Goal: Task Accomplishment & Management: Complete application form

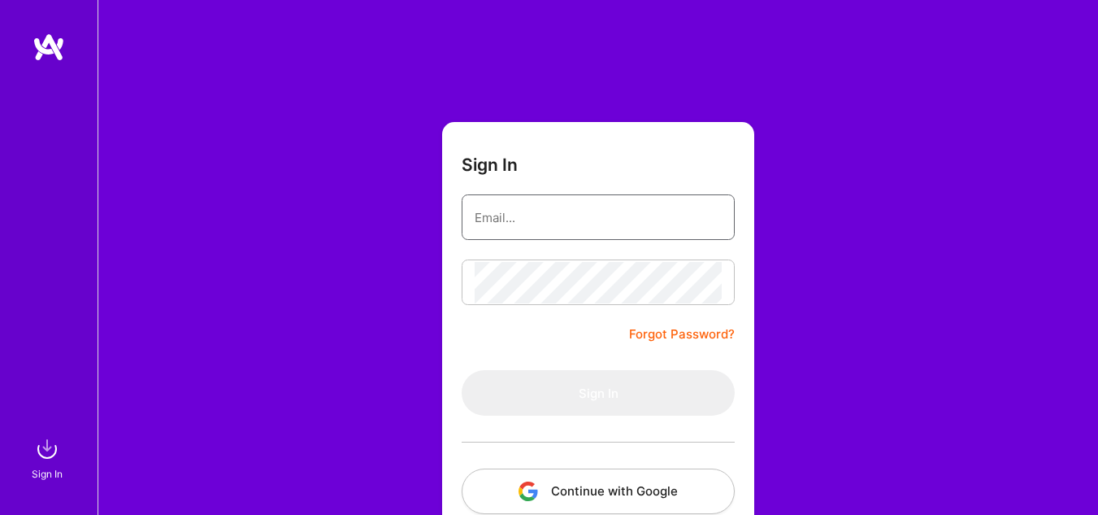
click at [561, 233] on input "email" at bounding box center [598, 217] width 247 height 41
type input "[EMAIL_ADDRESS][DOMAIN_NAME]"
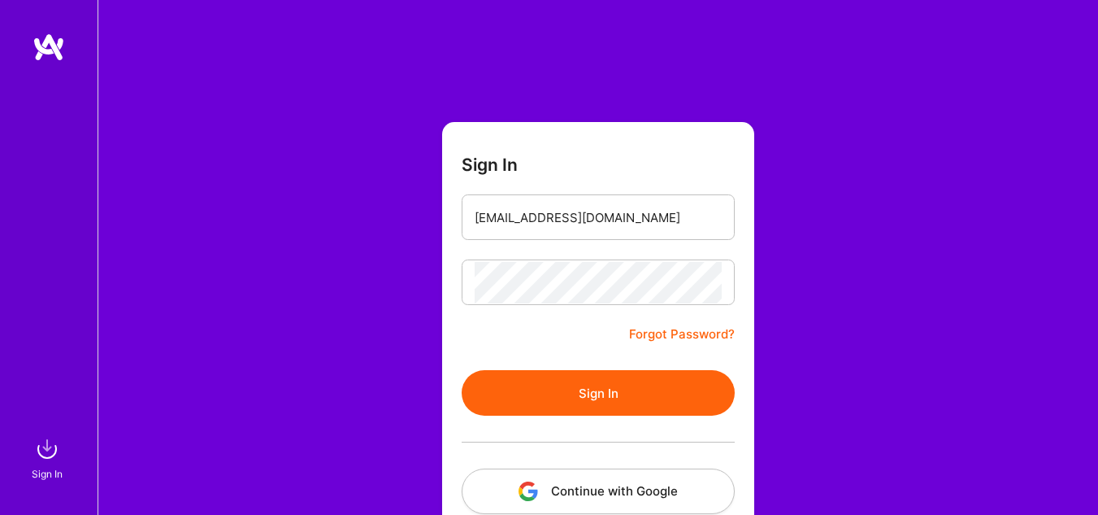
click at [598, 396] on button "Sign In" at bounding box center [598, 393] width 273 height 46
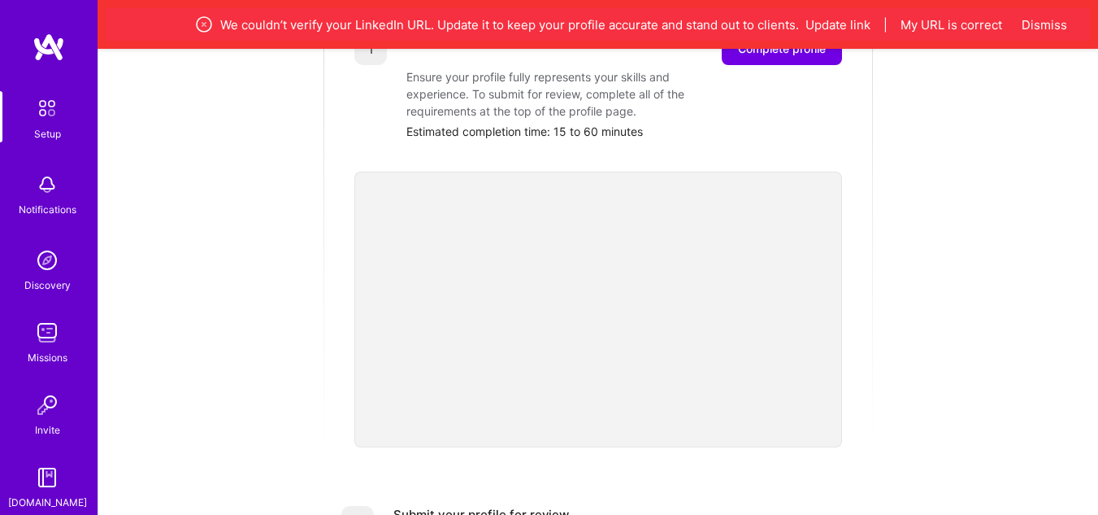
scroll to position [244, 0]
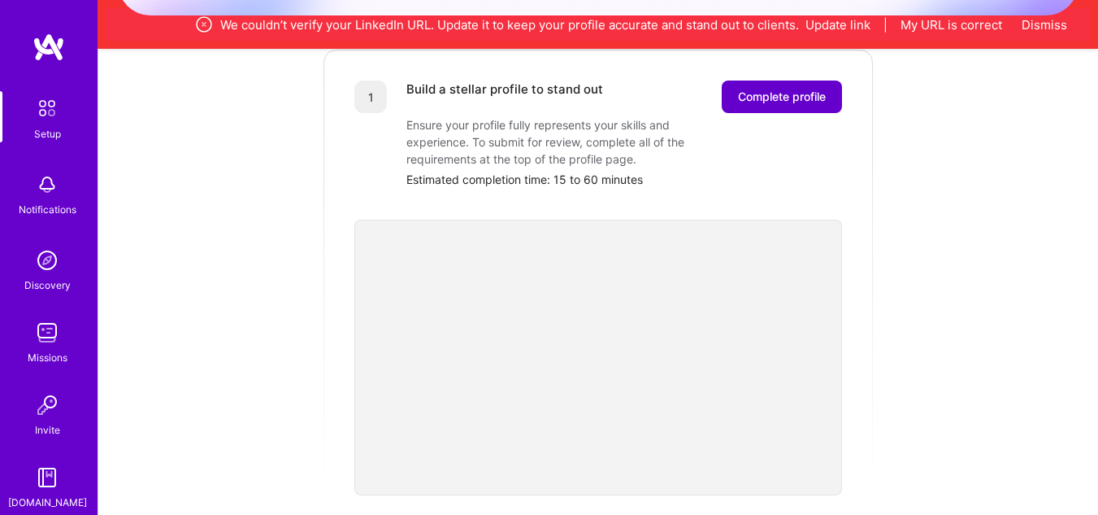
click at [779, 89] on span "Complete profile" at bounding box center [782, 97] width 88 height 16
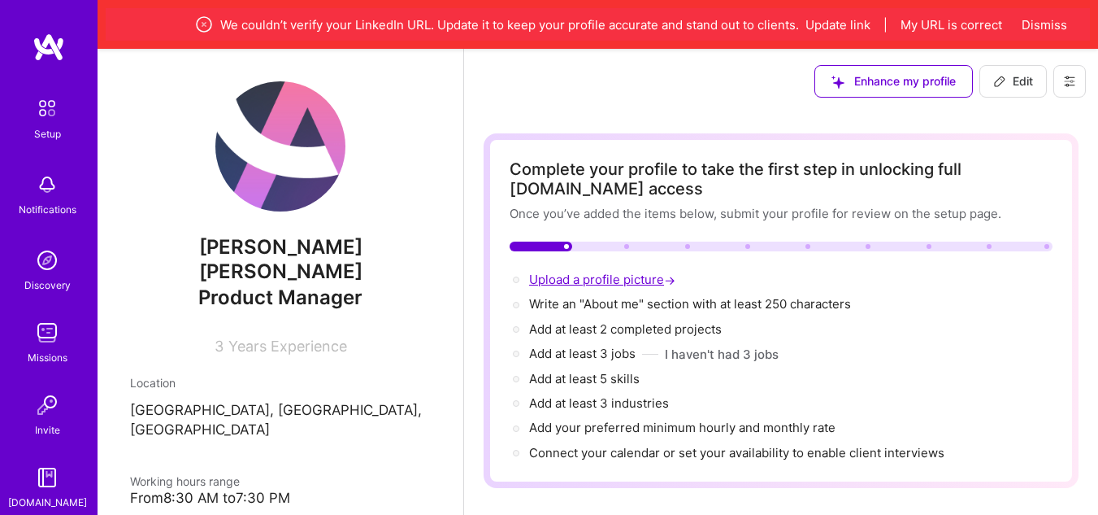
click at [640, 272] on span "Upload a profile picture →" at bounding box center [604, 279] width 150 height 15
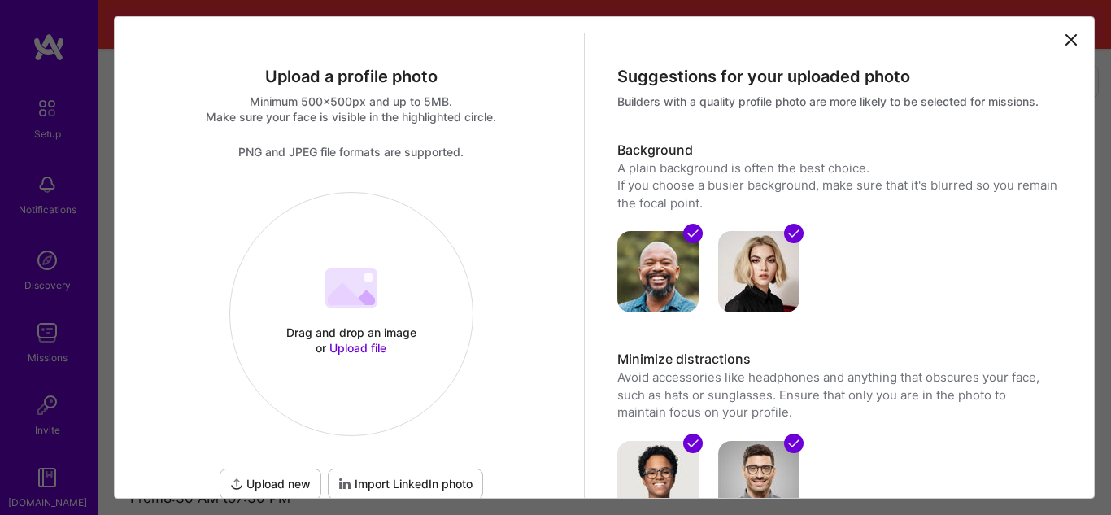
click at [345, 350] on span "Upload file" at bounding box center [357, 348] width 57 height 14
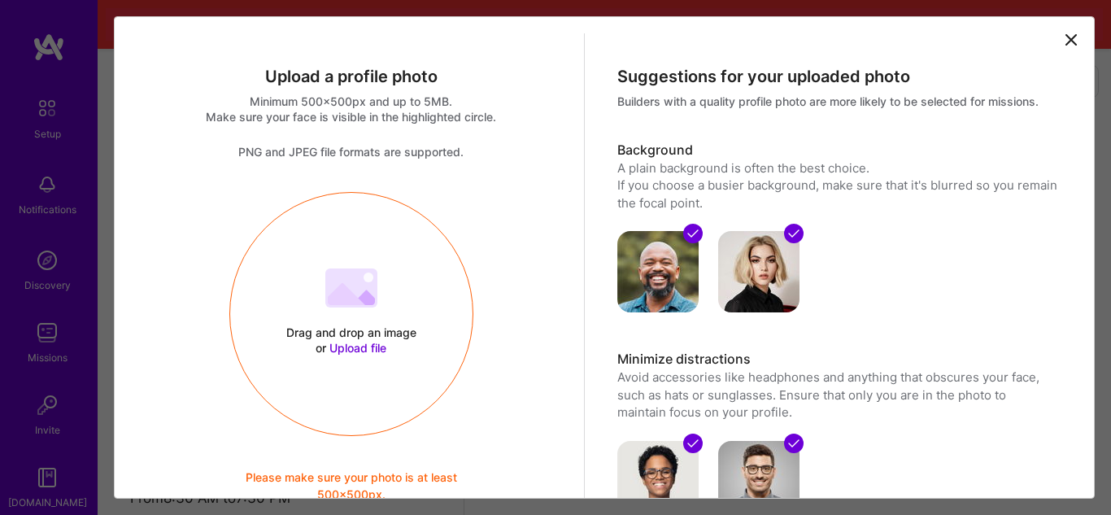
click at [1061, 46] on icon at bounding box center [1071, 40] width 20 height 20
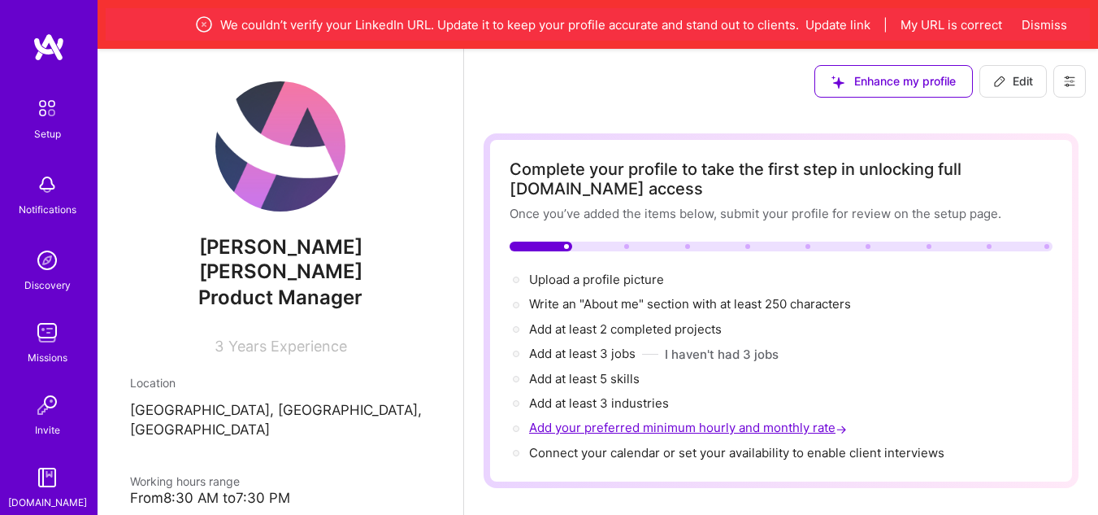
click at [589, 430] on span "Add your preferred minimum hourly and monthly rate →" at bounding box center [689, 427] width 321 height 15
select select "US"
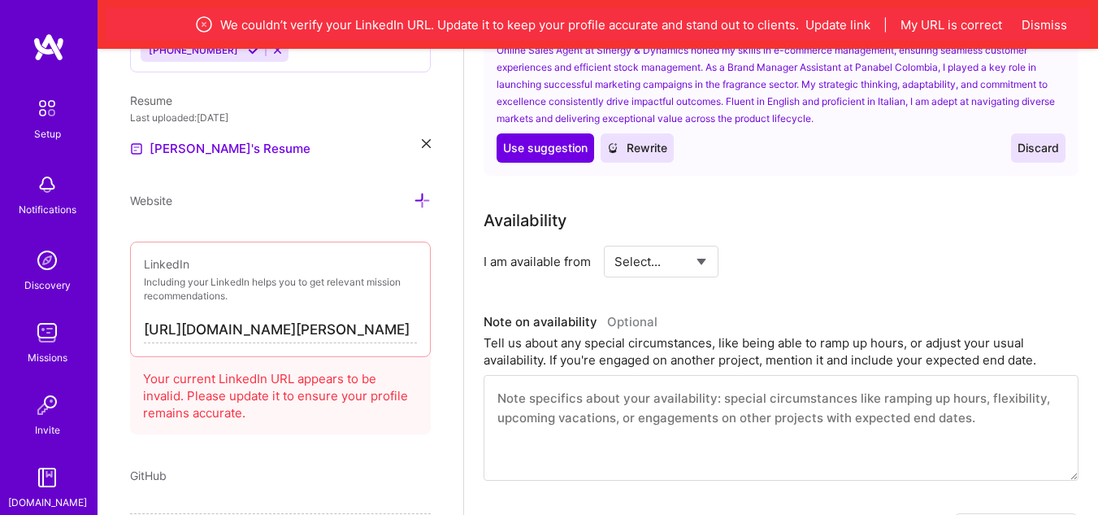
scroll to position [767, 0]
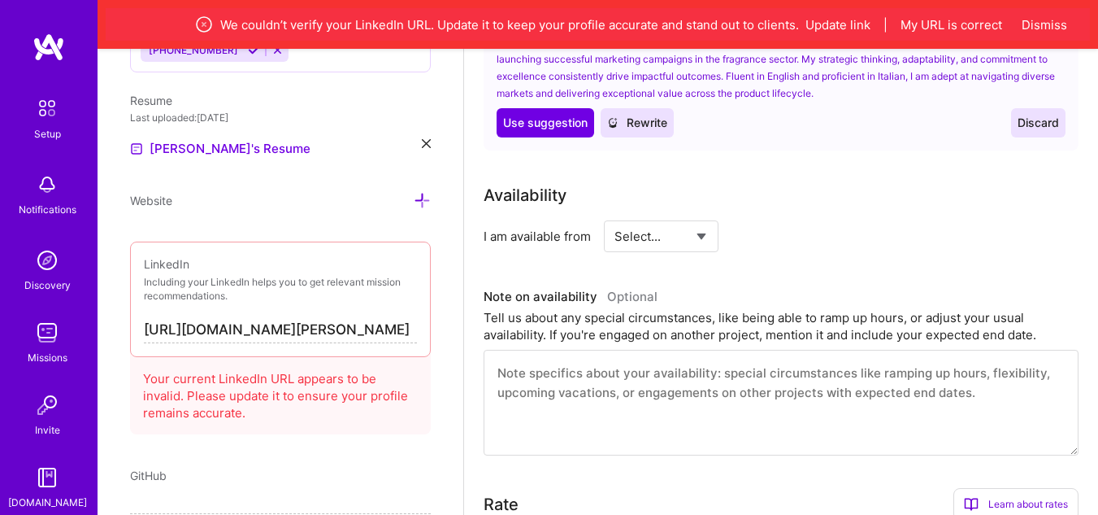
click at [680, 232] on select "Select... Right Now Future Date Not Available" at bounding box center [661, 235] width 93 height 41
select select "Right Now"
click at [615, 215] on select "Select... Right Now Future Date Not Available" at bounding box center [661, 235] width 93 height 41
click at [789, 235] on input at bounding box center [810, 236] width 98 height 32
type input "70"
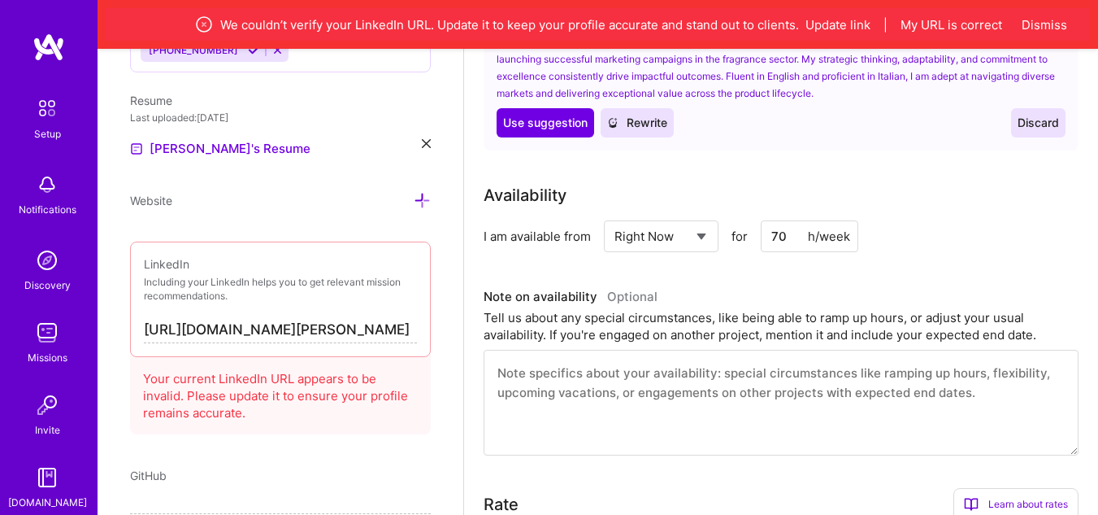
click at [985, 258] on div "Availability I am available from Select... Right Now Future Date Not Available …" at bounding box center [781, 319] width 595 height 272
click at [780, 241] on input "70" at bounding box center [810, 236] width 98 height 32
type input "60"
click at [938, 244] on div "I am available from Select... Right Now Future Date Not Available for 60 h/week" at bounding box center [781, 236] width 595 height 32
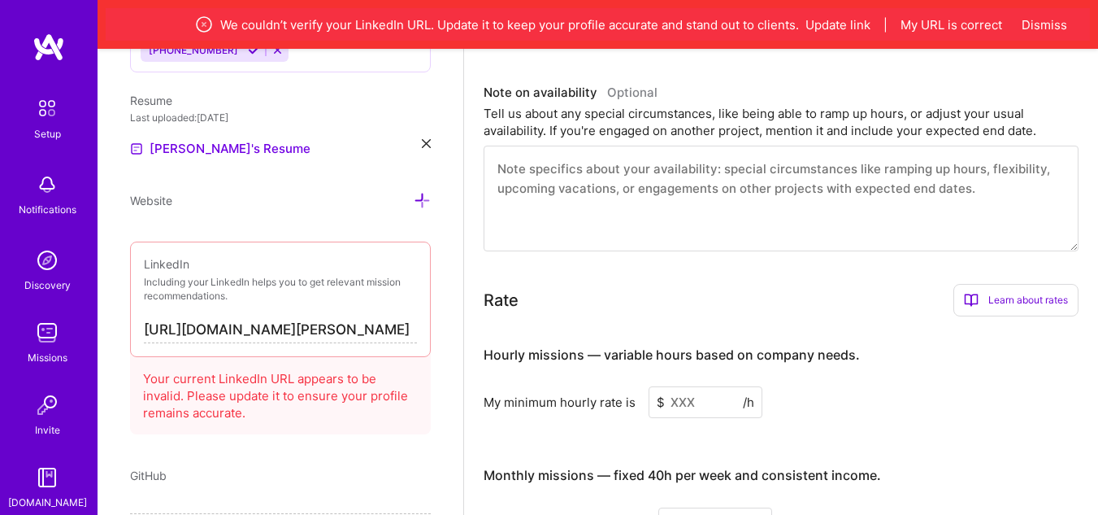
scroll to position [1011, 0]
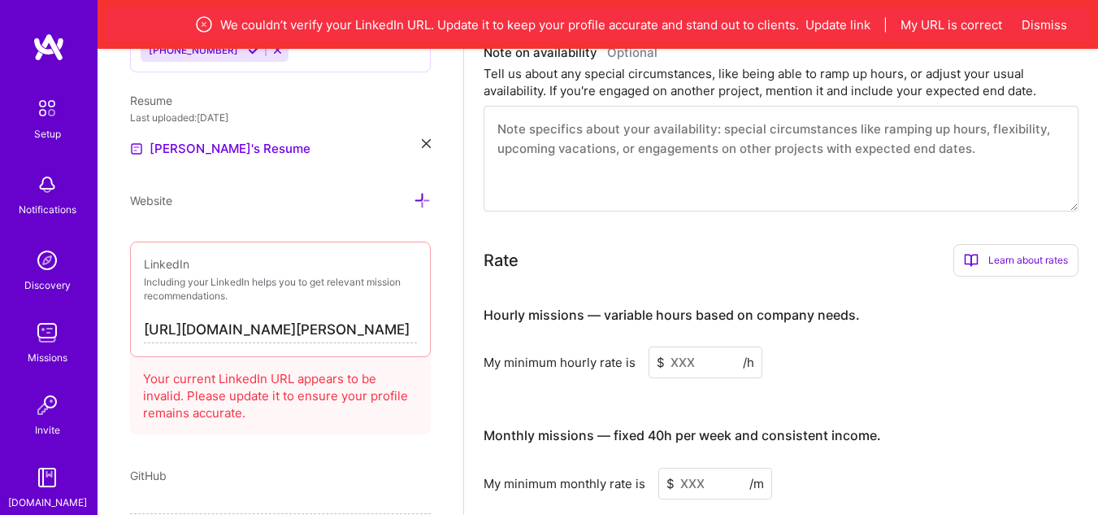
click at [682, 363] on input at bounding box center [706, 362] width 114 height 32
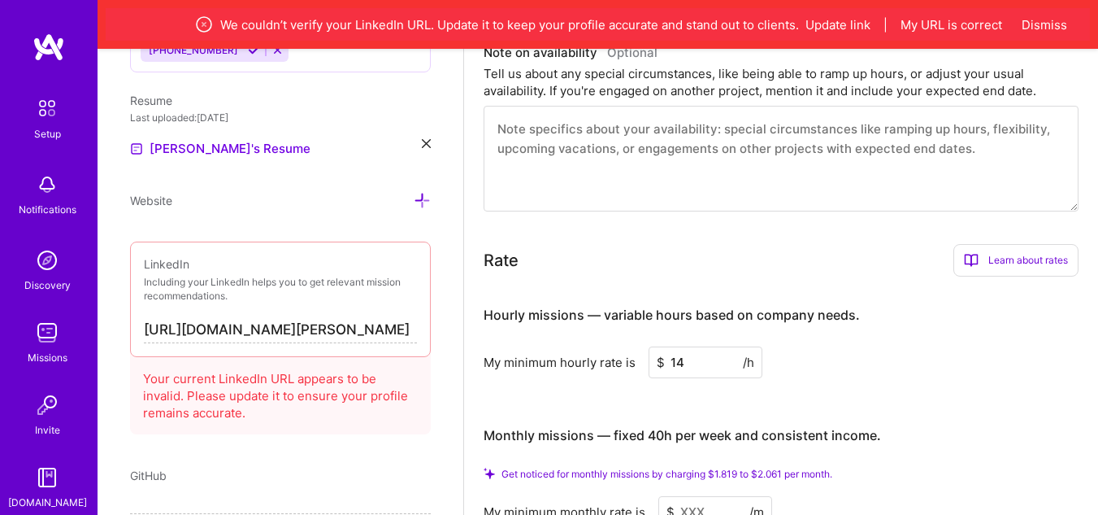
type input "14"
click at [866, 372] on div "My minimum hourly rate is $ 14 /h" at bounding box center [781, 362] width 595 height 32
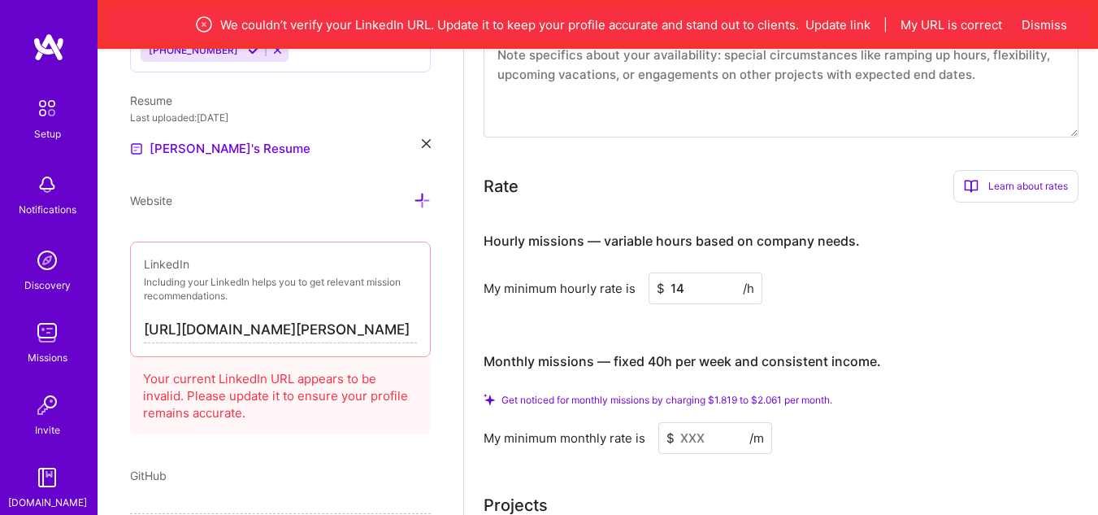
scroll to position [1093, 0]
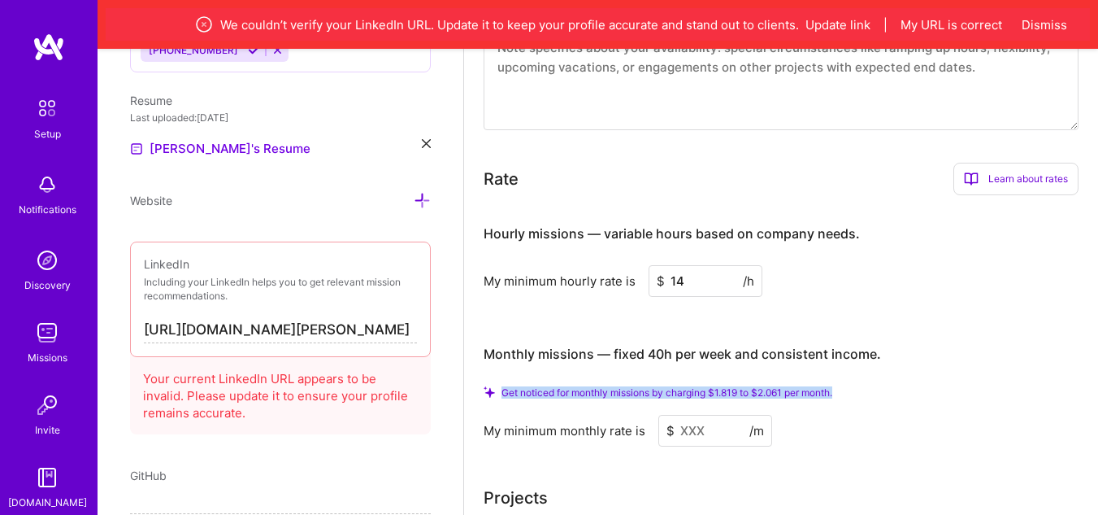
drag, startPoint x: 857, startPoint y: 393, endPoint x: 505, endPoint y: 388, distance: 352.1
click at [505, 388] on div "Get noticed for monthly missions by charging $1.819 to $2.061 per month." at bounding box center [781, 392] width 595 height 12
copy span "Get noticed for monthly missions by charging $1.819 to $2.061 per month."
click at [902, 312] on div "Hourly missions — variable hours based on company needs. My minimum hourly rate…" at bounding box center [781, 326] width 595 height 237
click at [699, 430] on input at bounding box center [716, 431] width 114 height 32
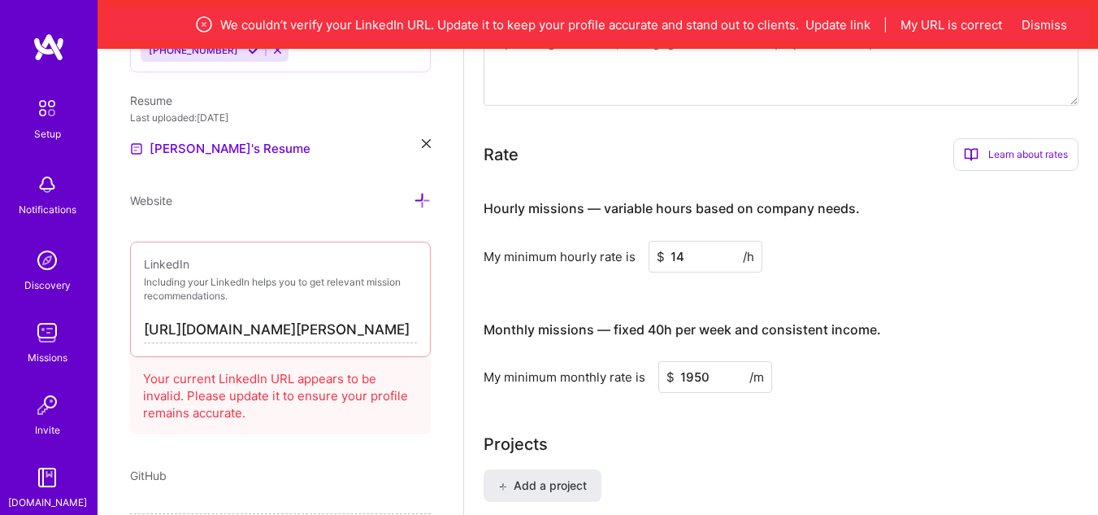
type input "1950"
click at [958, 361] on div "My minimum monthly rate is $ 1950 /m" at bounding box center [781, 377] width 595 height 32
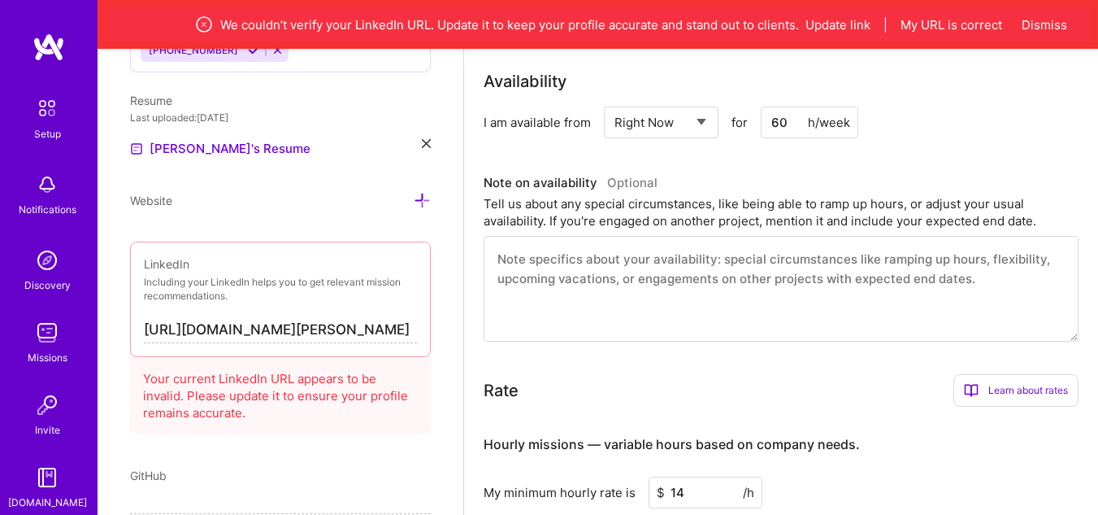
scroll to position [849, 0]
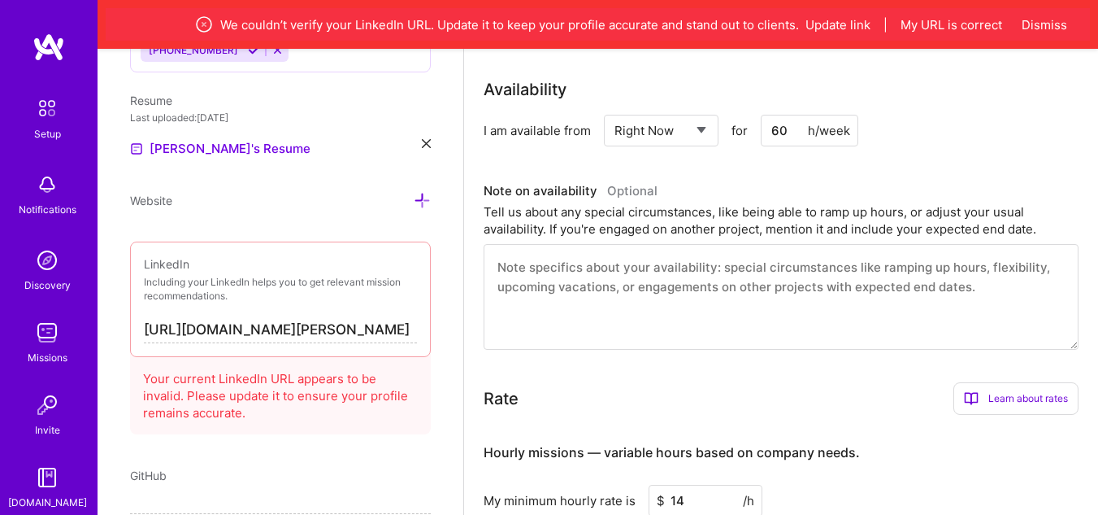
click at [777, 128] on input "60" at bounding box center [810, 131] width 98 height 32
click at [787, 136] on input "60" at bounding box center [810, 131] width 98 height 32
type input "6"
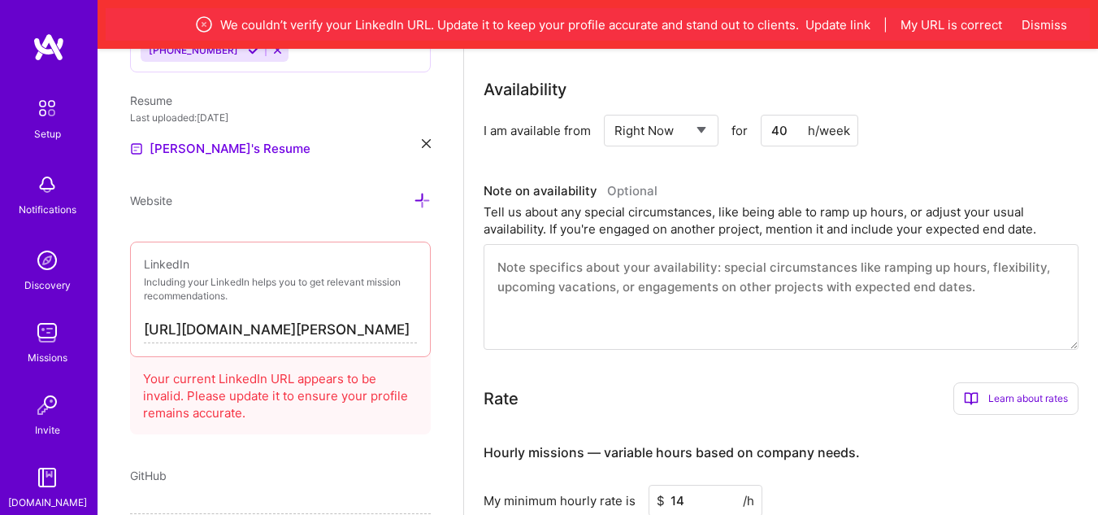
type input "40"
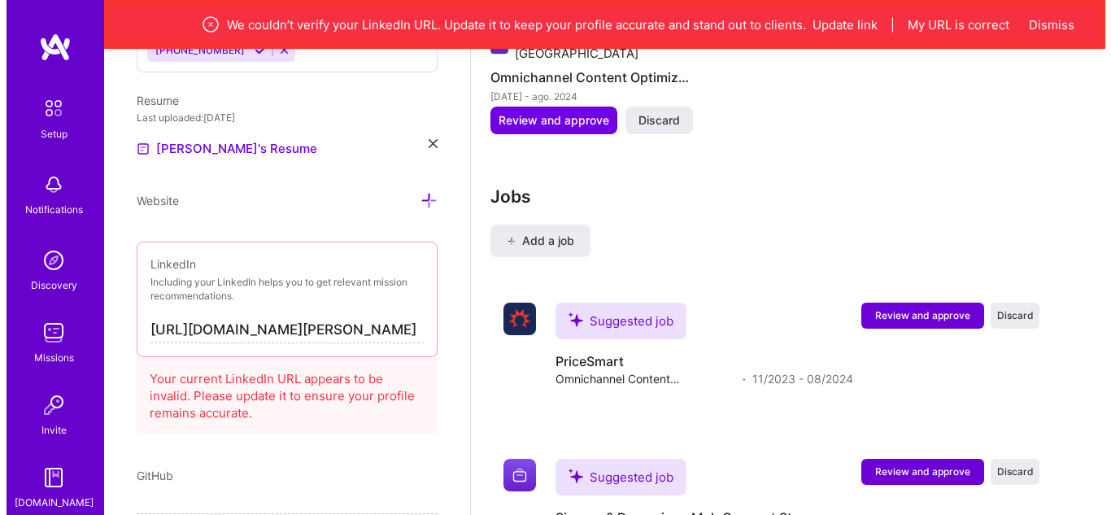
scroll to position [2150, 0]
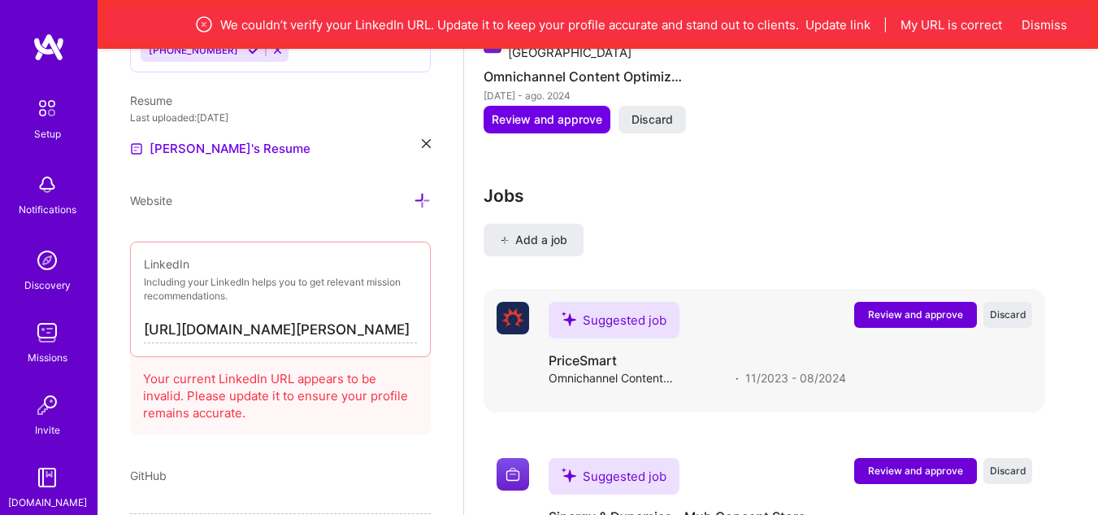
click at [895, 307] on span "Review and approve" at bounding box center [915, 314] width 95 height 14
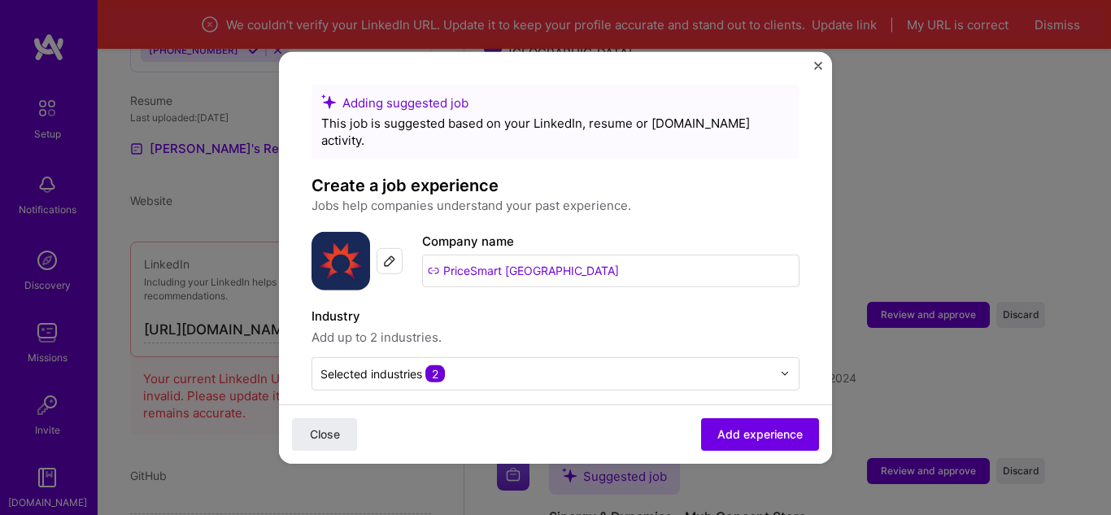
scroll to position [81, 0]
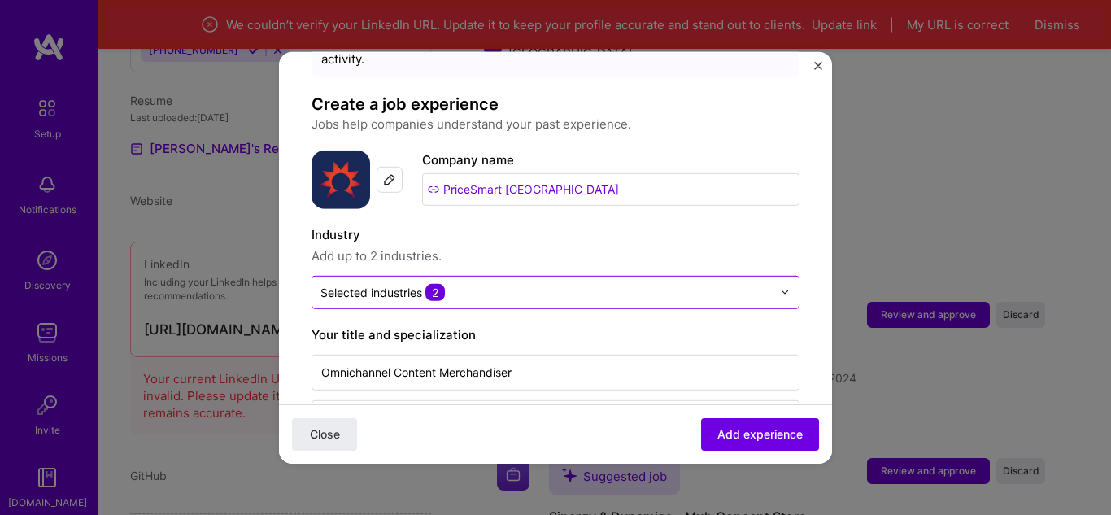
click at [782, 280] on div at bounding box center [789, 292] width 19 height 32
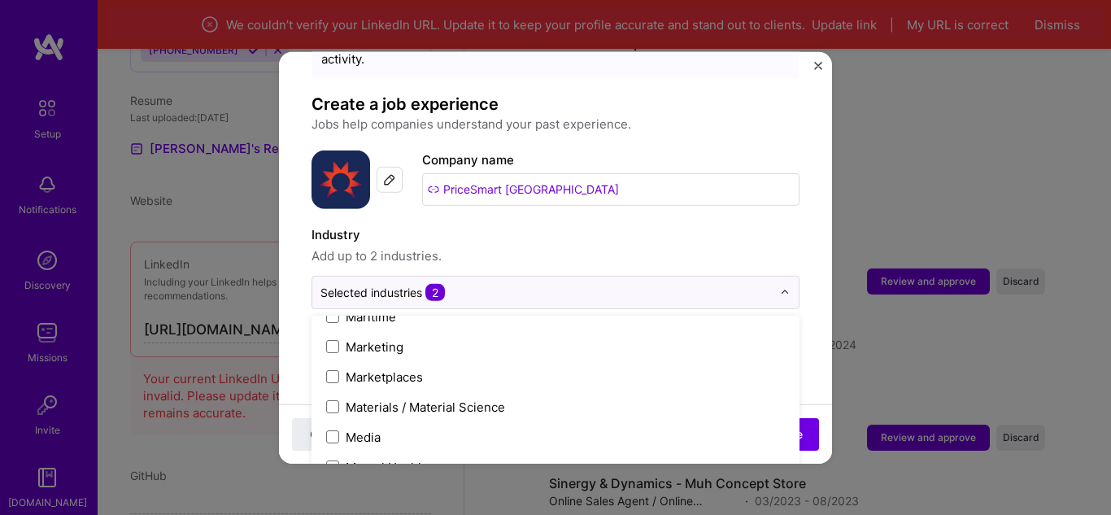
scroll to position [2400, 0]
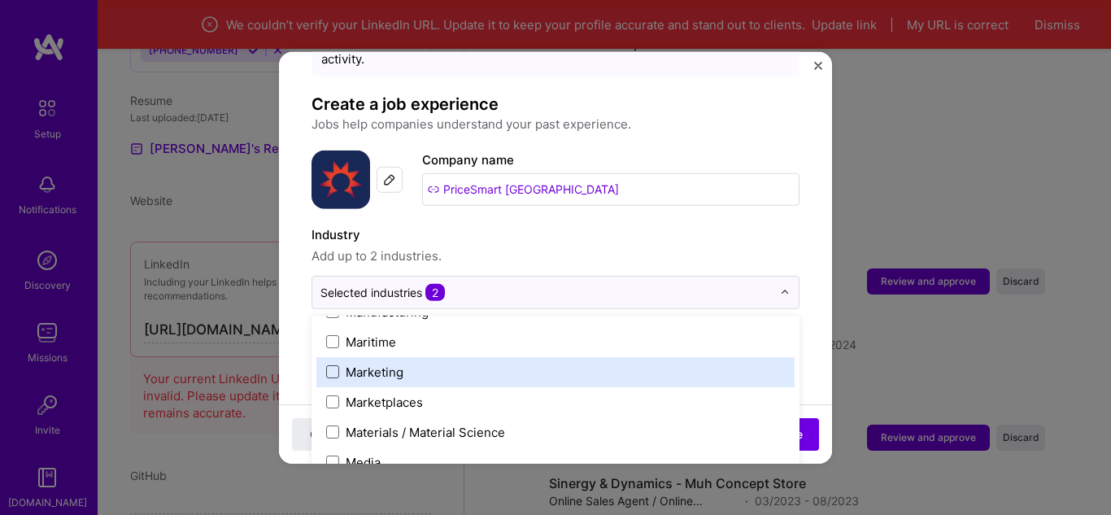
click at [333, 365] on span at bounding box center [332, 371] width 13 height 13
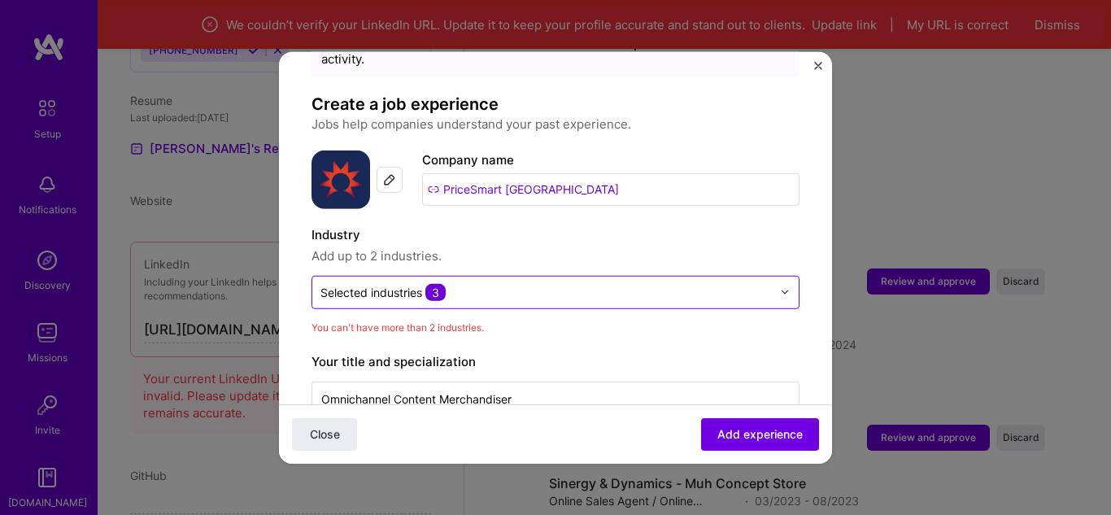
click at [780, 281] on div at bounding box center [789, 292] width 19 height 32
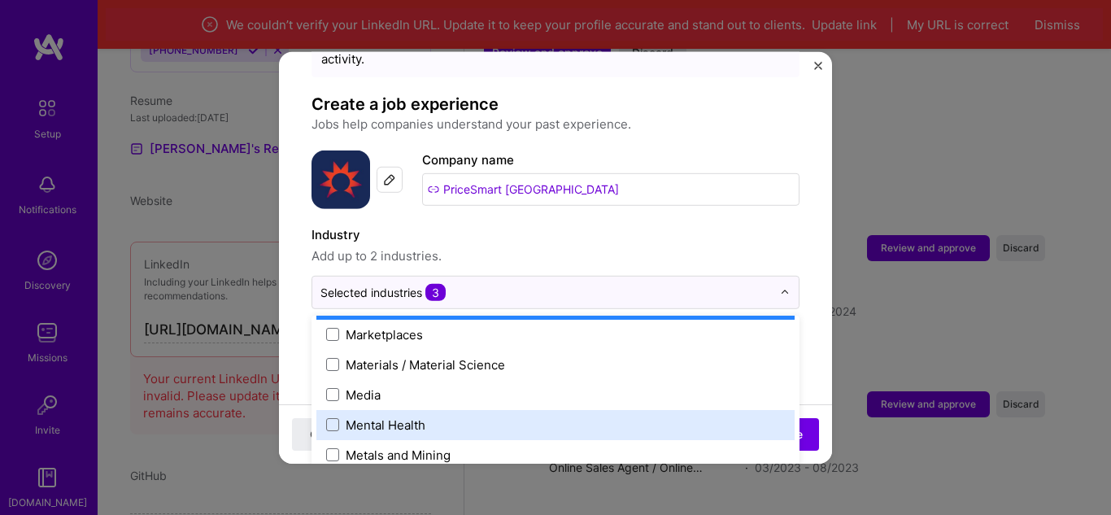
scroll to position [2439, 0]
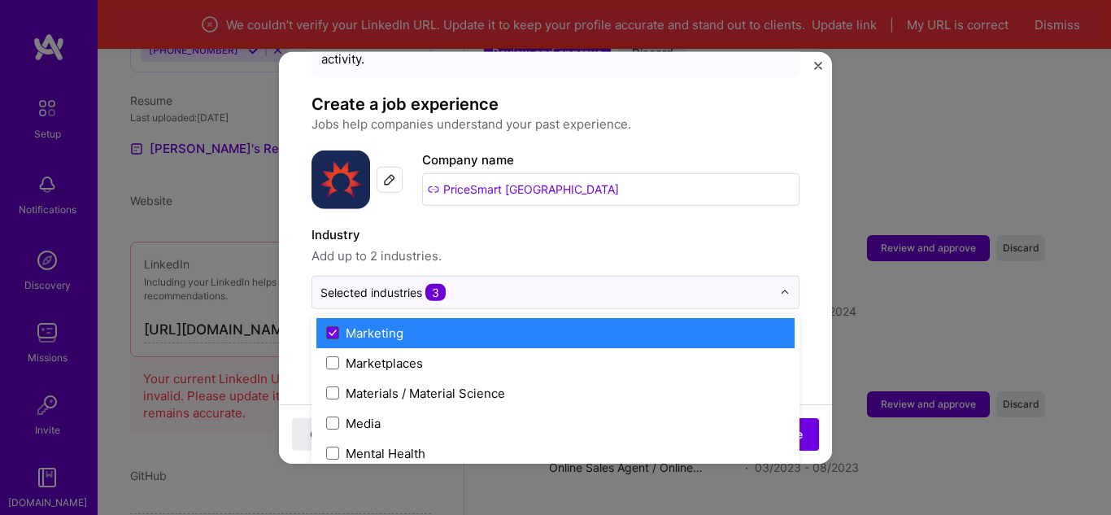
click at [328, 329] on icon at bounding box center [332, 332] width 8 height 7
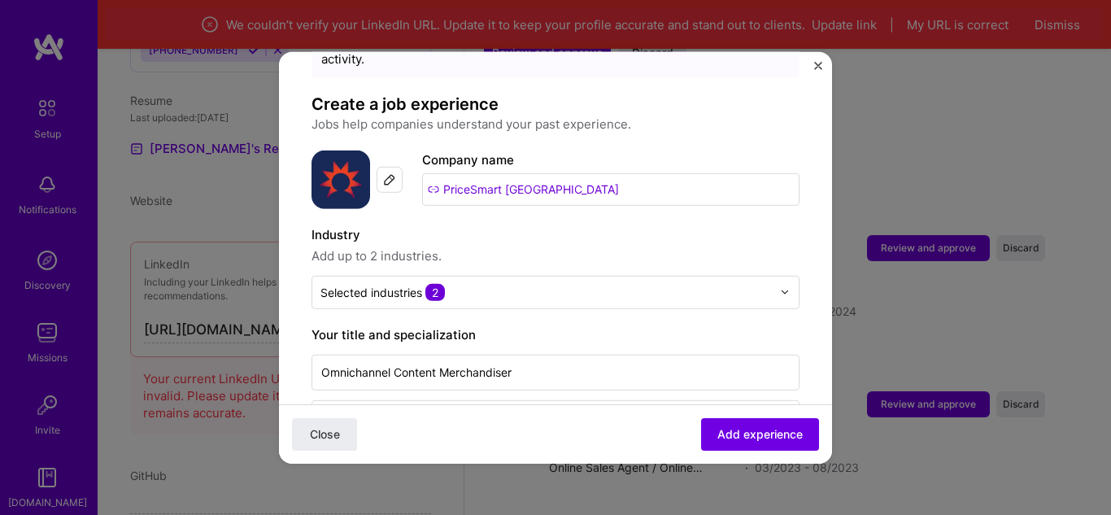
click at [781, 224] on label "Industry" at bounding box center [555, 234] width 488 height 20
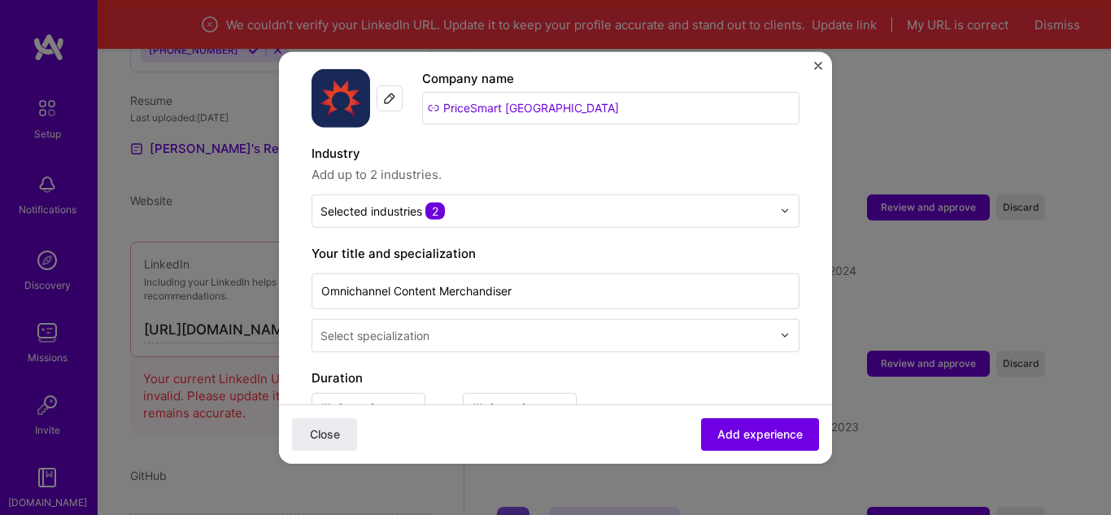
click at [780, 324] on div at bounding box center [789, 335] width 19 height 32
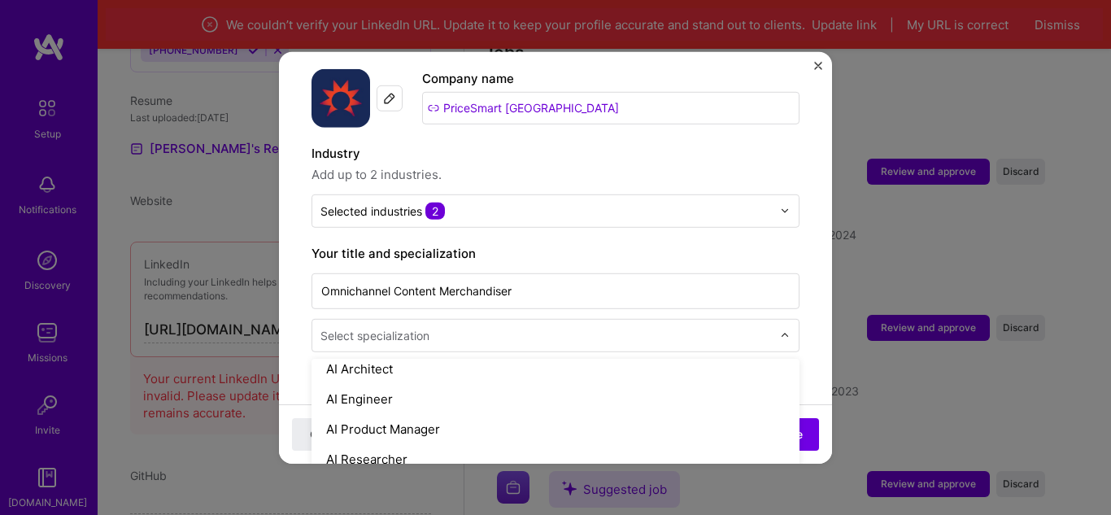
scroll to position [0, 0]
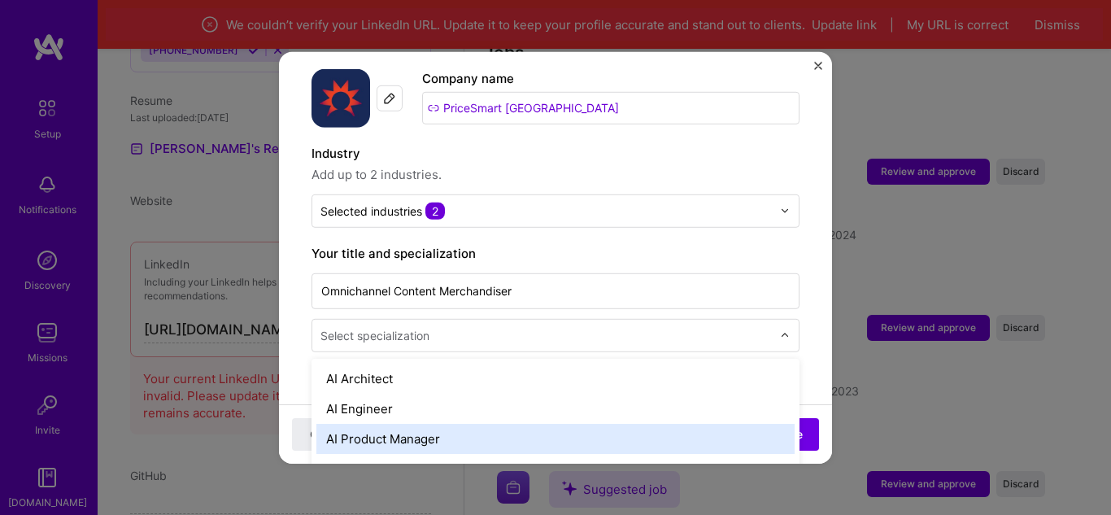
click at [393, 432] on div "AI Product Manager" at bounding box center [555, 438] width 478 height 30
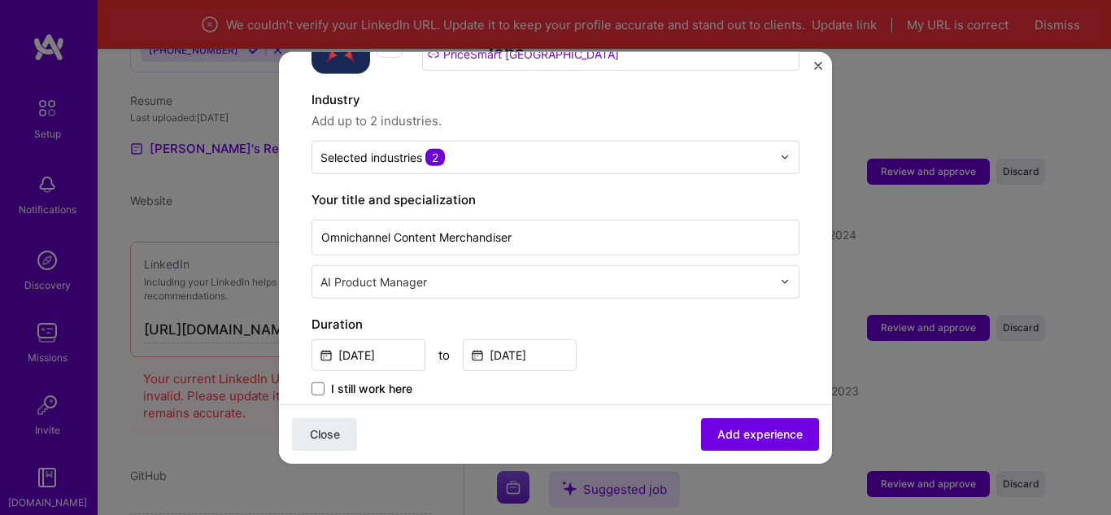
scroll to position [244, 0]
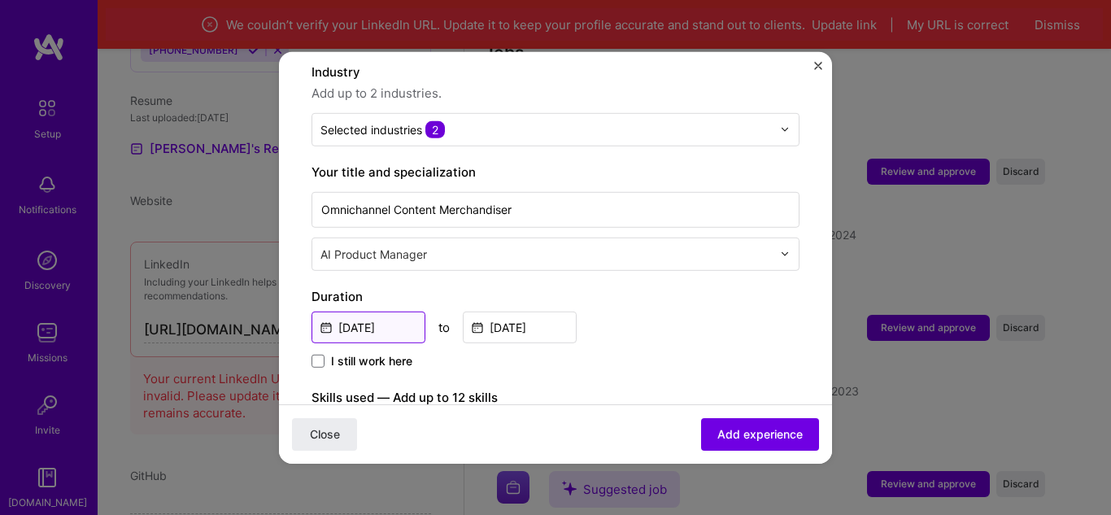
click at [346, 311] on input "[DATE]" at bounding box center [368, 327] width 114 height 32
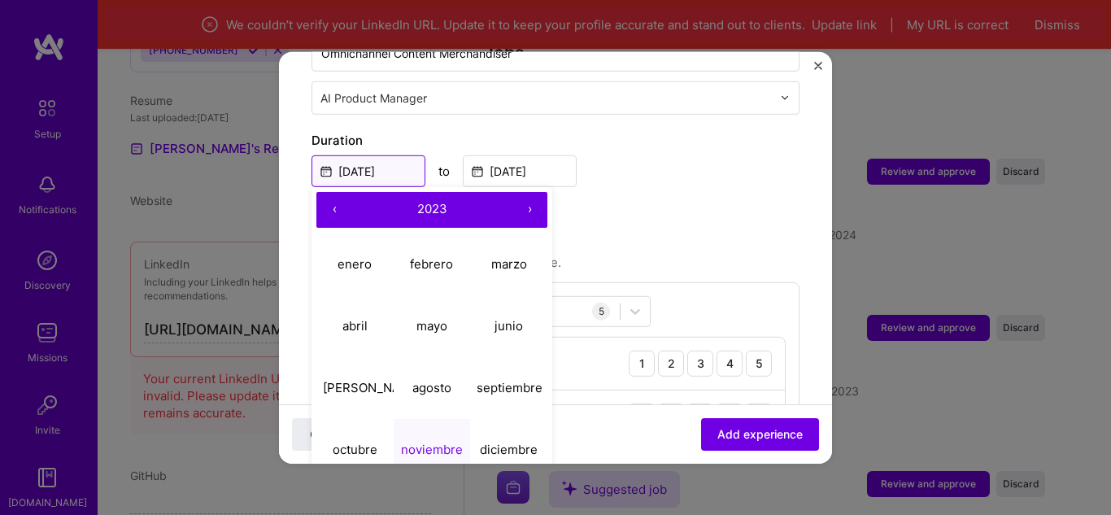
scroll to position [406, 0]
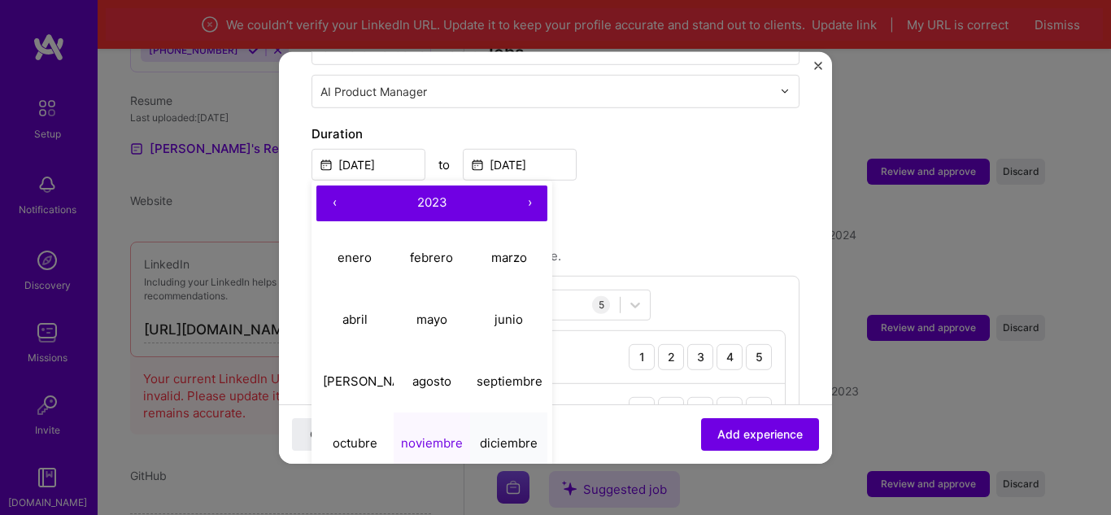
click at [516, 435] on abbr "diciembre" at bounding box center [509, 442] width 58 height 15
type input "[DATE]"
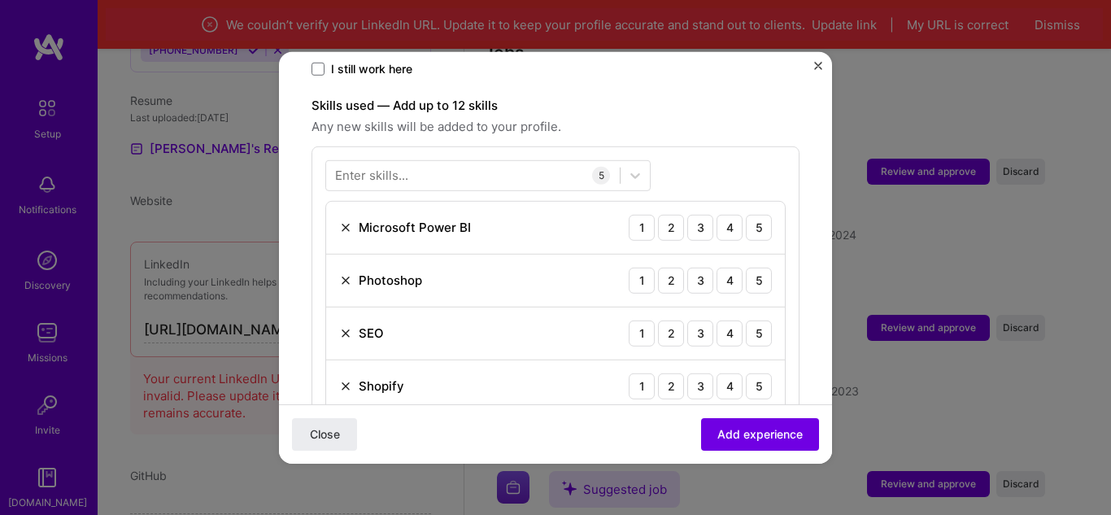
scroll to position [569, 0]
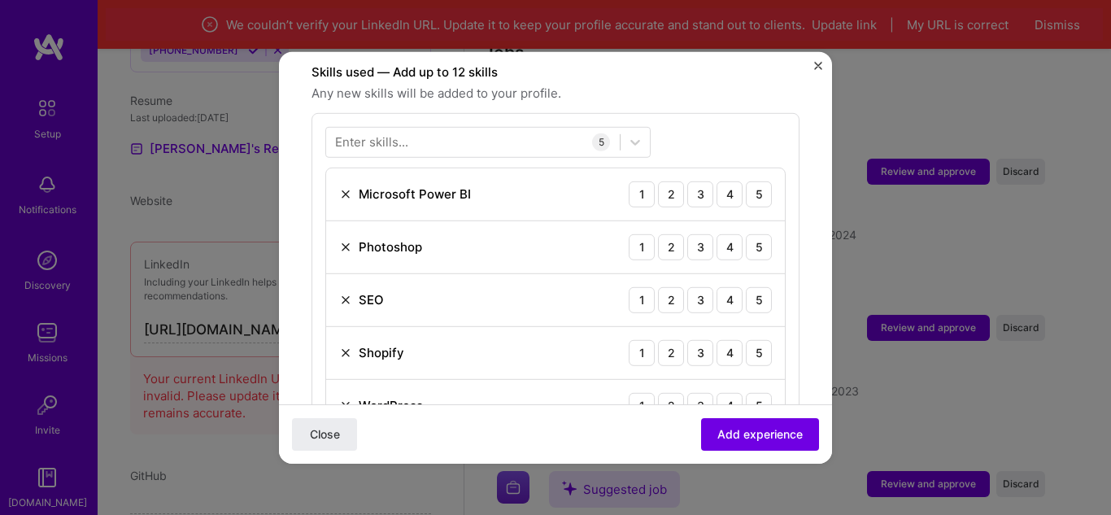
click at [344, 187] on img at bounding box center [345, 193] width 13 height 13
click at [717, 185] on div "4" at bounding box center [729, 193] width 26 height 26
click at [754, 239] on div "5" at bounding box center [759, 246] width 26 height 26
click at [349, 293] on img at bounding box center [345, 299] width 13 height 13
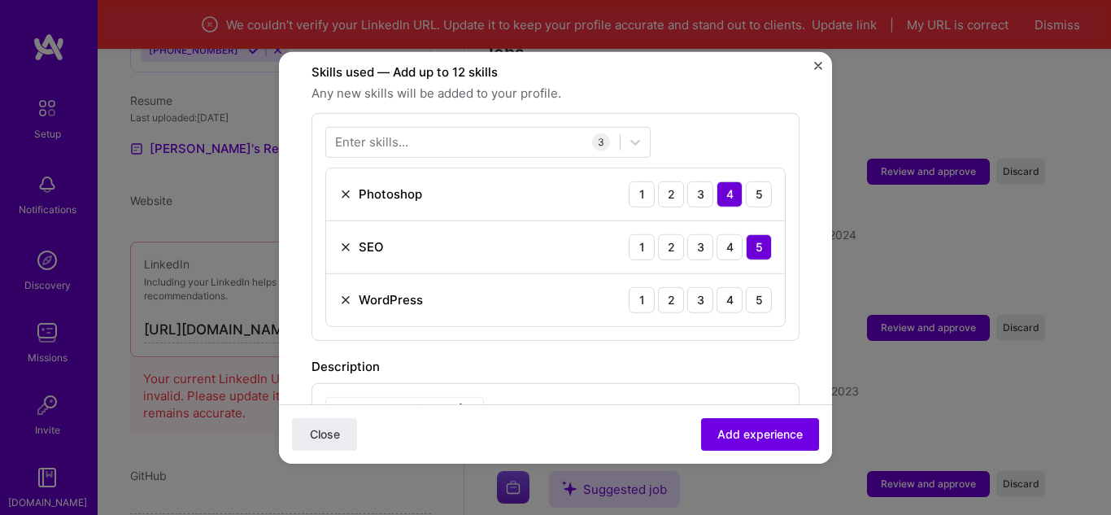
click at [349, 293] on img at bounding box center [345, 299] width 13 height 13
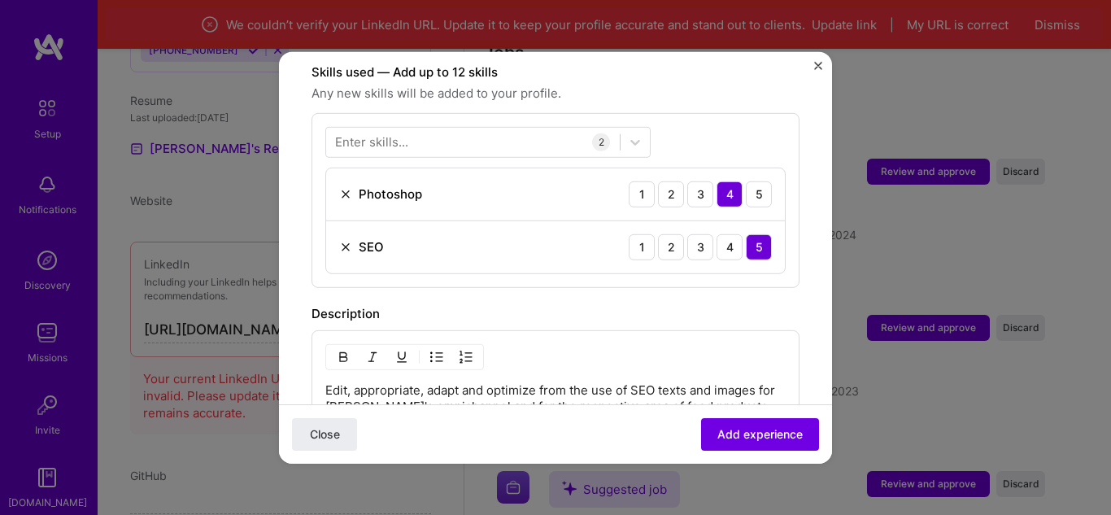
click at [378, 133] on div "Enter skills..." at bounding box center [371, 141] width 73 height 17
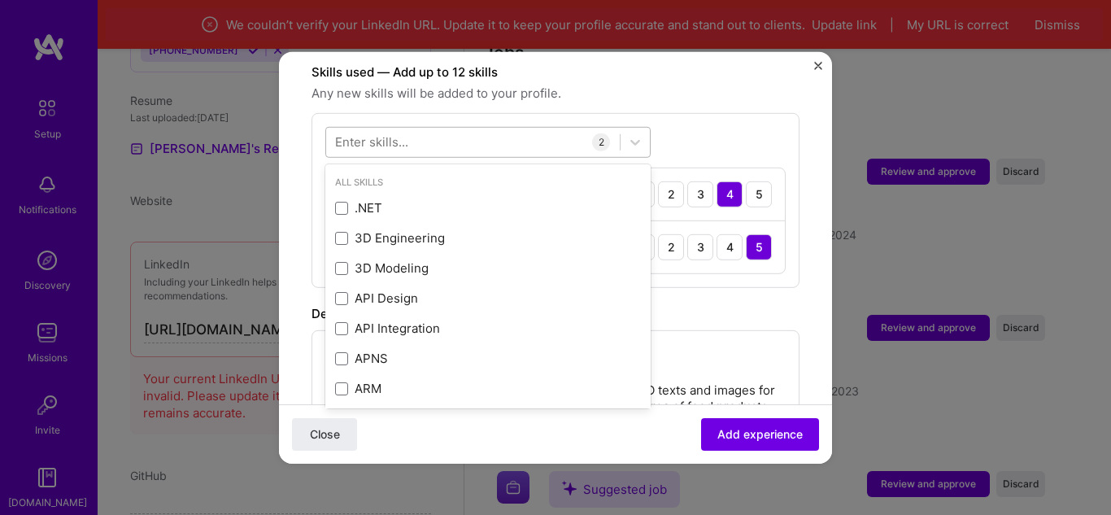
click at [408, 132] on div at bounding box center [472, 141] width 293 height 27
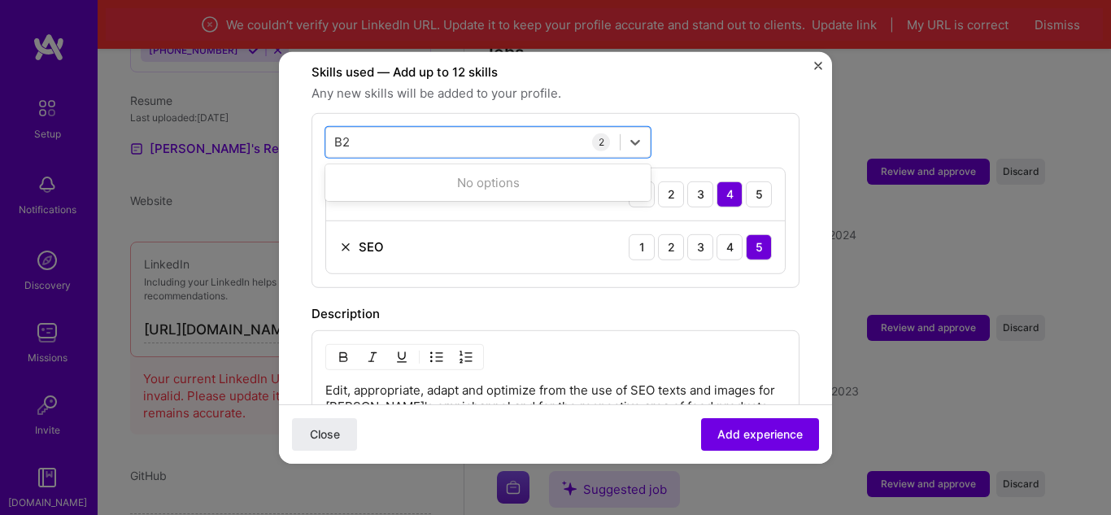
type input "B"
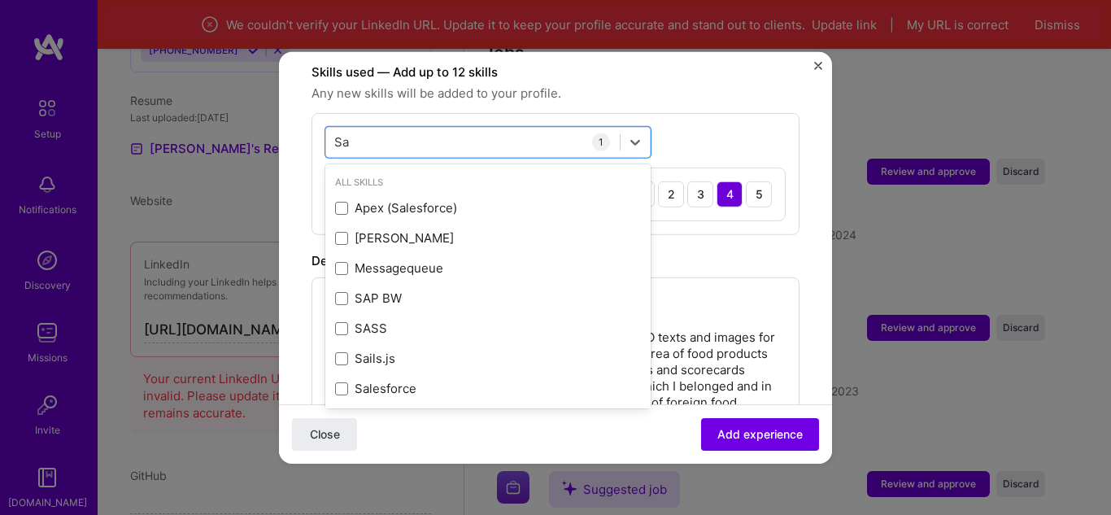
type input "S"
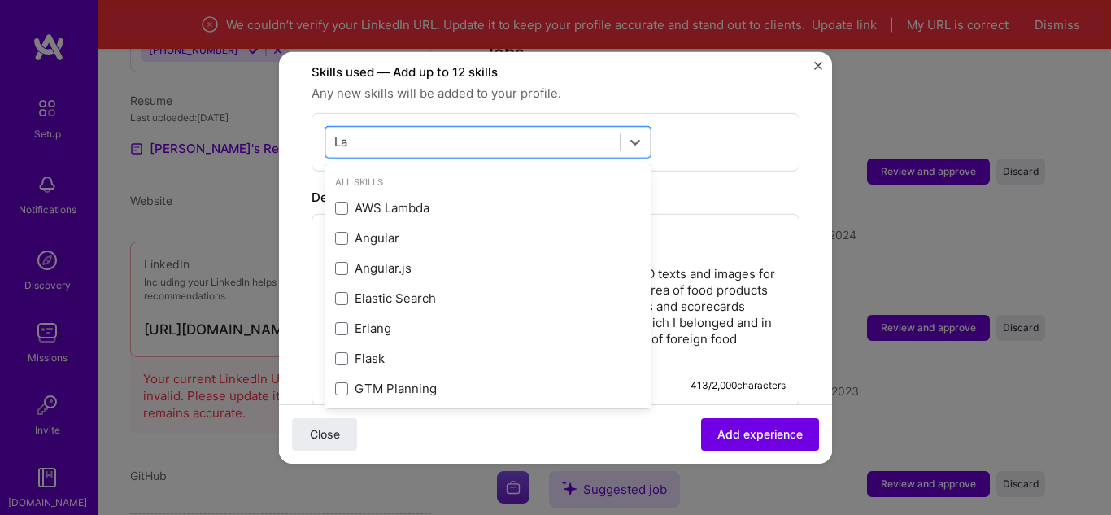
type input "L"
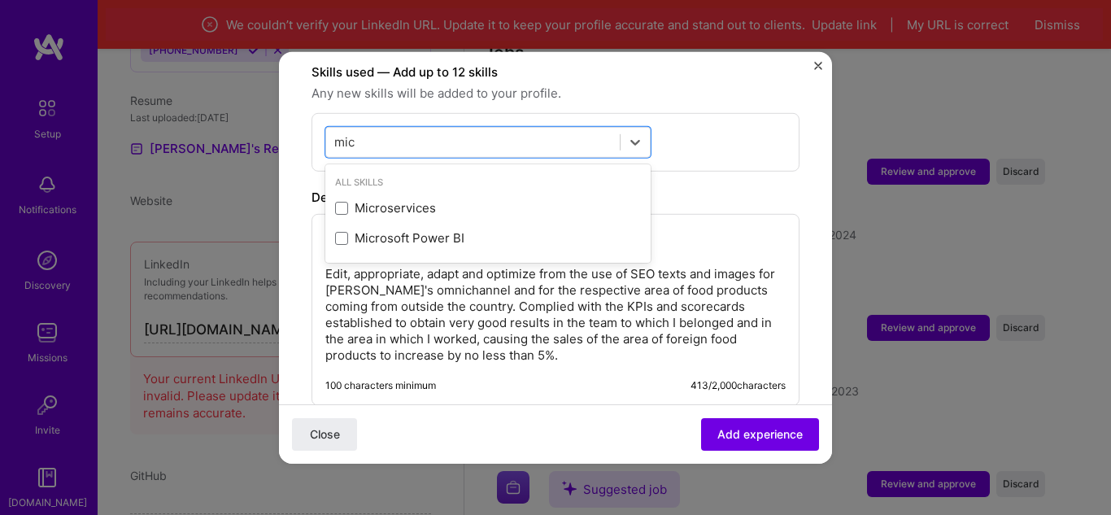
scroll to position [0, 0]
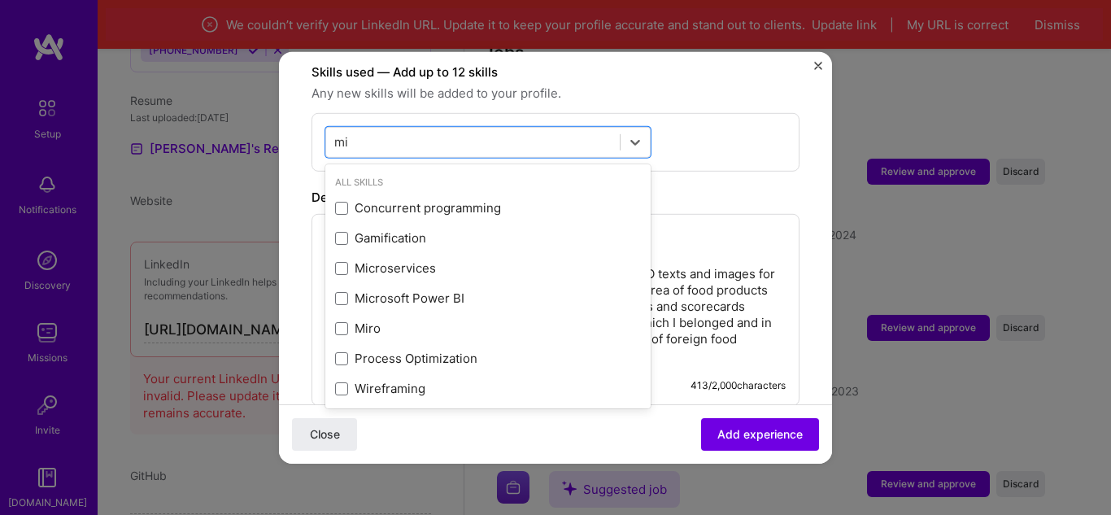
type input "m"
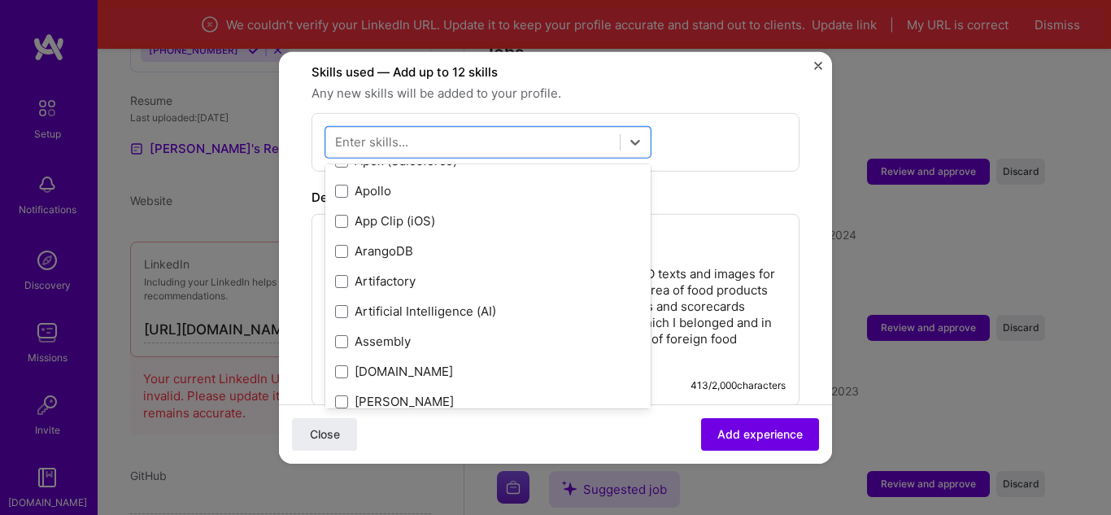
scroll to position [1057, 0]
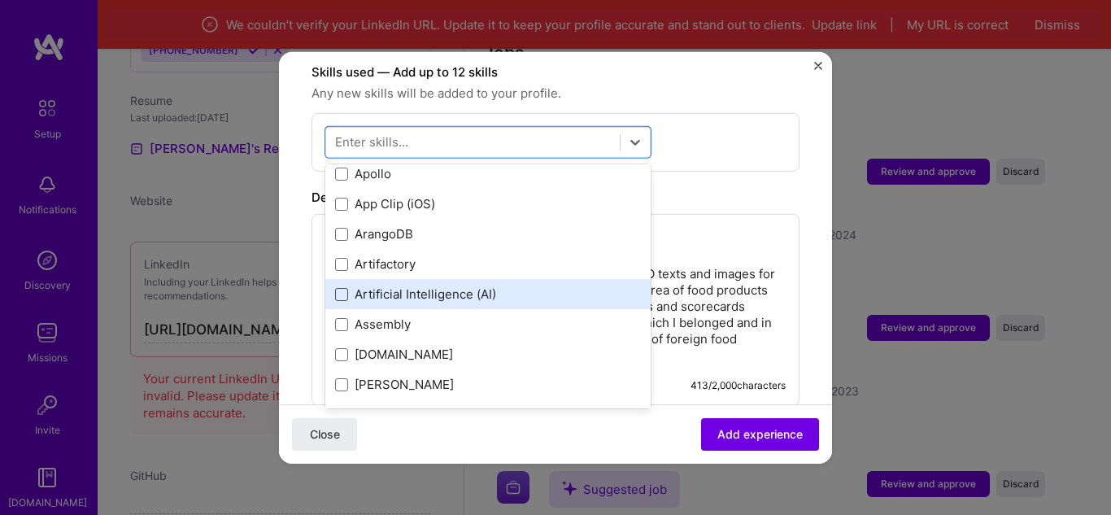
click at [341, 288] on span at bounding box center [341, 294] width 13 height 13
click at [0, 0] on input "checkbox" at bounding box center [0, 0] width 0 height 0
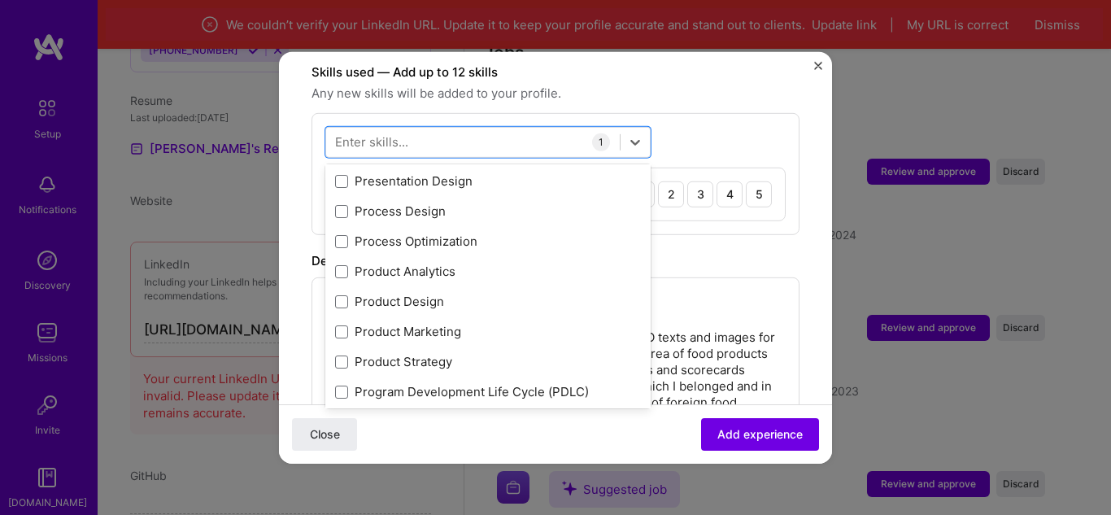
scroll to position [7398, 0]
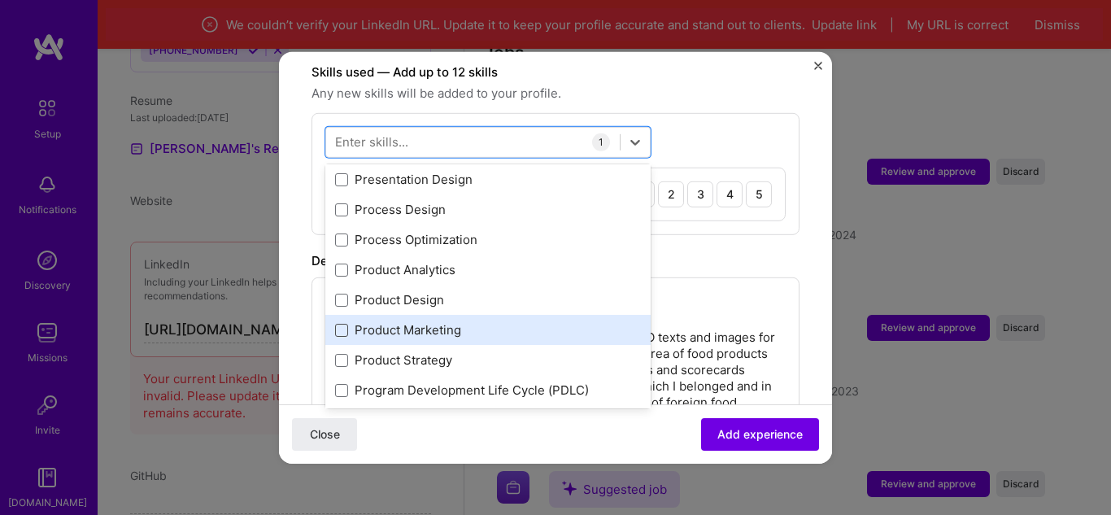
click at [336, 324] on span at bounding box center [341, 330] width 13 height 13
click at [0, 0] on input "checkbox" at bounding box center [0, 0] width 0 height 0
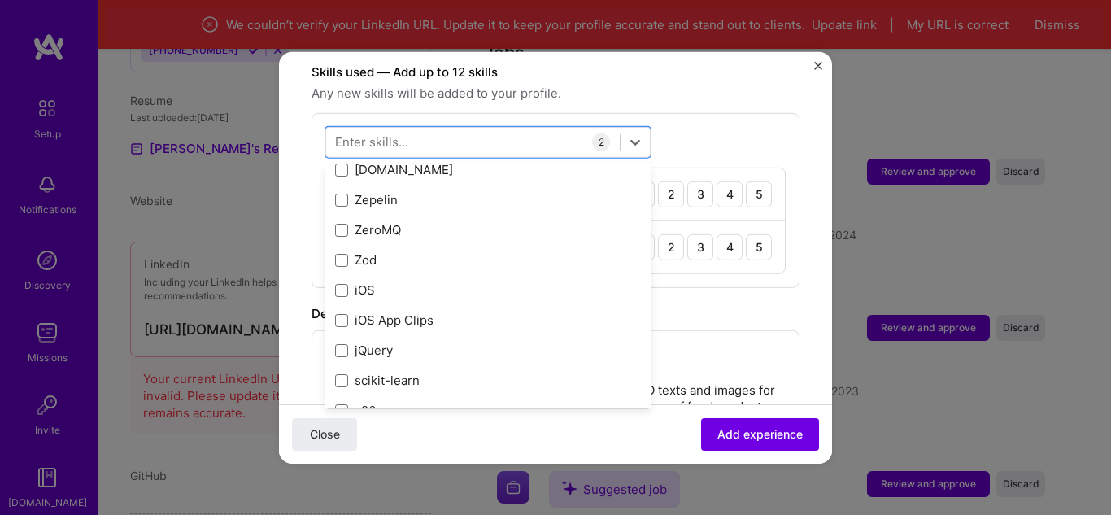
scroll to position [11166, 0]
click at [780, 263] on div "option Product Marketing, selected. option jQuery focused, 0 of 2. 378 results …" at bounding box center [555, 199] width 488 height 175
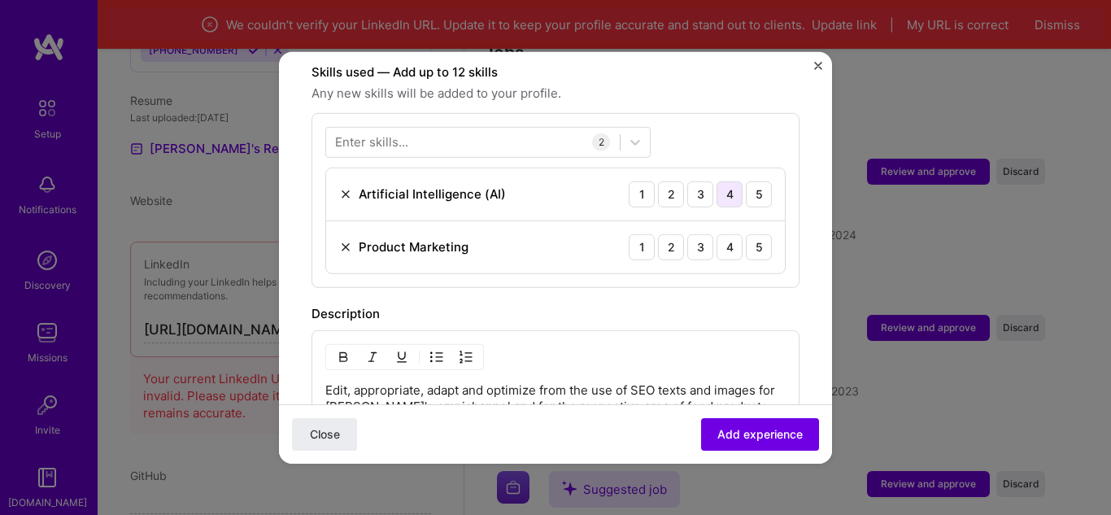
click at [722, 183] on div "4" at bounding box center [729, 193] width 26 height 26
click at [749, 234] on div "5" at bounding box center [759, 246] width 26 height 26
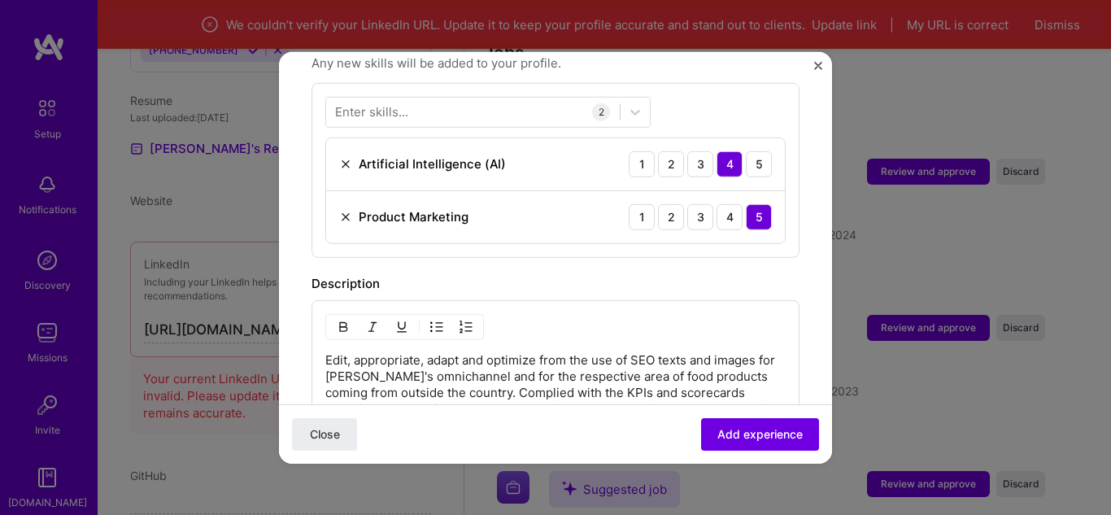
scroll to position [556, 0]
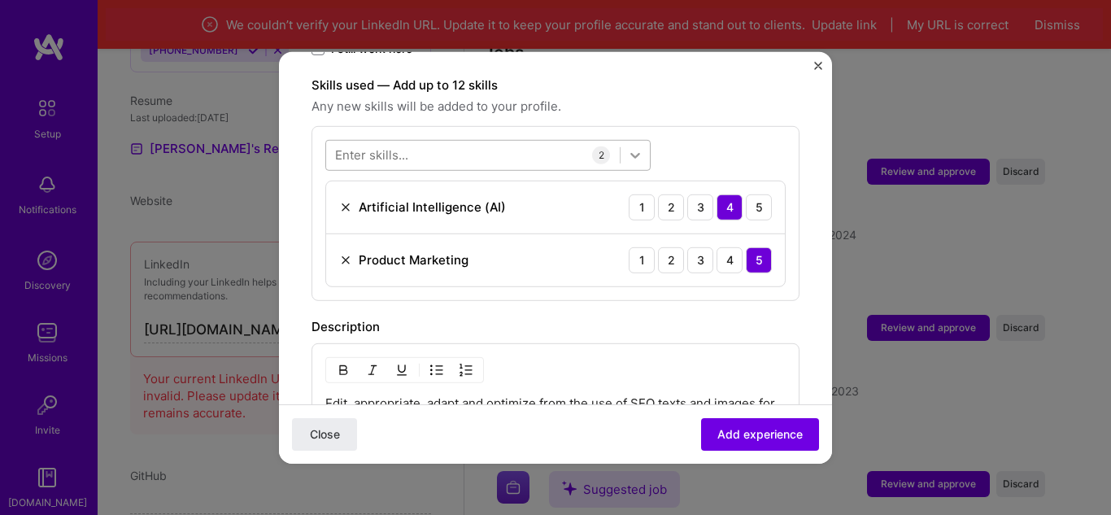
click at [637, 146] on icon at bounding box center [635, 154] width 16 height 16
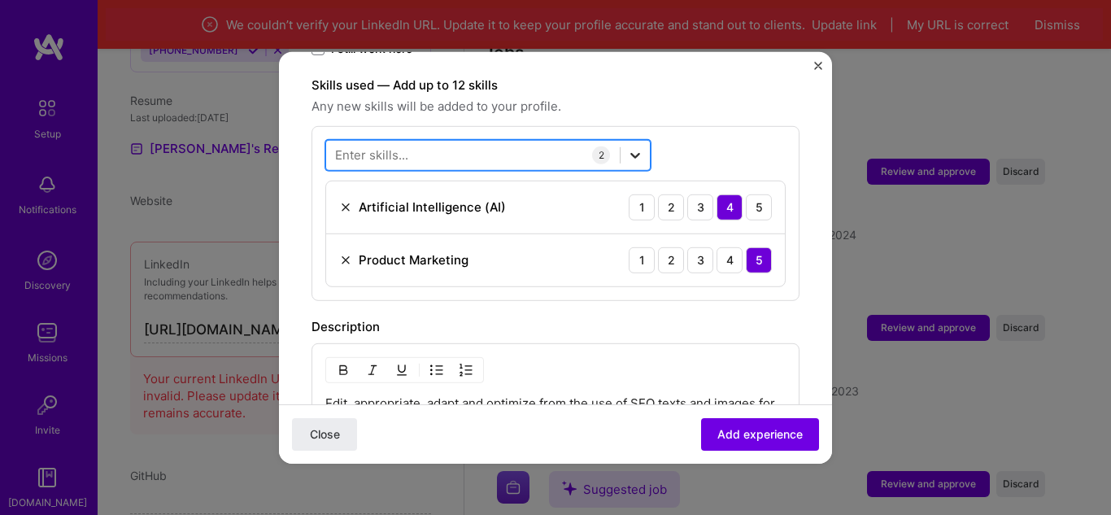
click at [637, 146] on icon at bounding box center [635, 154] width 16 height 16
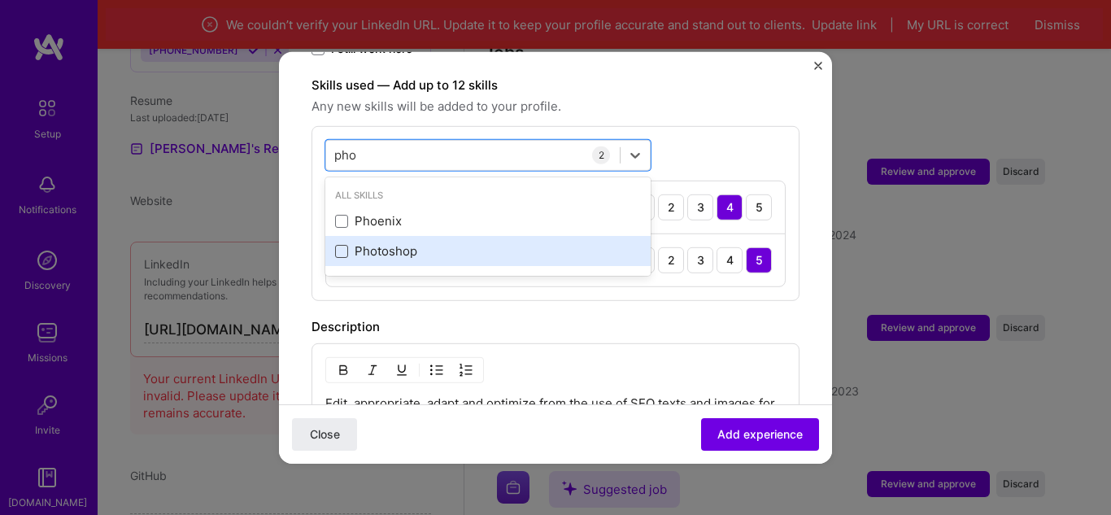
click at [344, 245] on span at bounding box center [341, 251] width 13 height 13
click at [0, 0] on input "checkbox" at bounding box center [0, 0] width 0 height 0
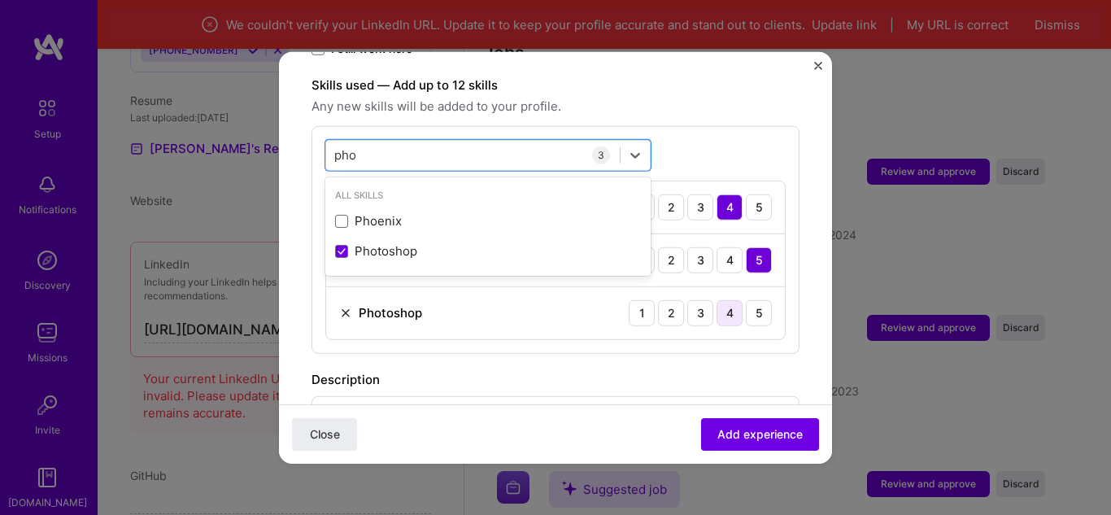
click at [716, 302] on div "4" at bounding box center [729, 312] width 26 height 26
click at [359, 145] on div "pho pho" at bounding box center [472, 154] width 293 height 27
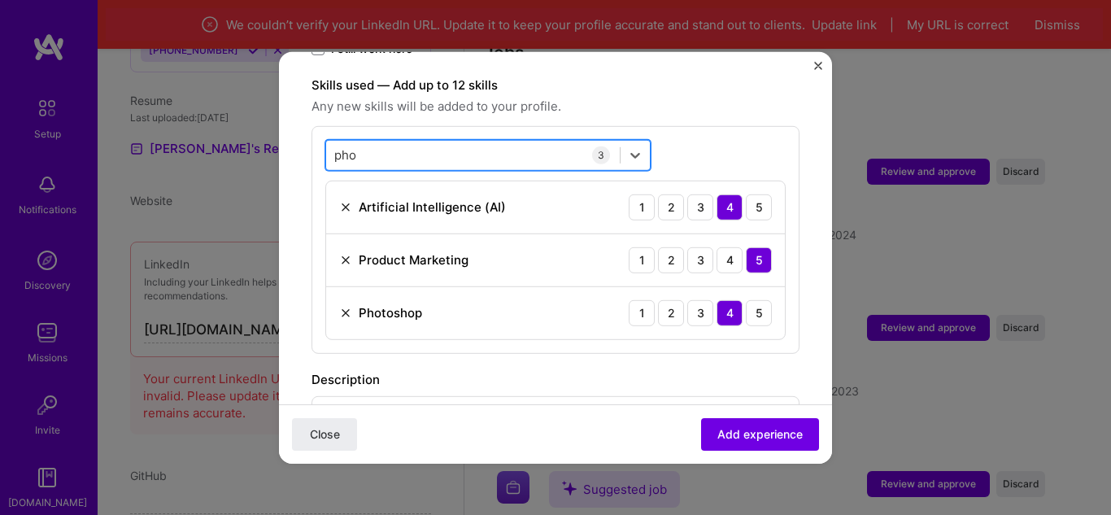
click at [359, 145] on div "pho pho" at bounding box center [472, 154] width 293 height 27
click at [353, 146] on input "pho" at bounding box center [346, 154] width 24 height 17
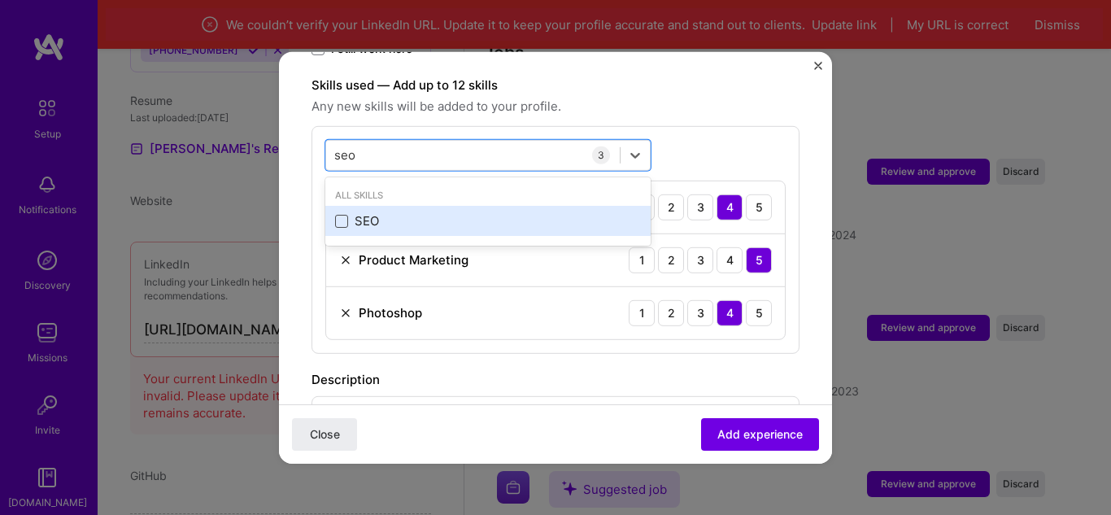
click at [341, 215] on span at bounding box center [341, 221] width 13 height 13
click at [0, 0] on input "checkbox" at bounding box center [0, 0] width 0 height 0
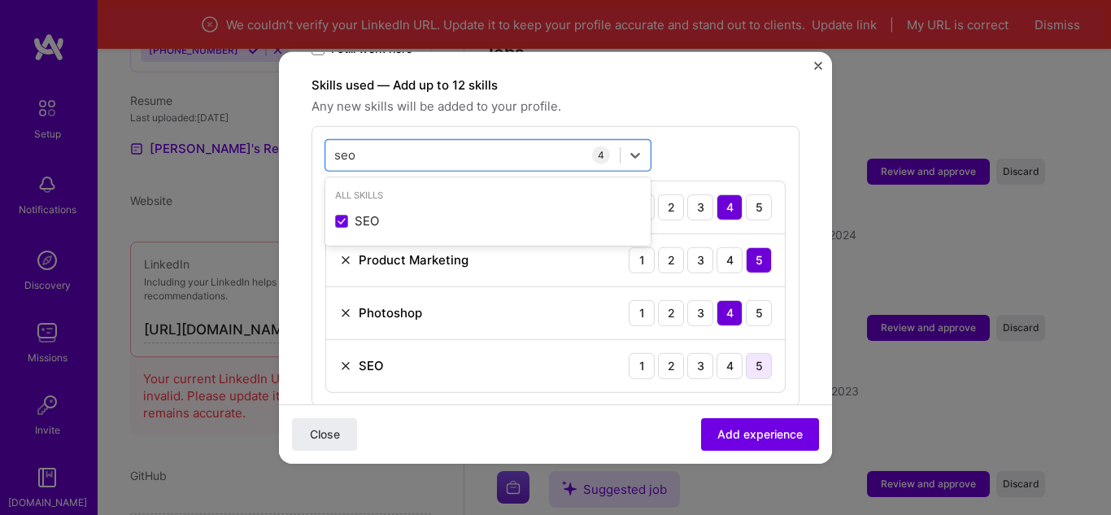
type input "seo"
click at [751, 357] on div "5" at bounding box center [759, 365] width 26 height 26
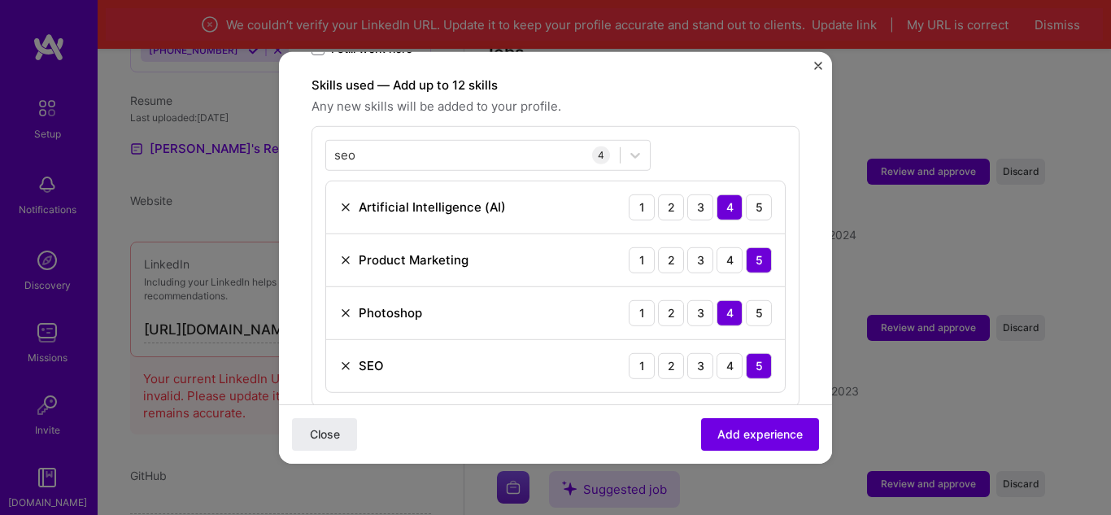
click at [796, 320] on form "Adding suggested job This job is suggested based on your LinkedIn, resume or [D…" at bounding box center [555, 260] width 553 height 1464
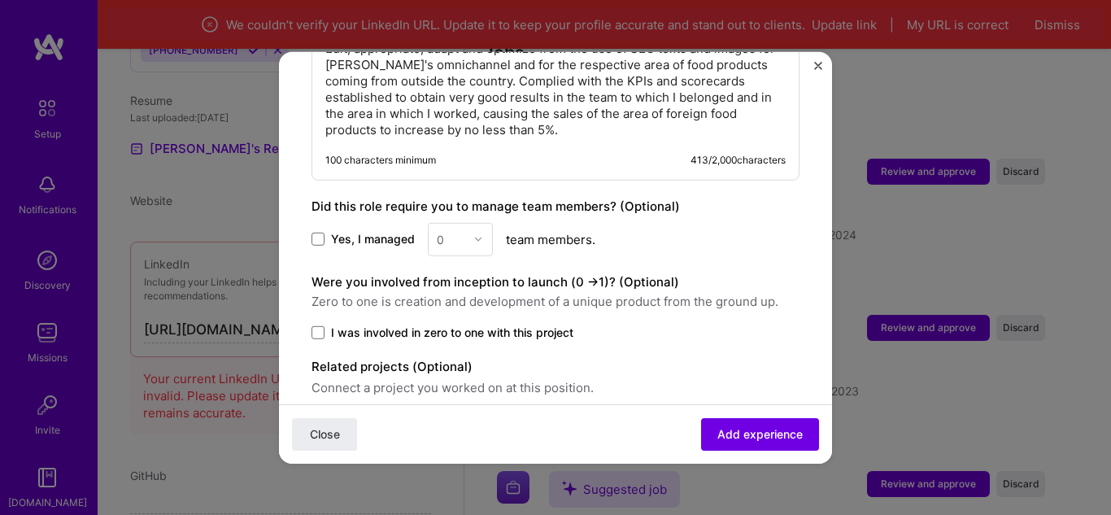
scroll to position [1044, 0]
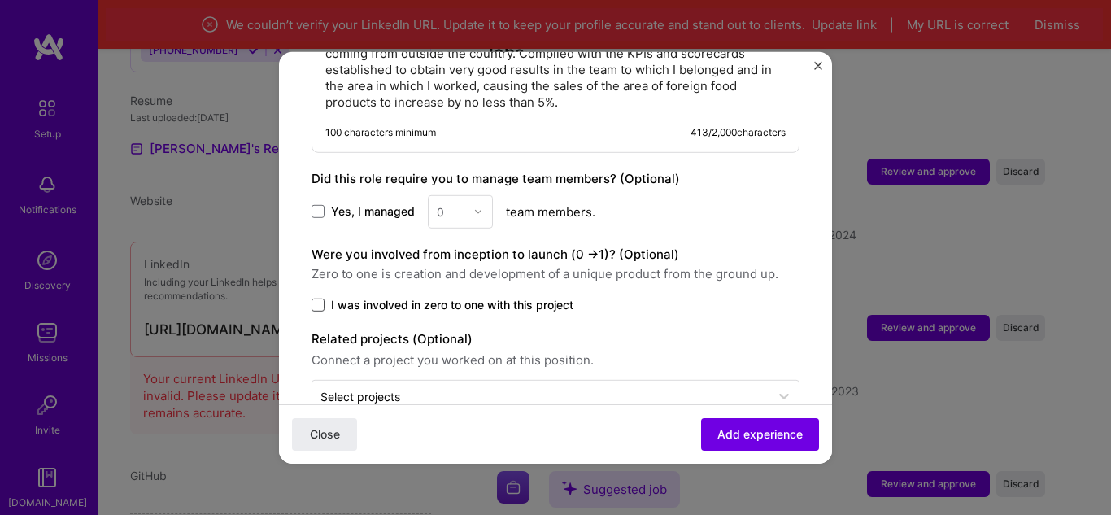
click at [319, 298] on span at bounding box center [317, 304] width 13 height 13
click at [0, 0] on input "I was involved in zero to one with this project" at bounding box center [0, 0] width 0 height 0
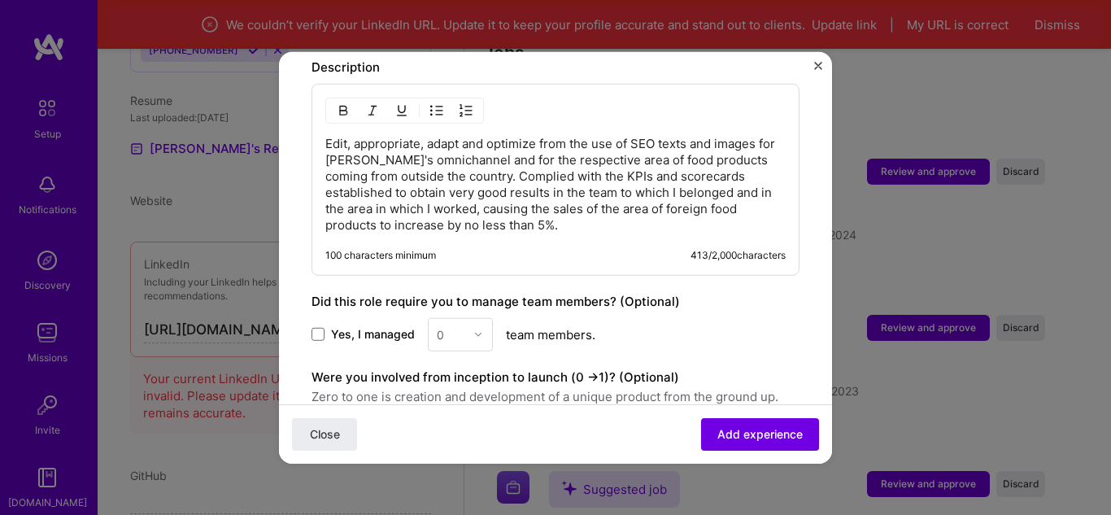
scroll to position [906, 0]
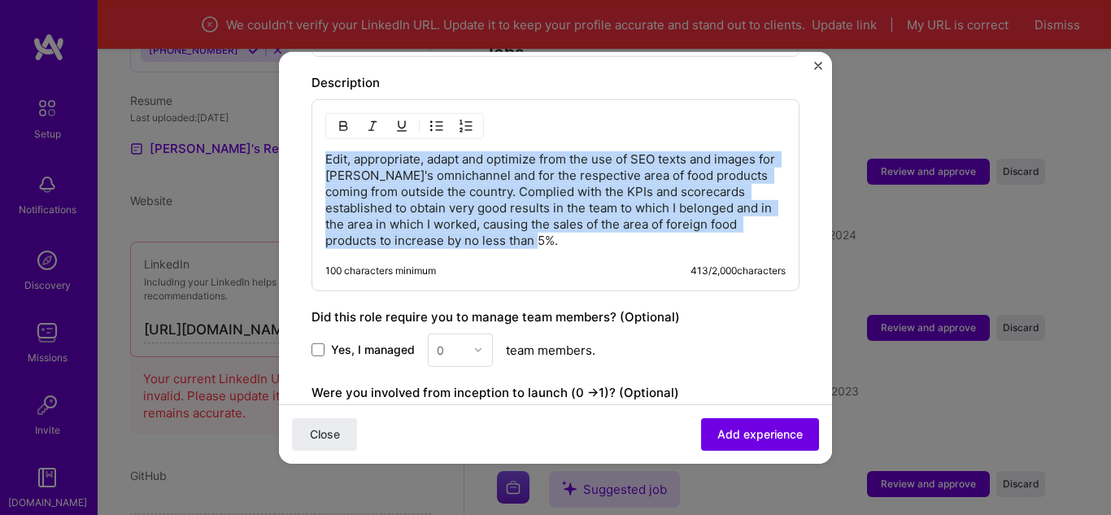
drag, startPoint x: 574, startPoint y: 220, endPoint x: 320, endPoint y: 136, distance: 268.1
click at [320, 136] on div "Edit, appropriate, adapt and optimize from the use of SEO texts and images for …" at bounding box center [555, 194] width 488 height 192
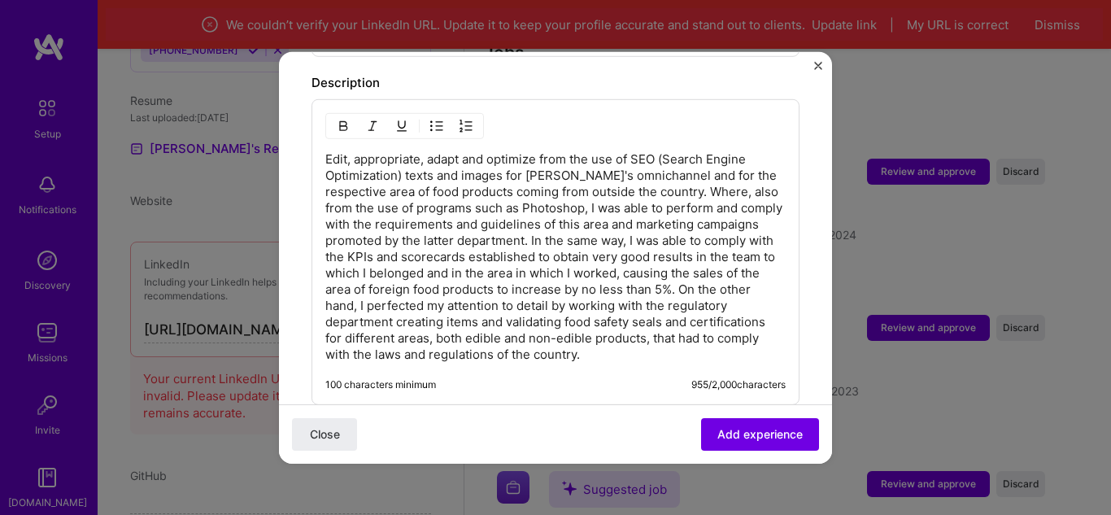
click at [597, 223] on p "Edit, appropriate, adapt and optimize from the use of SEO (Search Engine Optimi…" at bounding box center [555, 255] width 460 height 211
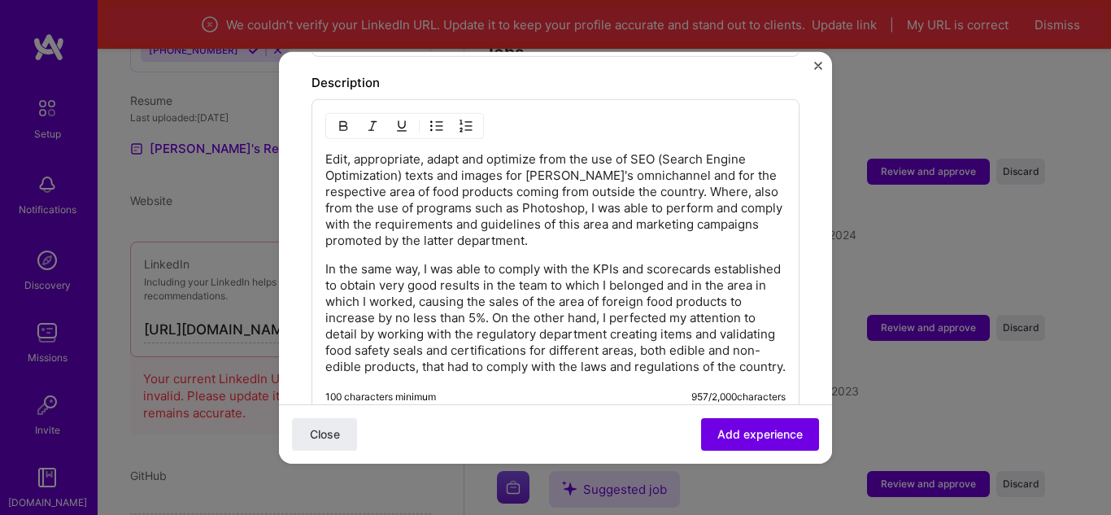
click at [565, 302] on p "In the same way, I was able to comply with the KPIs and scorecards established …" at bounding box center [555, 317] width 460 height 114
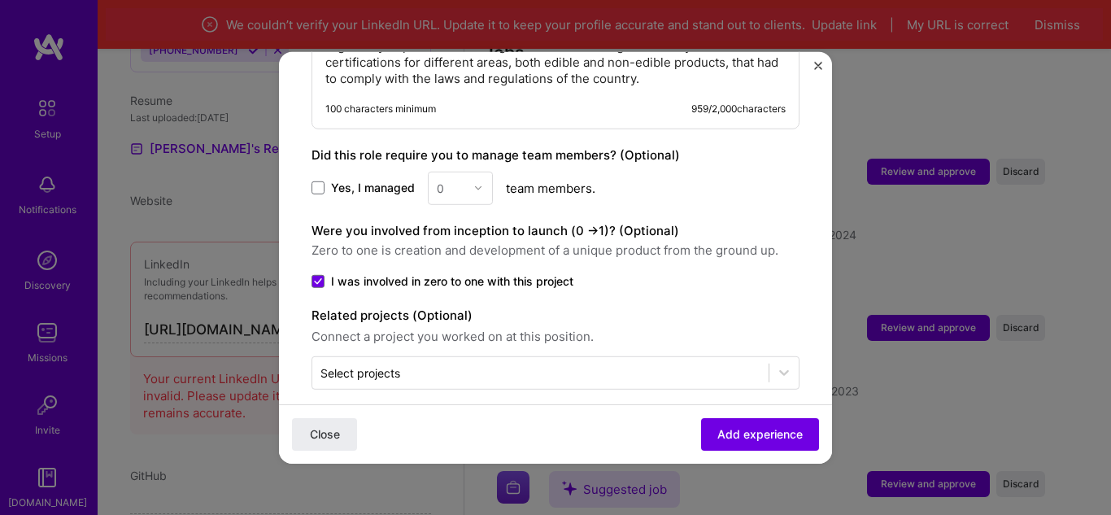
scroll to position [1223, 0]
click at [743, 422] on button "Add experience" at bounding box center [760, 434] width 118 height 33
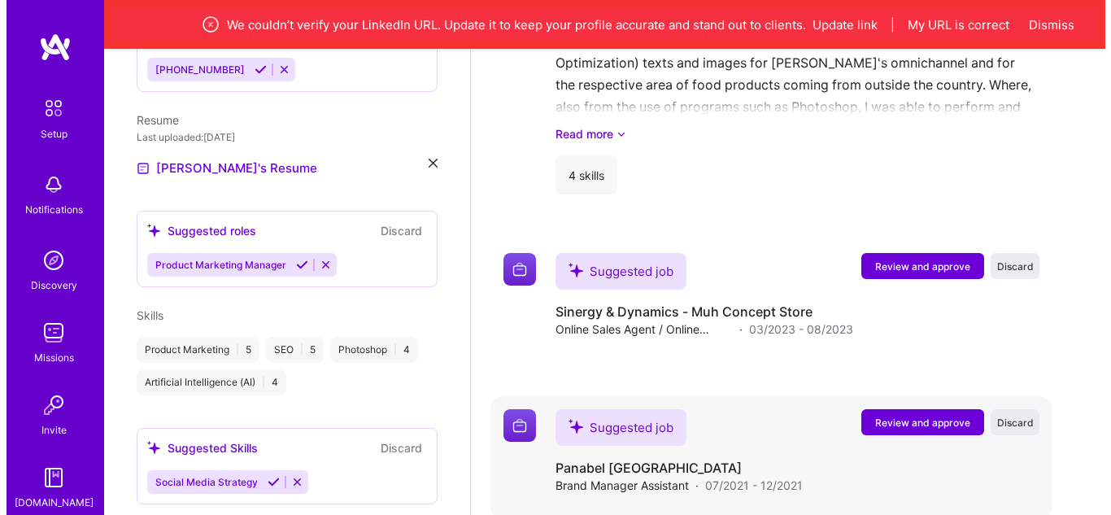
scroll to position [1767, 0]
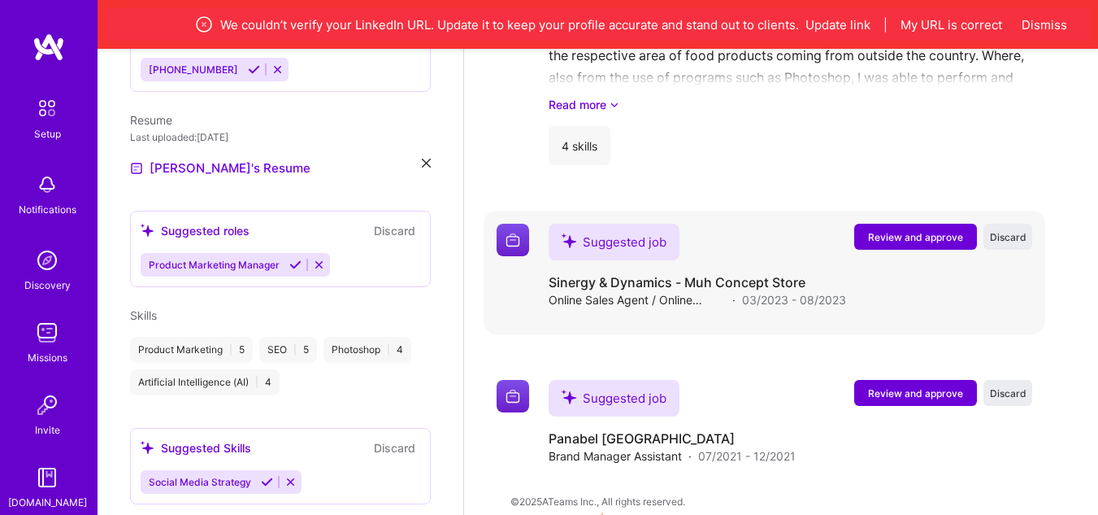
click at [922, 230] on span "Review and approve" at bounding box center [915, 237] width 95 height 14
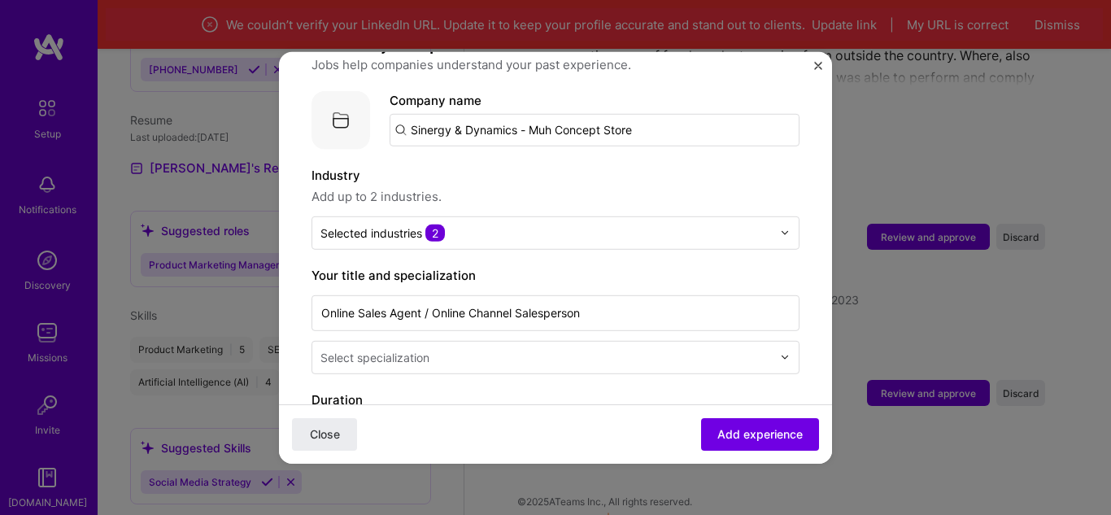
scroll to position [163, 0]
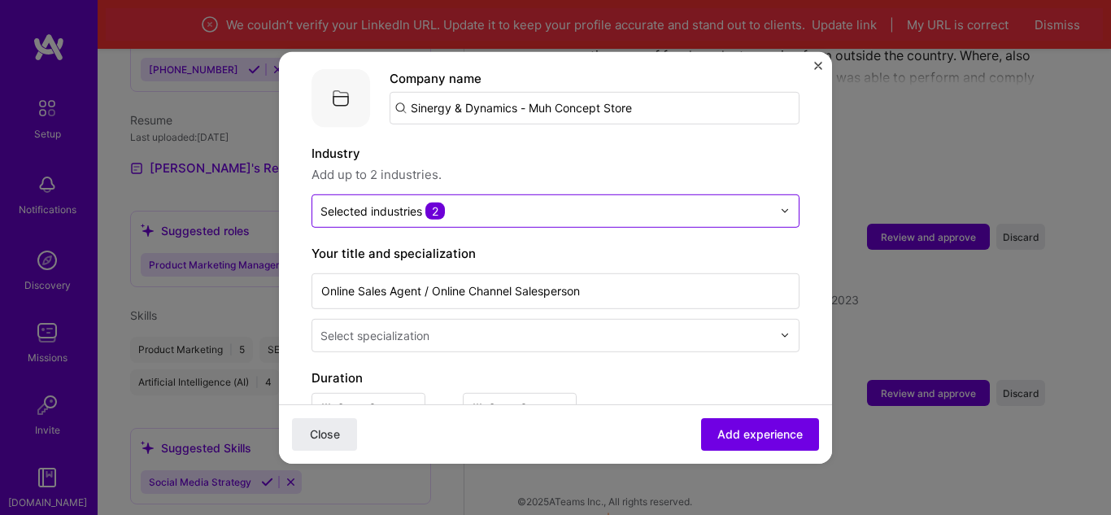
click at [780, 194] on div at bounding box center [789, 210] width 19 height 32
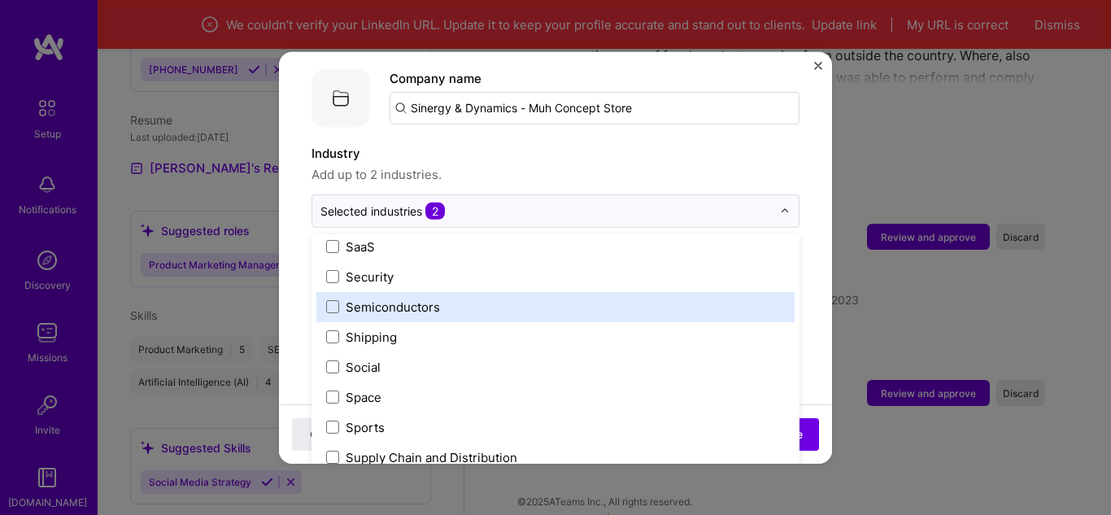
scroll to position [3376, 0]
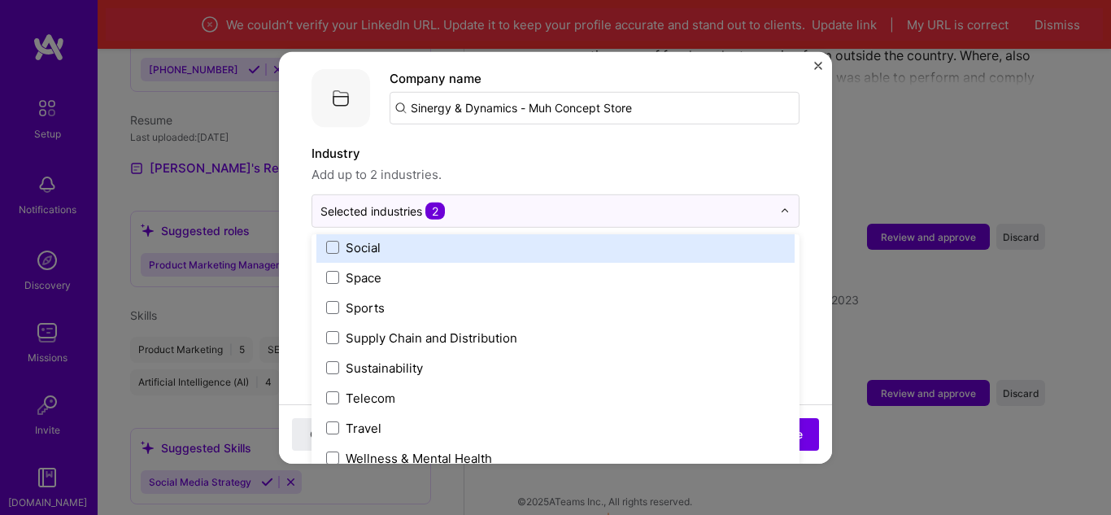
click at [817, 68] on img "Close" at bounding box center [818, 65] width 8 height 8
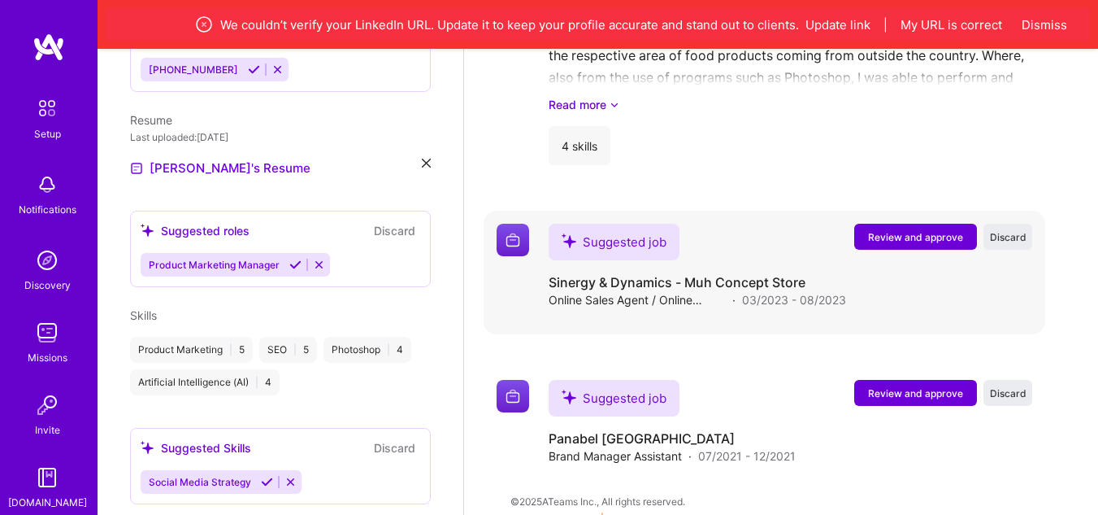
click at [900, 230] on span "Review and approve" at bounding box center [915, 237] width 95 height 14
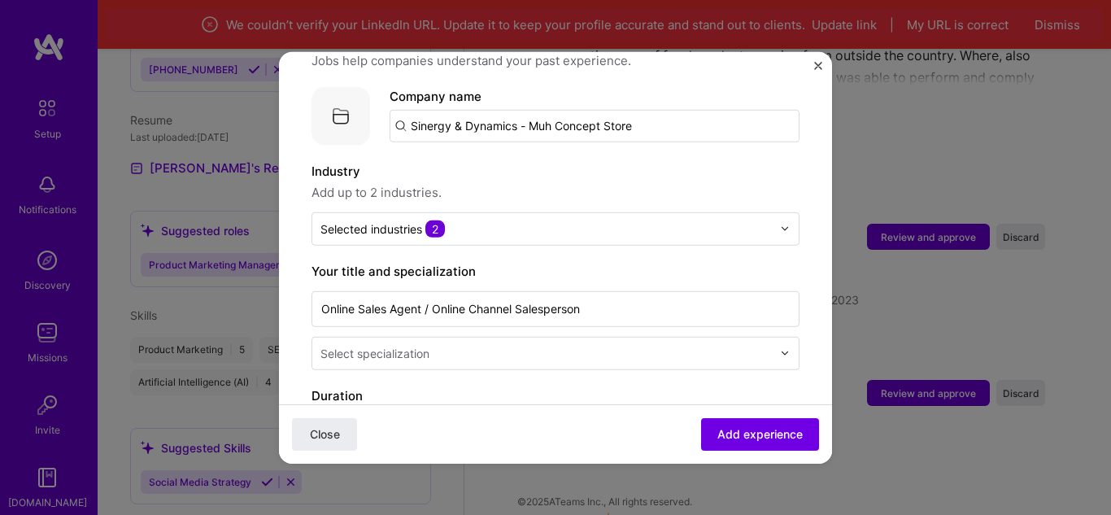
scroll to position [244, 0]
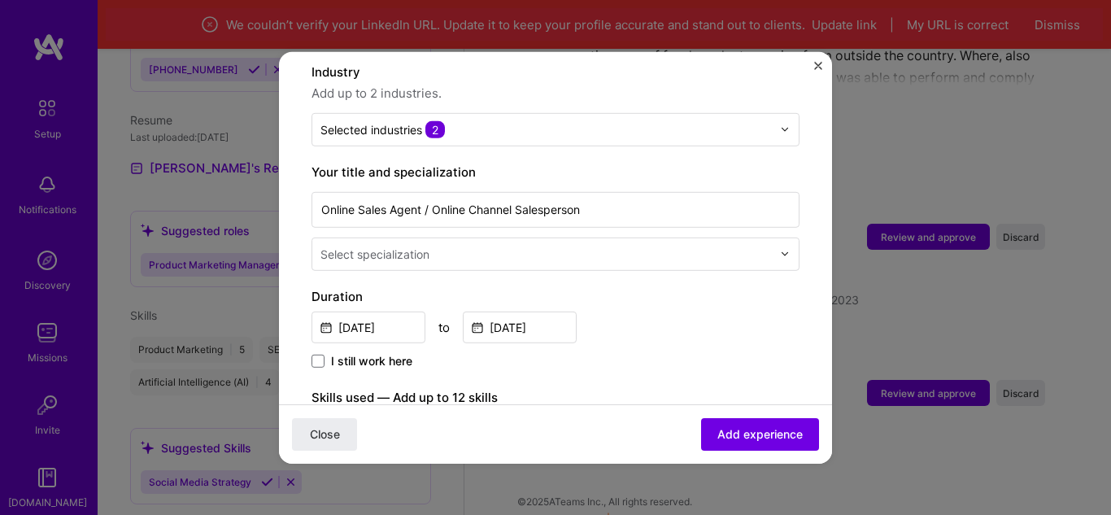
click at [409, 245] on div "Select specialization" at bounding box center [374, 253] width 109 height 17
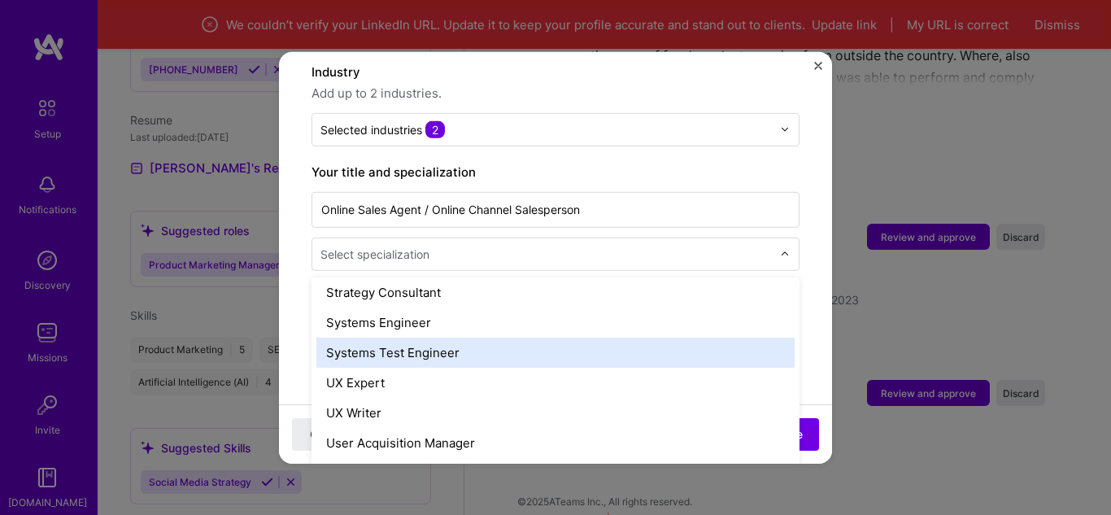
scroll to position [1871, 0]
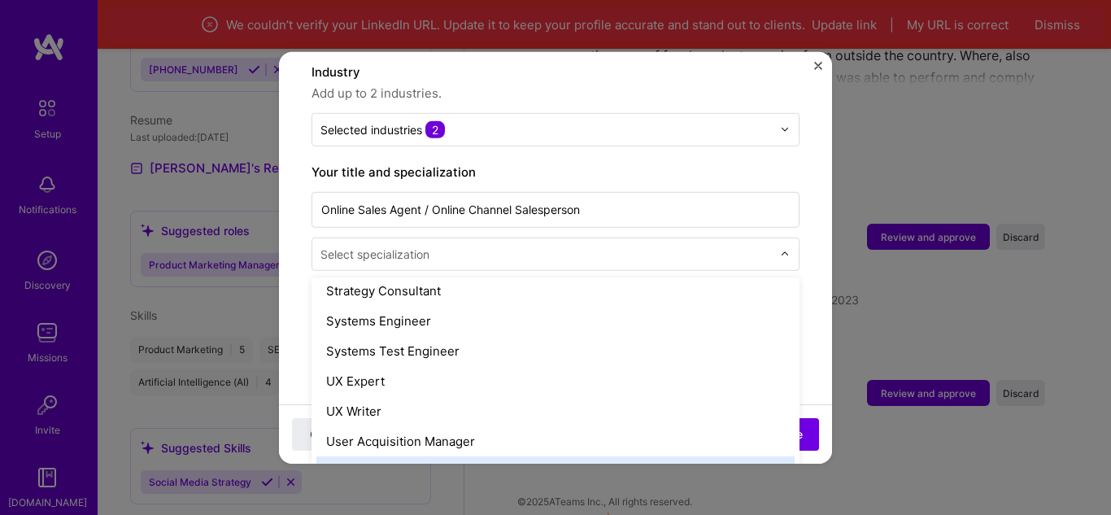
click at [385, 455] on div "Wordpress Developer" at bounding box center [555, 470] width 478 height 30
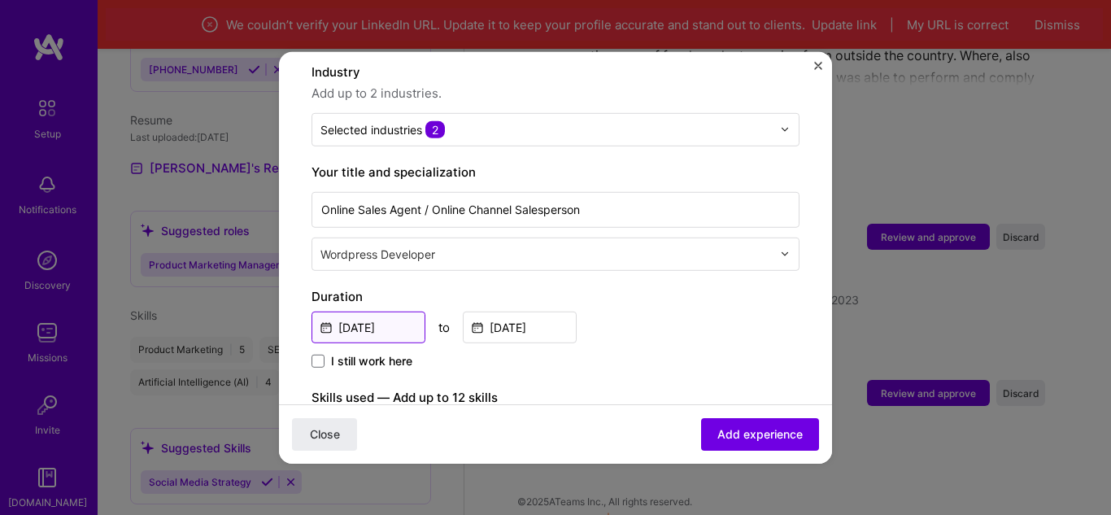
click at [349, 314] on input "[DATE]" at bounding box center [368, 327] width 114 height 32
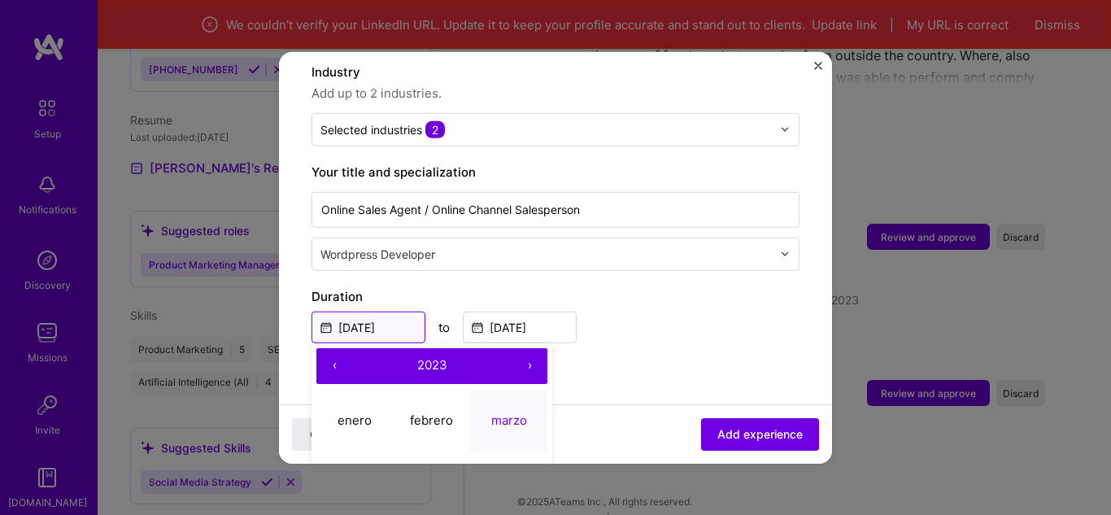
scroll to position [325, 0]
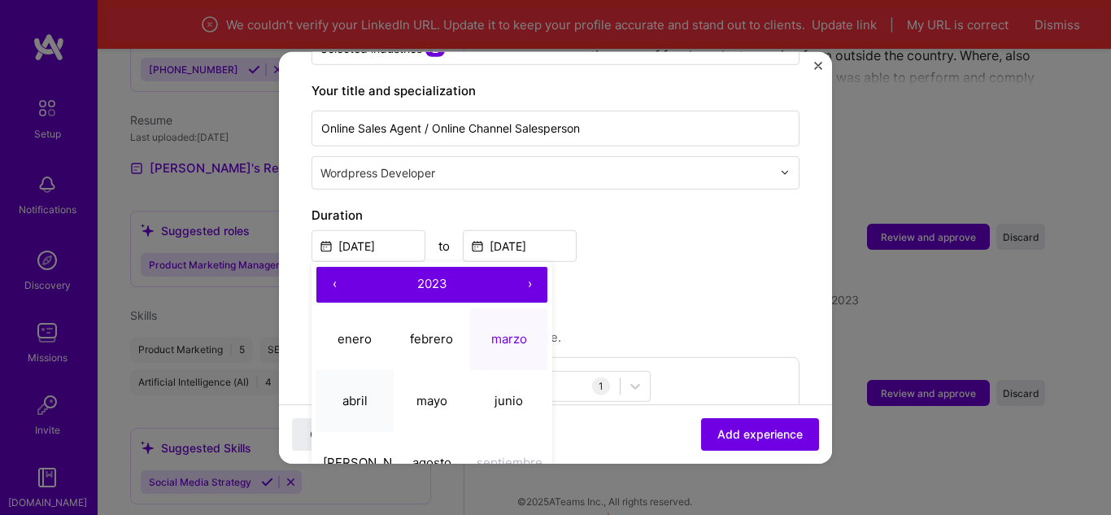
click at [355, 373] on button "abril" at bounding box center [354, 401] width 77 height 62
type input "[DATE]"
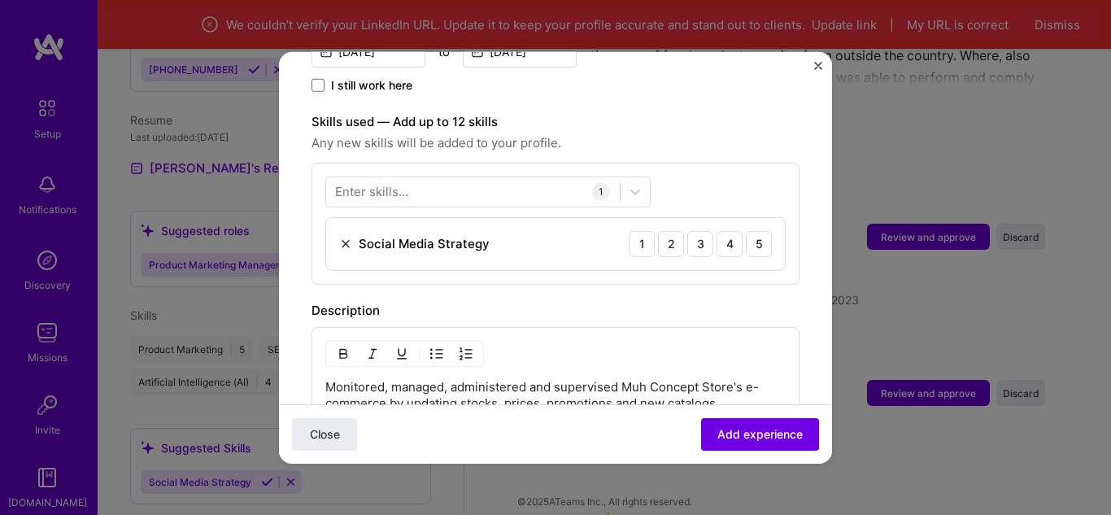
scroll to position [569, 0]
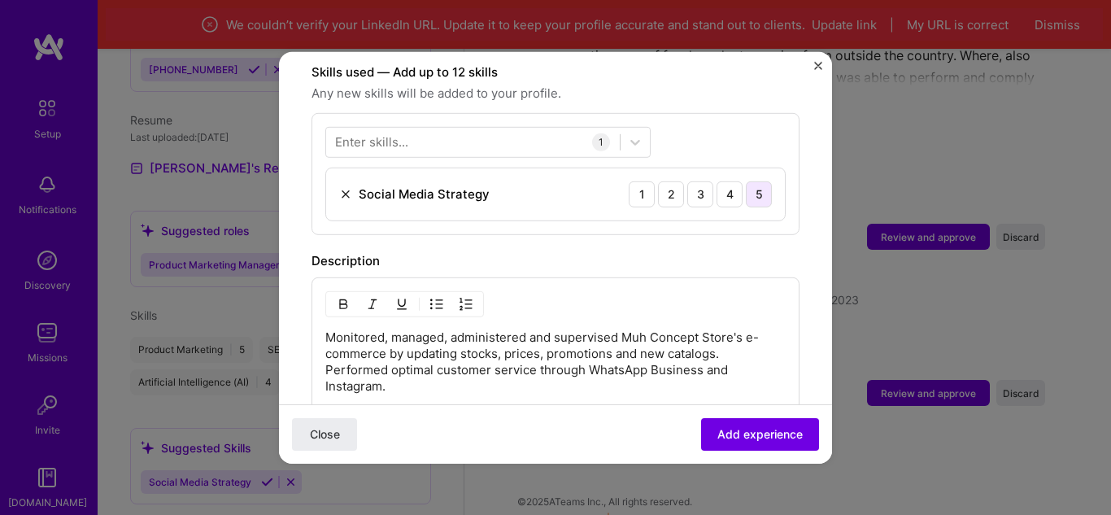
click at [746, 184] on div "5" at bounding box center [759, 193] width 26 height 26
click at [634, 133] on icon at bounding box center [635, 141] width 16 height 16
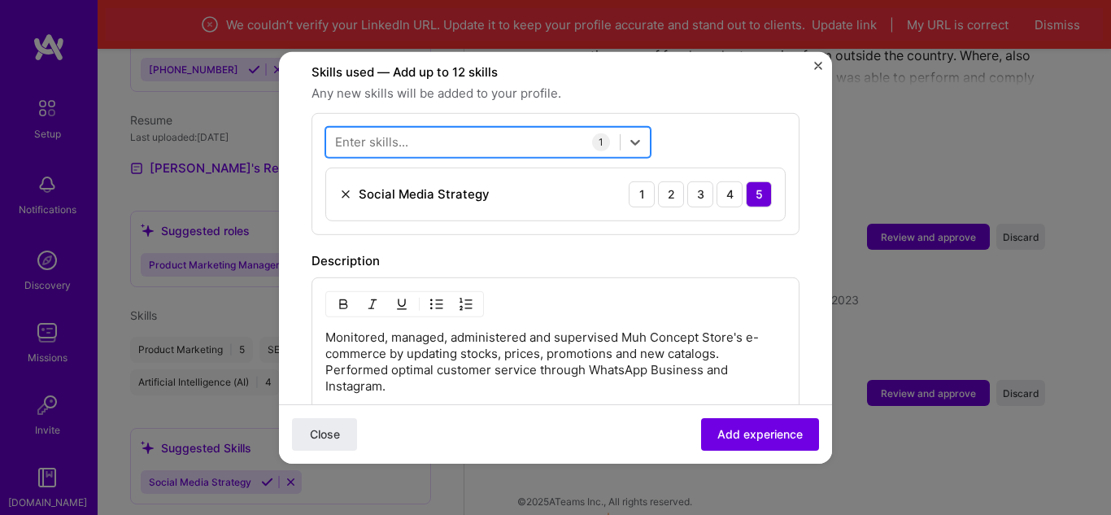
click at [442, 128] on div at bounding box center [472, 141] width 293 height 27
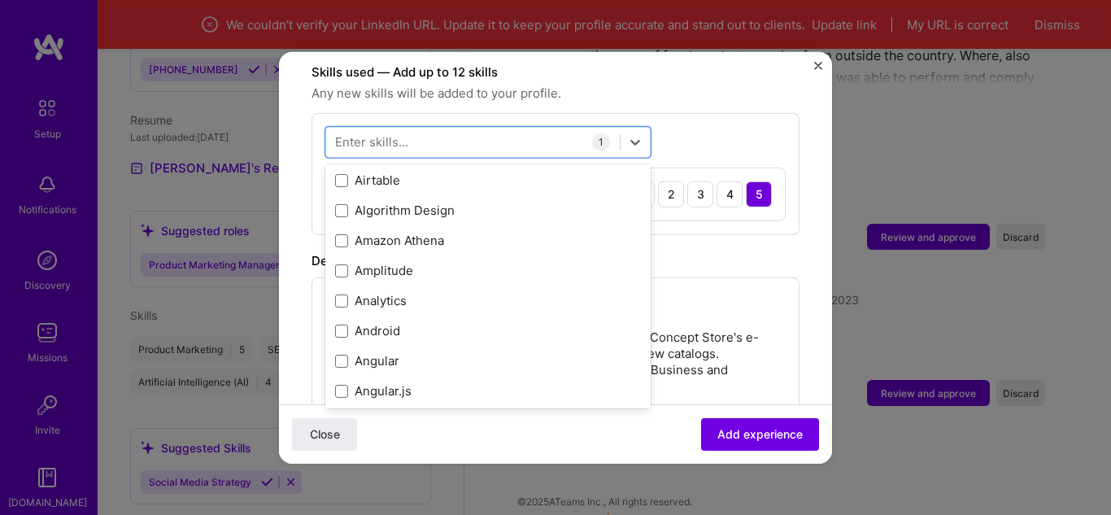
scroll to position [894, 0]
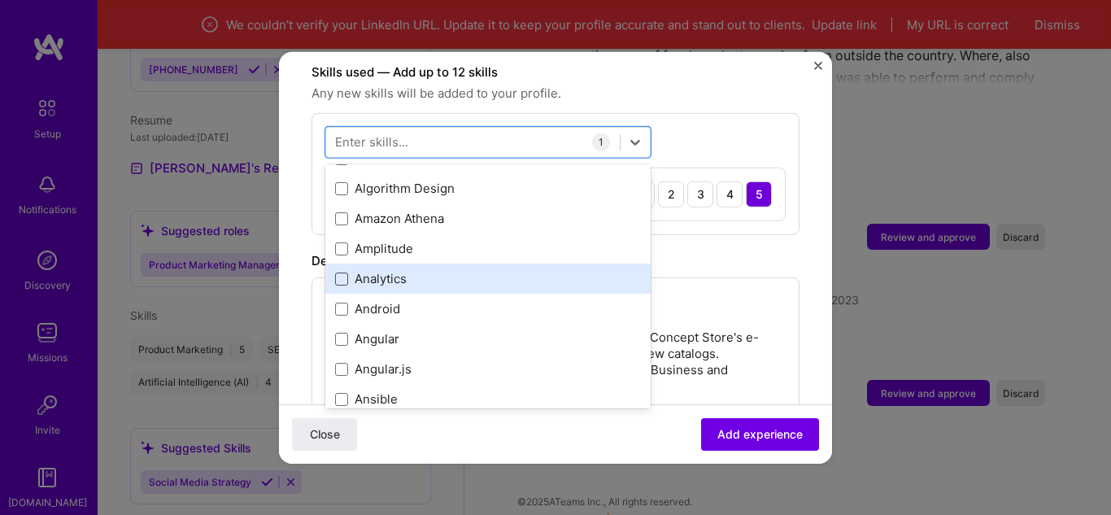
click at [346, 272] on span at bounding box center [341, 278] width 13 height 13
click at [0, 0] on input "checkbox" at bounding box center [0, 0] width 0 height 0
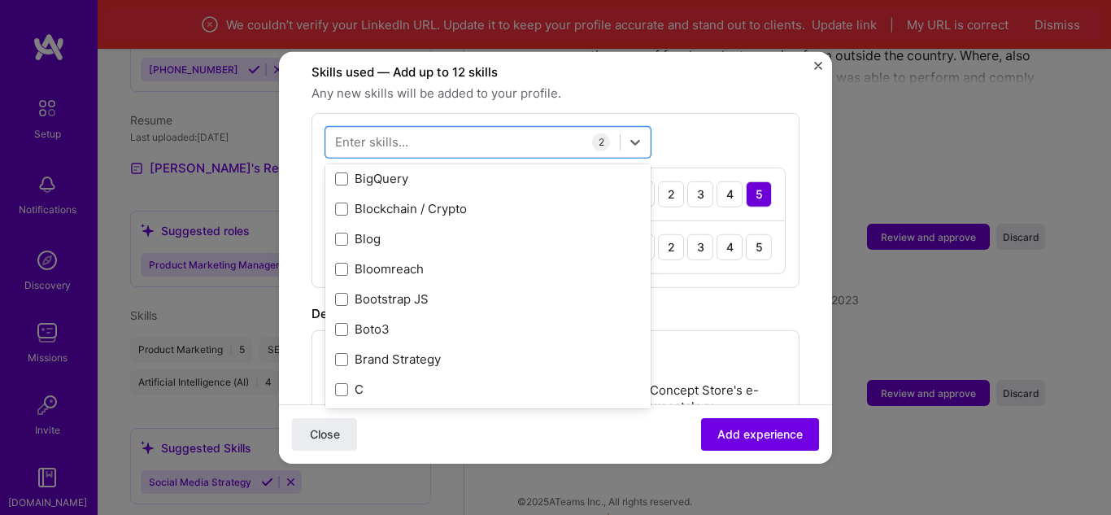
scroll to position [1707, 0]
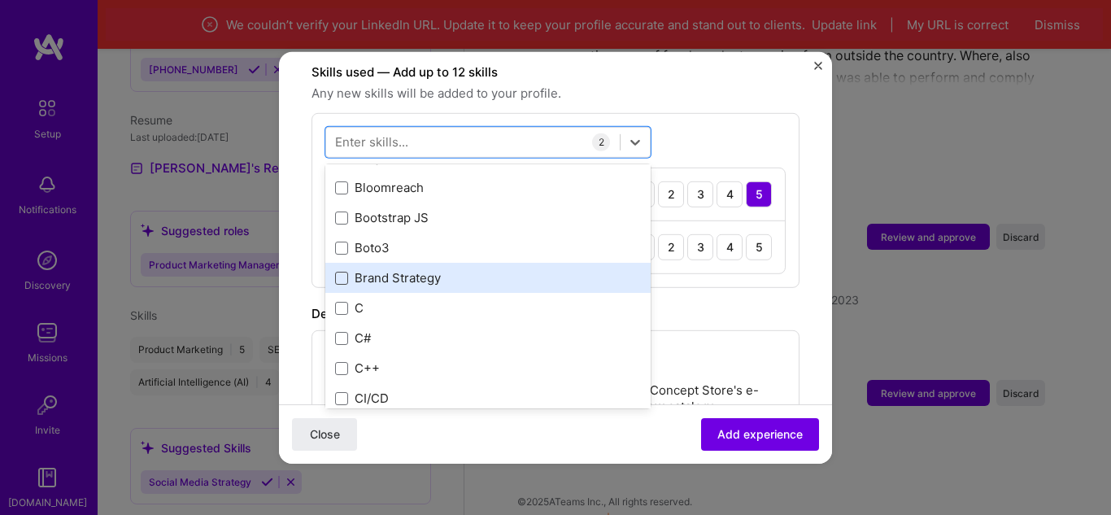
click at [344, 271] on span at bounding box center [341, 277] width 13 height 13
click at [0, 0] on input "checkbox" at bounding box center [0, 0] width 0 height 0
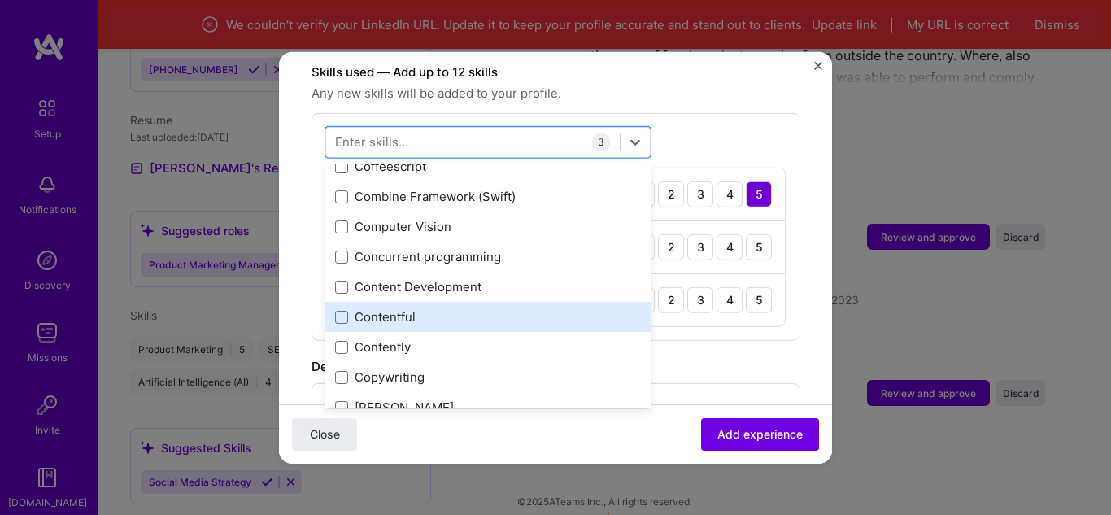
scroll to position [2276, 0]
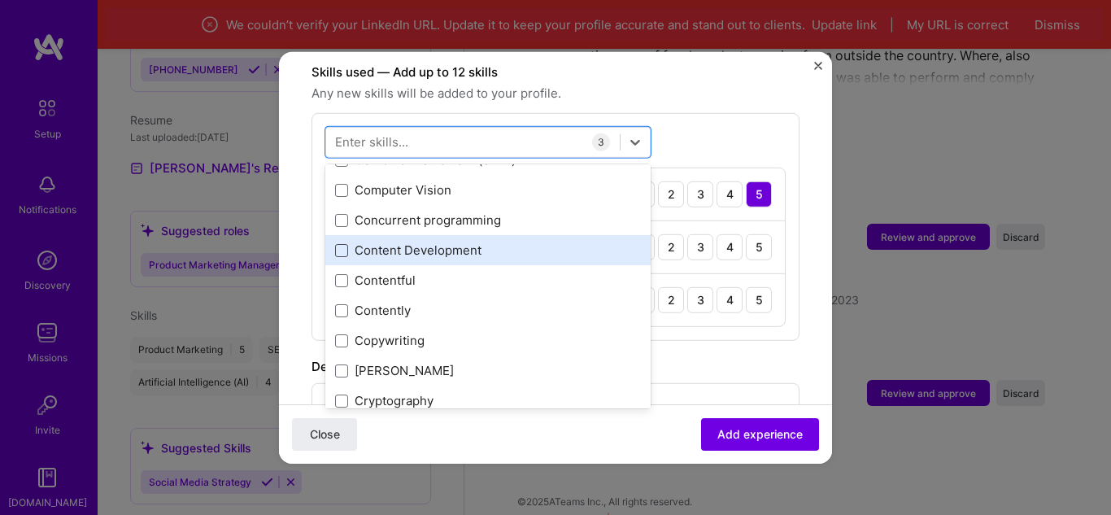
click at [340, 243] on span at bounding box center [341, 249] width 13 height 13
click at [0, 0] on input "checkbox" at bounding box center [0, 0] width 0 height 0
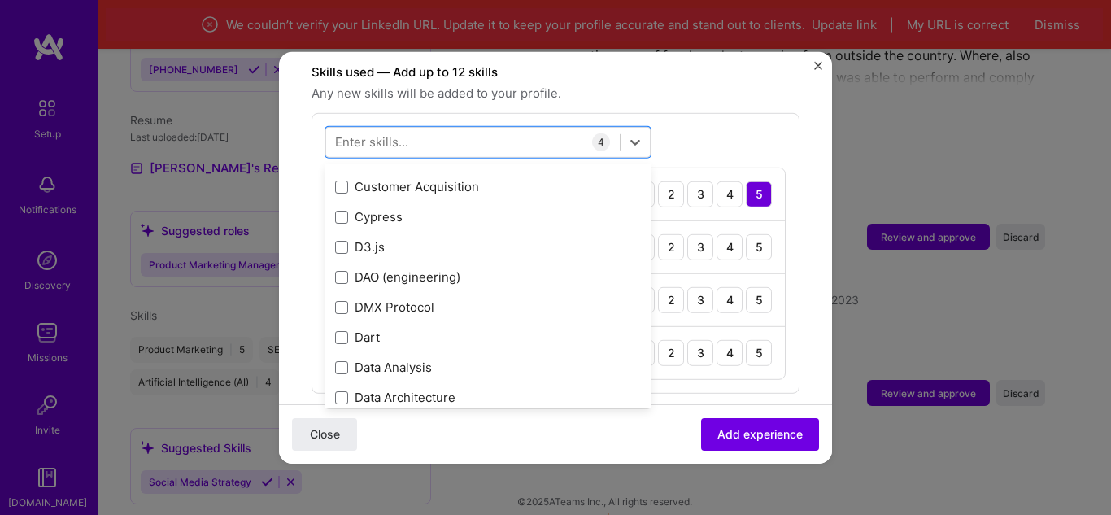
scroll to position [2602, 0]
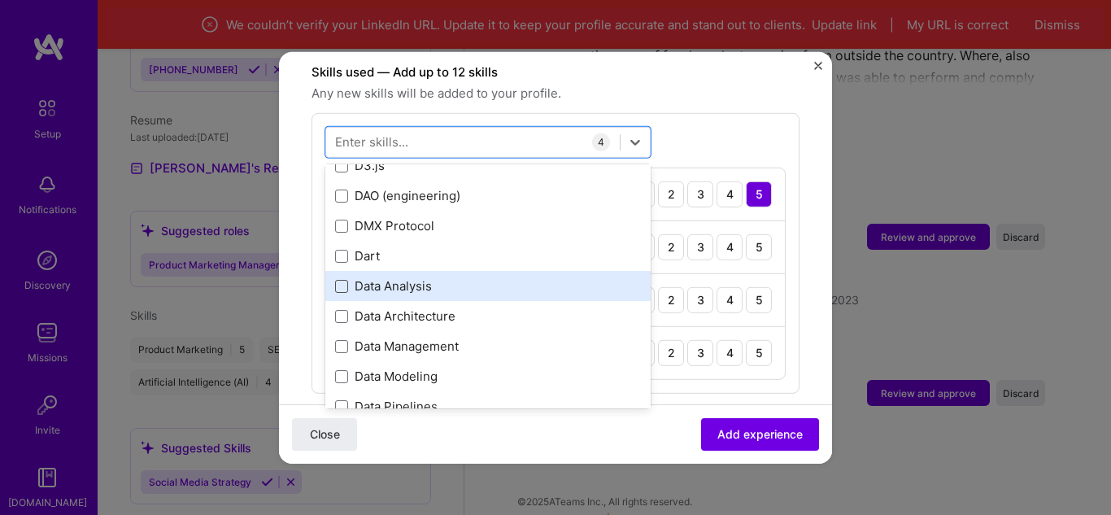
click at [337, 279] on span at bounding box center [341, 285] width 13 height 13
click at [0, 0] on input "checkbox" at bounding box center [0, 0] width 0 height 0
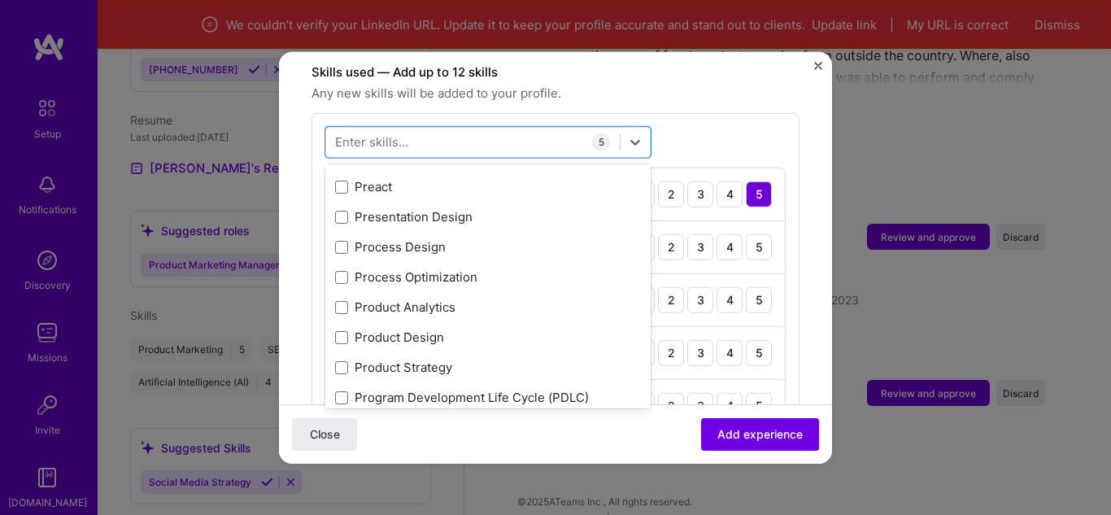
scroll to position [7479, 0]
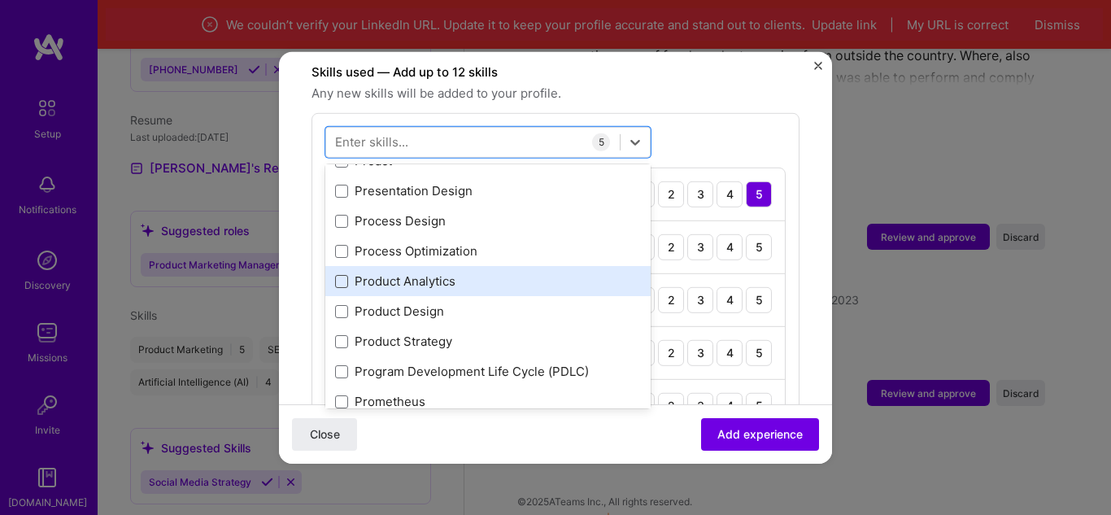
click at [341, 274] on span at bounding box center [341, 280] width 13 height 13
click at [0, 0] on input "checkbox" at bounding box center [0, 0] width 0 height 0
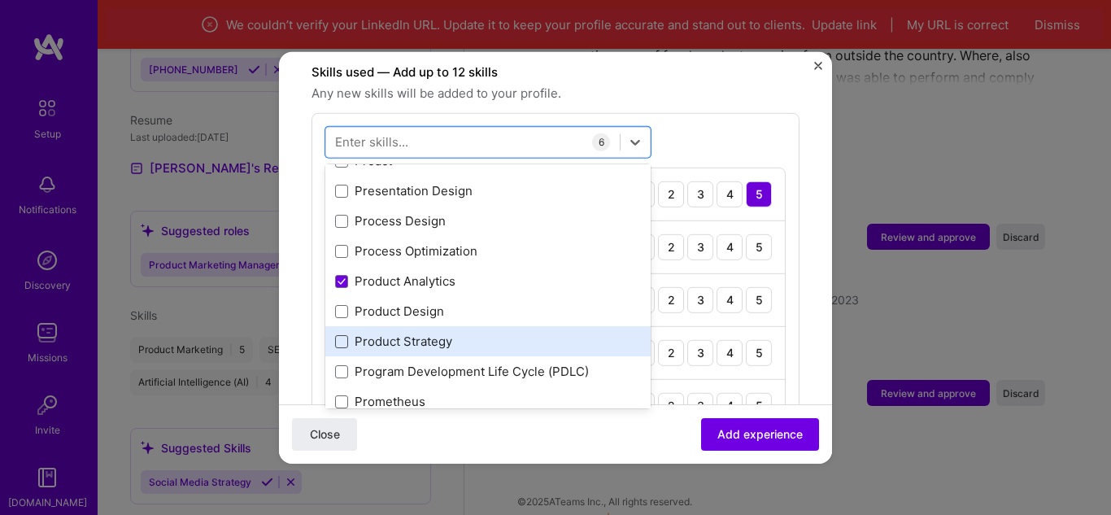
click at [341, 334] on span at bounding box center [341, 340] width 13 height 13
click at [0, 0] on input "checkbox" at bounding box center [0, 0] width 0 height 0
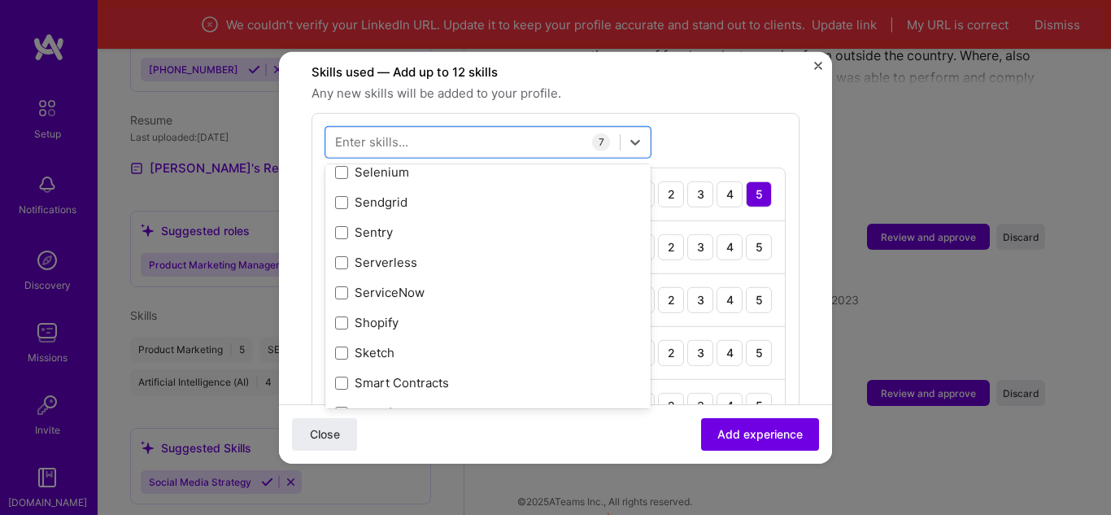
scroll to position [9024, 0]
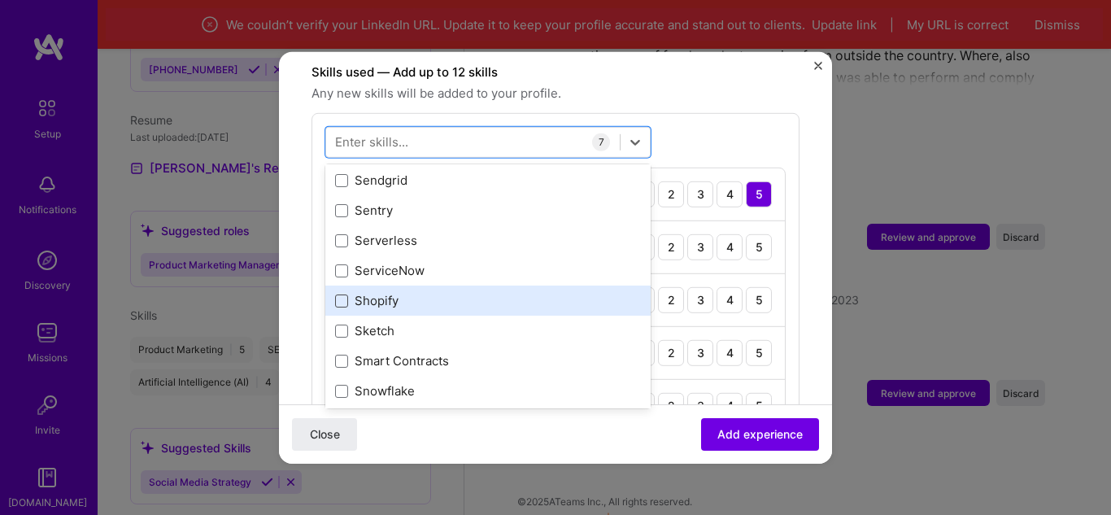
click at [343, 293] on span at bounding box center [341, 299] width 13 height 13
click at [0, 0] on input "checkbox" at bounding box center [0, 0] width 0 height 0
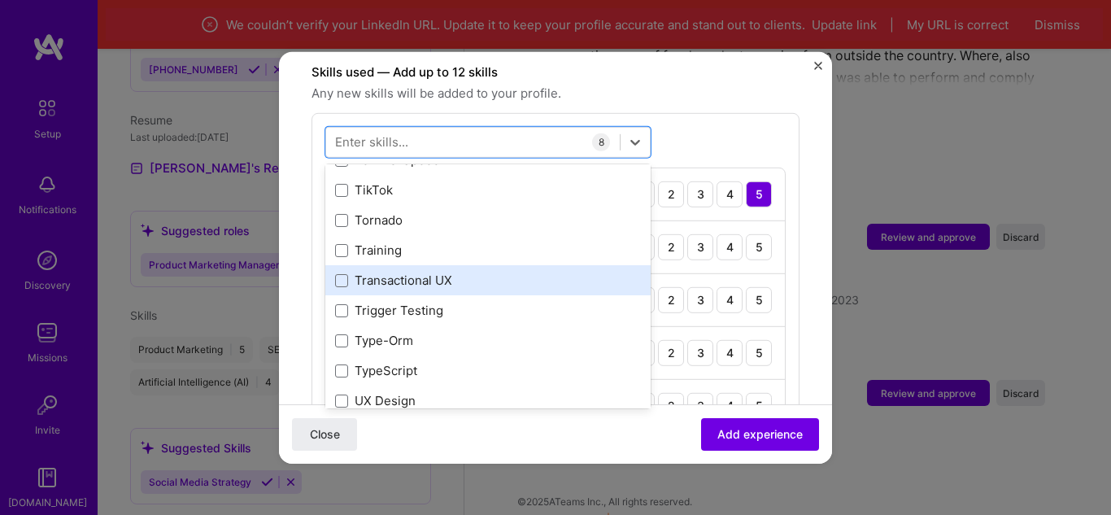
scroll to position [10162, 0]
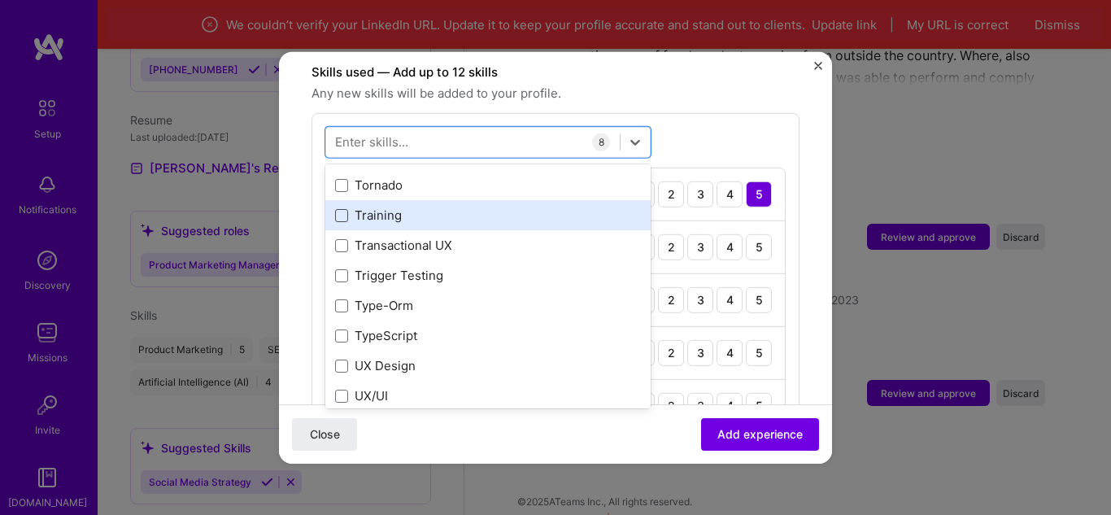
click at [344, 208] on span at bounding box center [341, 214] width 13 height 13
click at [0, 0] on input "checkbox" at bounding box center [0, 0] width 0 height 0
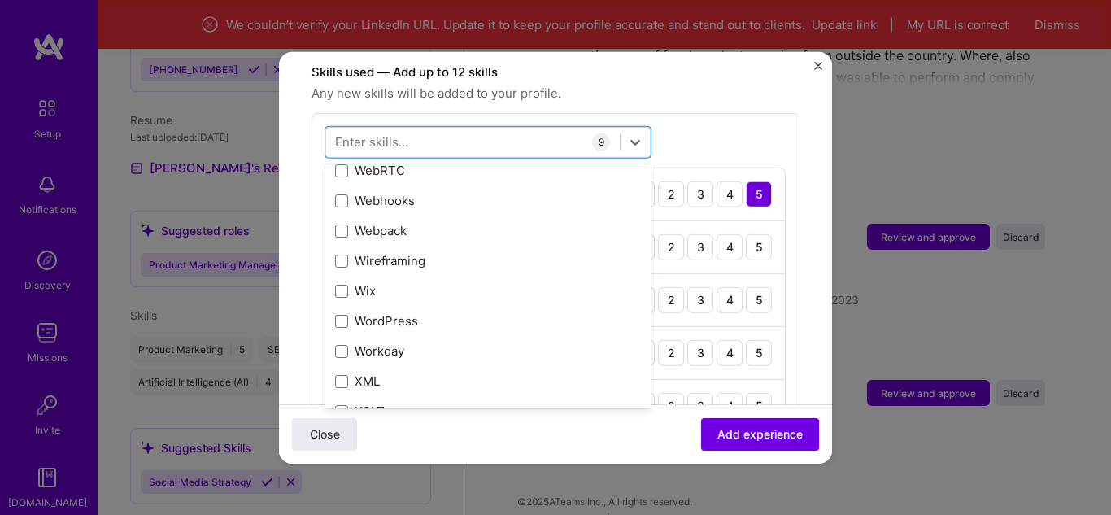
scroll to position [10894, 0]
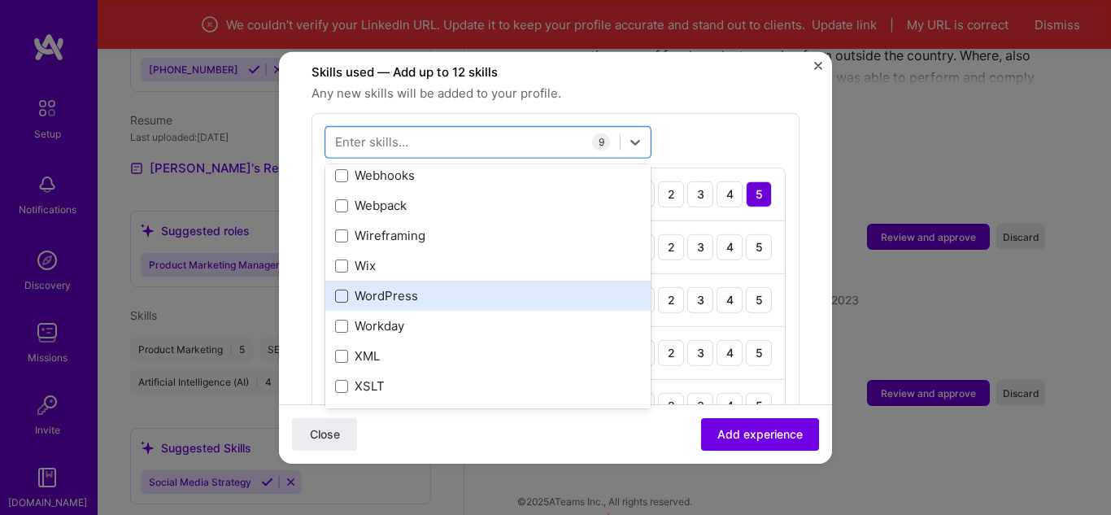
click at [346, 289] on span at bounding box center [341, 295] width 13 height 13
click at [0, 0] on input "checkbox" at bounding box center [0, 0] width 0 height 0
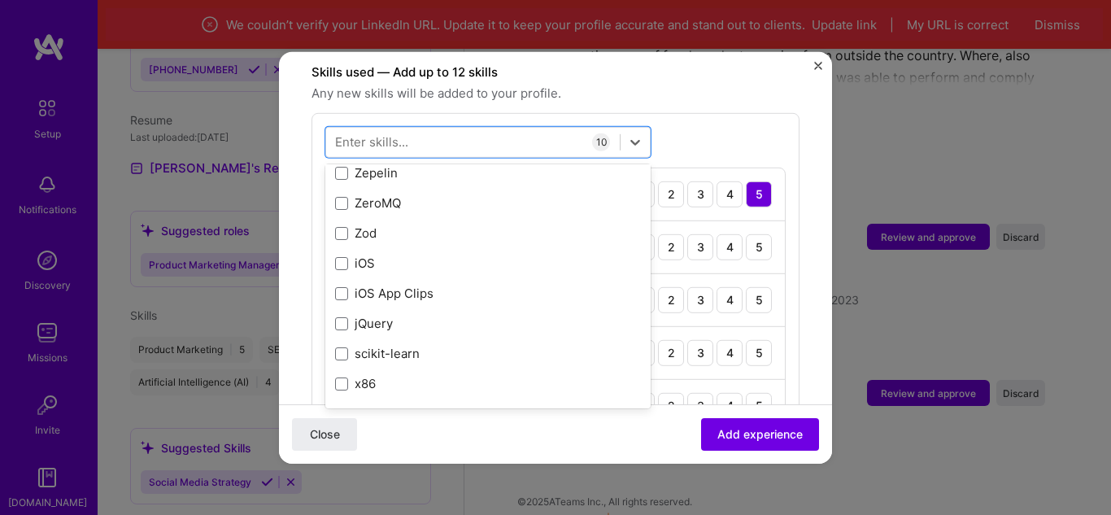
scroll to position [11198, 0]
click at [746, 240] on div "5" at bounding box center [759, 246] width 26 height 26
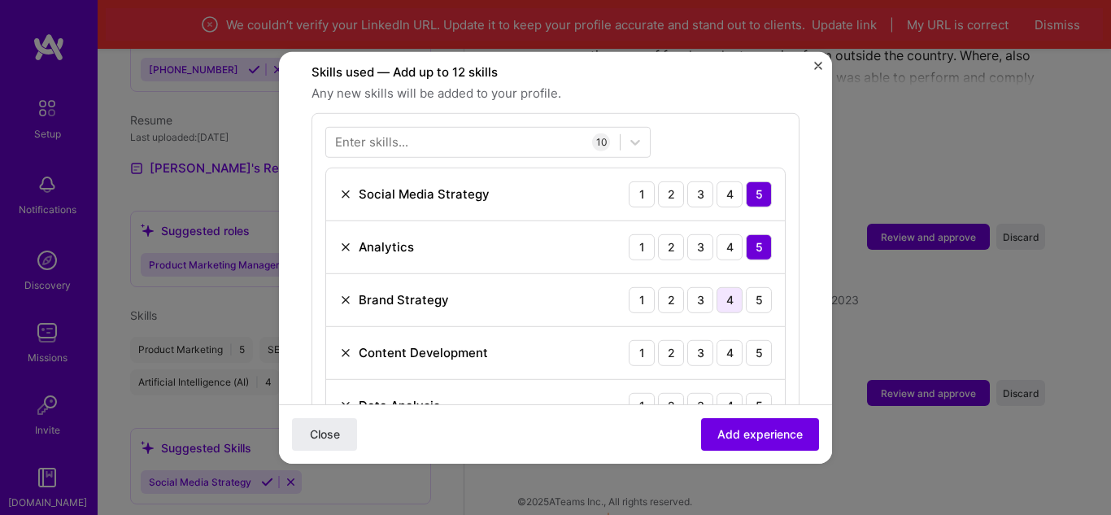
click at [716, 286] on div "4" at bounding box center [729, 299] width 26 height 26
click at [716, 341] on div "4" at bounding box center [729, 352] width 26 height 26
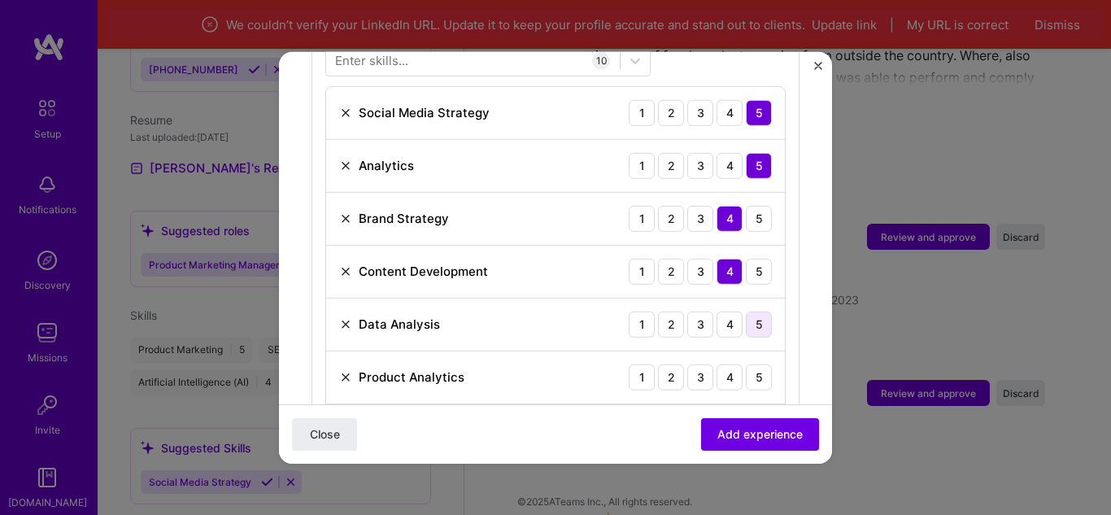
click at [754, 314] on div "5" at bounding box center [759, 324] width 26 height 26
click at [746, 363] on div "5" at bounding box center [759, 376] width 26 height 26
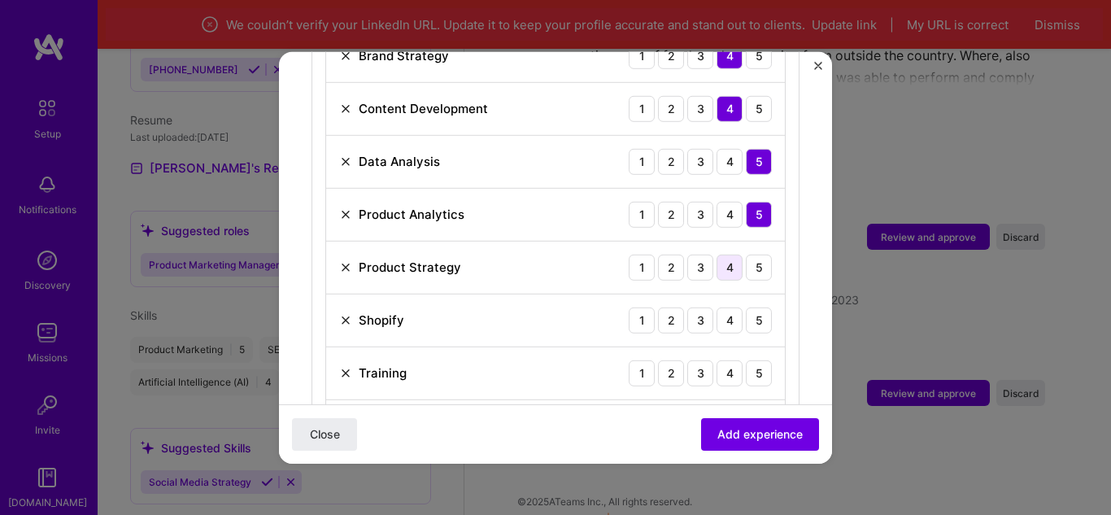
click at [716, 256] on div "4" at bounding box center [729, 267] width 26 height 26
click at [687, 307] on div "3" at bounding box center [700, 319] width 26 height 26
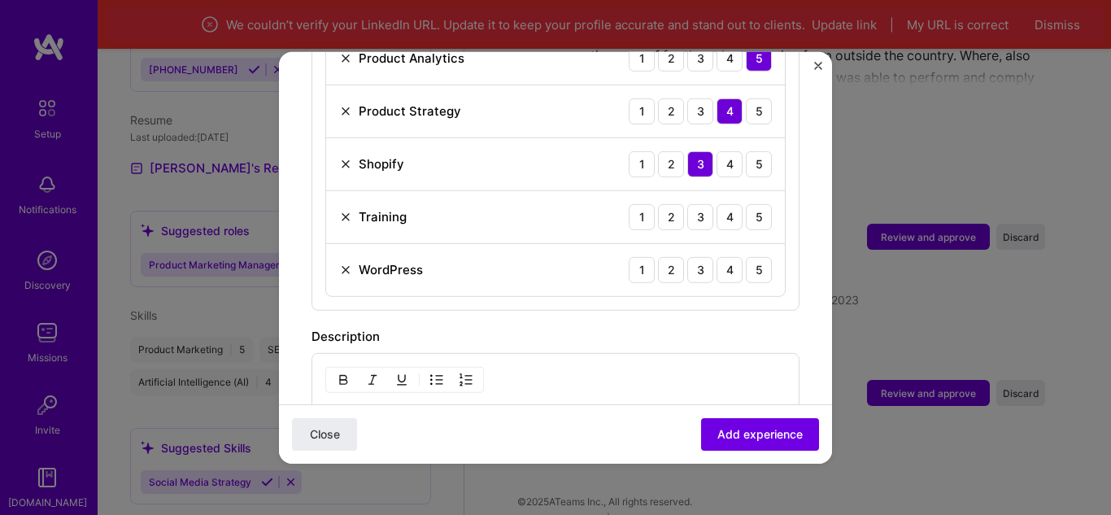
scroll to position [976, 0]
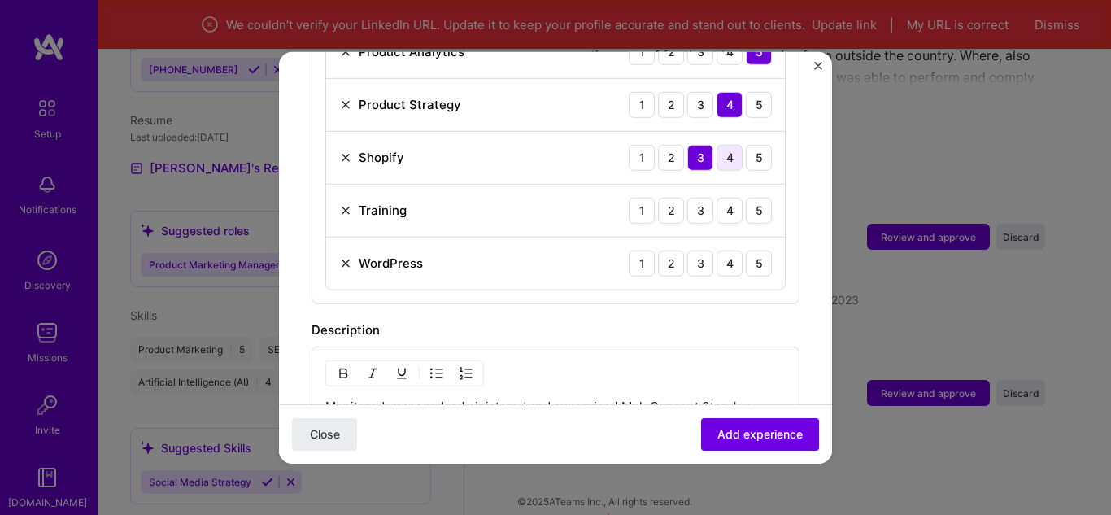
click at [716, 144] on div "4" at bounding box center [729, 157] width 26 height 26
click at [716, 197] on div "4" at bounding box center [729, 210] width 26 height 26
click at [747, 250] on div "5" at bounding box center [759, 263] width 26 height 26
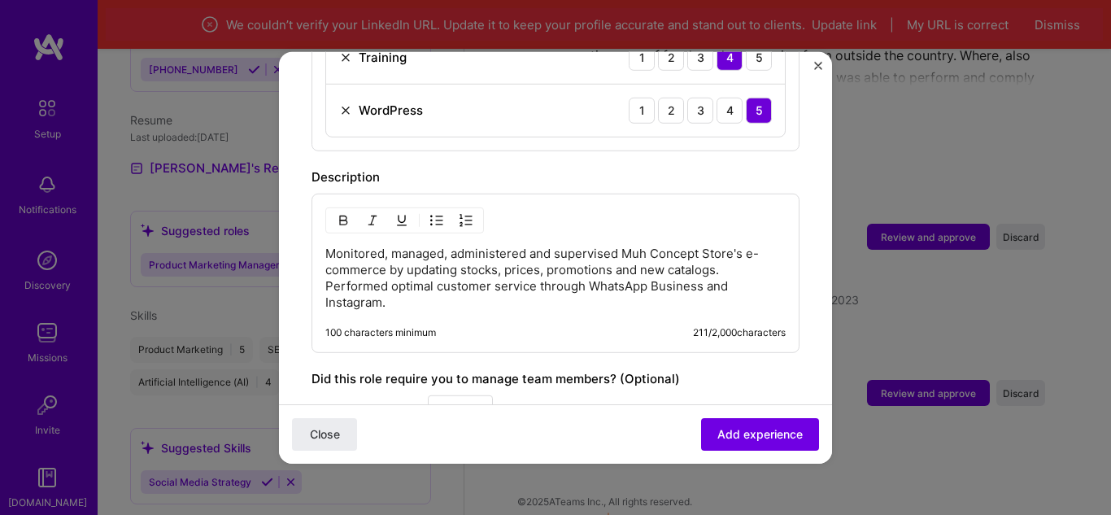
scroll to position [1138, 0]
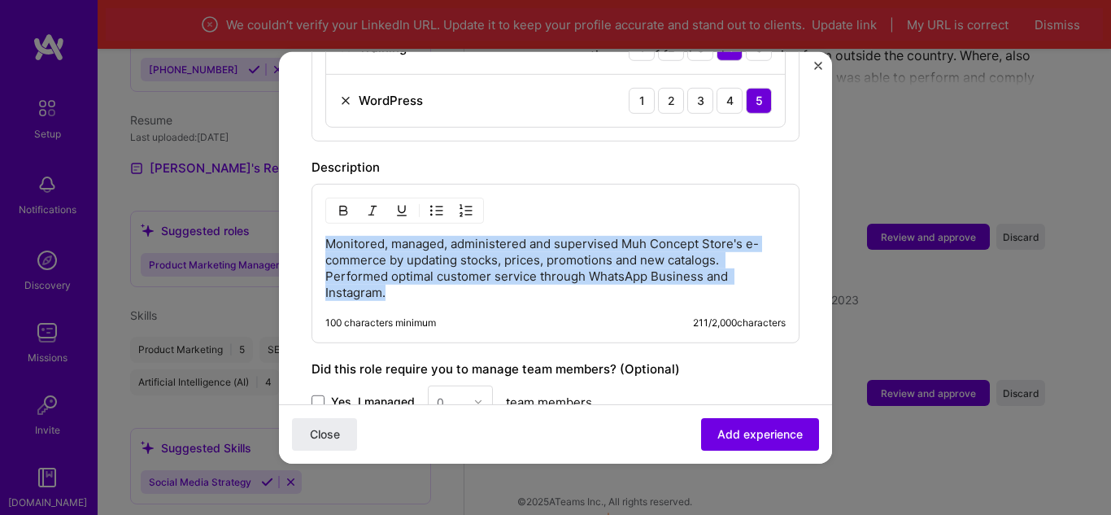
drag, startPoint x: 398, startPoint y: 280, endPoint x: 317, endPoint y: 224, distance: 98.8
click at [317, 224] on div "Monitored, managed, administered and supervised Muh Concept Store's e-commerce …" at bounding box center [555, 262] width 488 height 159
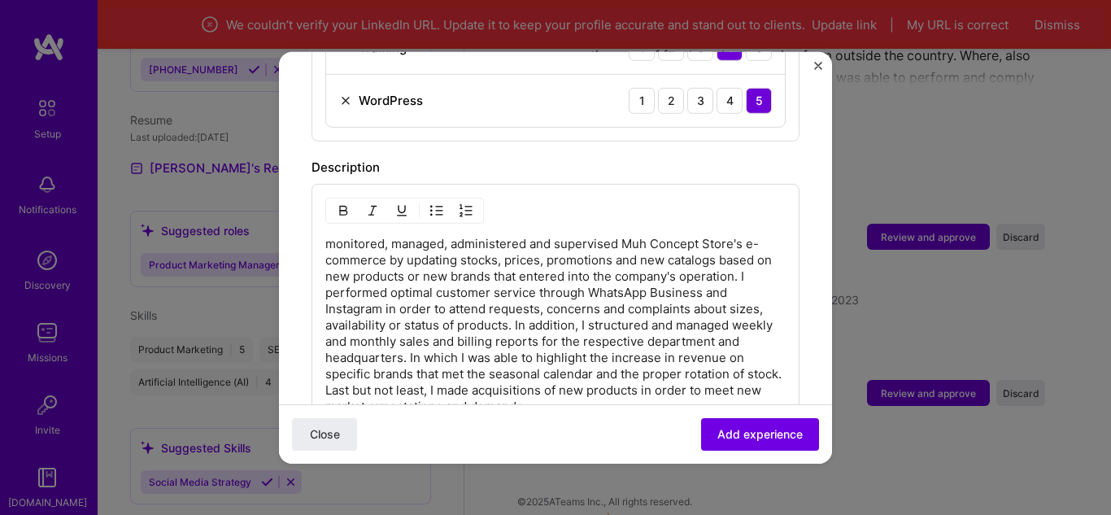
click at [322, 228] on div "monitored, managed, administered and supervised Muh Concept Store's e-commerce …" at bounding box center [555, 319] width 488 height 273
click at [327, 235] on p "monitored, managed, administered and supervised Muh Concept Store's e-commerce …" at bounding box center [555, 324] width 460 height 179
click at [759, 257] on p "I monitored, managed, administered and supervised Muh Concept Store's e-commerc…" at bounding box center [555, 324] width 460 height 179
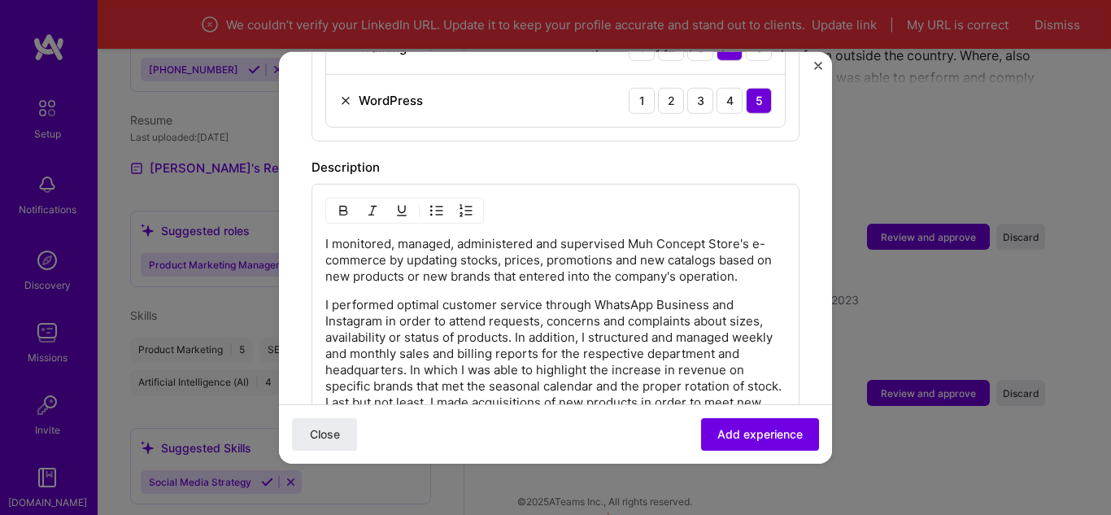
click at [364, 385] on p "I performed optimal customer service through WhatsApp Business and Instagram in…" at bounding box center [555, 361] width 460 height 130
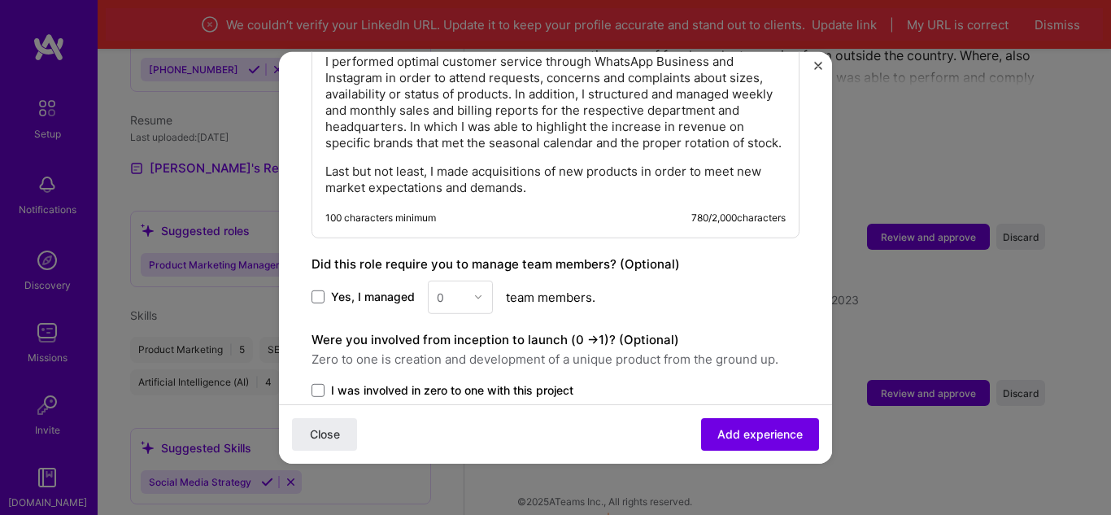
scroll to position [1382, 0]
click at [316, 298] on span at bounding box center [317, 295] width 13 height 13
click at [0, 0] on input "Yes, I managed" at bounding box center [0, 0] width 0 height 0
click at [476, 291] on img at bounding box center [478, 296] width 10 height 10
click at [447, 365] on div "2" at bounding box center [460, 369] width 55 height 30
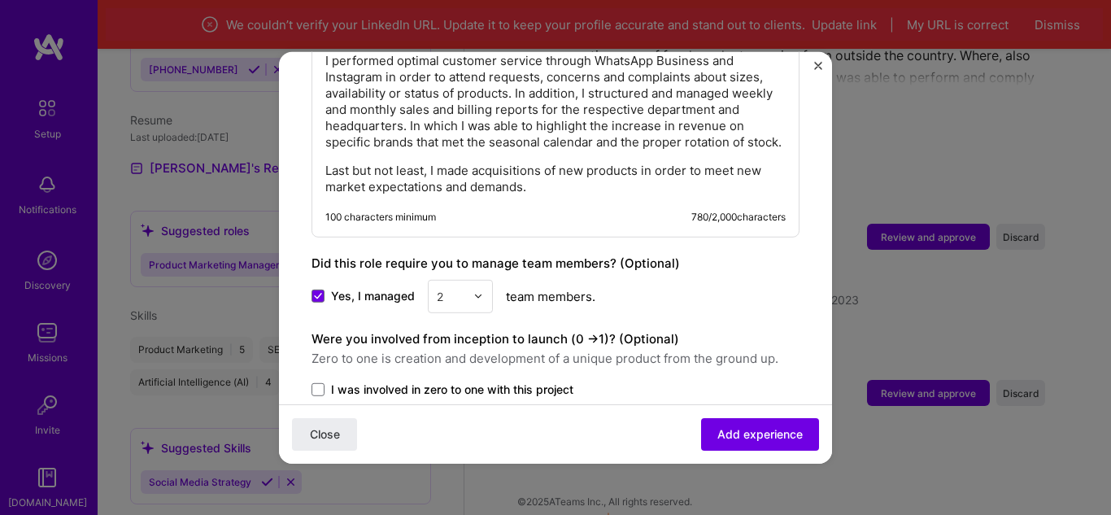
click at [622, 293] on div "Yes, I managed option 2, selected. Select is focused ,type to refine list, pres…" at bounding box center [555, 295] width 488 height 33
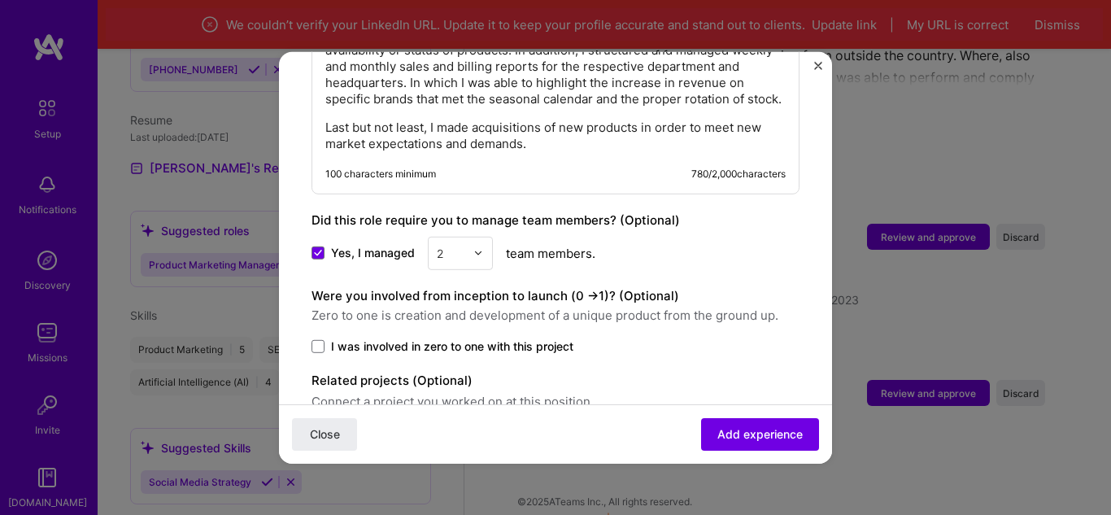
scroll to position [1463, 0]
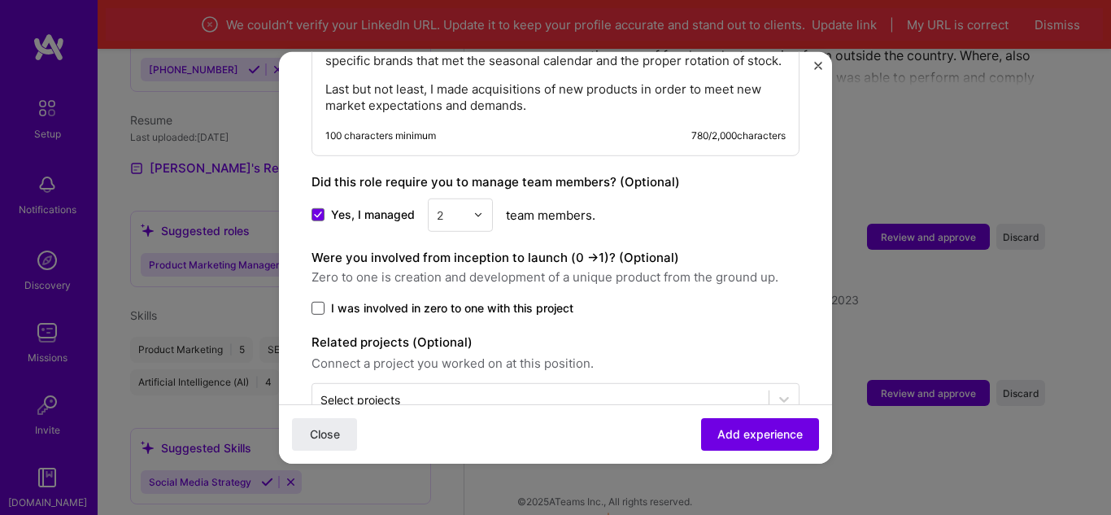
click at [318, 306] on span at bounding box center [317, 307] width 13 height 13
click at [0, 0] on input "I was involved in zero to one with this project" at bounding box center [0, 0] width 0 height 0
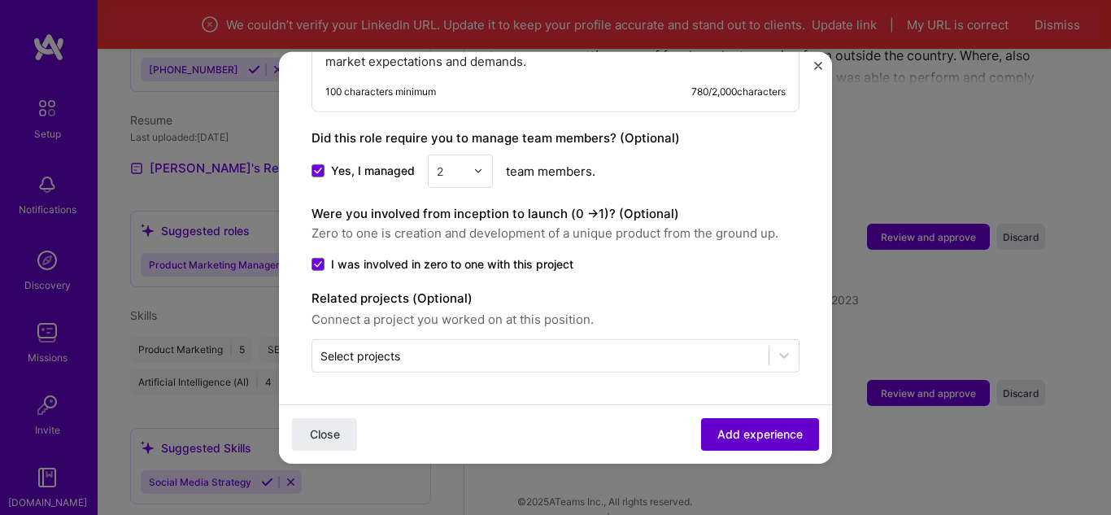
click at [721, 431] on span "Add experience" at bounding box center [759, 434] width 85 height 16
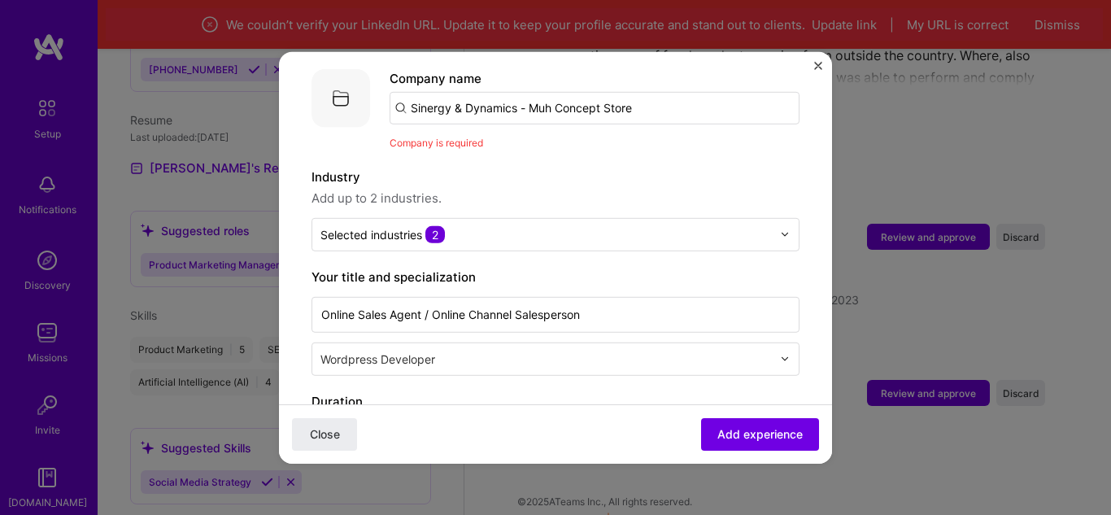
scroll to position [81, 0]
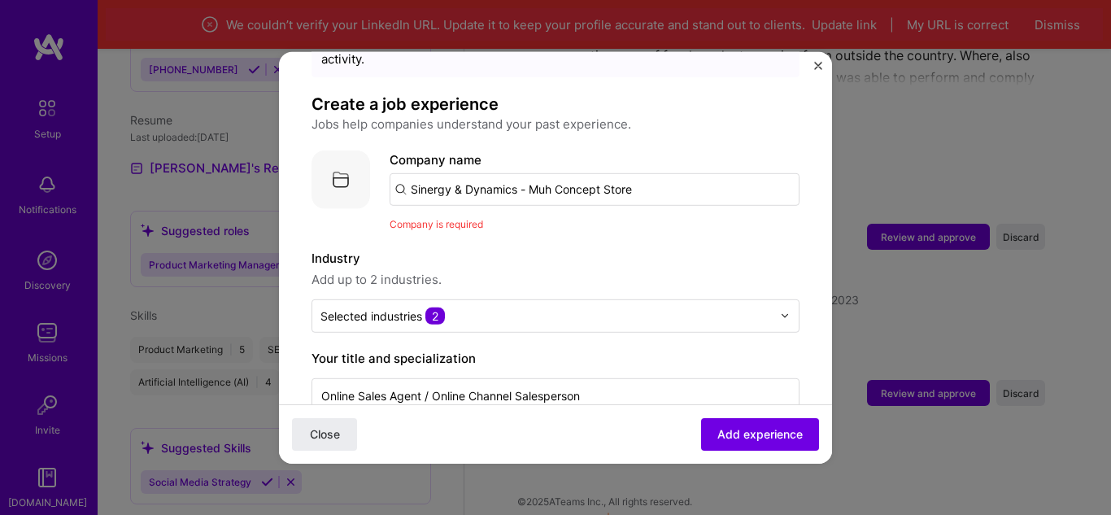
drag, startPoint x: 526, startPoint y: 170, endPoint x: 406, endPoint y: 178, distance: 120.6
click at [406, 178] on input "Sinergy & Dynamics - Muh Concept Store" at bounding box center [594, 188] width 410 height 33
type input "Muh Concept Store"
click at [554, 220] on div "Muh Concept Store" at bounding box center [544, 234] width 128 height 28
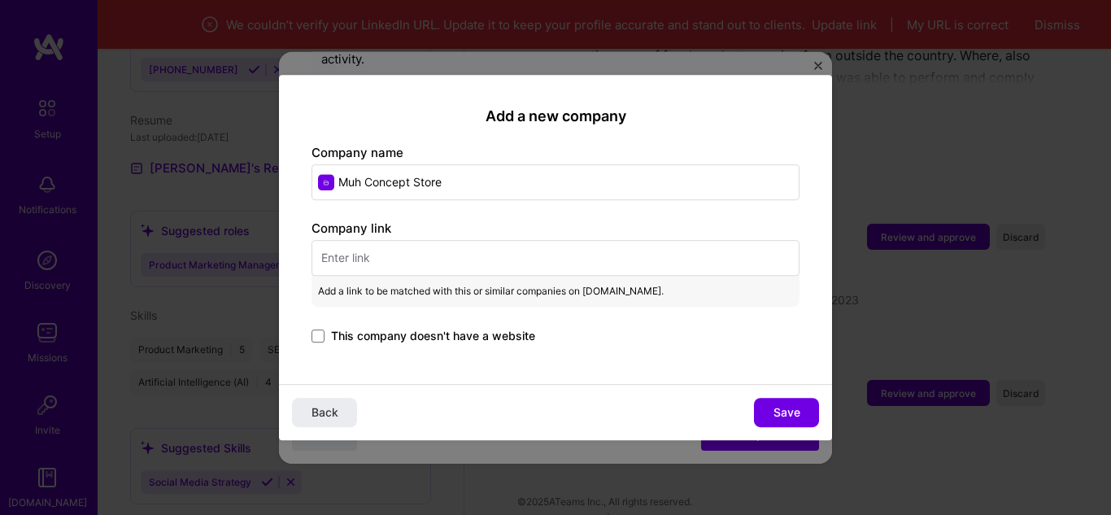
click at [372, 250] on input "text" at bounding box center [555, 258] width 488 height 36
paste input "[URL][DOMAIN_NAME]"
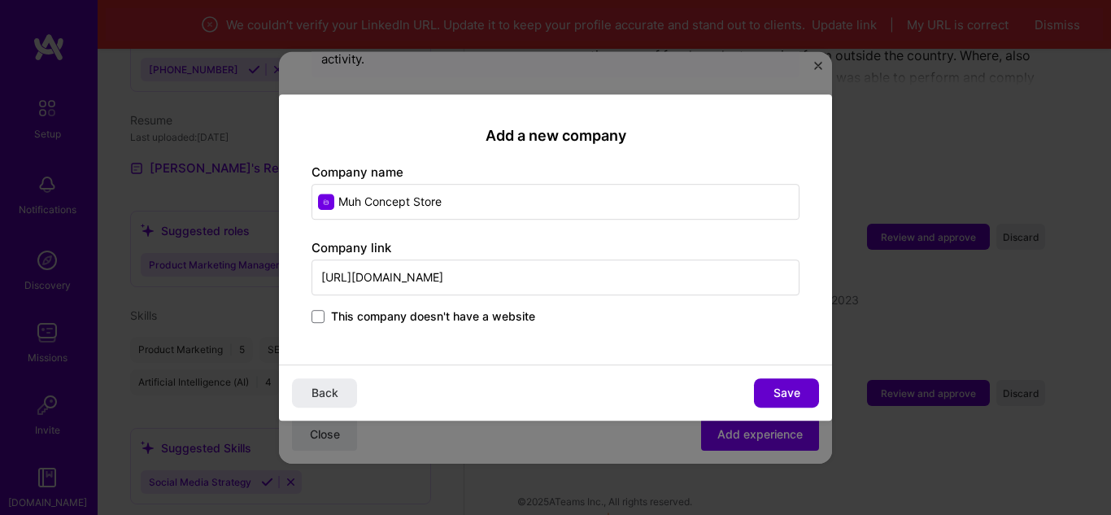
type input "[URL][DOMAIN_NAME]"
click at [792, 385] on span "Save" at bounding box center [786, 393] width 27 height 16
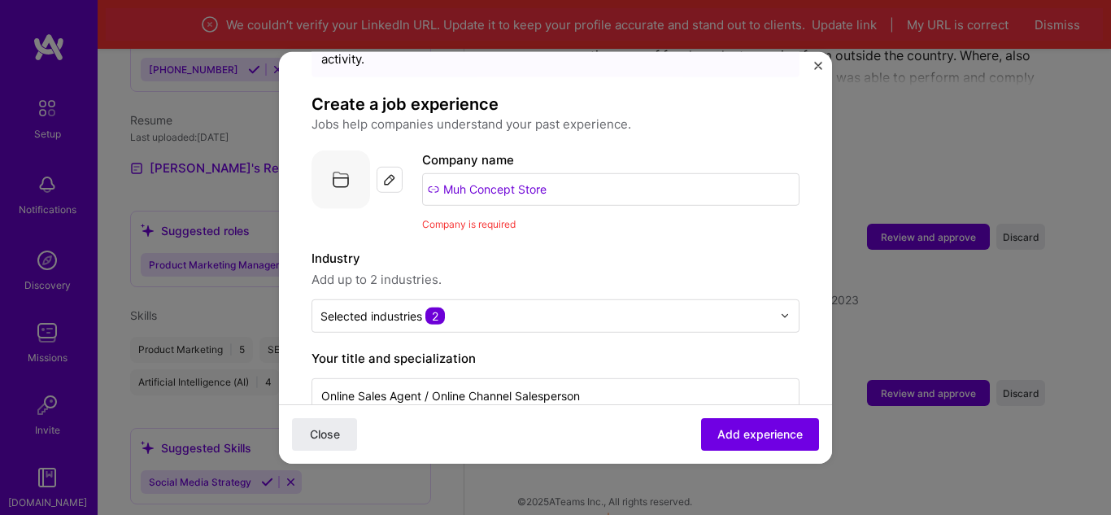
click at [471, 217] on span "Company is required" at bounding box center [468, 223] width 93 height 12
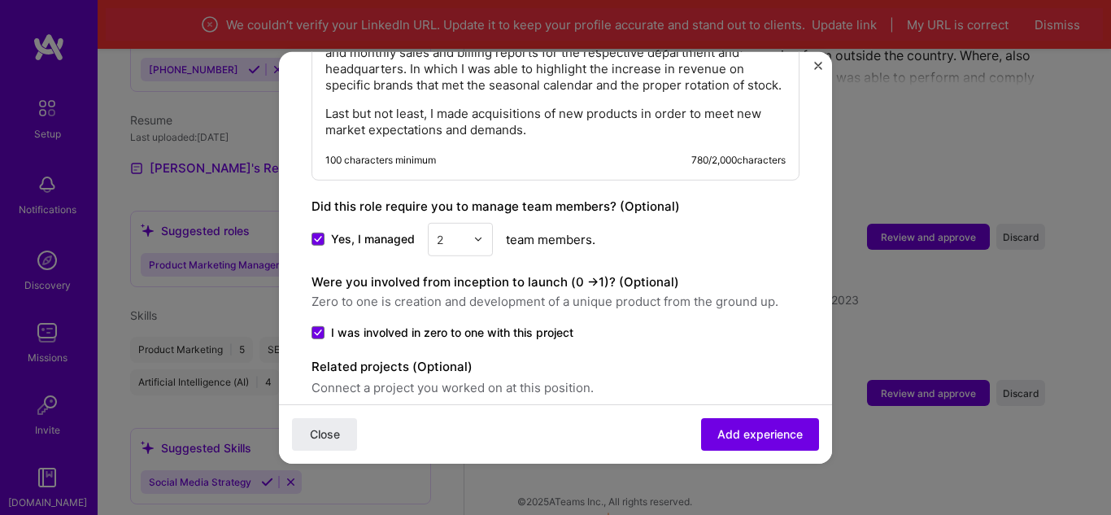
scroll to position [1531, 0]
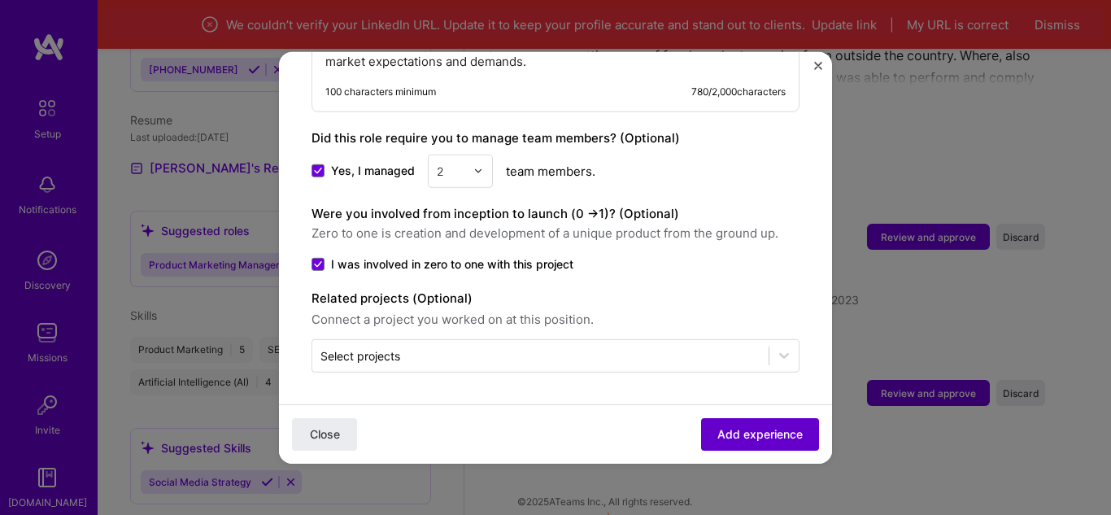
click at [738, 436] on span "Add experience" at bounding box center [759, 434] width 85 height 16
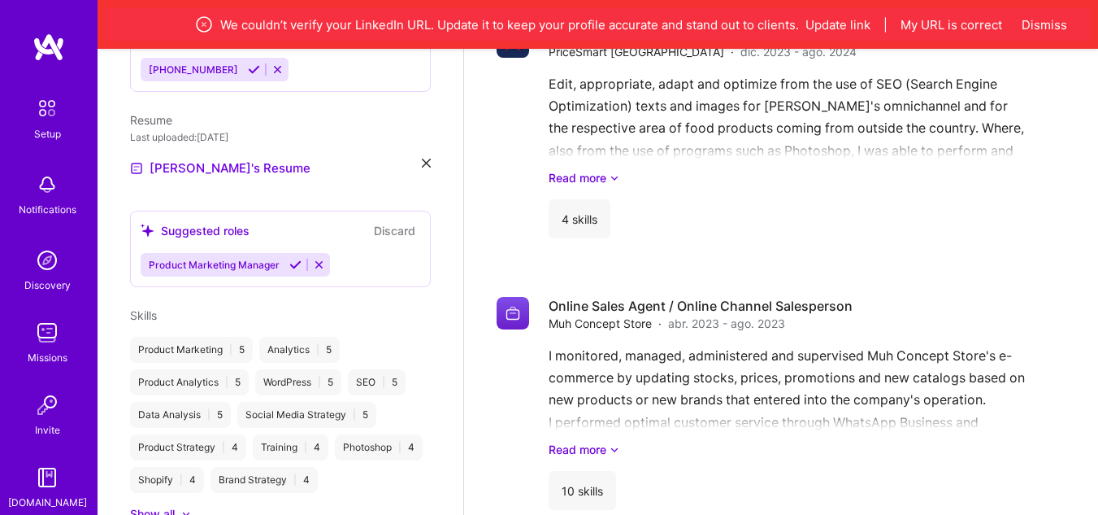
scroll to position [1615, 0]
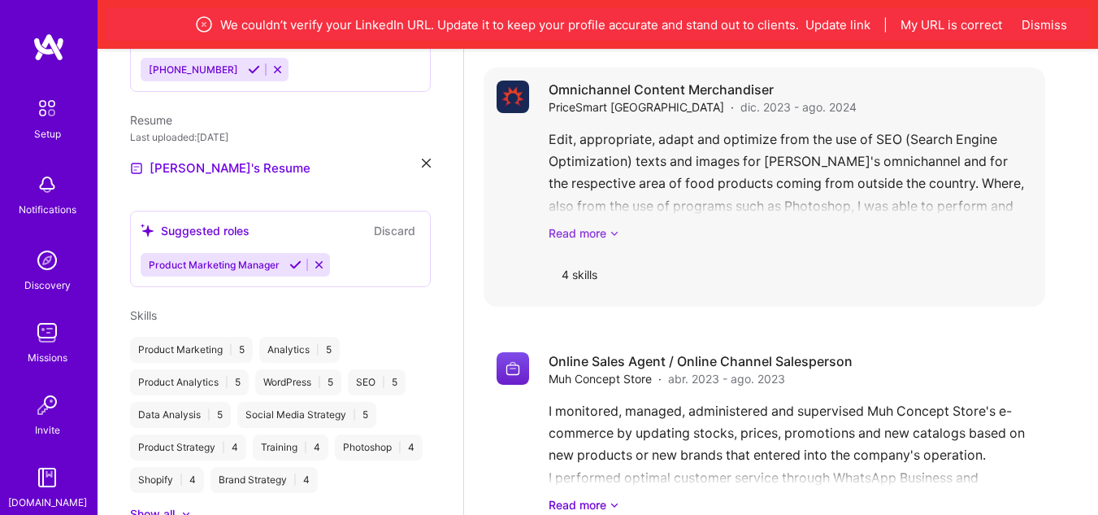
click at [599, 224] on link "Read more" at bounding box center [791, 232] width 484 height 17
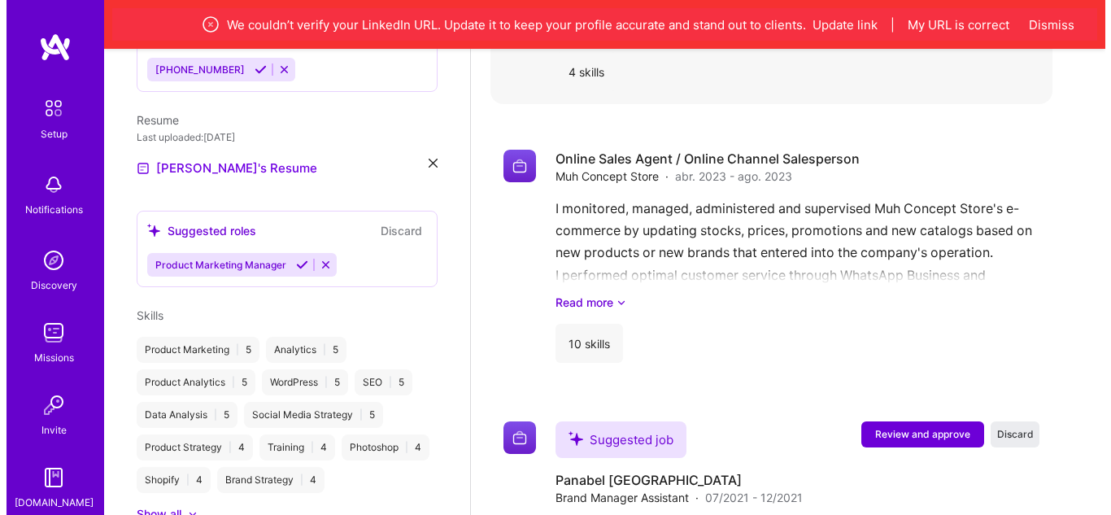
scroll to position [2087, 0]
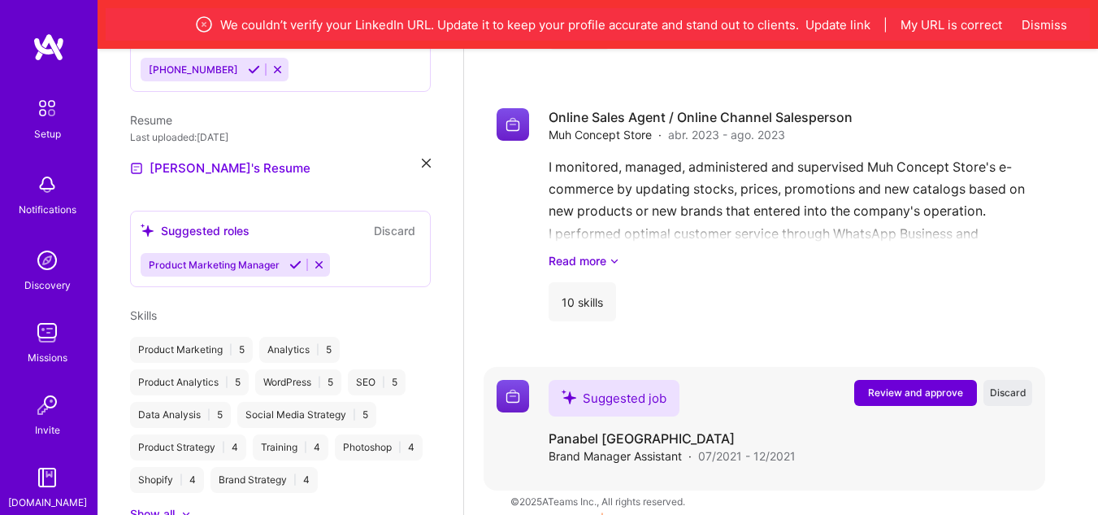
click at [918, 385] on span "Review and approve" at bounding box center [915, 392] width 95 height 14
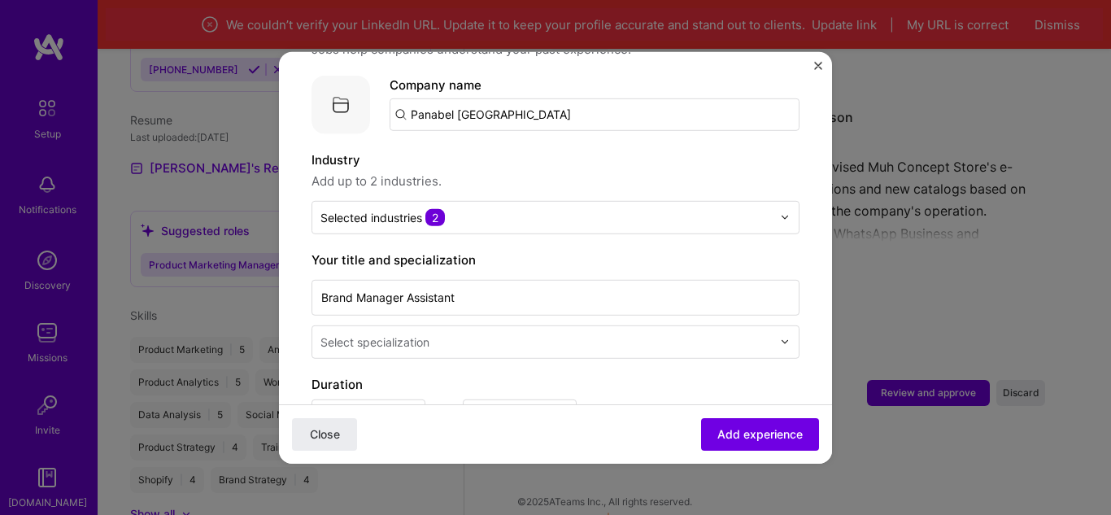
scroll to position [163, 0]
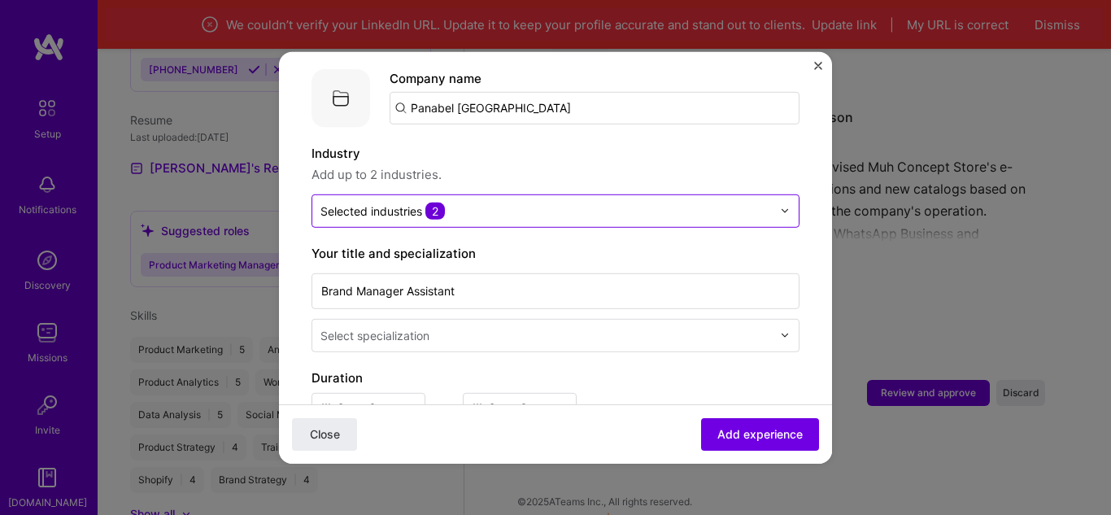
click at [619, 202] on input "text" at bounding box center [545, 210] width 451 height 17
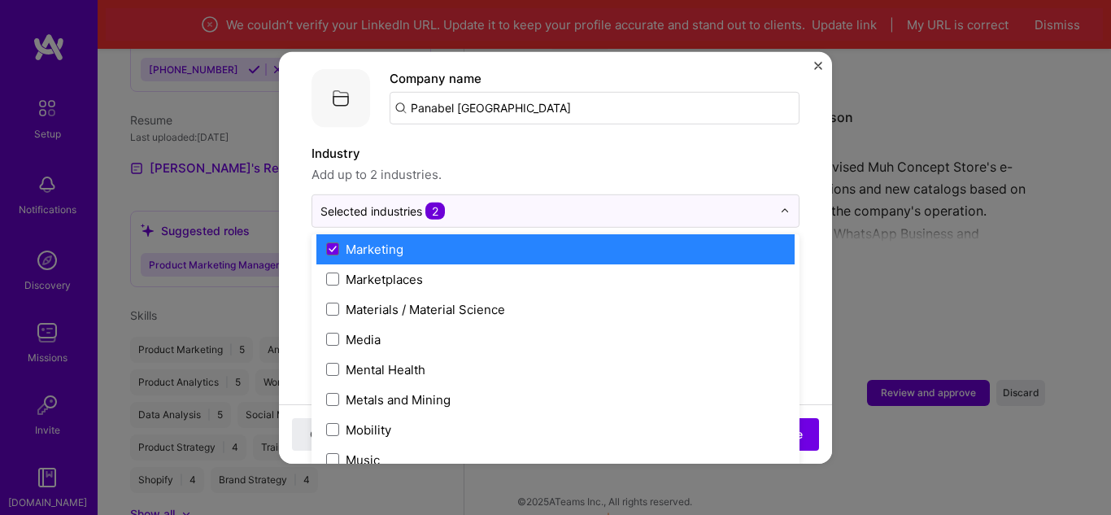
scroll to position [2520, 0]
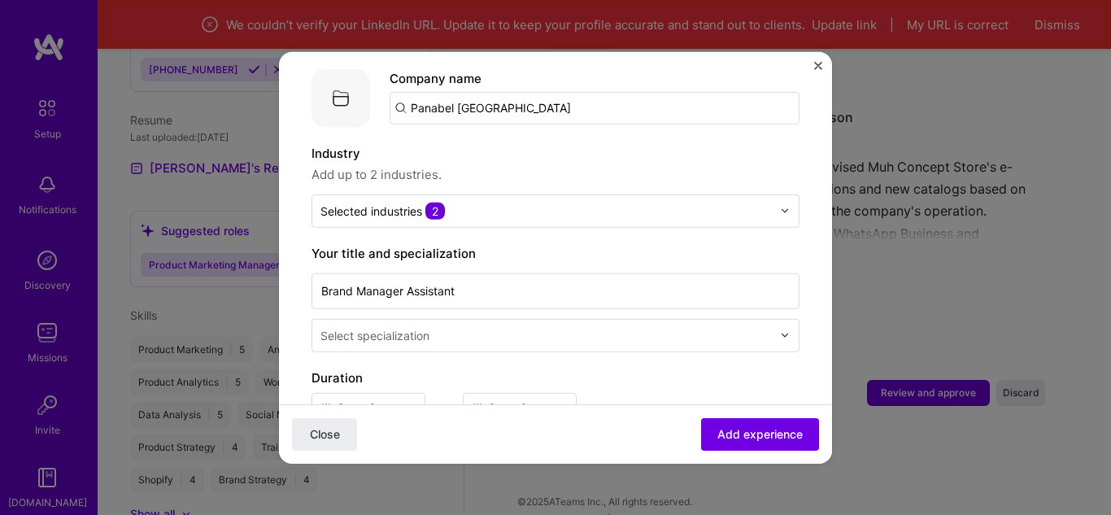
click at [814, 70] on button "Close" at bounding box center [818, 69] width 8 height 17
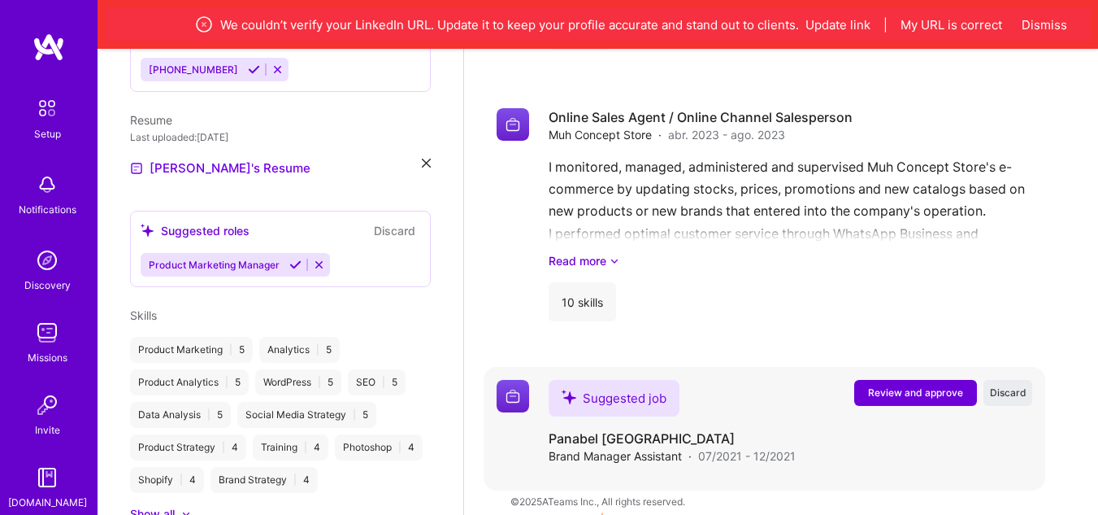
click at [907, 385] on span "Review and approve" at bounding box center [915, 392] width 95 height 14
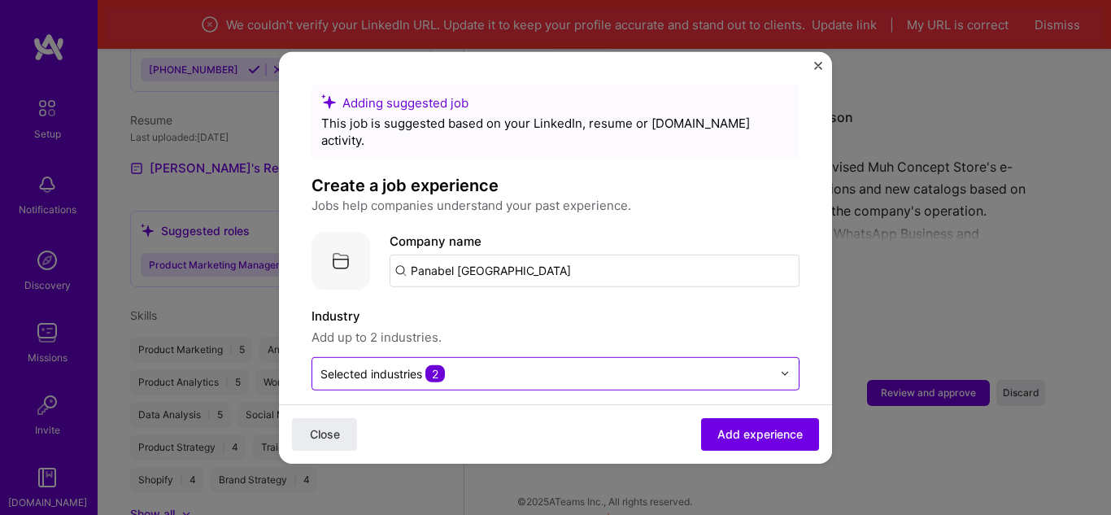
click at [757, 364] on input "text" at bounding box center [545, 372] width 451 height 17
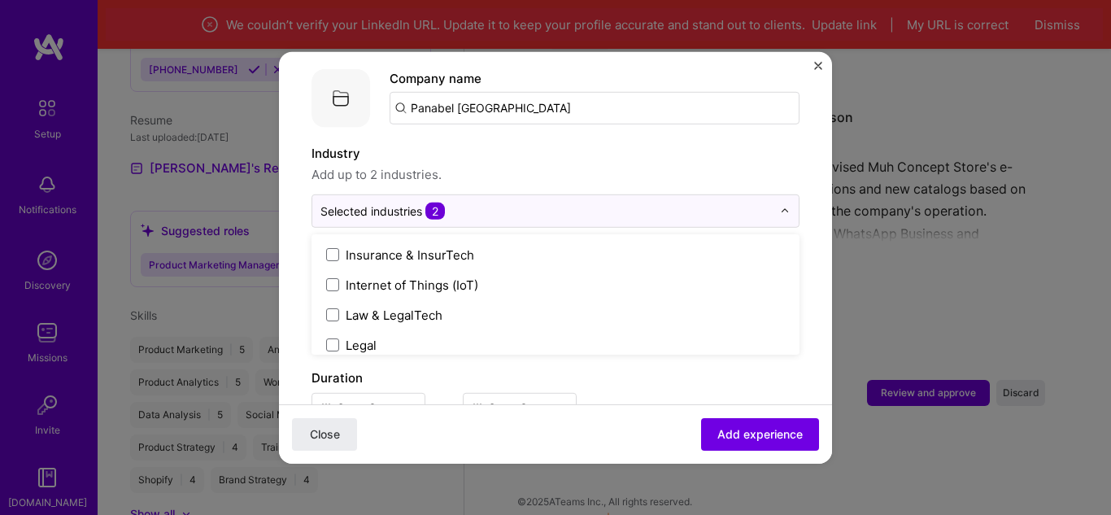
scroll to position [2439, 0]
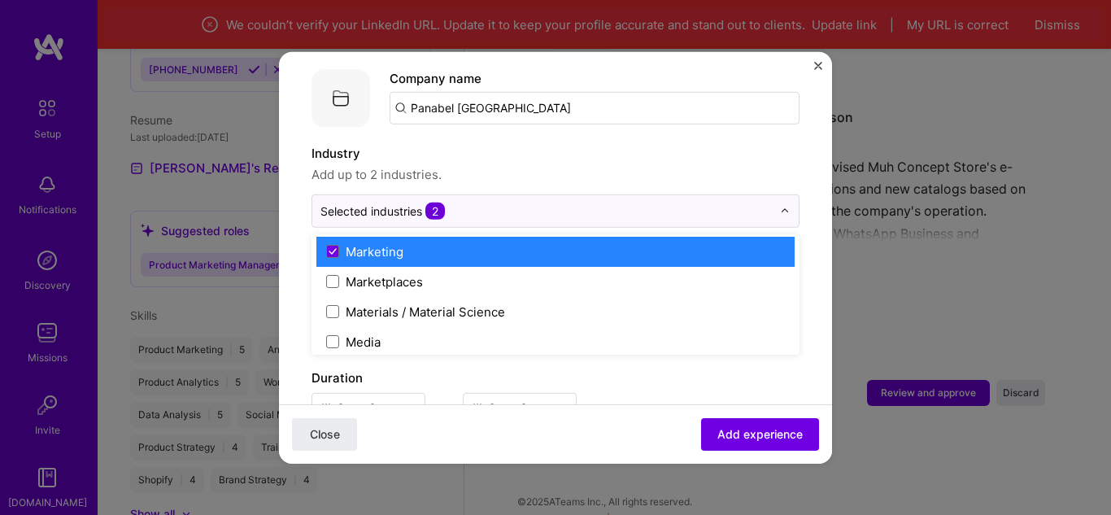
click at [811, 153] on form "Adding suggested job This job is suggested based on your LinkedIn, resume or [D…" at bounding box center [555, 517] width 553 height 1193
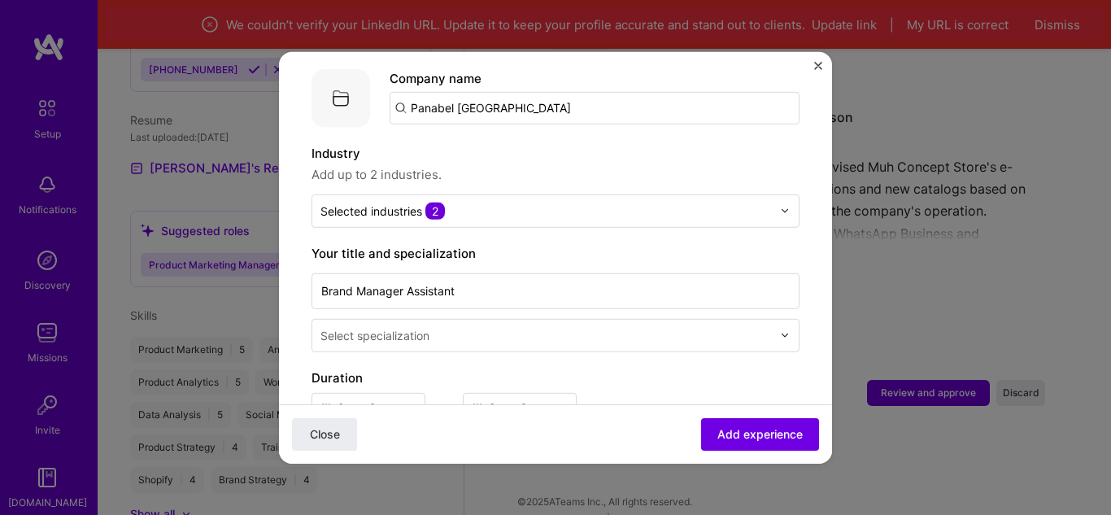
click at [427, 326] on div "Select specialization" at bounding box center [374, 334] width 109 height 17
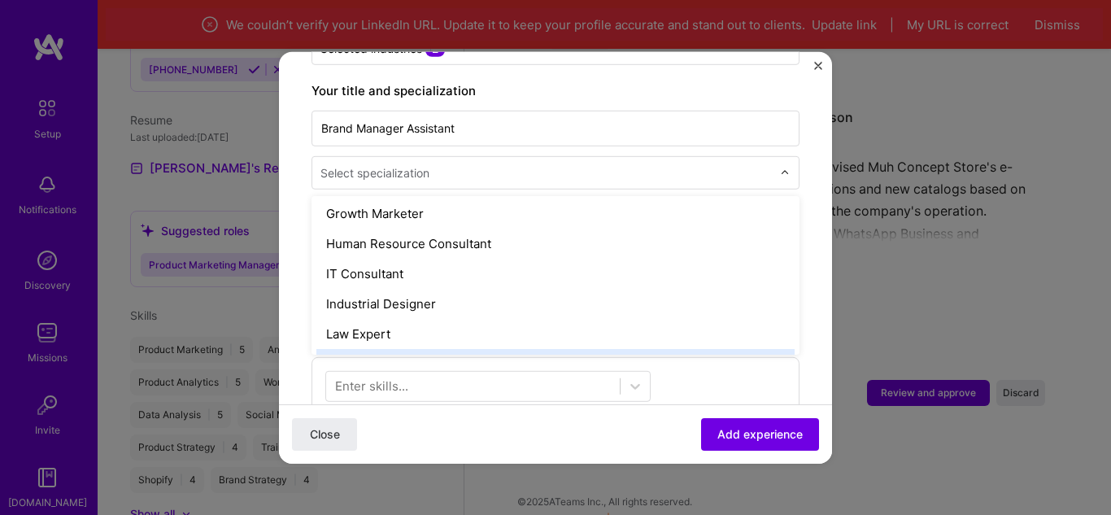
scroll to position [1057, 0]
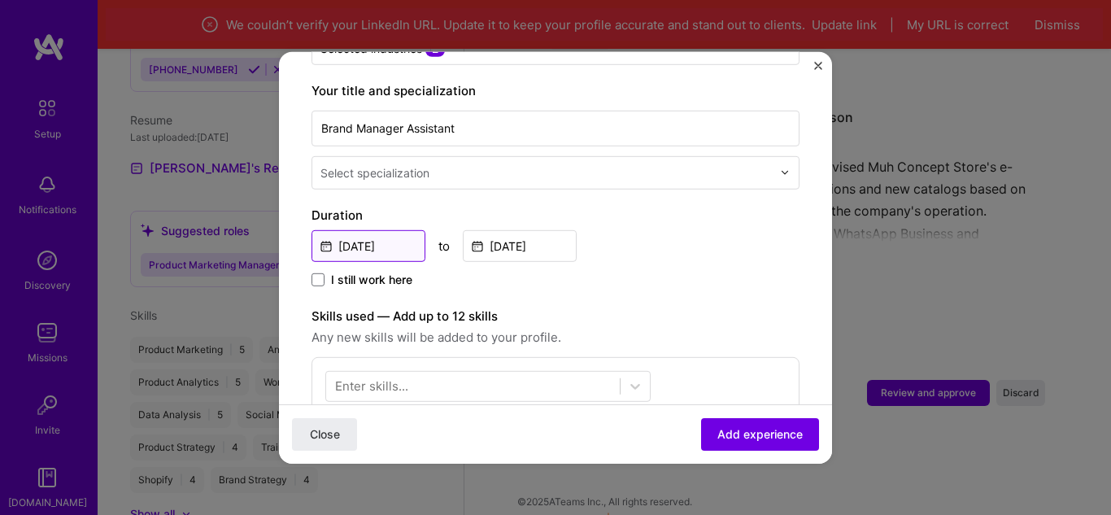
click at [359, 229] on input "[DATE]" at bounding box center [368, 245] width 114 height 32
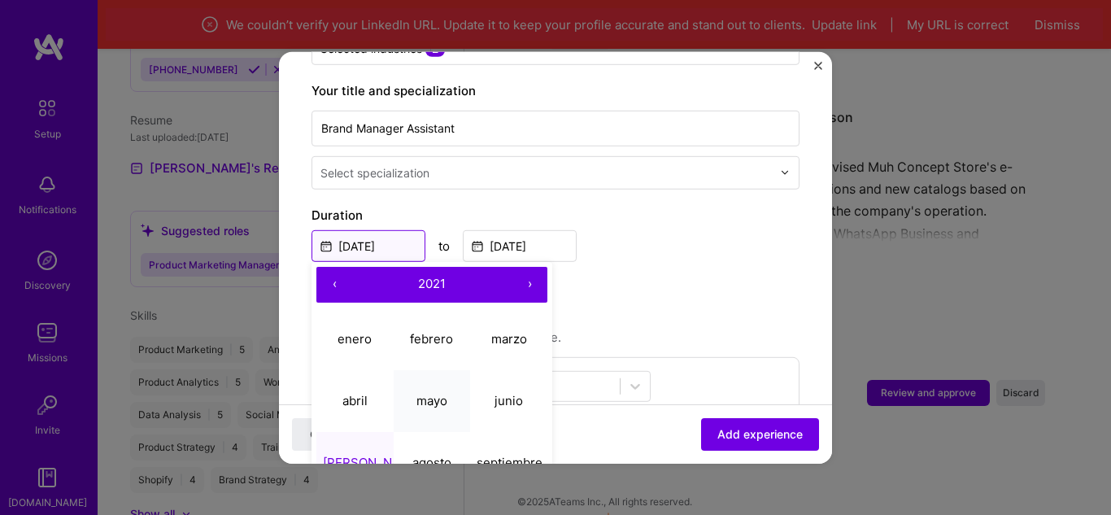
scroll to position [406, 0]
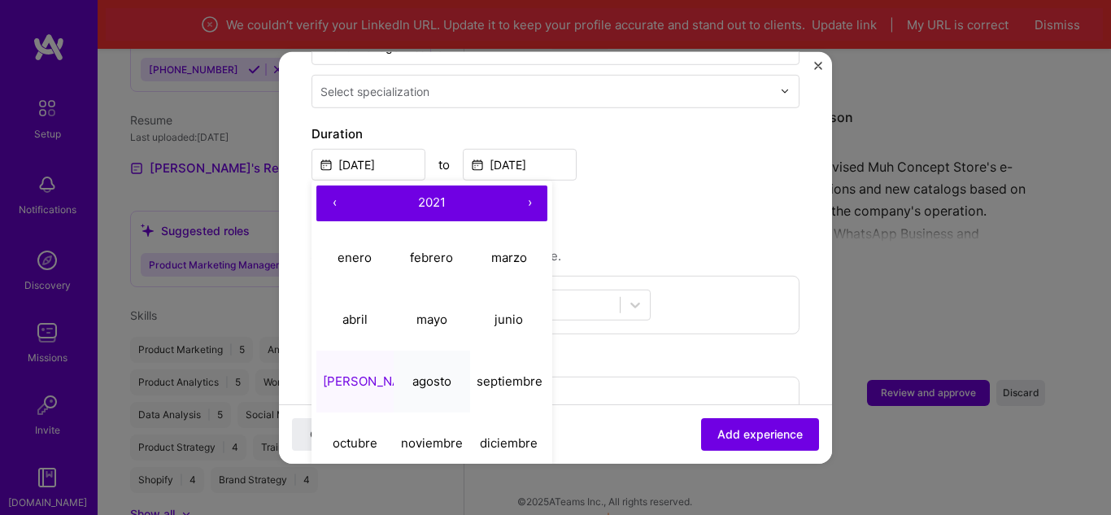
click at [435, 373] on abbr "agosto" at bounding box center [431, 380] width 39 height 15
type input "[DATE]"
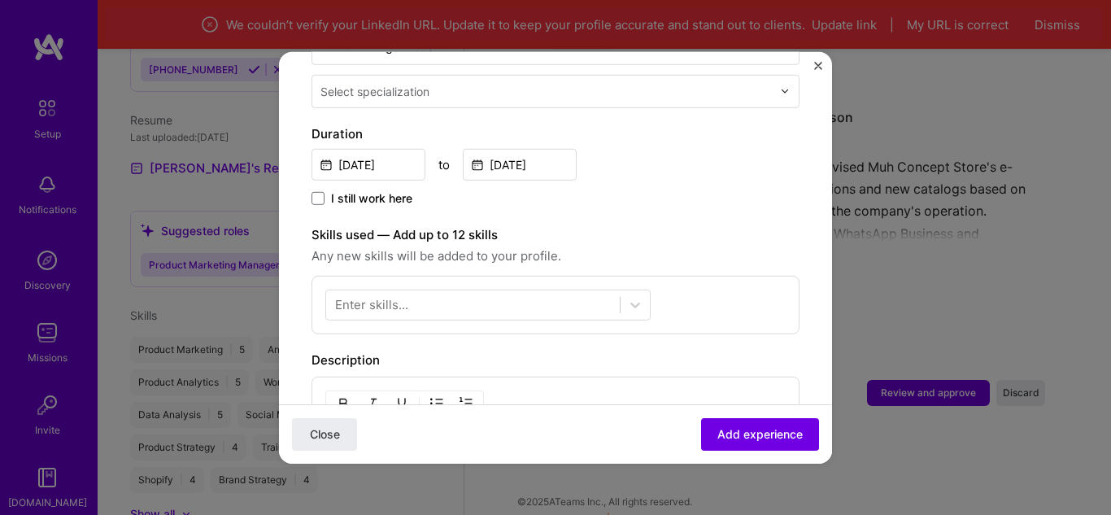
click at [711, 160] on div "[DATE] to [DATE]" at bounding box center [555, 162] width 488 height 35
click at [547, 153] on input "[DATE]" at bounding box center [520, 164] width 114 height 32
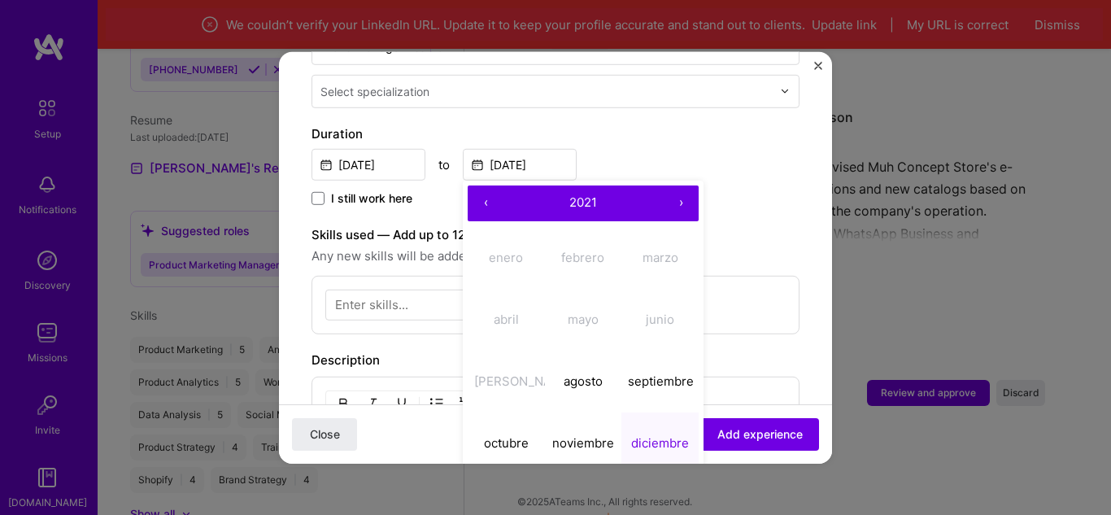
click at [679, 185] on button "›" at bounding box center [681, 203] width 36 height 36
click at [505, 250] on abbr "enero" at bounding box center [506, 257] width 34 height 15
type input "[DATE]"
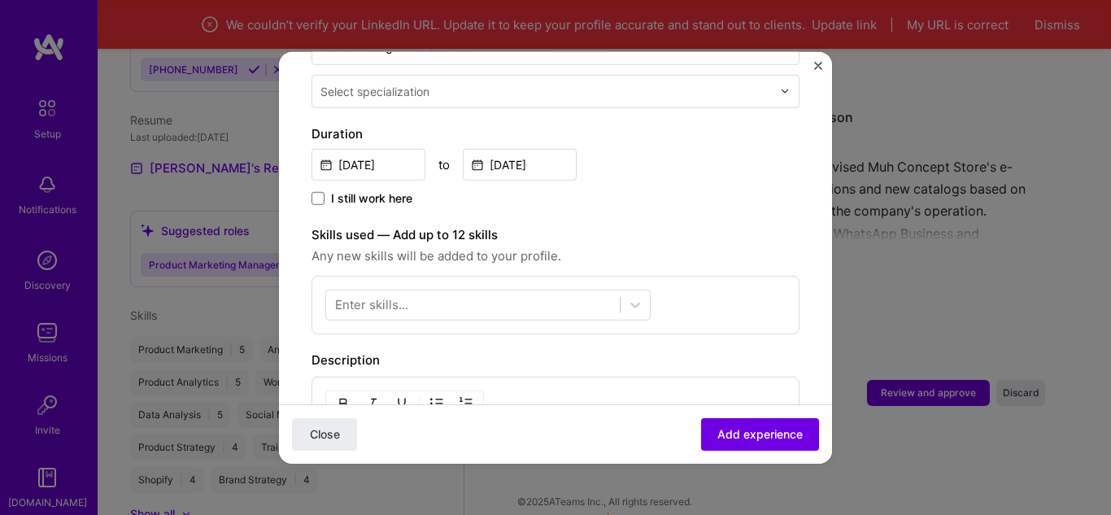
click at [703, 160] on div "[DATE] to [DATE]" at bounding box center [555, 162] width 488 height 35
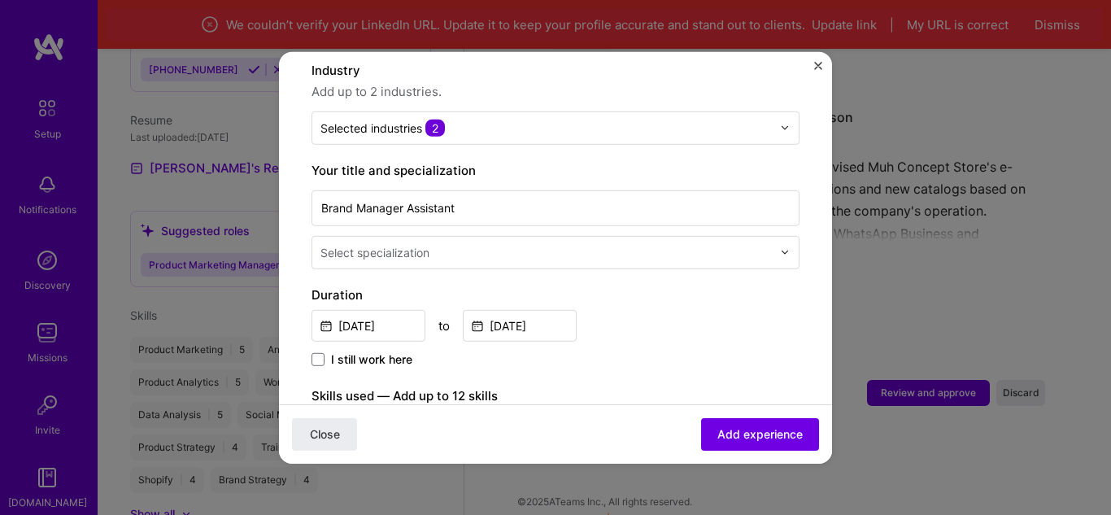
scroll to position [244, 0]
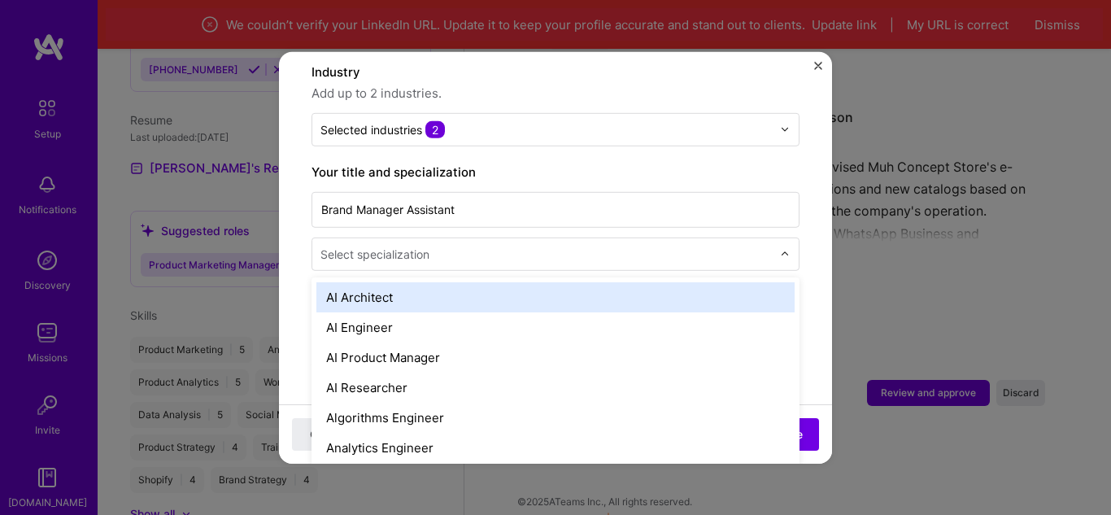
click at [763, 243] on div "Select specialization" at bounding box center [545, 253] width 467 height 32
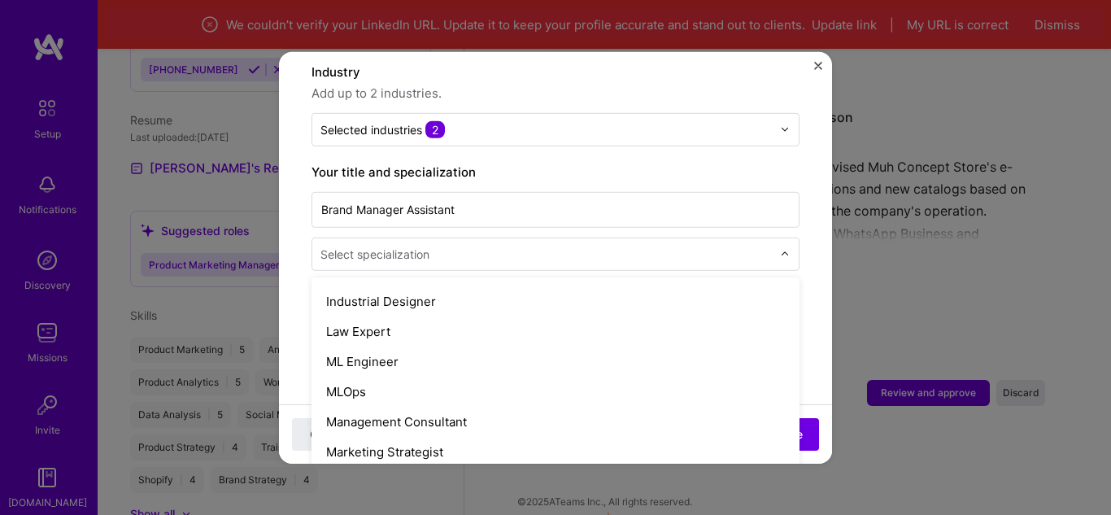
scroll to position [1463, 0]
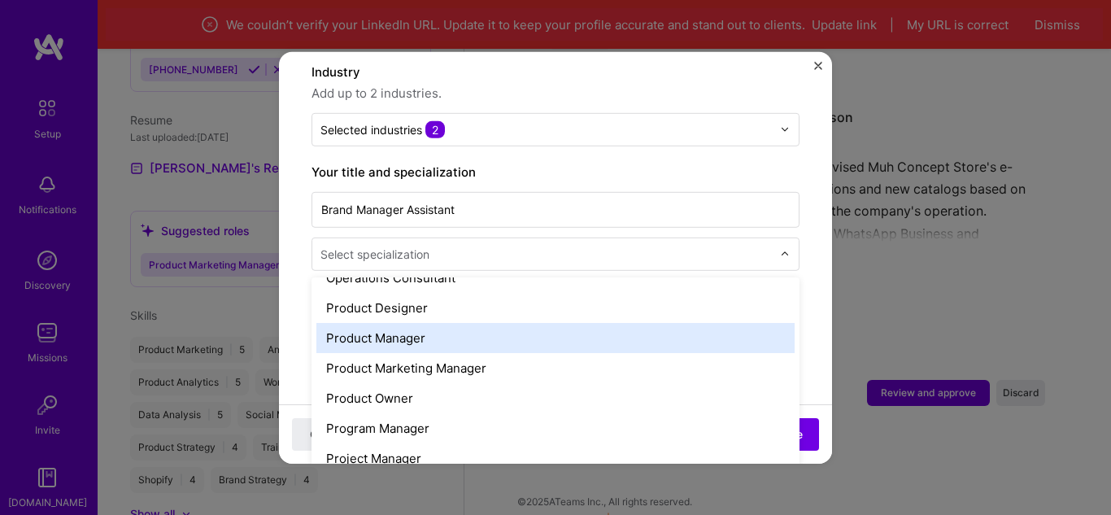
click at [363, 324] on div "Product Manager" at bounding box center [555, 337] width 478 height 30
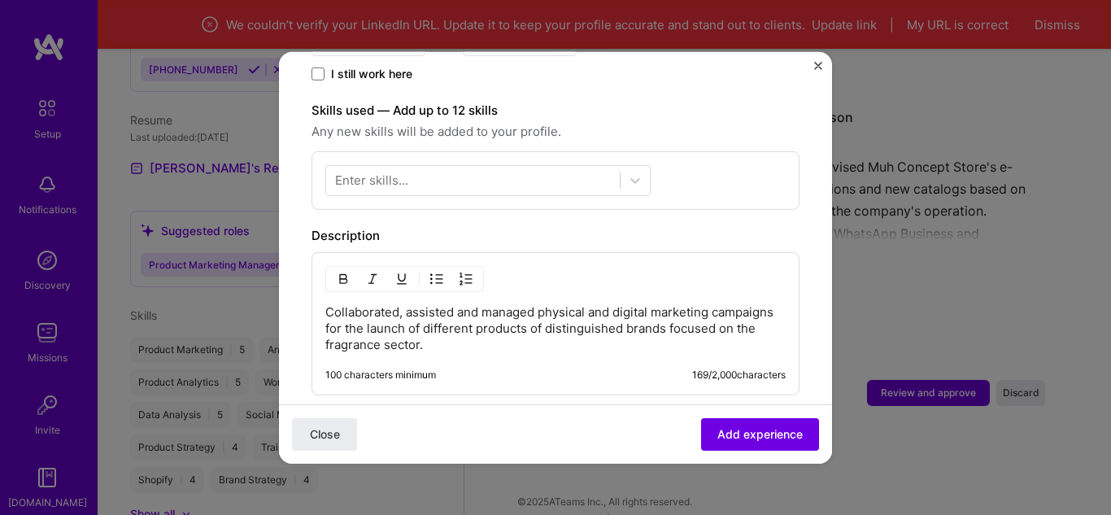
scroll to position [569, 0]
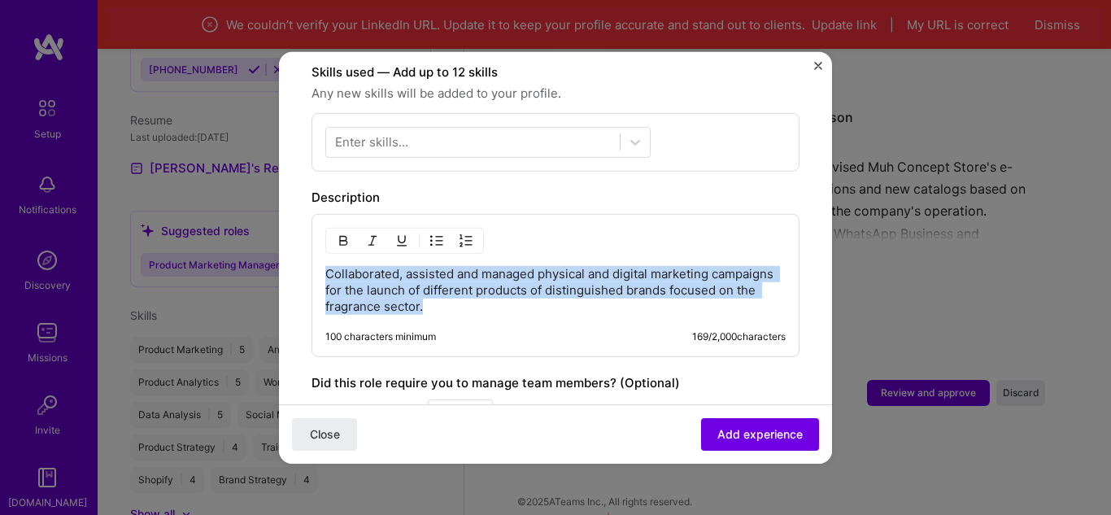
drag, startPoint x: 526, startPoint y: 293, endPoint x: 320, endPoint y: 247, distance: 211.6
click at [320, 247] on div "Collaborated, assisted and managed physical and digital marketing campaigns for…" at bounding box center [555, 284] width 488 height 143
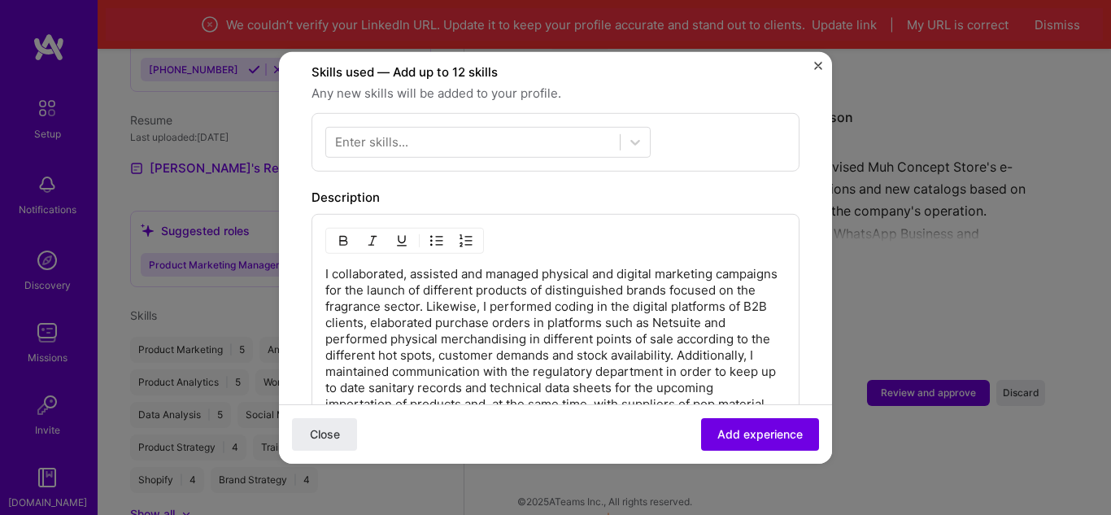
click at [515, 296] on p "I collaborated, assisted and managed physical and digital marketing campaigns f…" at bounding box center [555, 346] width 460 height 163
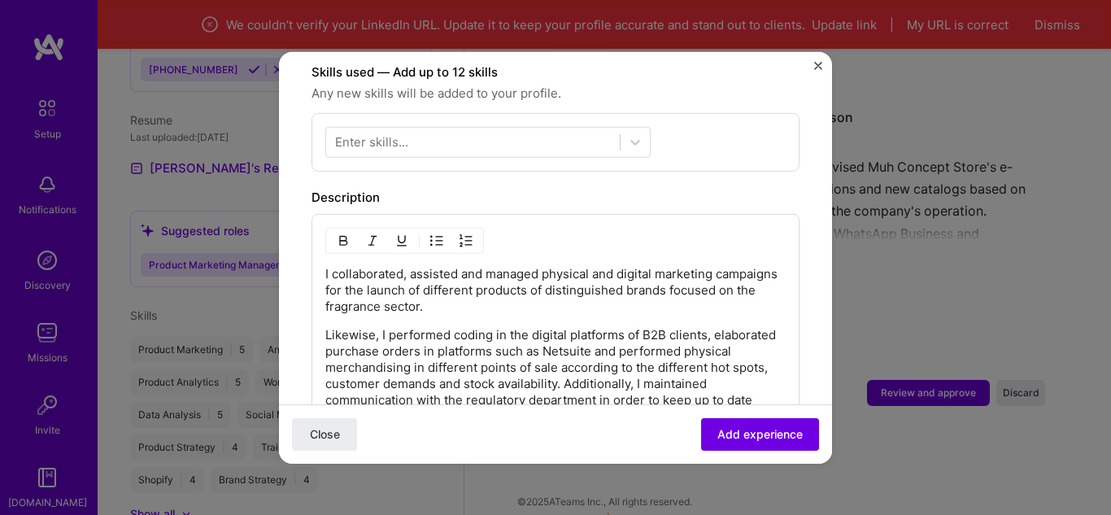
scroll to position [650, 0]
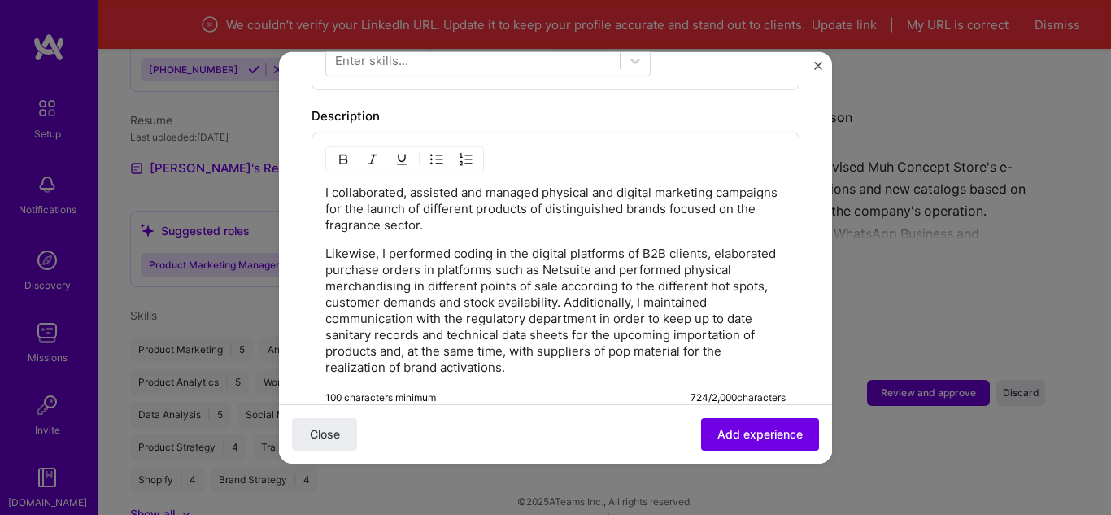
click at [628, 289] on p "Likewise, I performed coding in the digital platforms of B2B clients, elaborate…" at bounding box center [555, 310] width 460 height 130
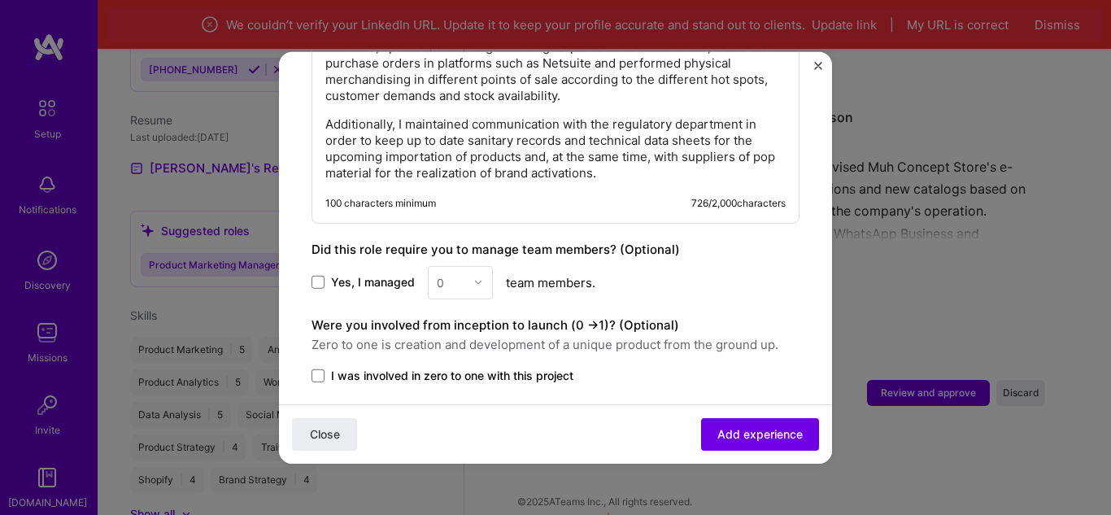
scroll to position [894, 0]
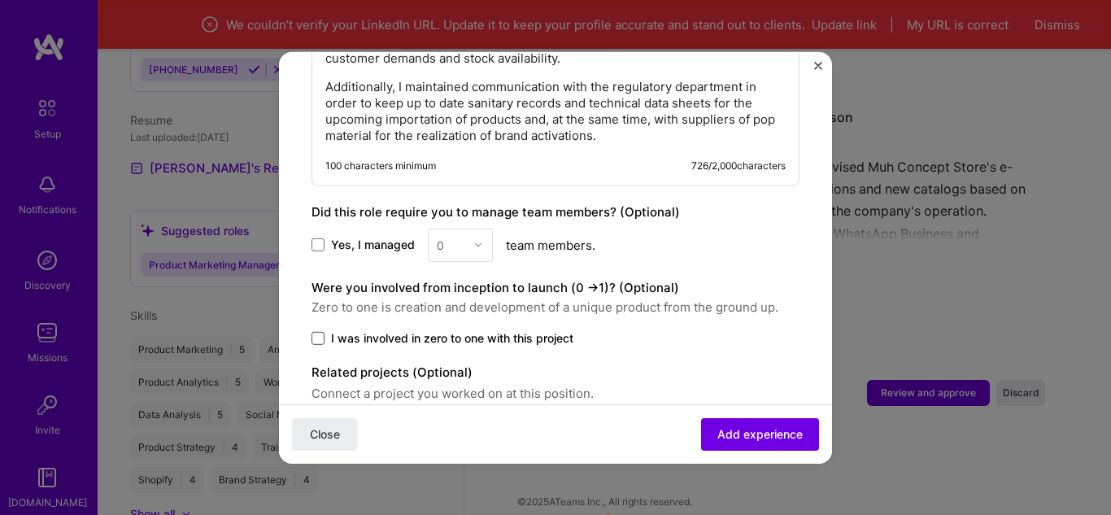
click at [320, 331] on span at bounding box center [317, 337] width 13 height 13
click at [0, 0] on input "I was involved in zero to one with this project" at bounding box center [0, 0] width 0 height 0
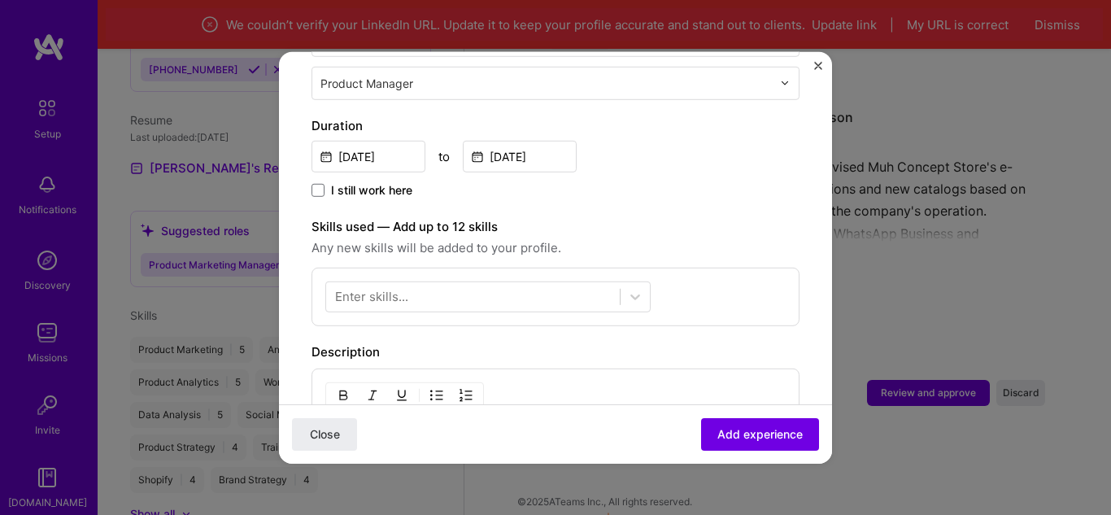
scroll to position [383, 0]
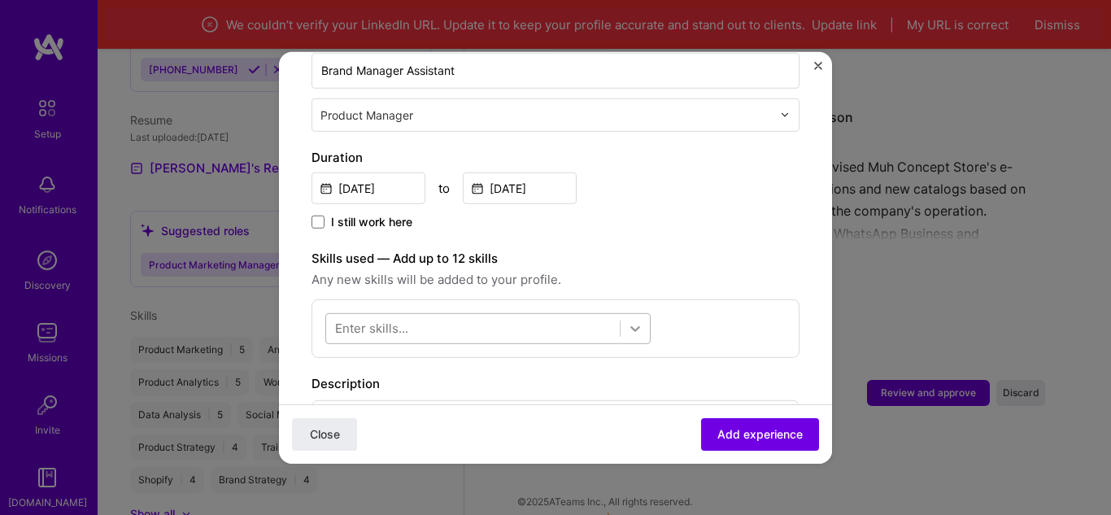
click at [629, 320] on icon at bounding box center [635, 328] width 16 height 16
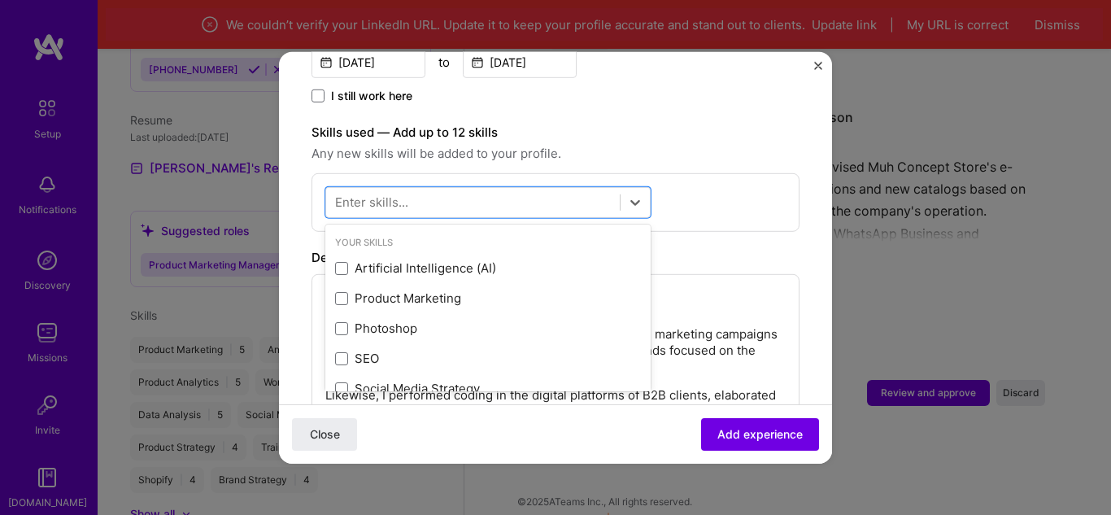
scroll to position [546, 0]
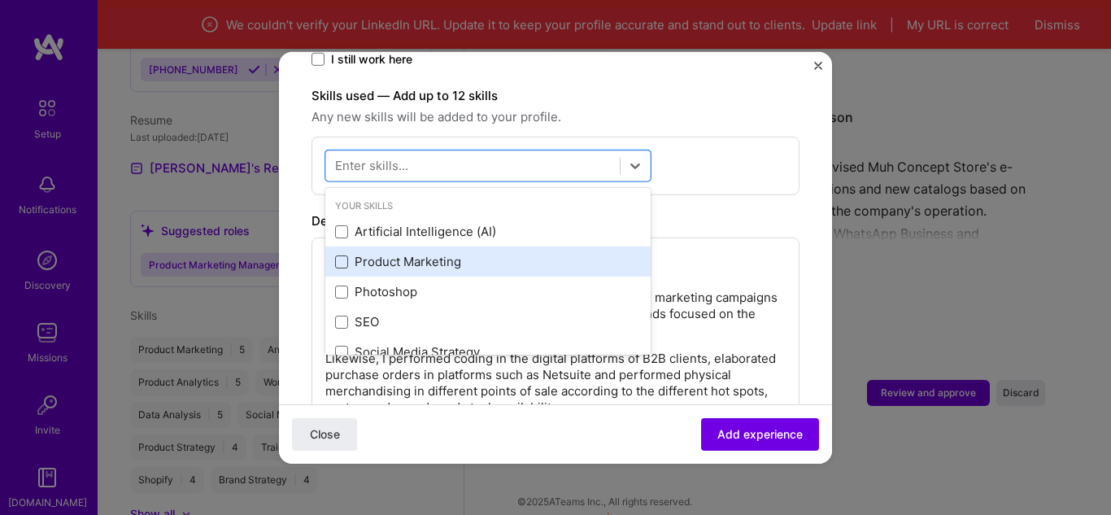
click at [344, 255] on span at bounding box center [341, 261] width 13 height 13
click at [0, 0] on input "checkbox" at bounding box center [0, 0] width 0 height 0
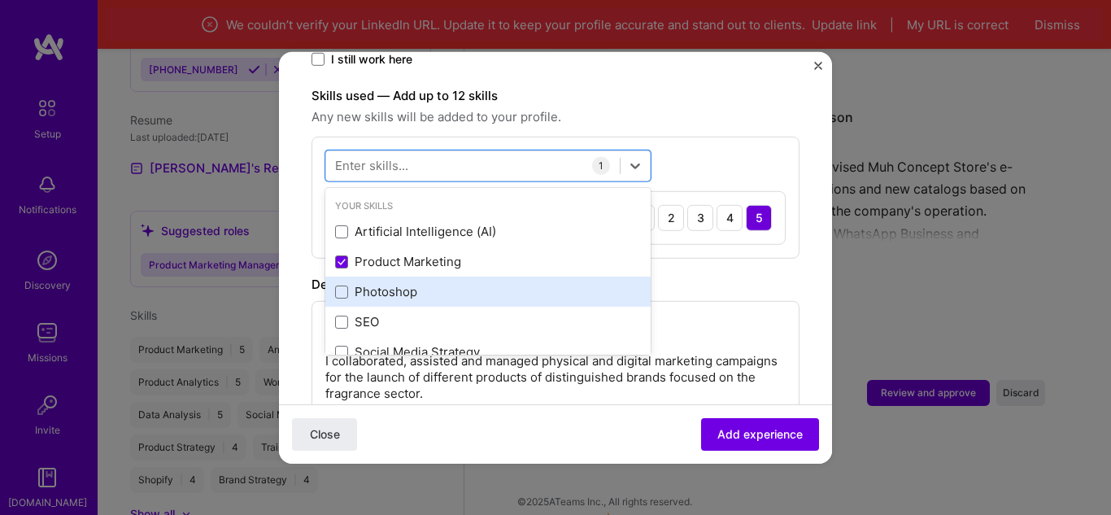
scroll to position [81, 0]
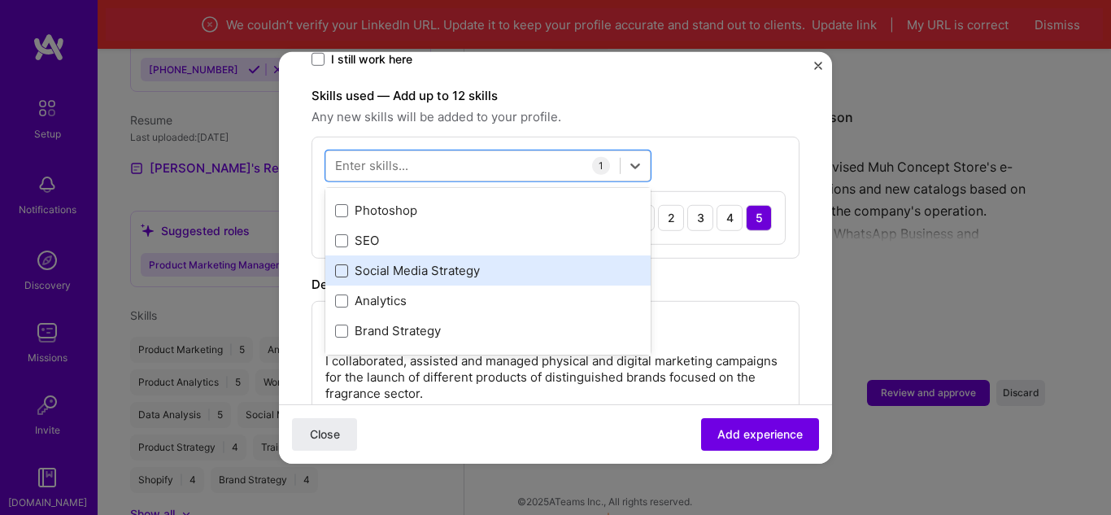
click at [345, 264] on span at bounding box center [341, 270] width 13 height 13
click at [0, 0] on input "checkbox" at bounding box center [0, 0] width 0 height 0
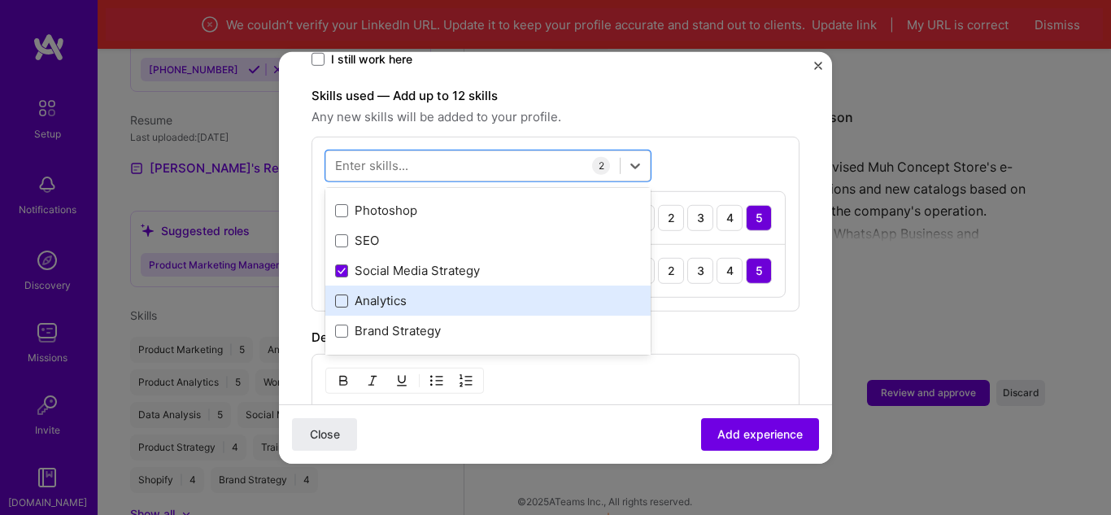
click at [346, 294] on span at bounding box center [341, 300] width 13 height 13
click at [0, 0] on input "checkbox" at bounding box center [0, 0] width 0 height 0
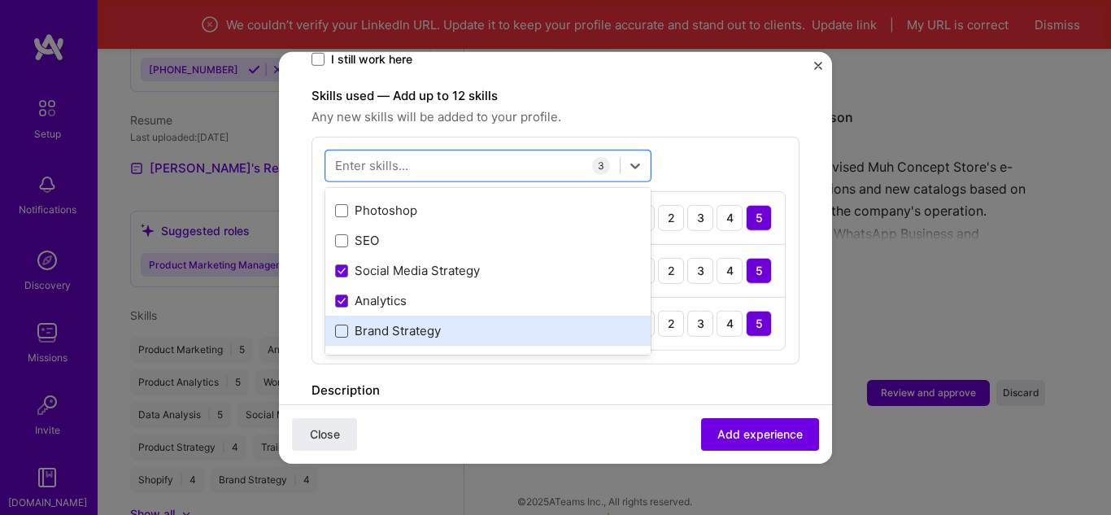
click at [342, 324] on span at bounding box center [341, 330] width 13 height 13
click at [0, 0] on input "checkbox" at bounding box center [0, 0] width 0 height 0
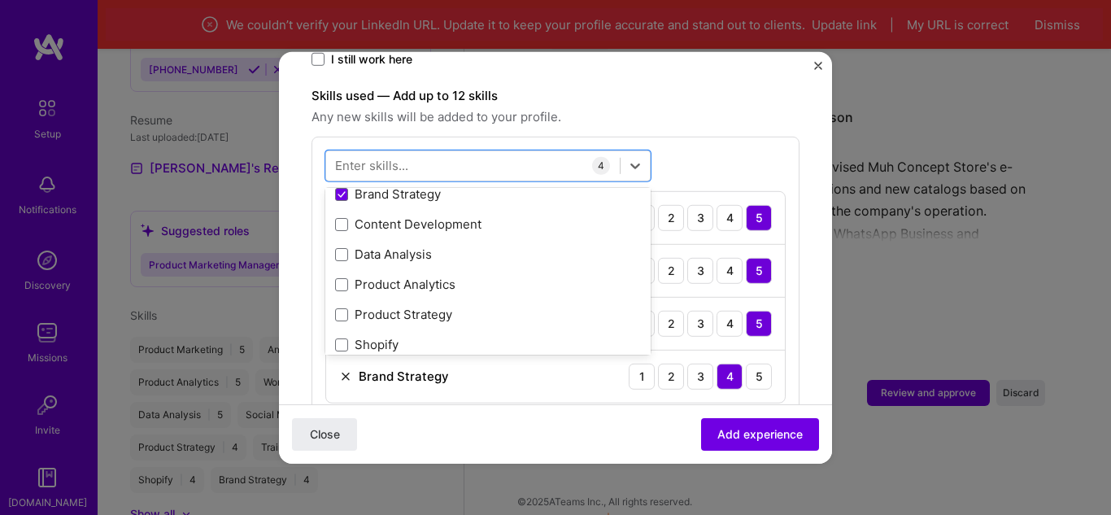
scroll to position [244, 0]
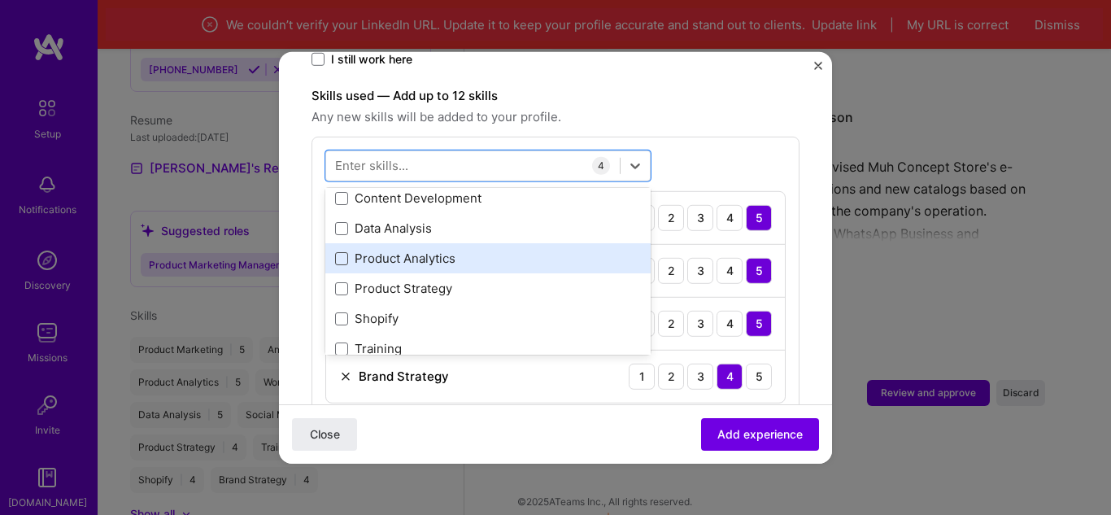
click at [338, 252] on span at bounding box center [341, 258] width 13 height 13
click at [0, 0] on input "checkbox" at bounding box center [0, 0] width 0 height 0
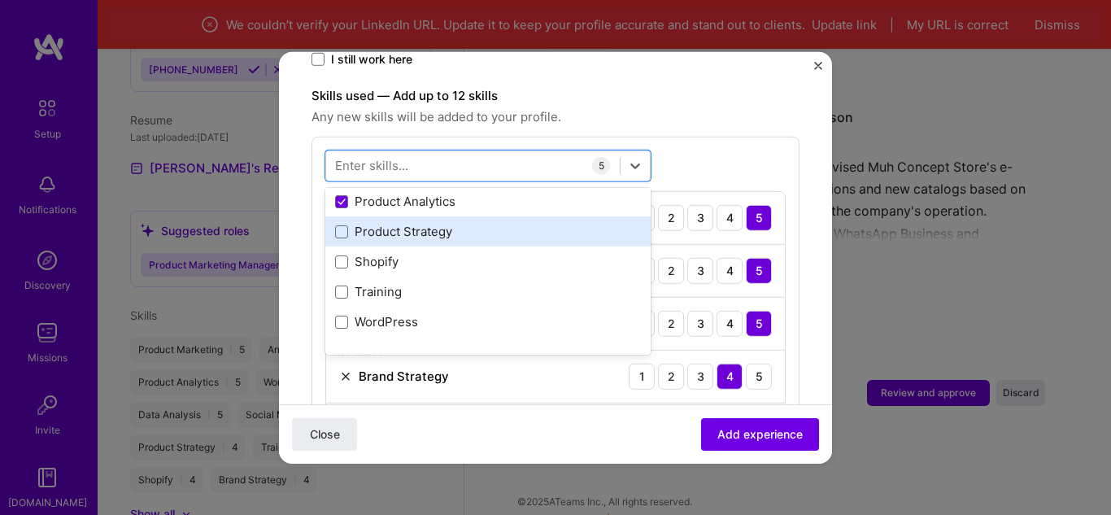
scroll to position [325, 0]
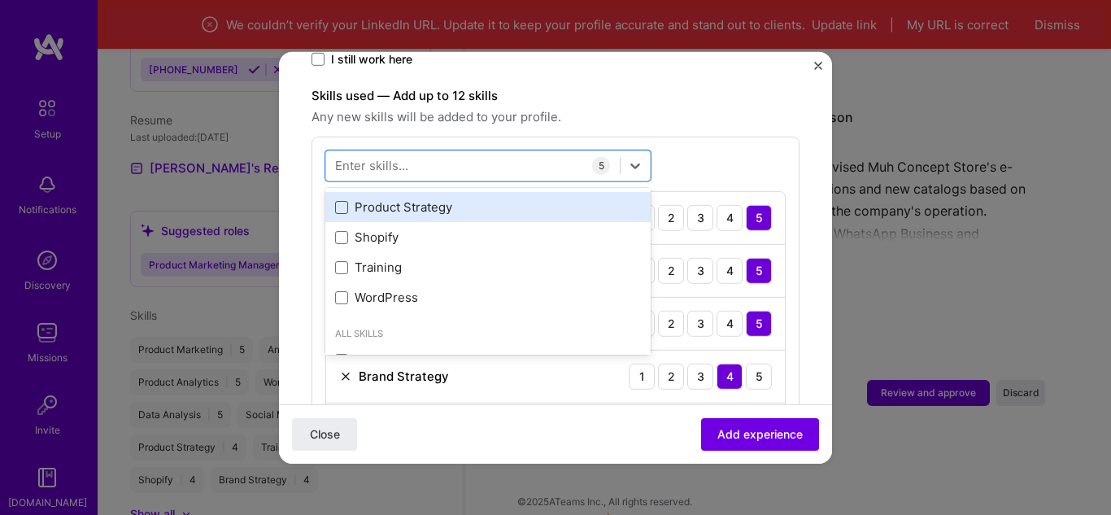
click at [346, 201] on span at bounding box center [341, 207] width 13 height 13
click at [0, 0] on input "checkbox" at bounding box center [0, 0] width 0 height 0
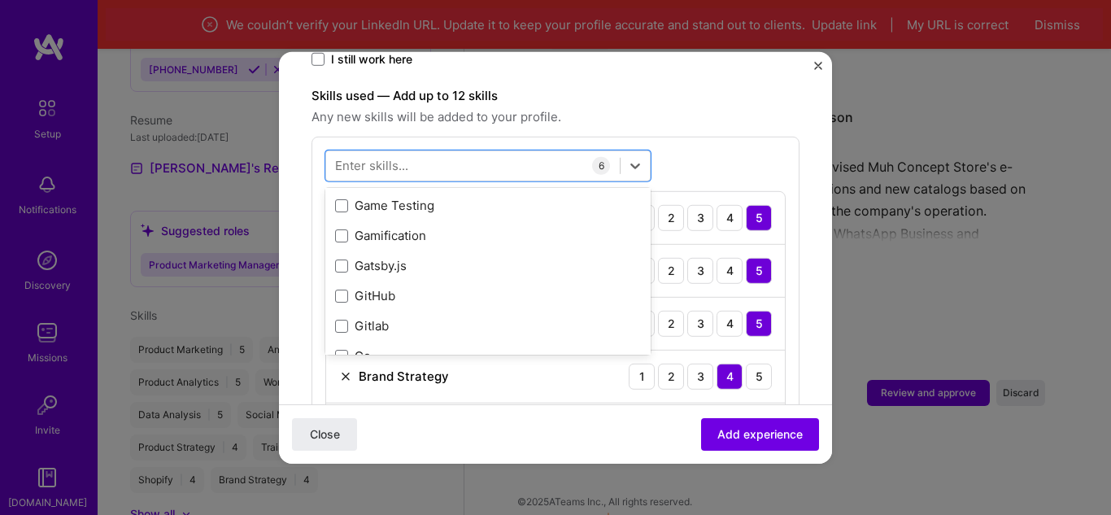
scroll to position [4634, 0]
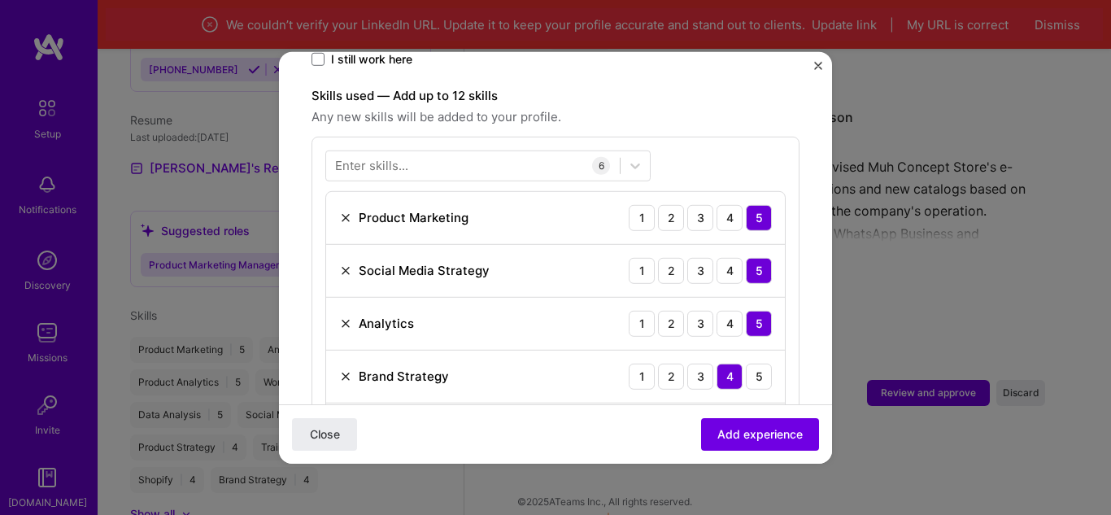
click at [741, 149] on div "Enter skills... 6 Product Marketing 1 2 3 4 5 Social Media Strategy 1 2 3 4 5 A…" at bounding box center [555, 329] width 488 height 386
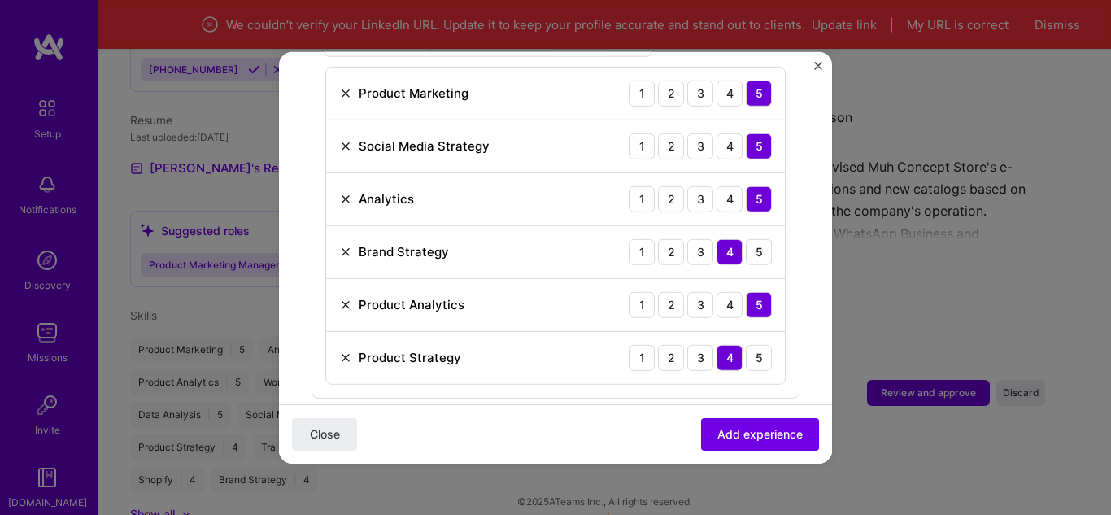
scroll to position [708, 0]
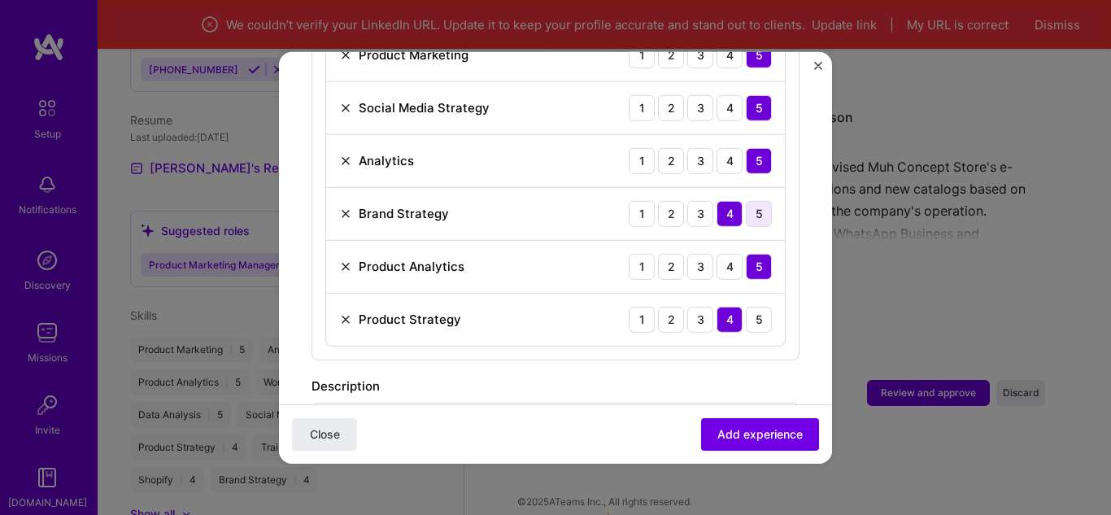
click at [746, 205] on div "5" at bounding box center [759, 213] width 26 height 26
click at [746, 311] on div "5" at bounding box center [759, 319] width 26 height 26
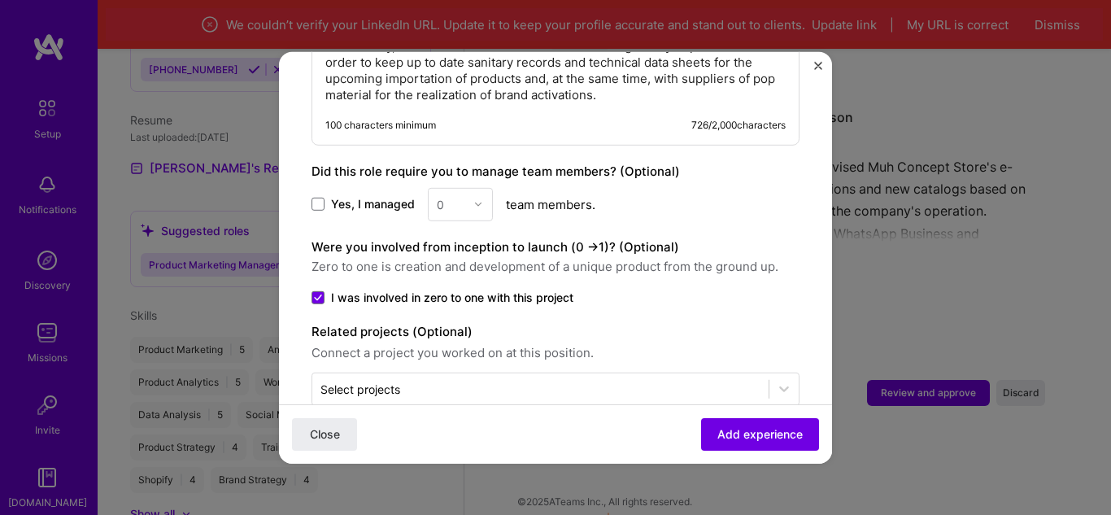
scroll to position [1280, 0]
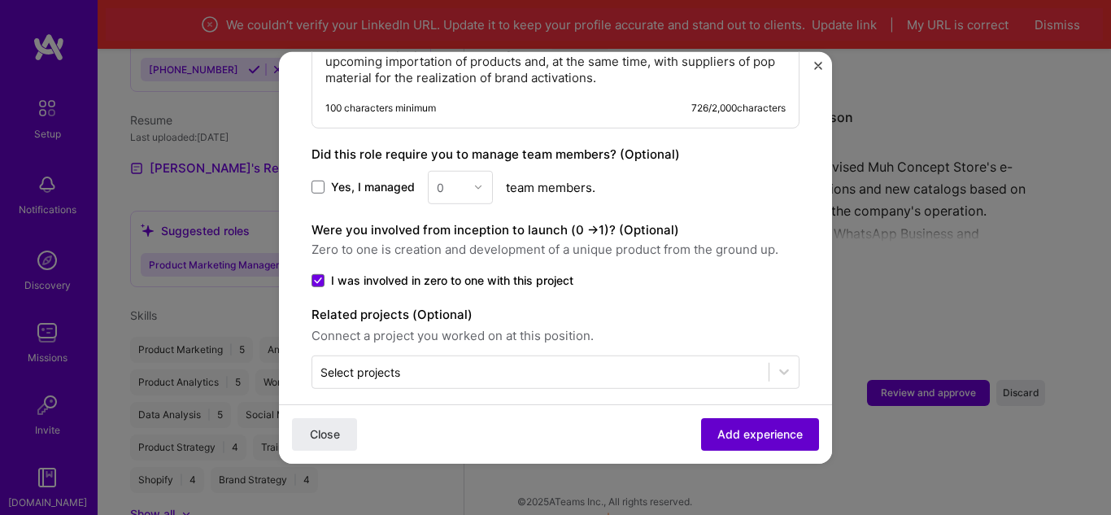
click at [717, 439] on span "Add experience" at bounding box center [759, 434] width 85 height 16
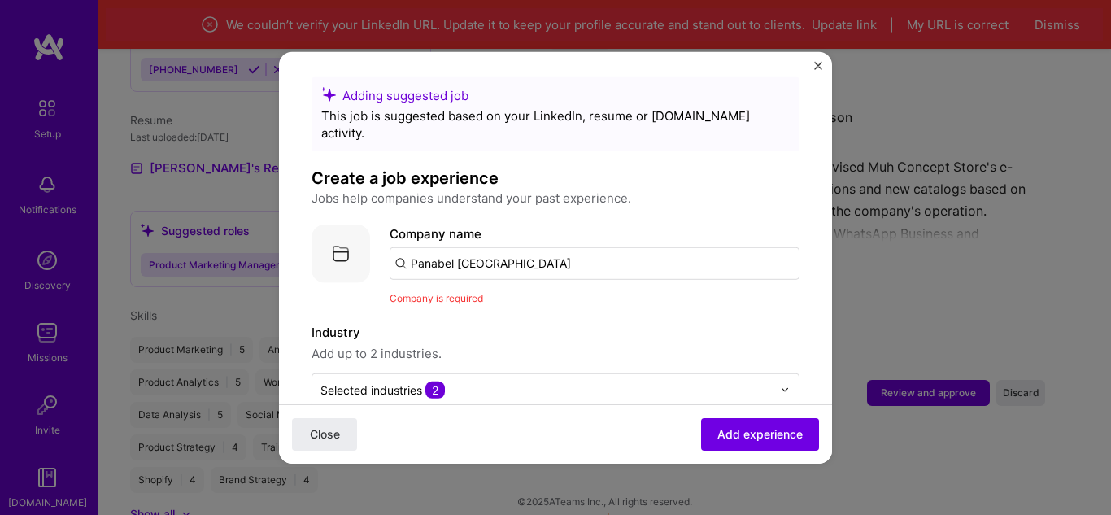
scroll to position [0, 0]
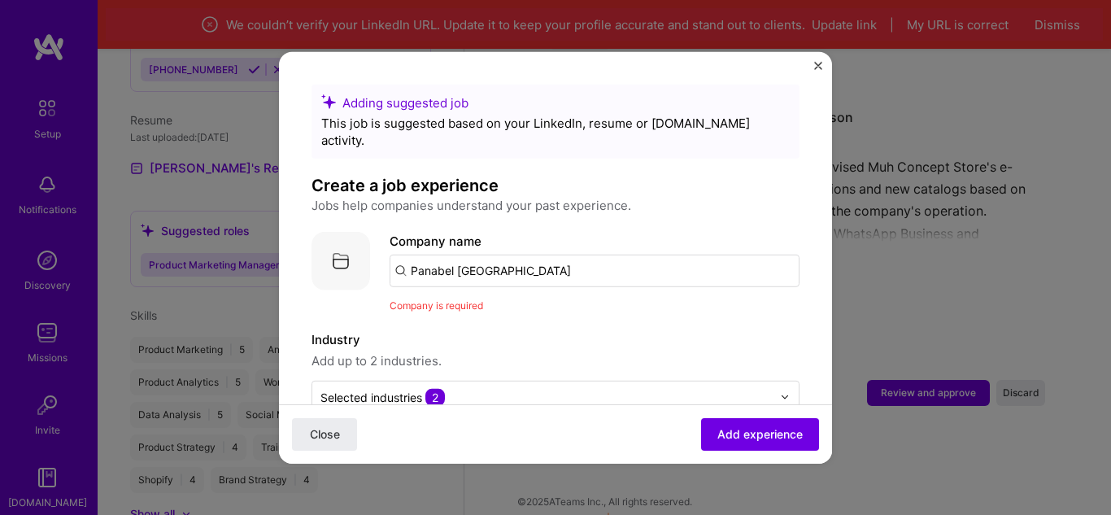
click at [549, 259] on input "Panabel [GEOGRAPHIC_DATA]" at bounding box center [594, 270] width 410 height 33
type input "Panabel [GEOGRAPHIC_DATA] SAS"
click at [590, 301] on div "Panabel [GEOGRAPHIC_DATA] SAS" at bounding box center [589, 315] width 218 height 28
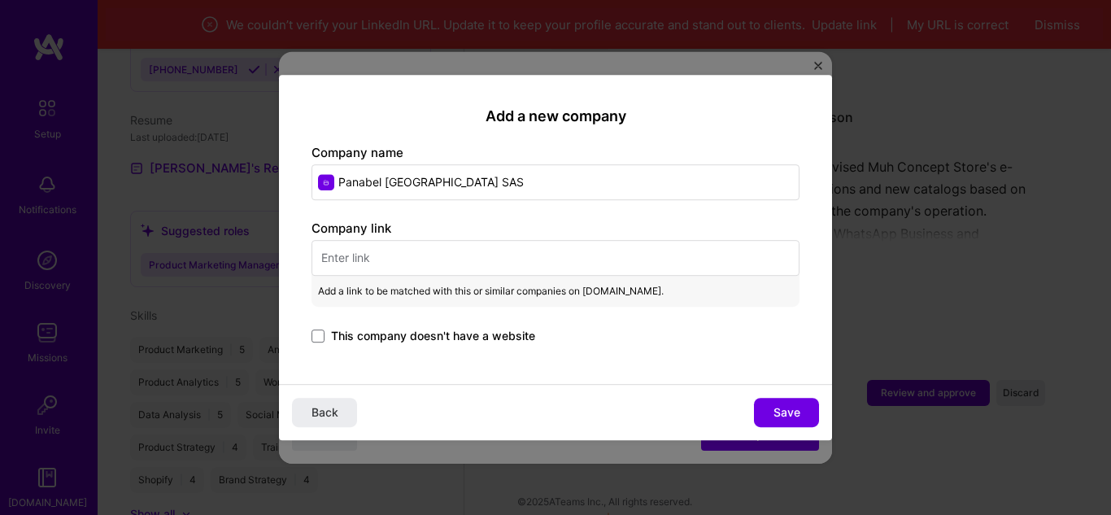
click at [463, 256] on input "text" at bounding box center [555, 258] width 488 height 36
paste input "[URL][DOMAIN_NAME]"
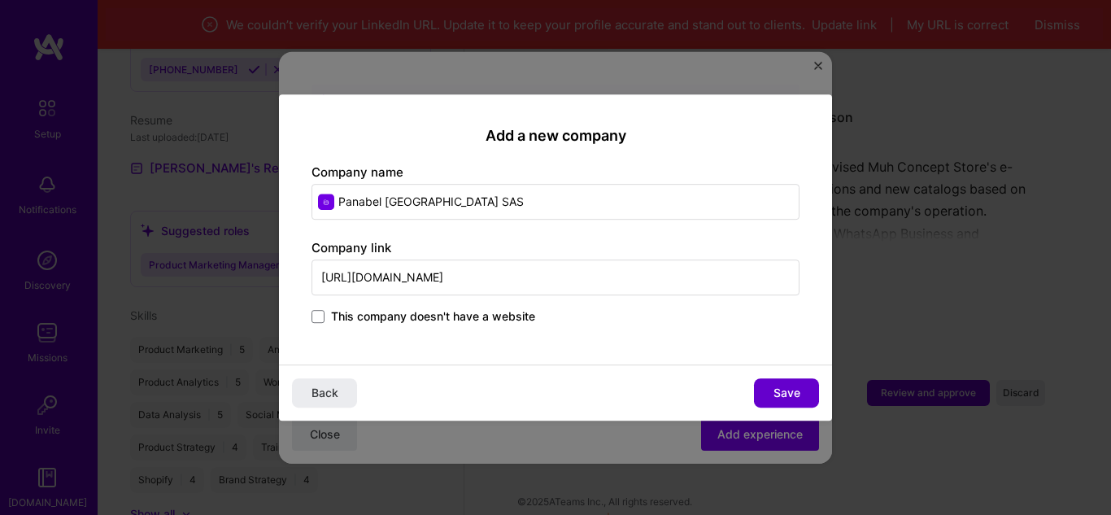
type input "[URL][DOMAIN_NAME]"
click at [799, 389] on span "Save" at bounding box center [786, 393] width 27 height 16
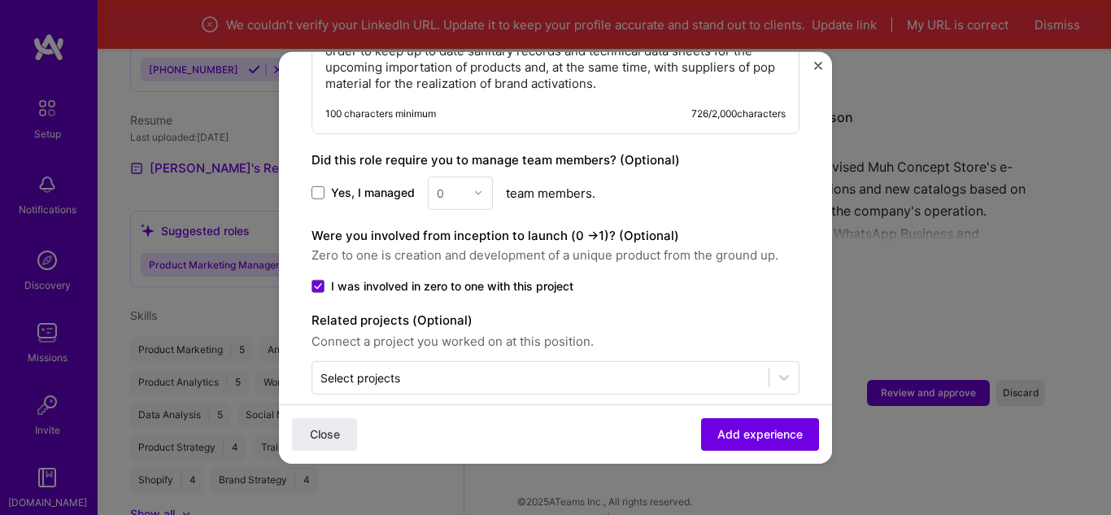
scroll to position [1303, 0]
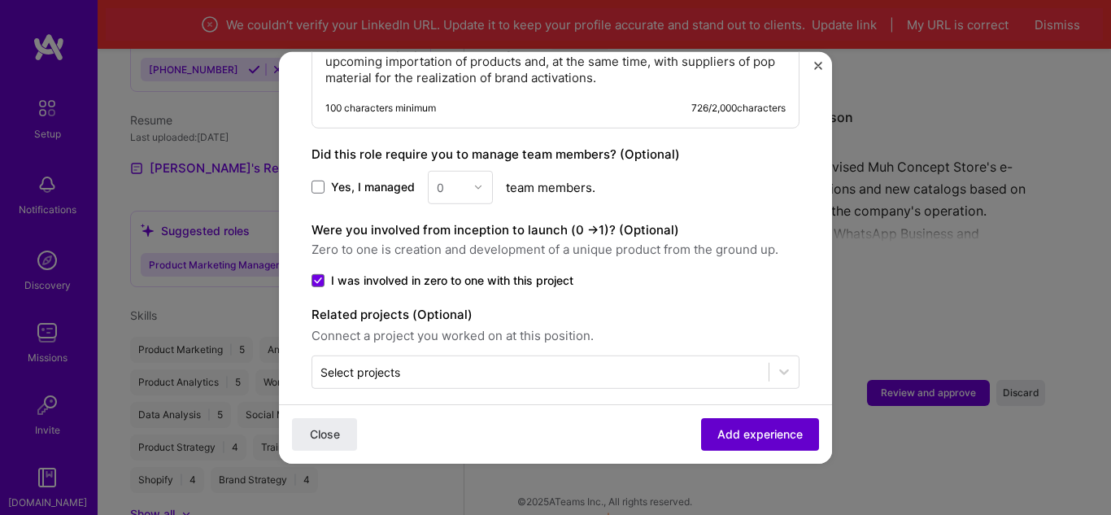
click at [739, 434] on span "Add experience" at bounding box center [759, 434] width 85 height 16
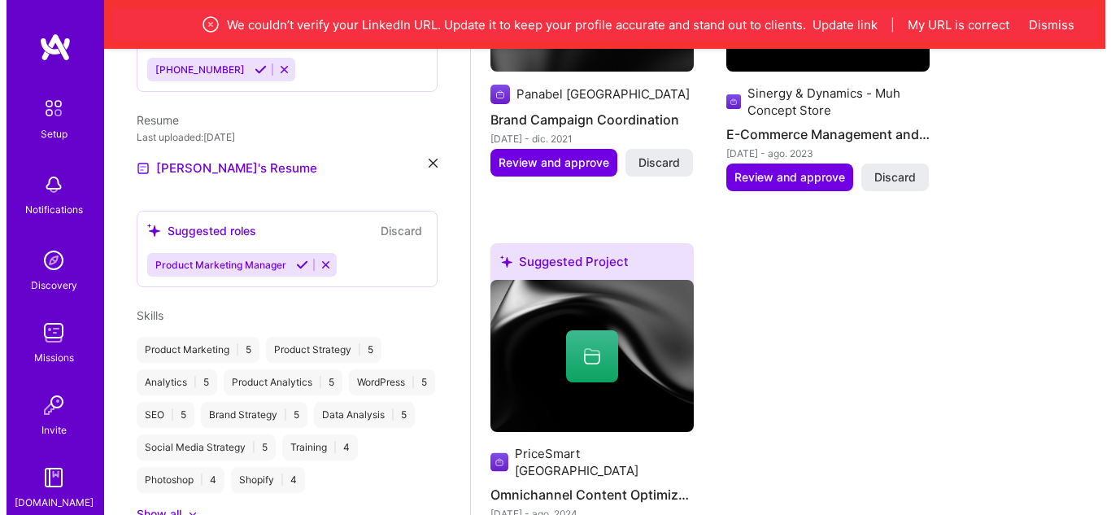
scroll to position [1040, 0]
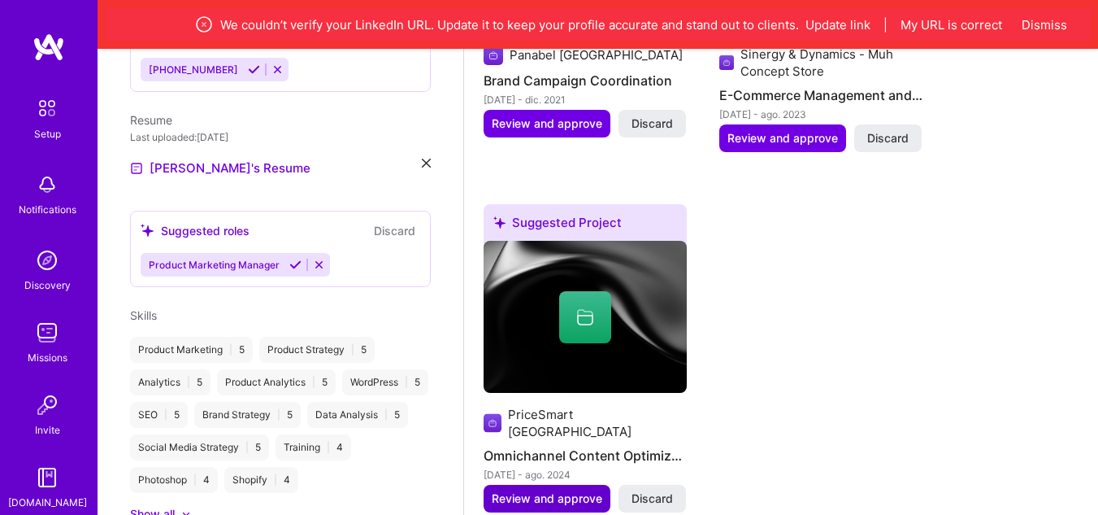
click at [558, 490] on span "Review and approve" at bounding box center [547, 498] width 111 height 16
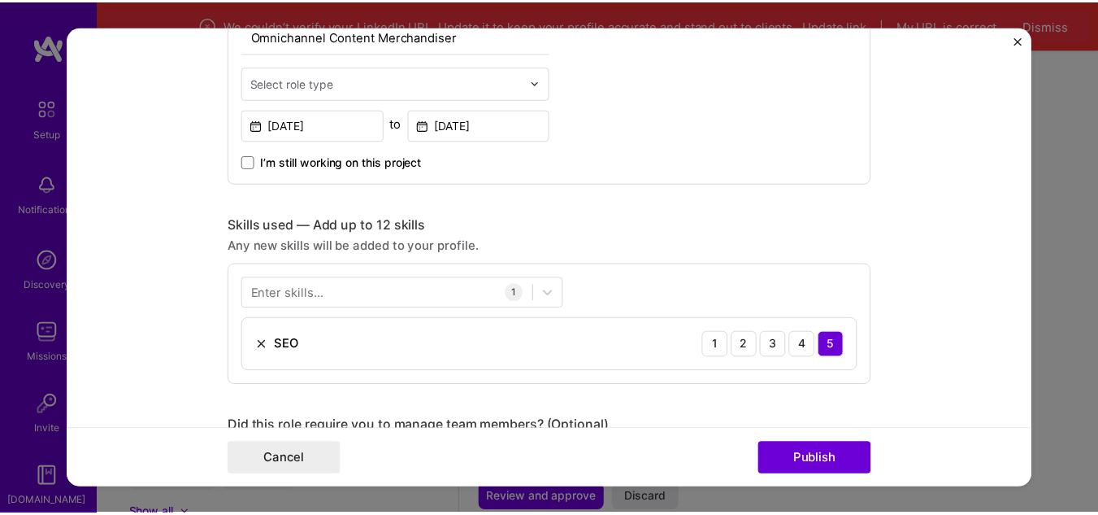
scroll to position [650, 0]
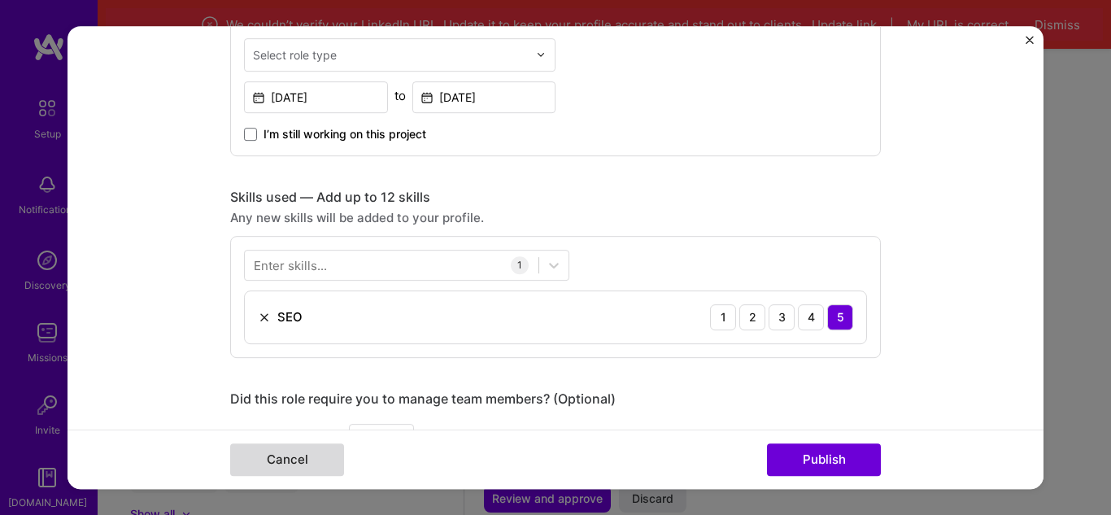
click at [305, 459] on button "Cancel" at bounding box center [287, 459] width 114 height 33
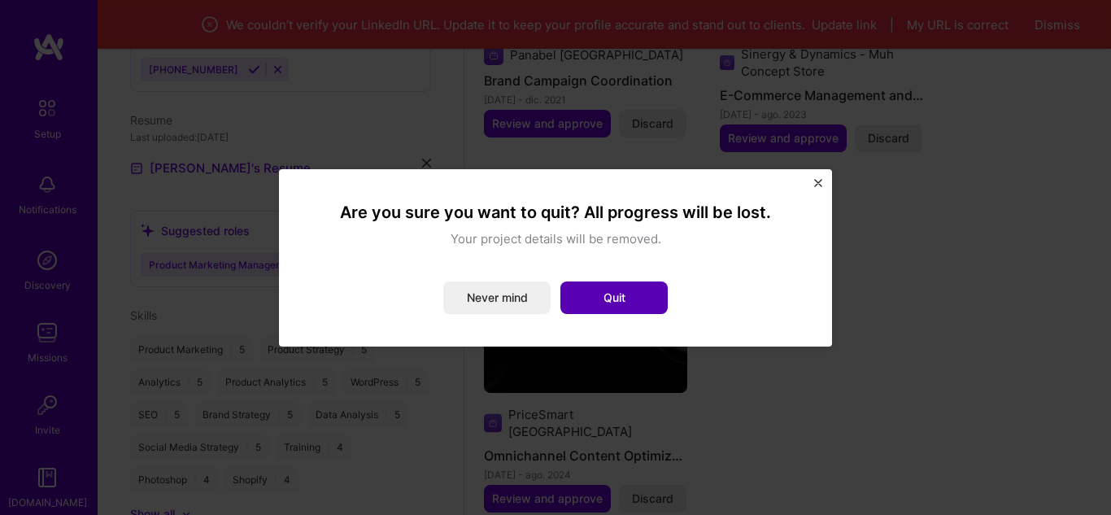
click at [593, 296] on button "Quit" at bounding box center [613, 297] width 107 height 33
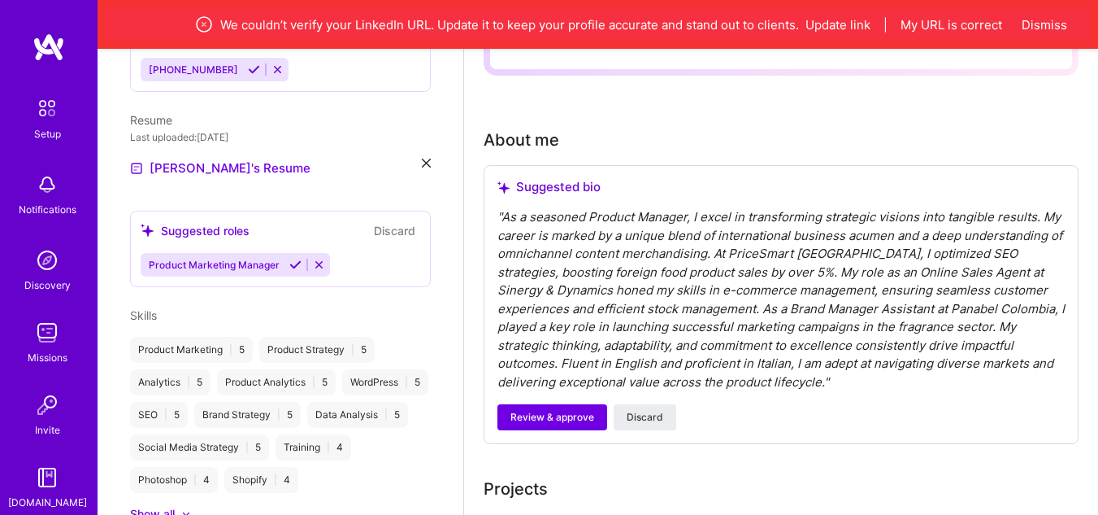
scroll to position [308, 0]
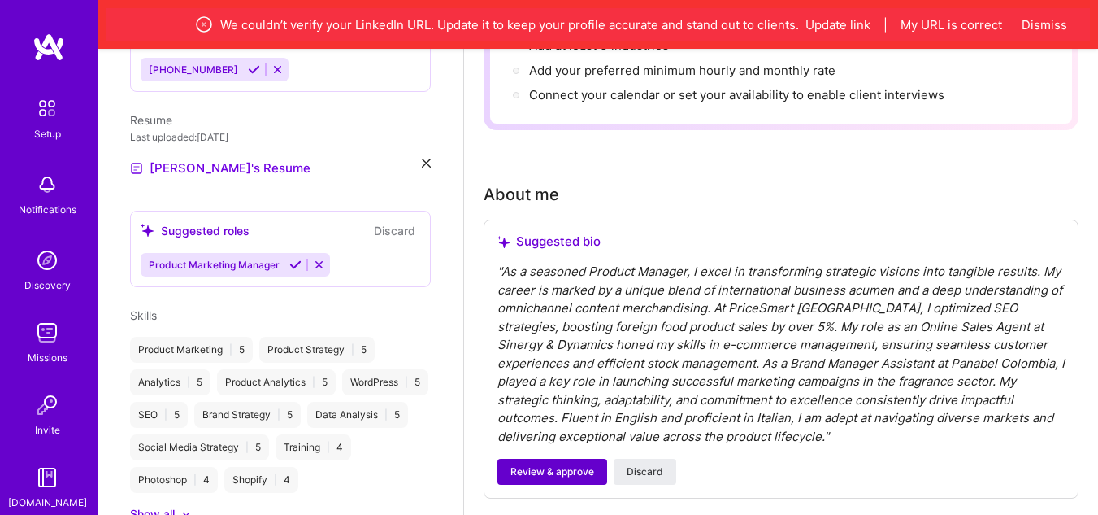
click at [554, 467] on span "Review & approve" at bounding box center [553, 471] width 84 height 15
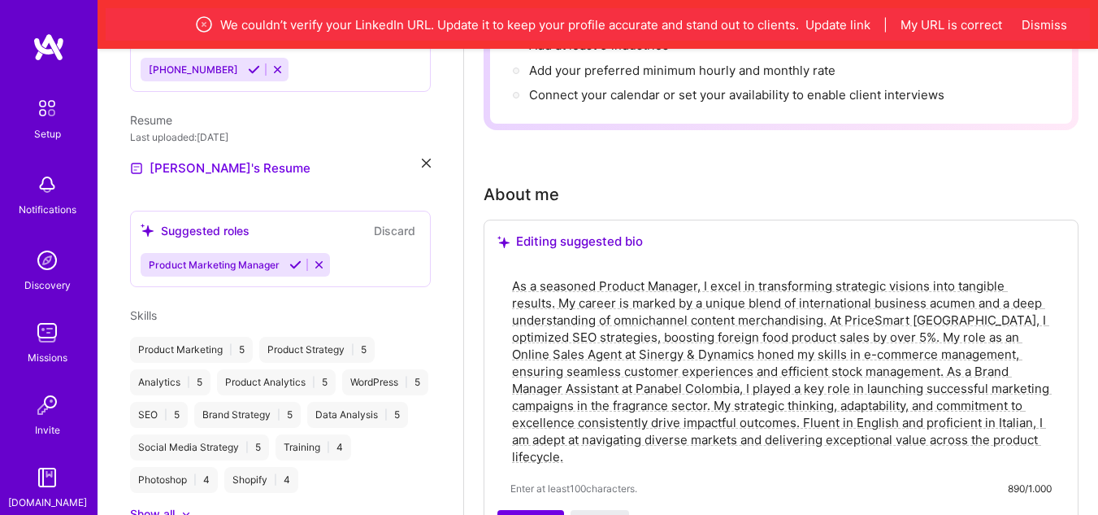
scroll to position [389, 0]
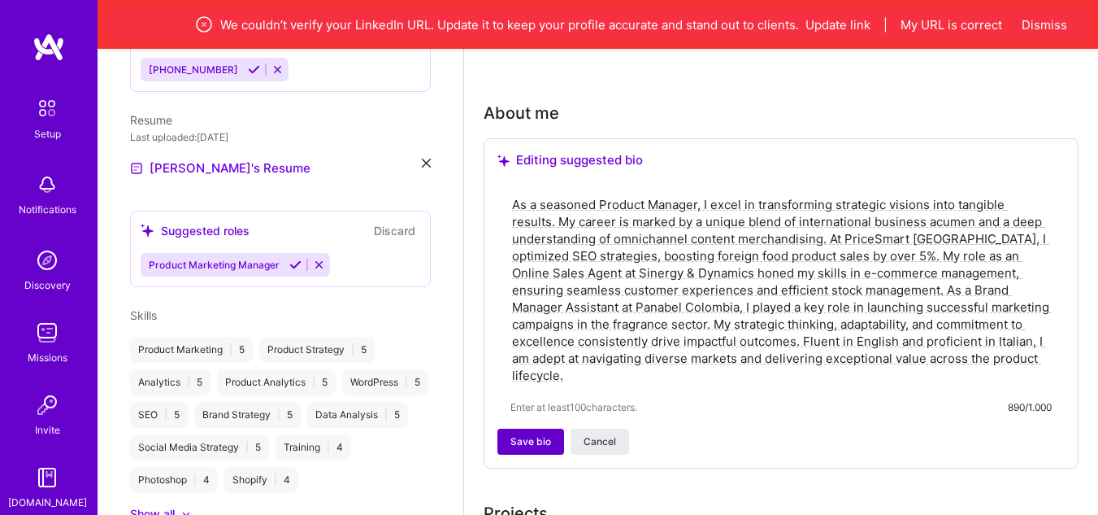
click at [519, 449] on span "Save bio" at bounding box center [531, 441] width 41 height 15
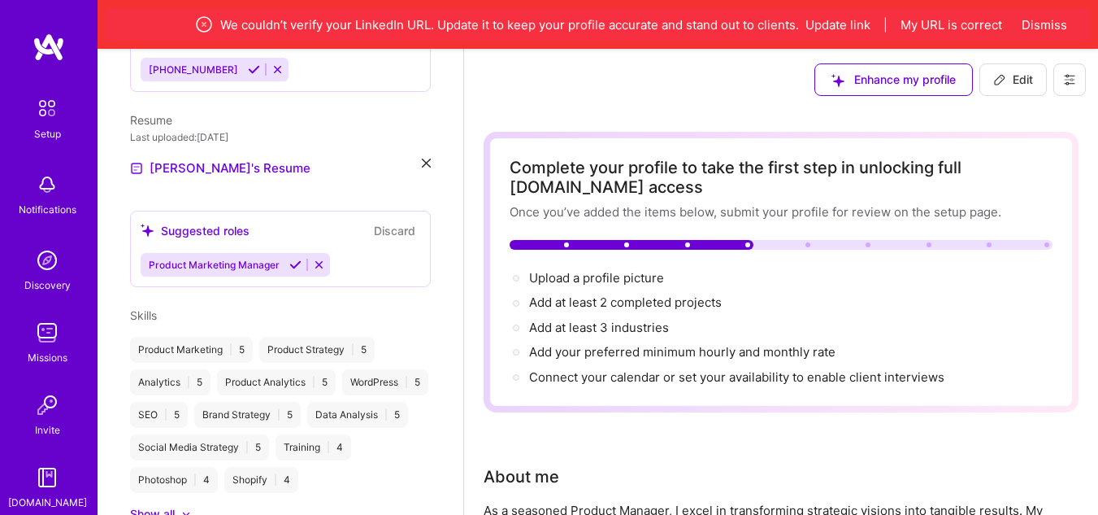
scroll to position [0, 0]
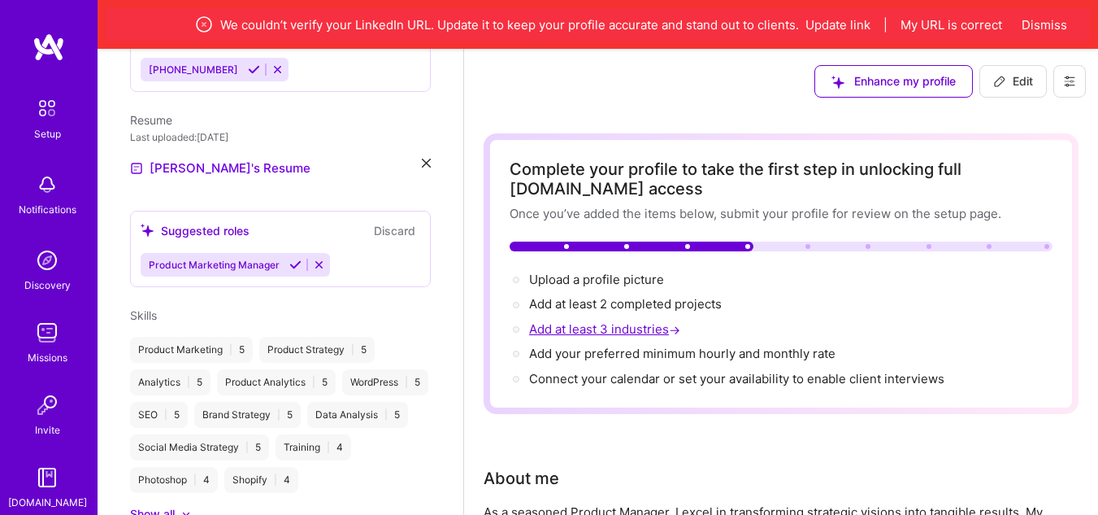
click at [640, 330] on span "Add at least 3 industries →" at bounding box center [606, 328] width 154 height 15
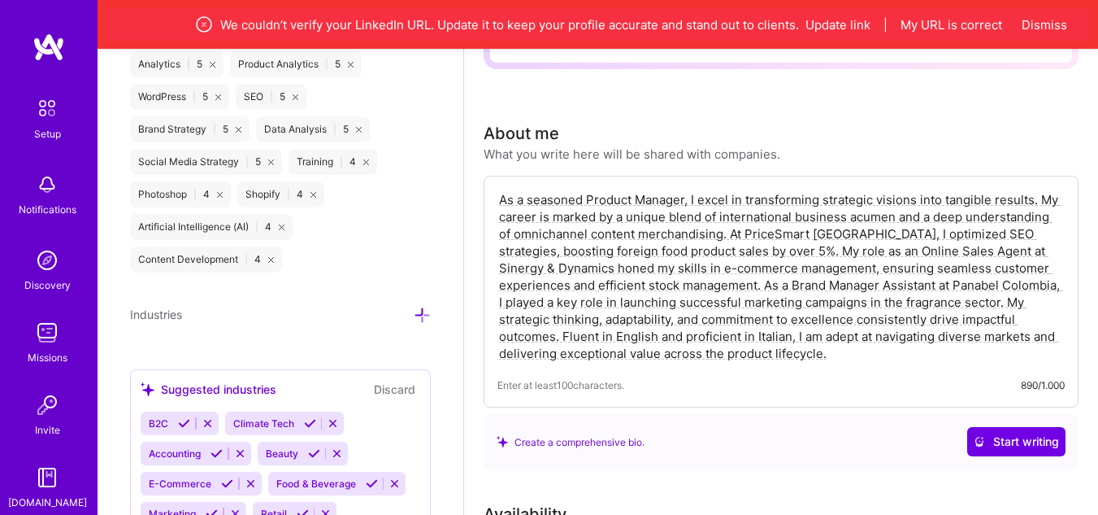
scroll to position [369, 0]
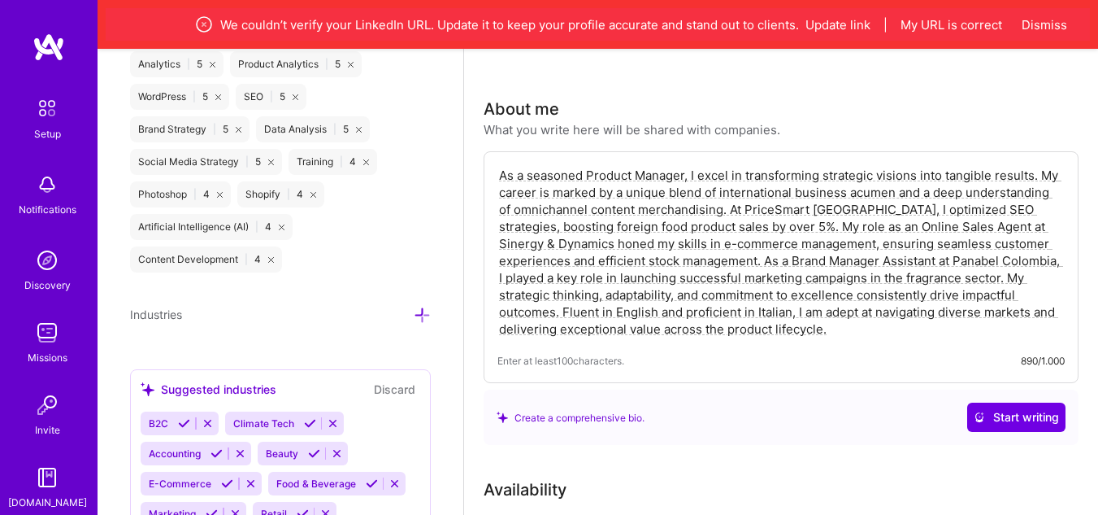
click at [414, 306] on icon at bounding box center [422, 314] width 17 height 17
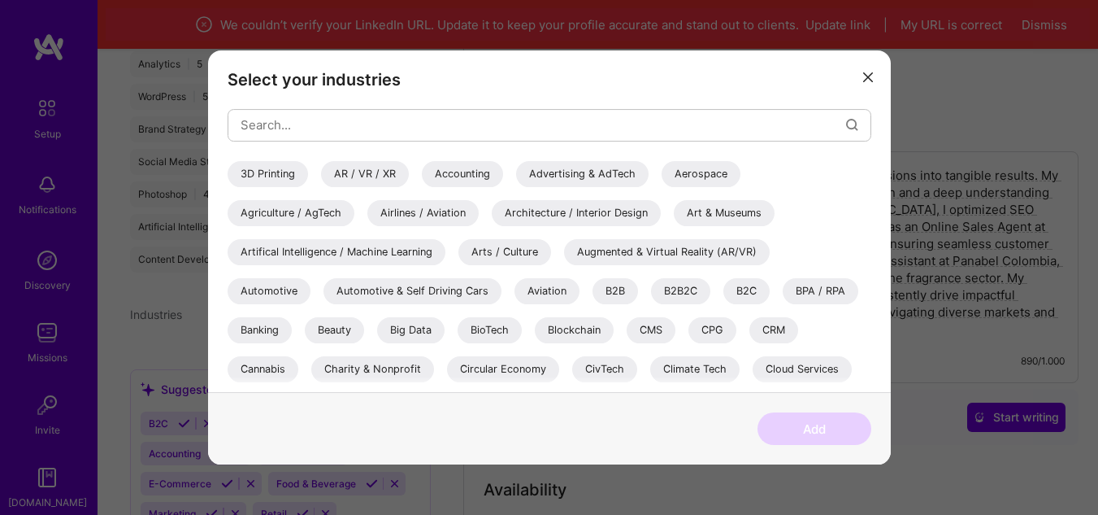
click at [672, 297] on div "B2B2C" at bounding box center [680, 291] width 59 height 26
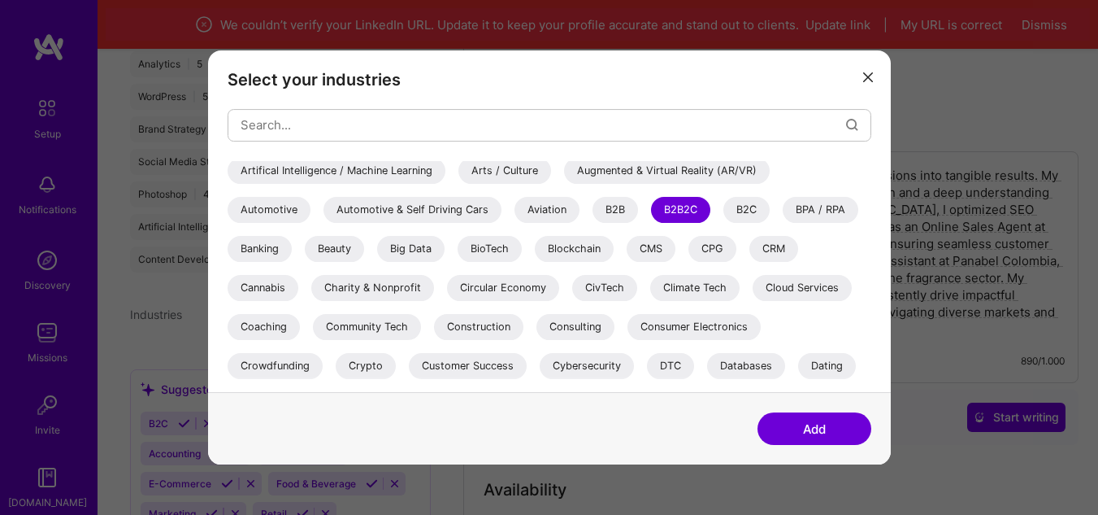
scroll to position [163, 0]
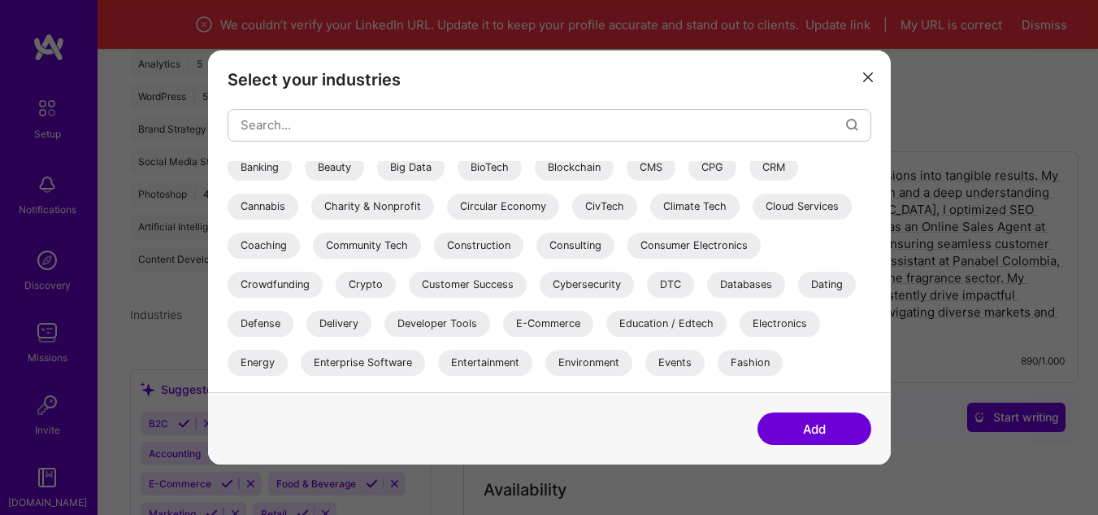
click at [546, 333] on div "E-Commerce" at bounding box center [548, 324] width 90 height 26
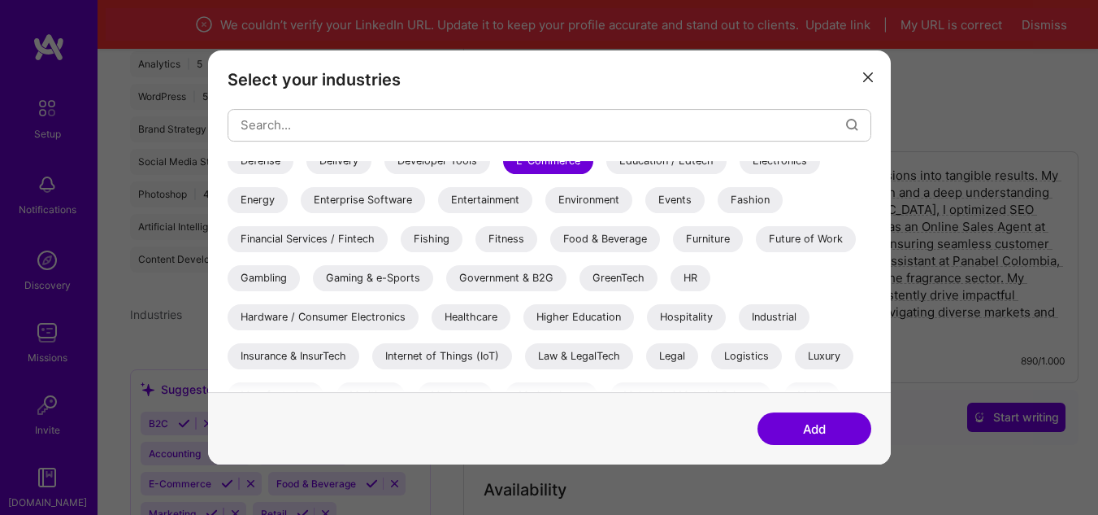
scroll to position [406, 0]
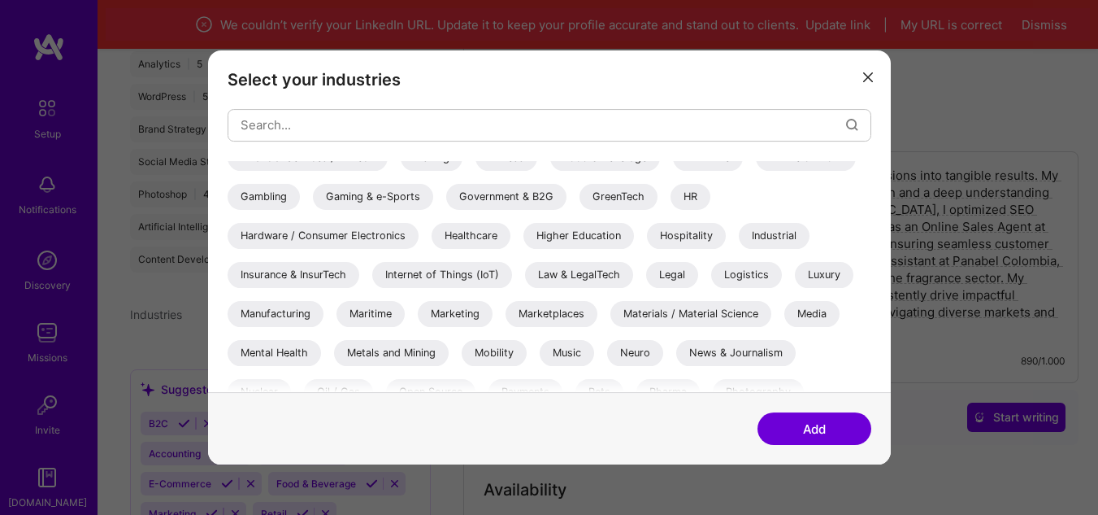
click at [541, 320] on div "Marketplaces" at bounding box center [552, 314] width 92 height 26
click at [450, 316] on div "Marketing" at bounding box center [455, 314] width 75 height 26
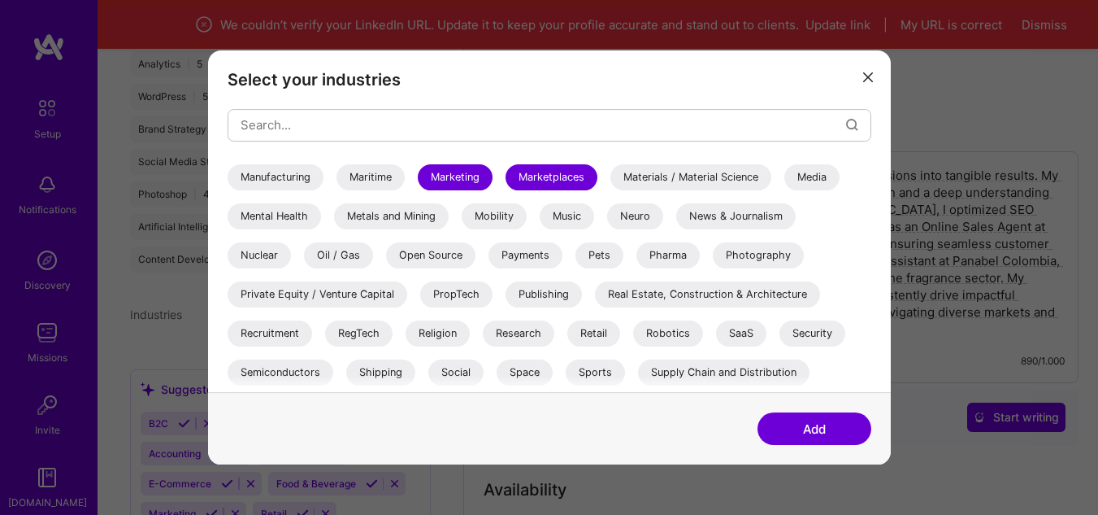
scroll to position [569, 0]
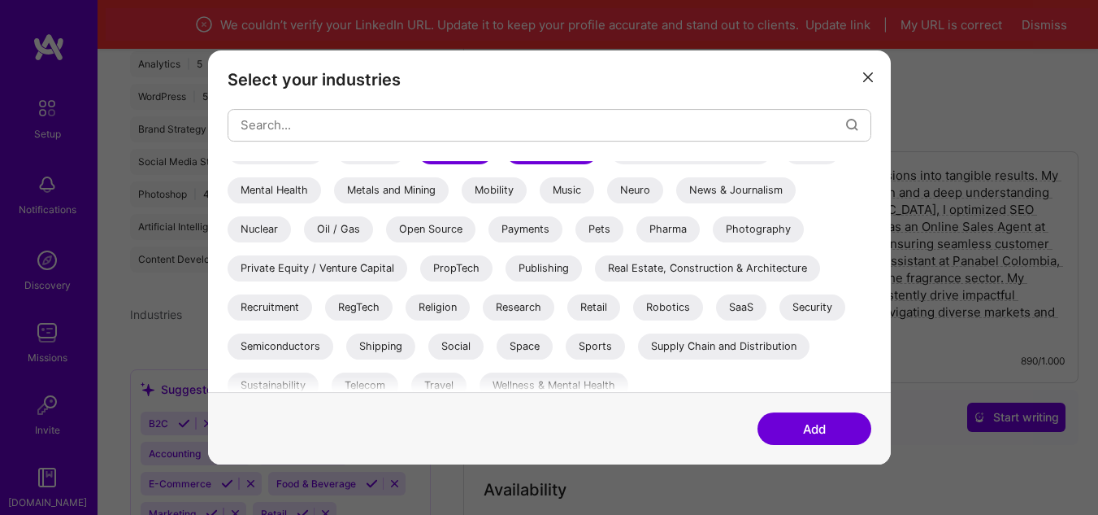
click at [589, 302] on div "Retail" at bounding box center [593, 307] width 53 height 26
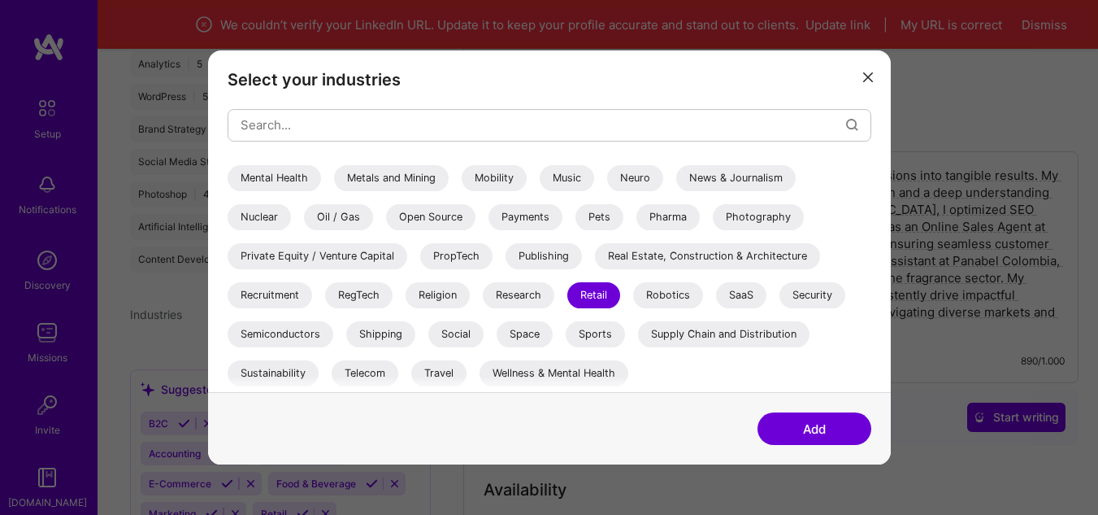
scroll to position [450, 0]
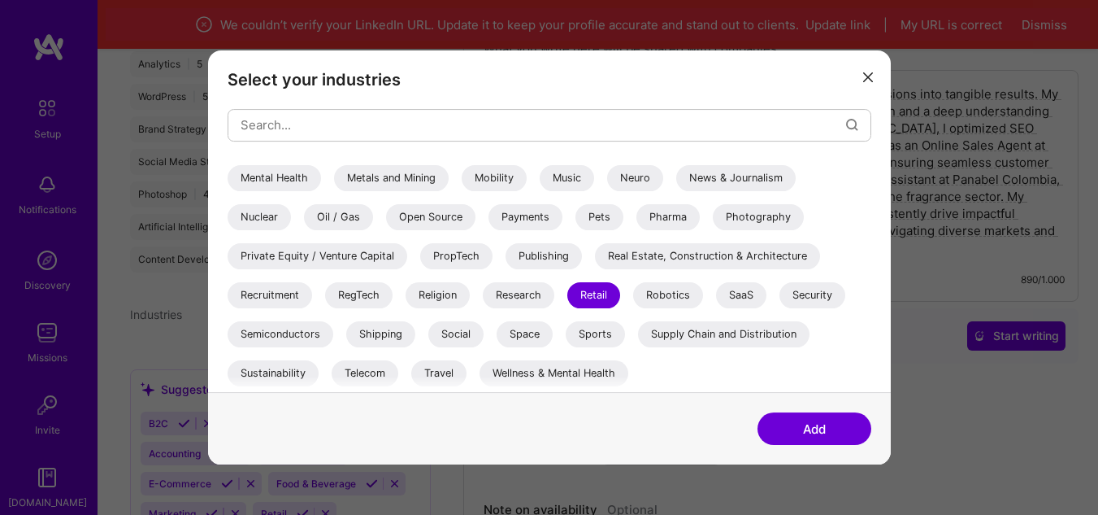
click at [733, 337] on div "Supply Chain and Distribution" at bounding box center [724, 334] width 172 height 26
click at [589, 341] on div "Sports" at bounding box center [595, 334] width 59 height 26
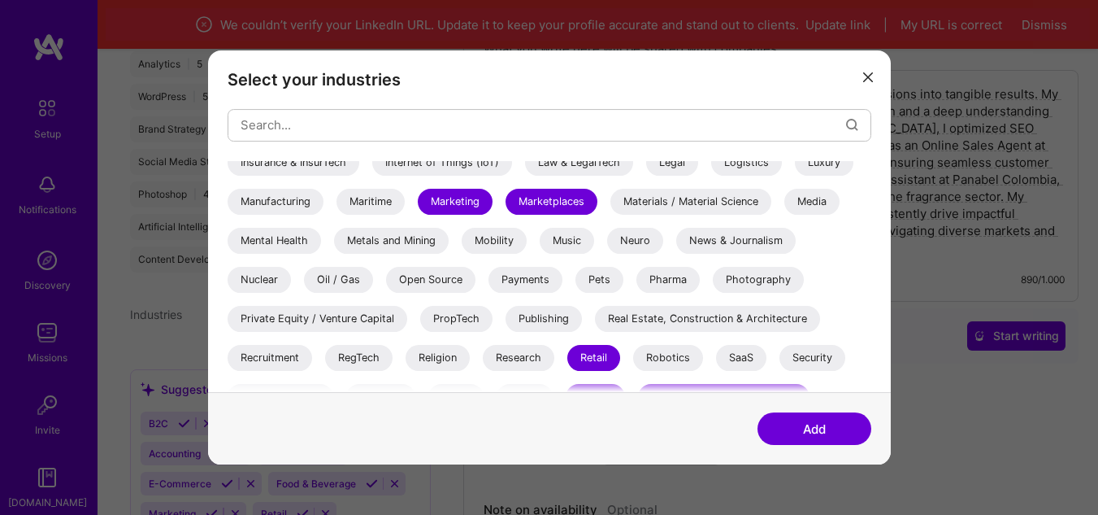
scroll to position [501, 0]
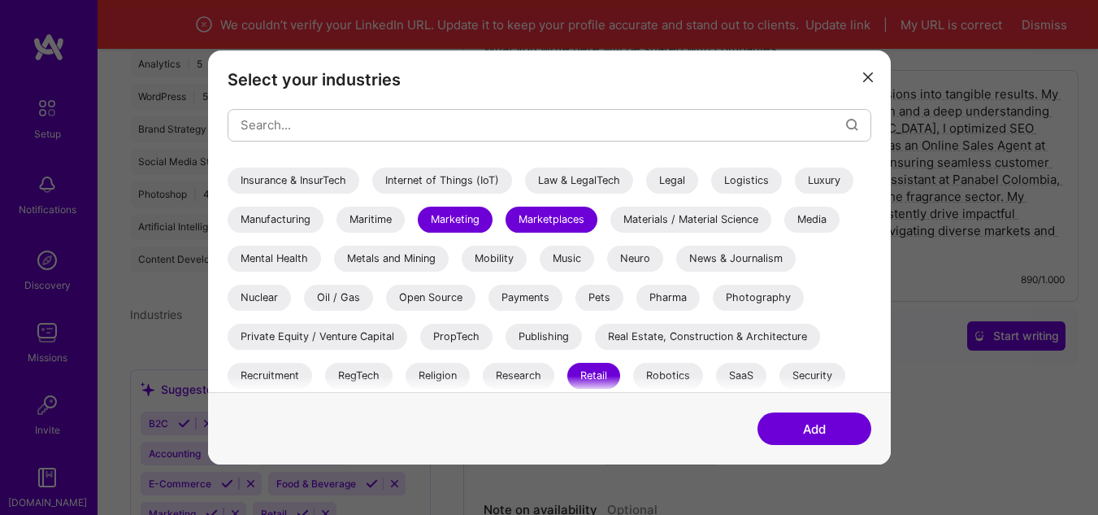
click at [815, 189] on div "Luxury" at bounding box center [824, 180] width 59 height 26
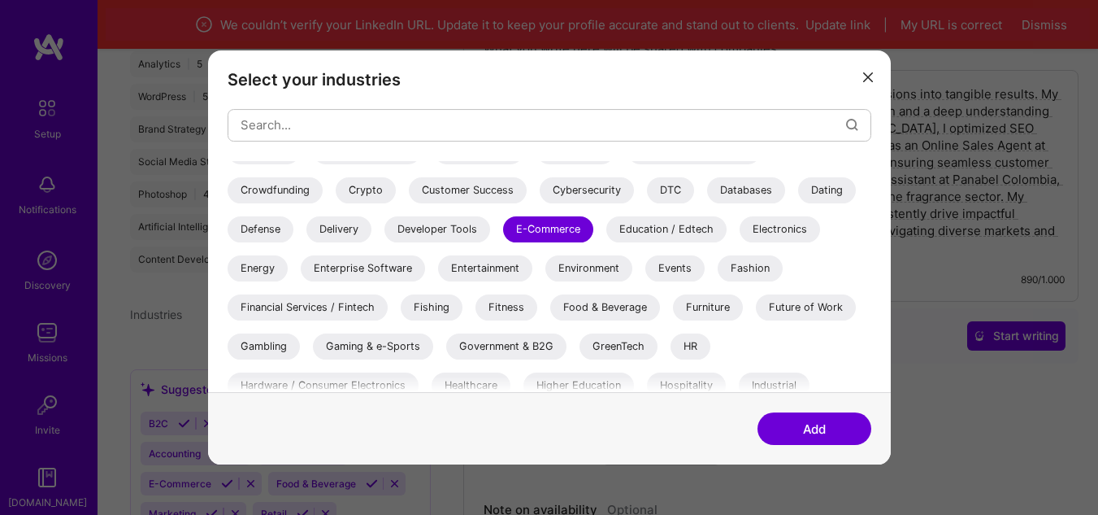
scroll to position [176, 0]
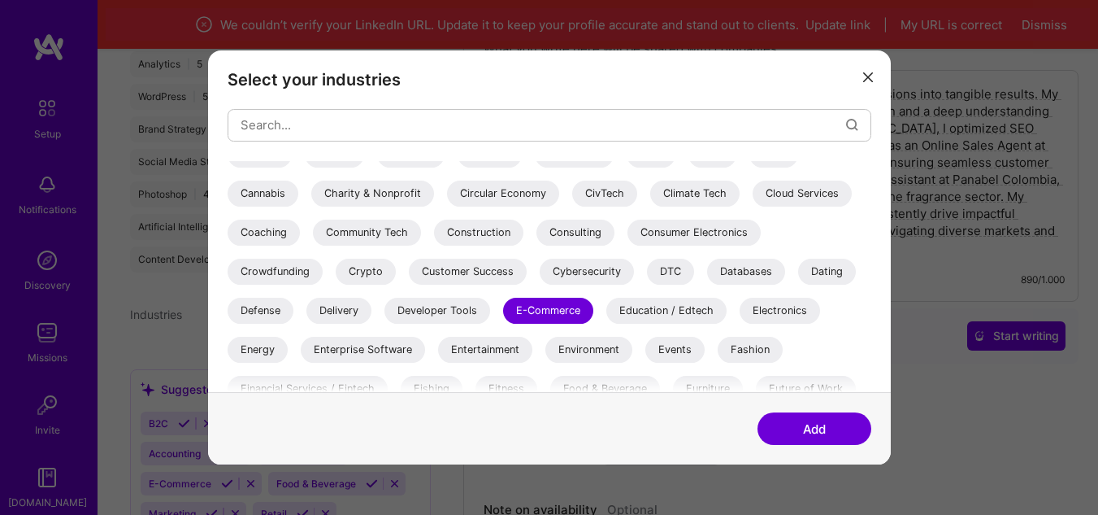
click at [461, 265] on div "Customer Success" at bounding box center [468, 272] width 118 height 26
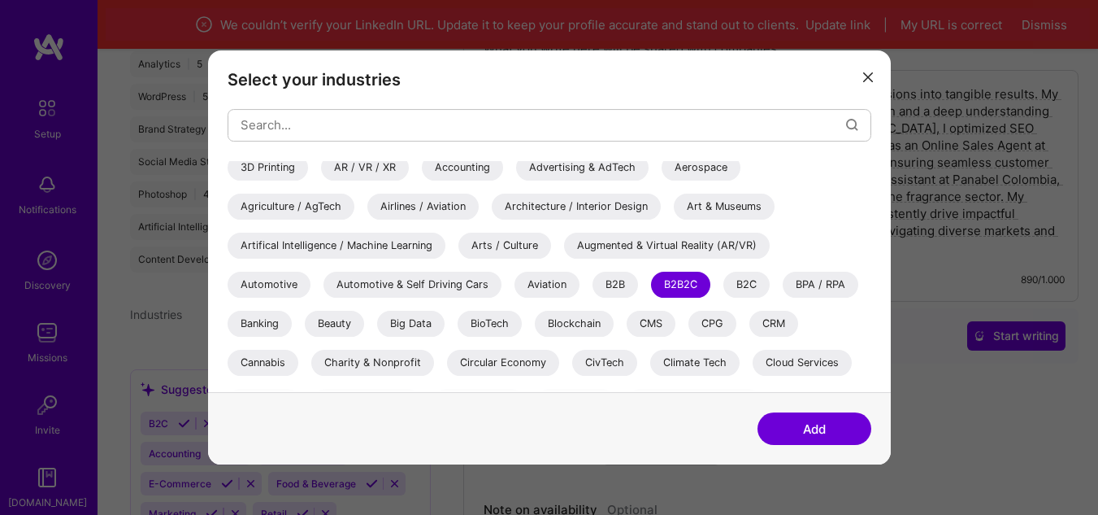
scroll to position [0, 0]
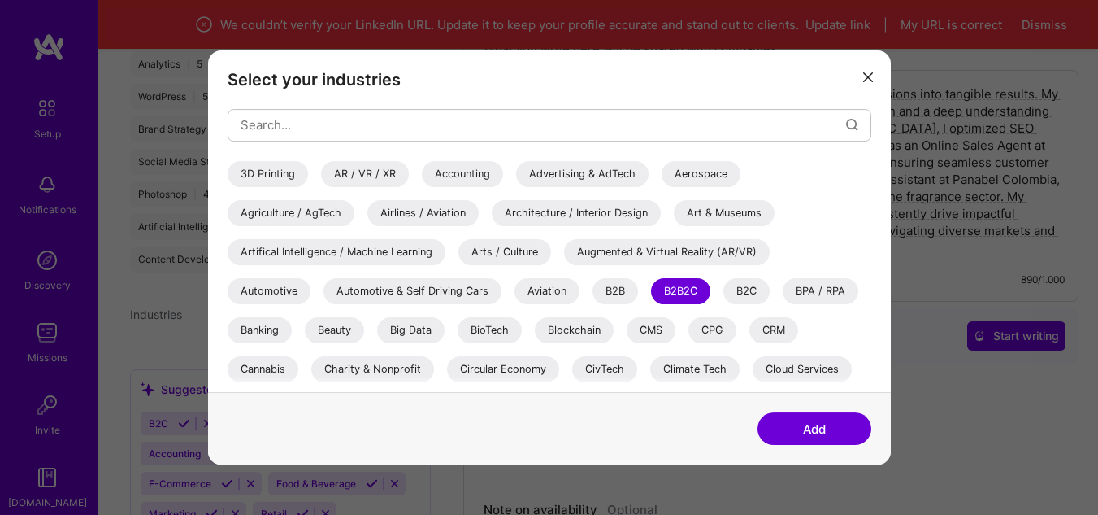
click at [801, 427] on button "Add" at bounding box center [815, 428] width 114 height 33
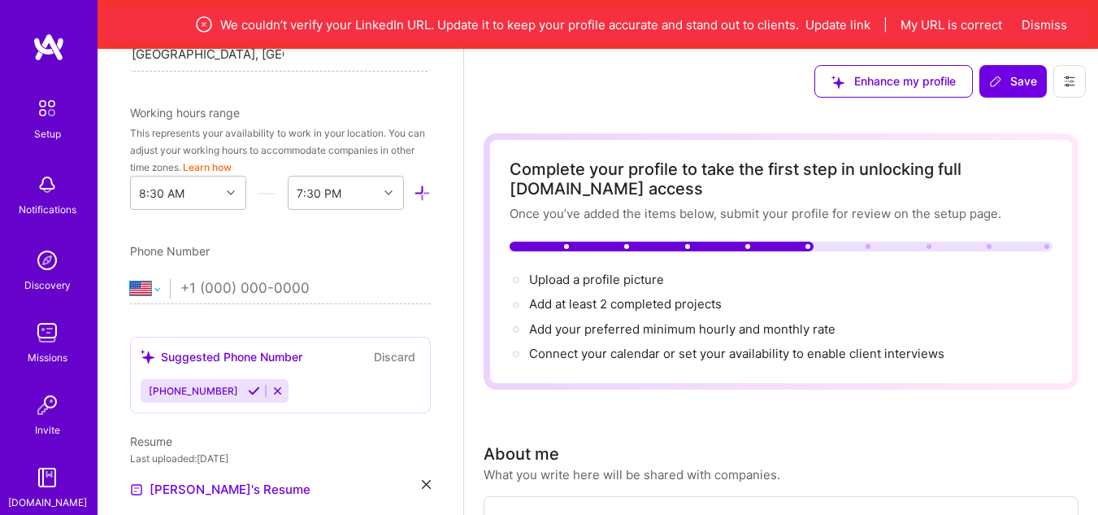
click at [151, 279] on select "[GEOGRAPHIC_DATA] [GEOGRAPHIC_DATA] [GEOGRAPHIC_DATA] [GEOGRAPHIC_DATA] [US_STA…" at bounding box center [150, 289] width 40 height 20
select select "CO"
click at [130, 279] on select "[GEOGRAPHIC_DATA] [GEOGRAPHIC_DATA] [GEOGRAPHIC_DATA] [GEOGRAPHIC_DATA] [US_STA…" at bounding box center [150, 289] width 40 height 20
click at [254, 265] on input "tel" at bounding box center [305, 288] width 250 height 47
type input "[PHONE_NUMBER]"
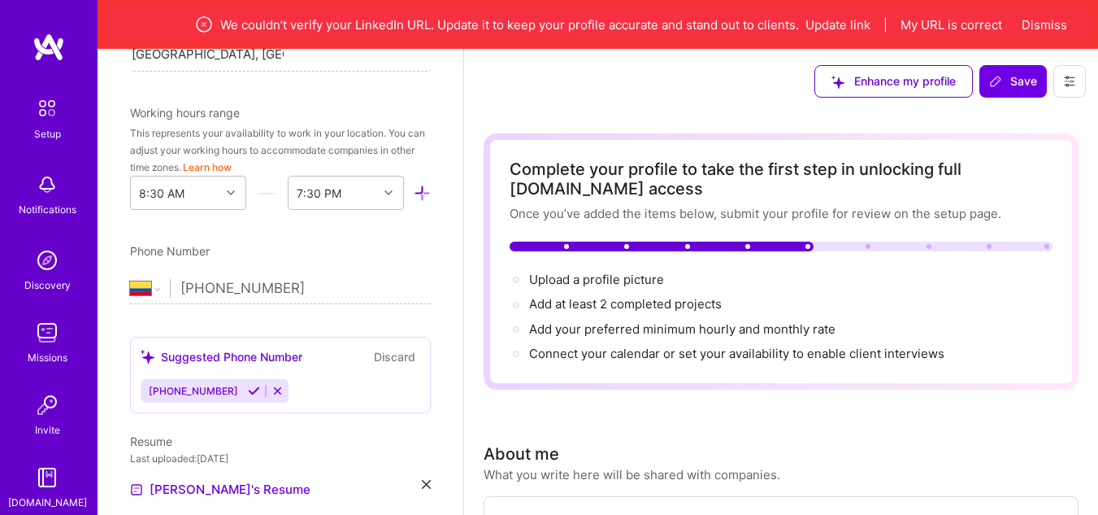
click at [433, 281] on div "Add photo [PERSON_NAME] [PERSON_NAME] Product Manager 3 Years Experience Locati…" at bounding box center [281, 306] width 366 height 515
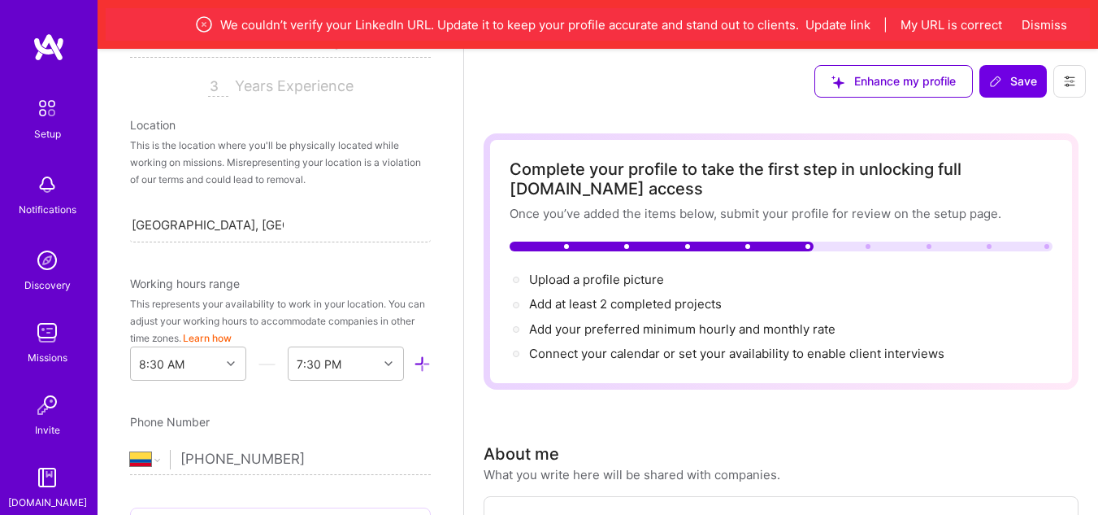
scroll to position [383, 0]
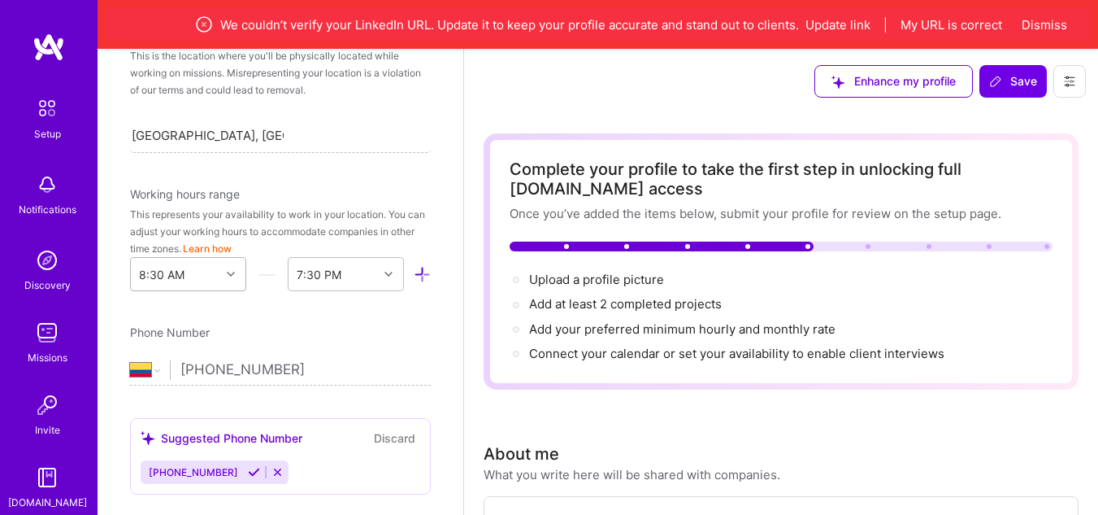
click at [227, 263] on div at bounding box center [232, 273] width 25 height 21
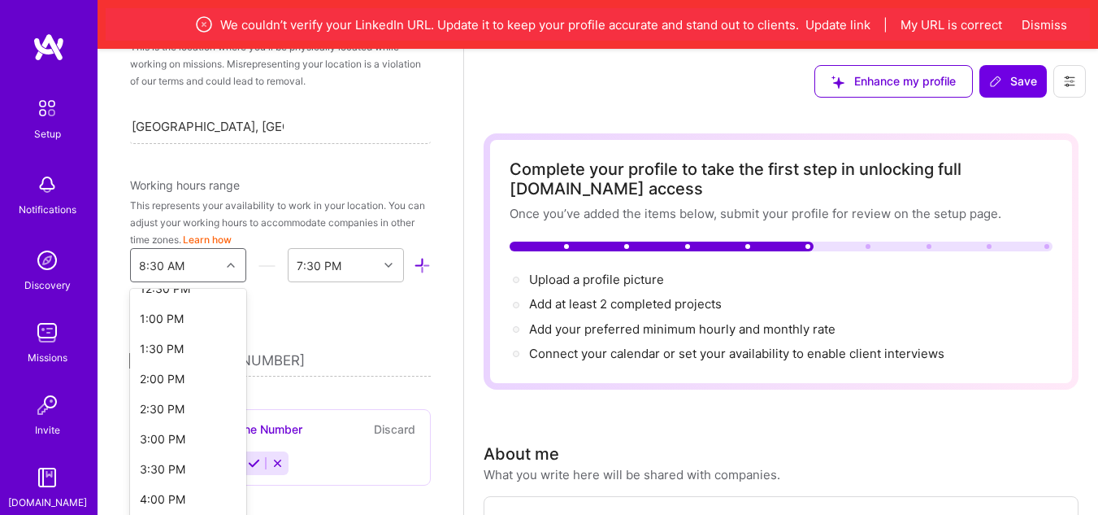
scroll to position [976, 0]
click at [165, 399] on div "6:00 PM" at bounding box center [188, 414] width 116 height 30
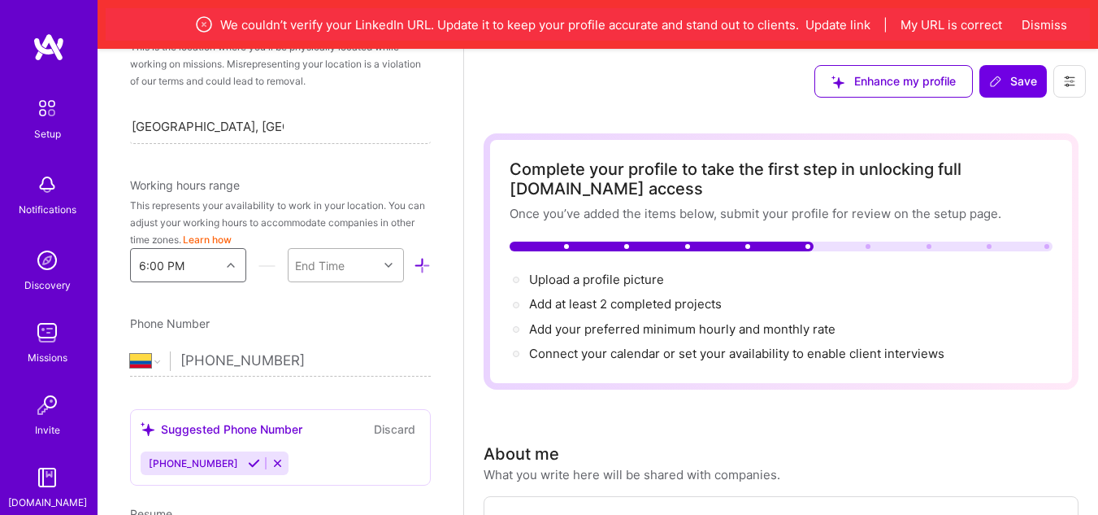
click at [380, 254] on div at bounding box center [390, 264] width 25 height 21
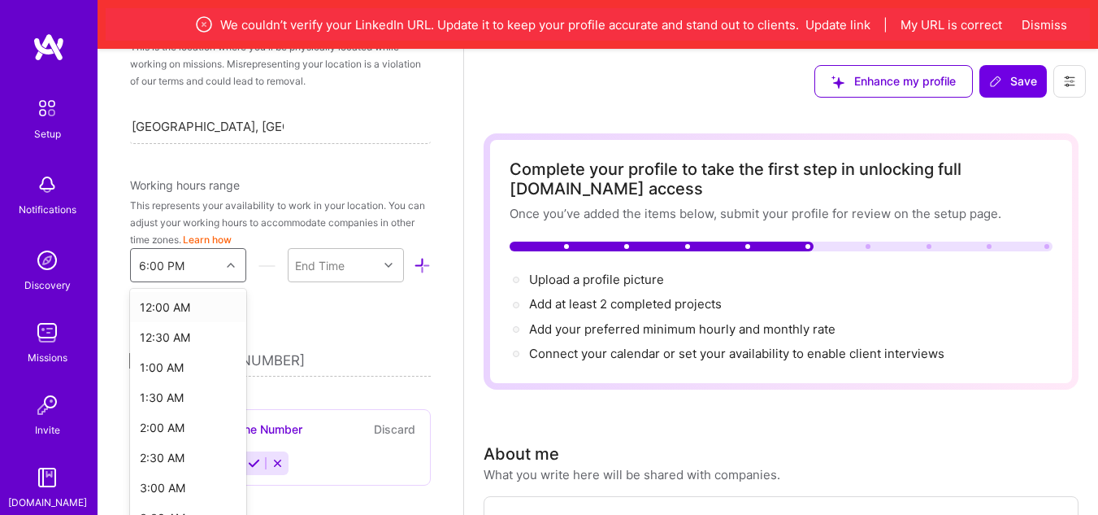
click at [234, 254] on div at bounding box center [232, 264] width 25 height 21
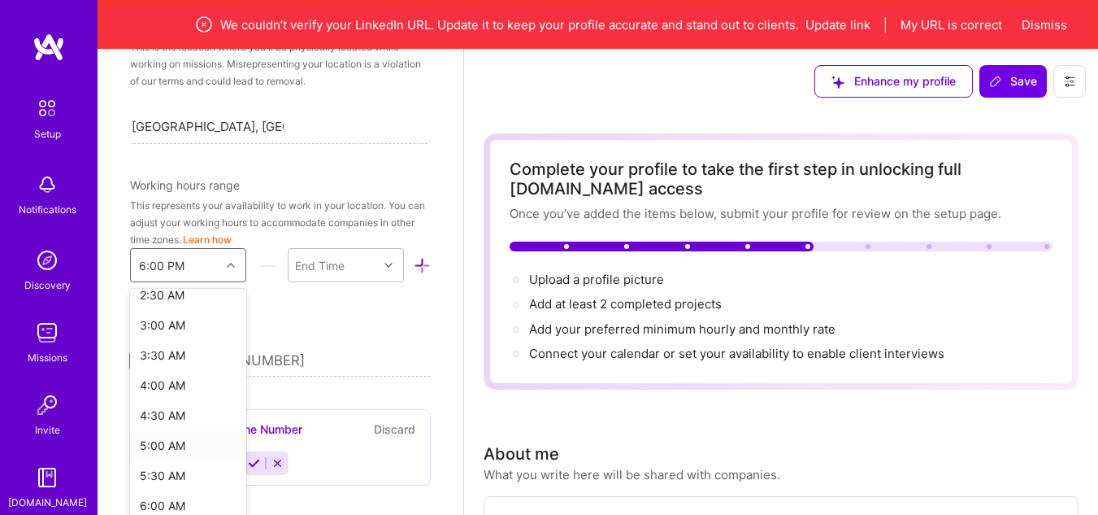
click at [168, 430] on div "5:00 AM" at bounding box center [188, 445] width 116 height 30
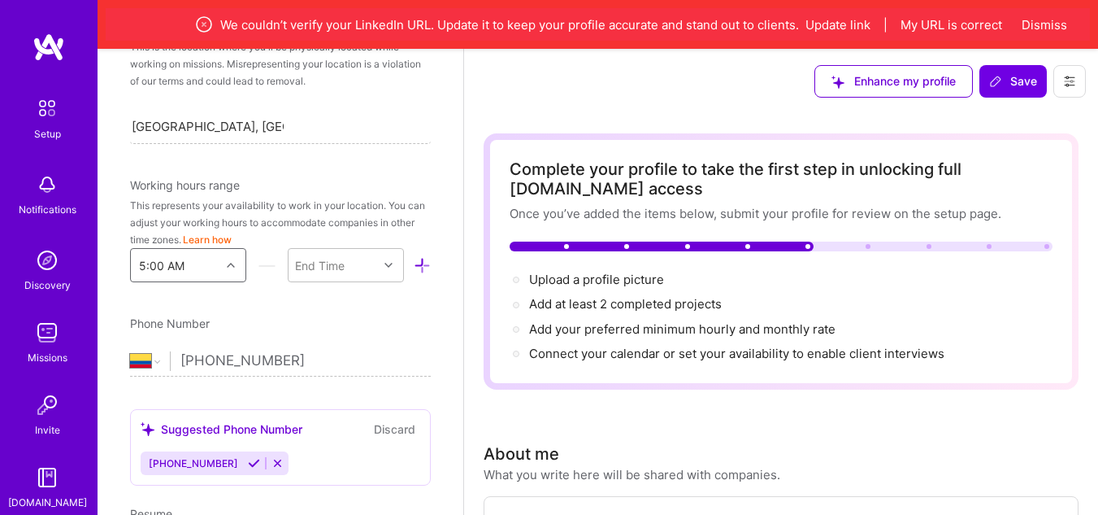
click at [227, 261] on icon at bounding box center [231, 265] width 8 height 8
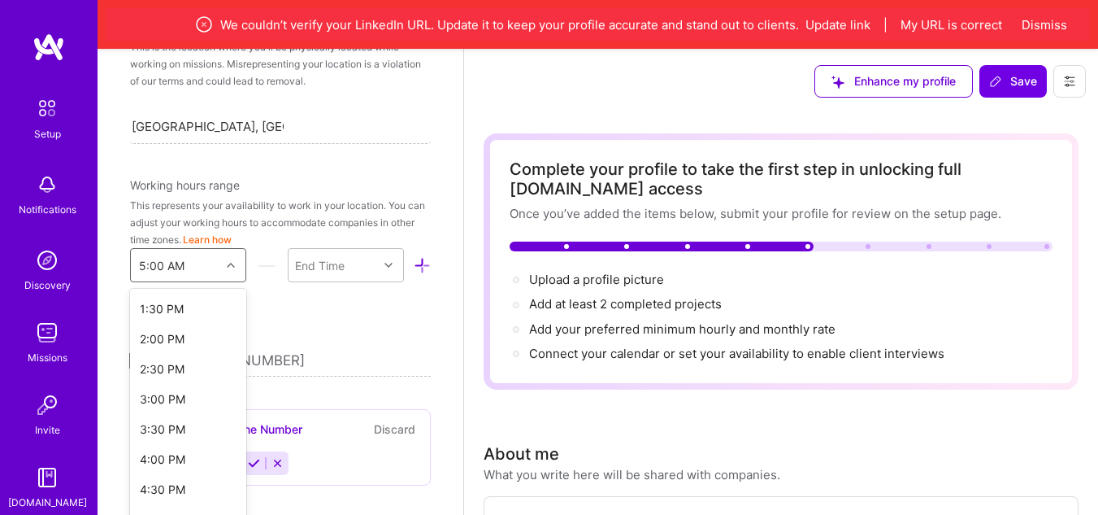
scroll to position [813, 0]
click at [162, 502] on div "5:00 PM" at bounding box center [188, 517] width 116 height 30
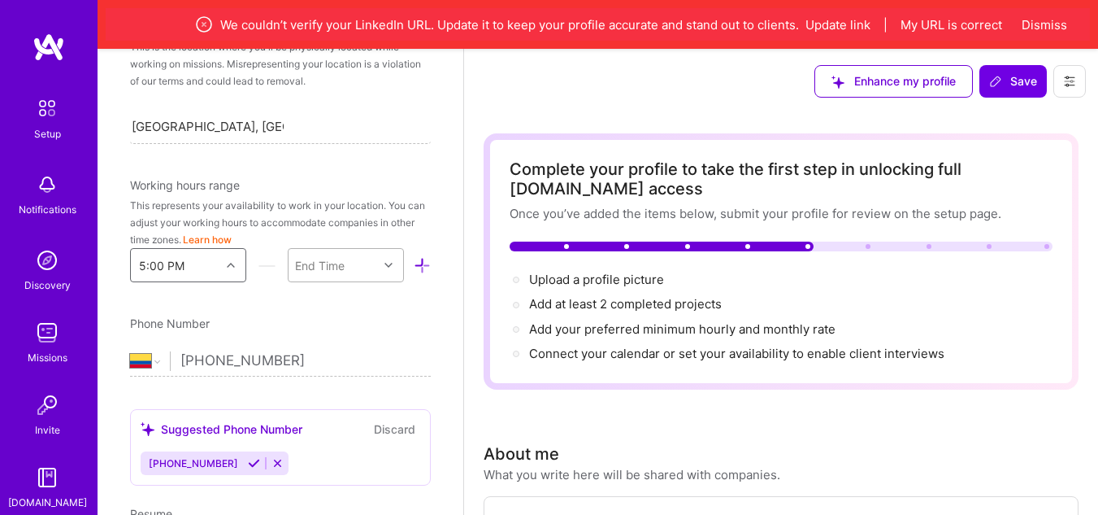
click at [378, 254] on div at bounding box center [390, 264] width 25 height 21
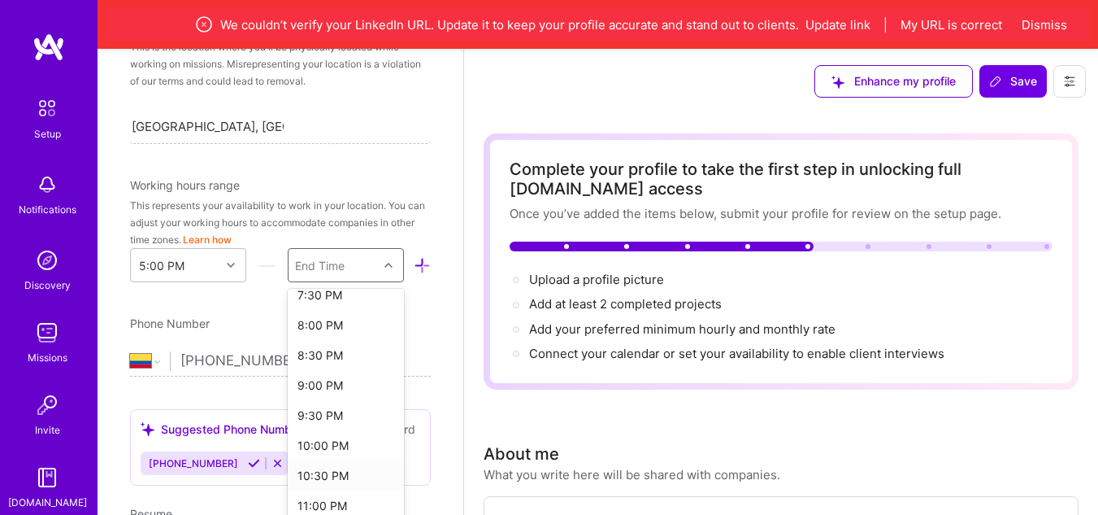
click at [316, 460] on div "10:30 PM" at bounding box center [346, 475] width 116 height 30
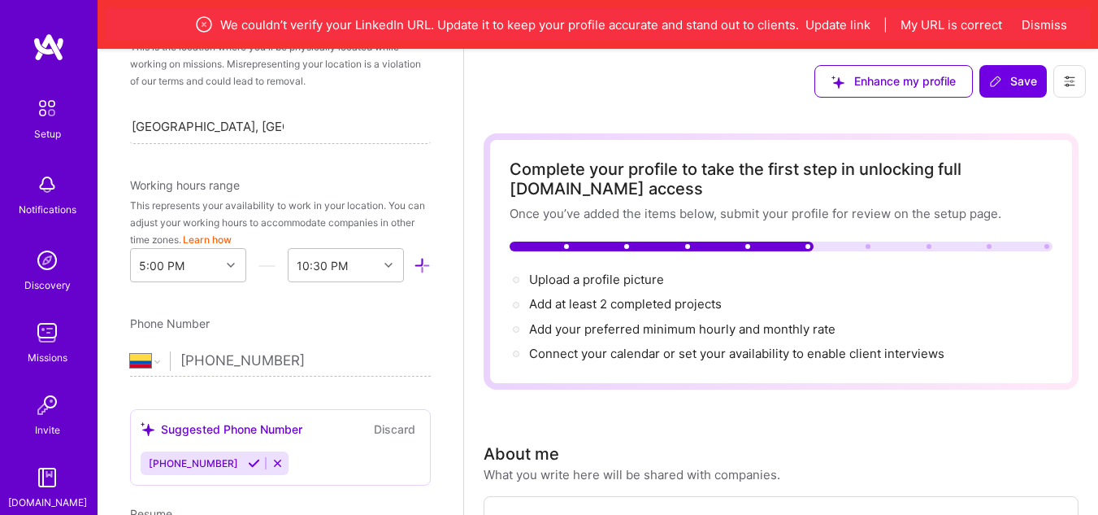
click at [419, 285] on div "Add photo [PERSON_NAME] [PERSON_NAME] Product Manager 3 Years Experience Locati…" at bounding box center [281, 306] width 366 height 515
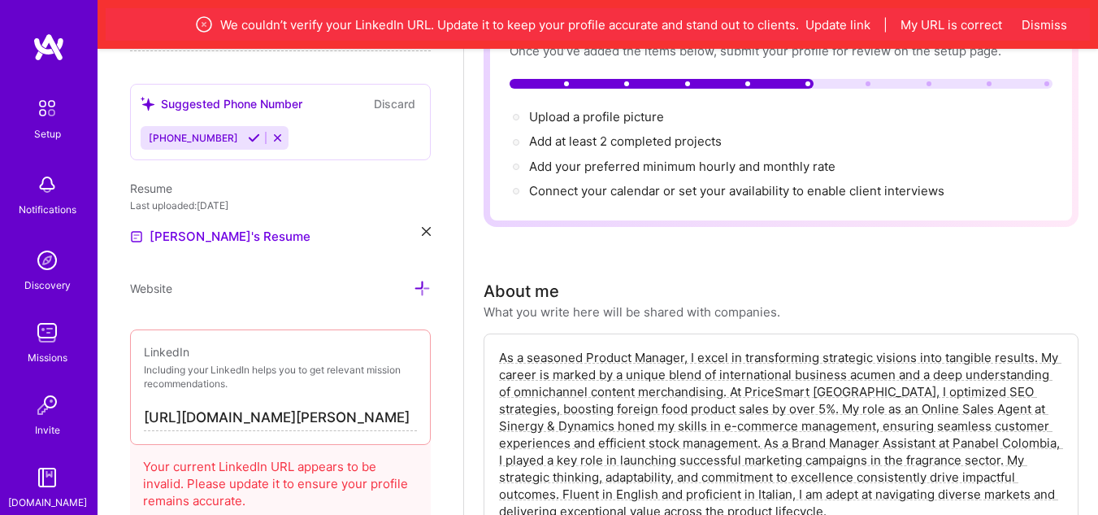
scroll to position [798, 0]
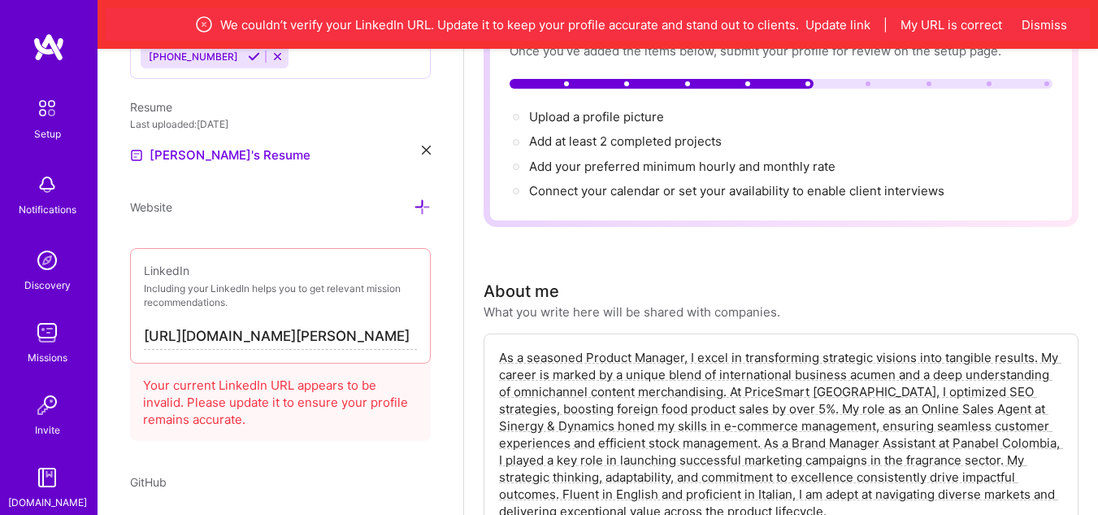
click at [235, 324] on input "[URL][DOMAIN_NAME][PERSON_NAME]" at bounding box center [280, 337] width 273 height 26
click at [142, 314] on div "LinkedIn Including your LinkedIn helps you to get relevant mission recommendati…" at bounding box center [280, 305] width 301 height 115
click at [143, 311] on div "LinkedIn Including your LinkedIn helps you to get relevant mission recommendati…" at bounding box center [280, 305] width 301 height 115
click at [154, 324] on input "[URL][DOMAIN_NAME][PERSON_NAME]" at bounding box center [280, 337] width 273 height 26
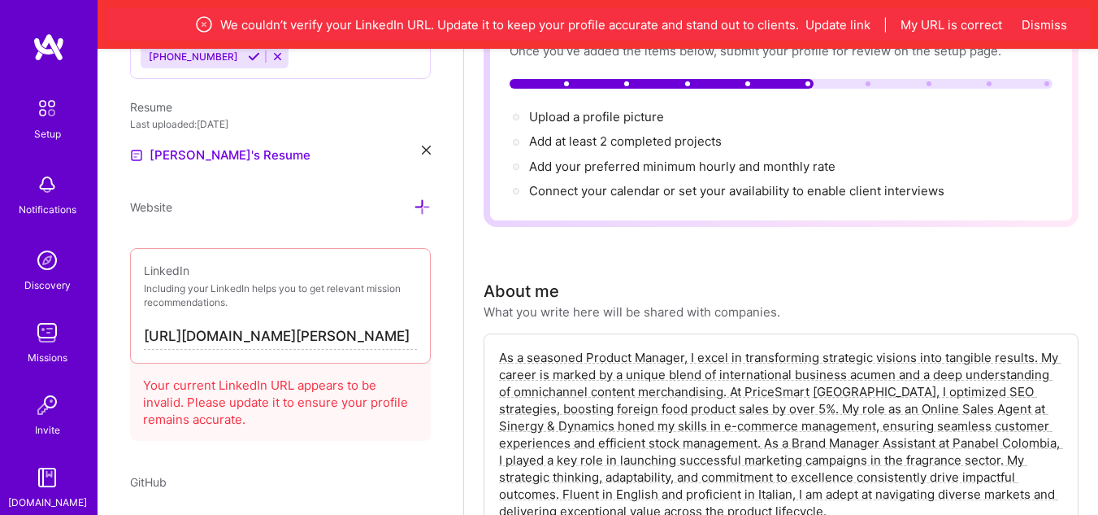
drag, startPoint x: 145, startPoint y: 312, endPoint x: 437, endPoint y: 311, distance: 291.9
click at [437, 311] on div "Add photo [PERSON_NAME] [PERSON_NAME] Product Manager 3 Years Experience Locati…" at bounding box center [281, 306] width 366 height 515
paste input "[DOMAIN_NAME][URL][PERSON_NAME]"
type input "[URL][DOMAIN_NAME][PERSON_NAME]"
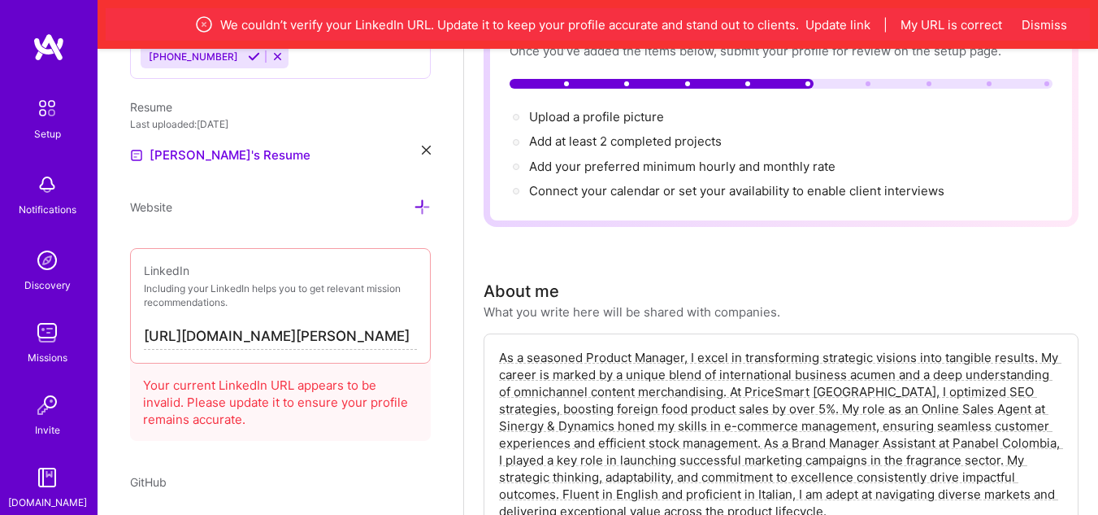
click at [433, 317] on div "Add photo [PERSON_NAME] [PERSON_NAME] Product Manager 3 Years Experience Locati…" at bounding box center [281, 306] width 366 height 515
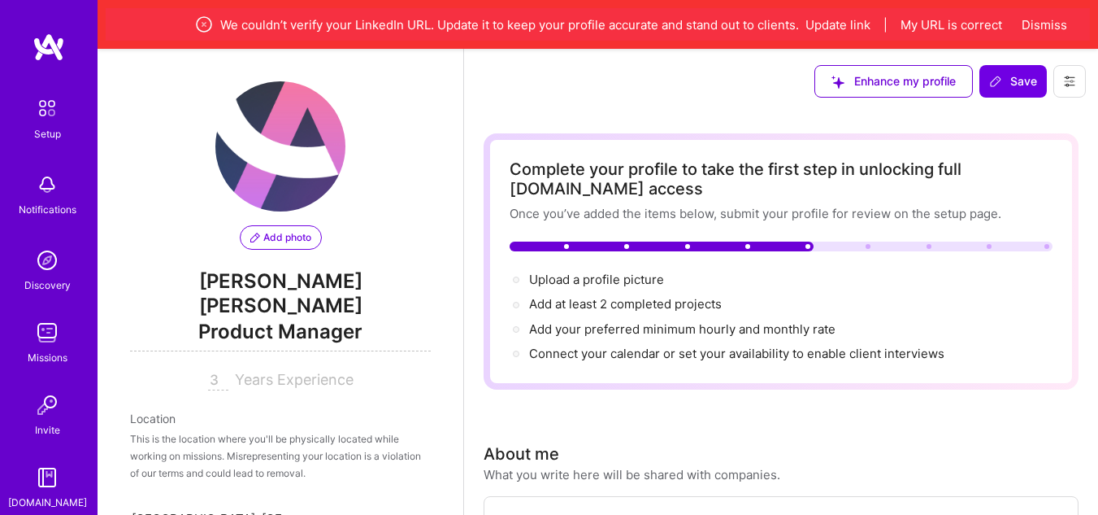
click at [275, 230] on span "Add photo" at bounding box center [280, 237] width 61 height 15
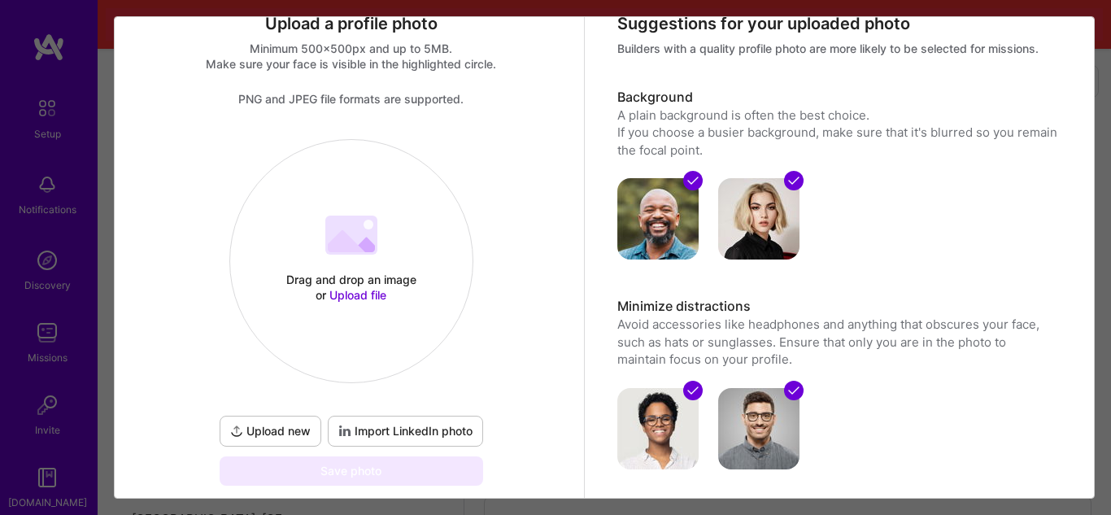
scroll to position [81, 0]
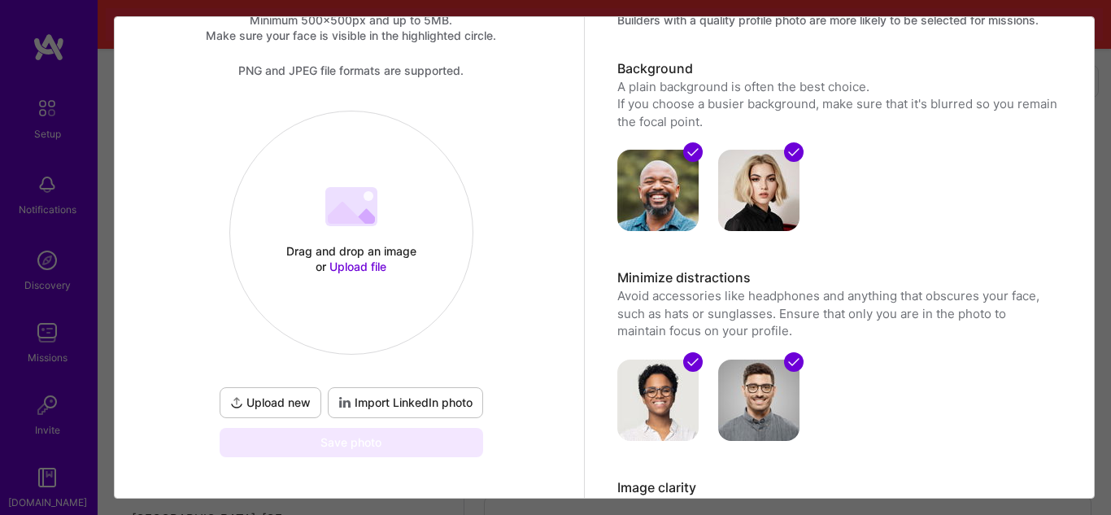
click at [361, 269] on span "Upload file" at bounding box center [357, 266] width 57 height 14
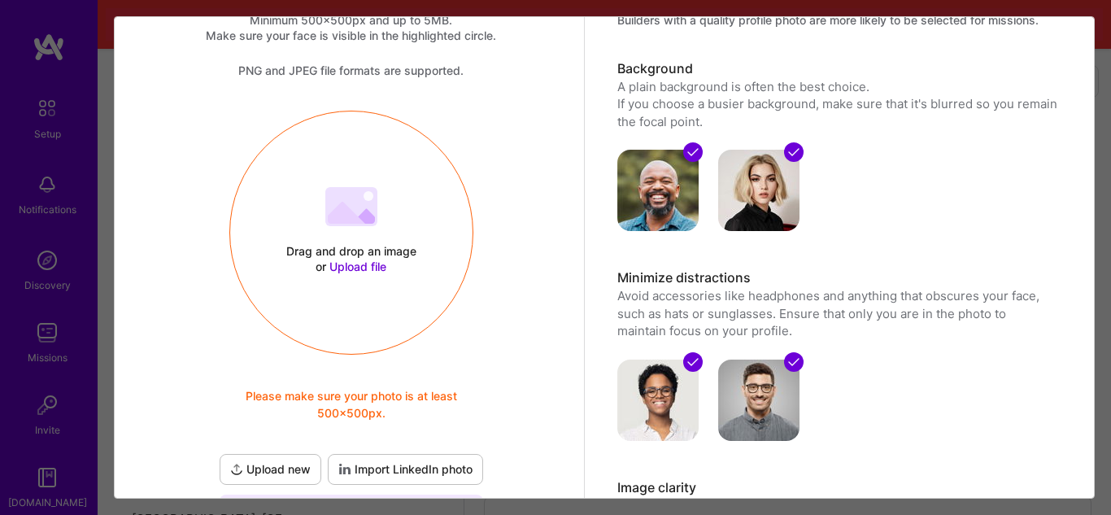
click at [429, 457] on button "Import LinkedIn photo" at bounding box center [405, 469] width 155 height 31
click at [341, 267] on span "Upload file" at bounding box center [357, 266] width 57 height 14
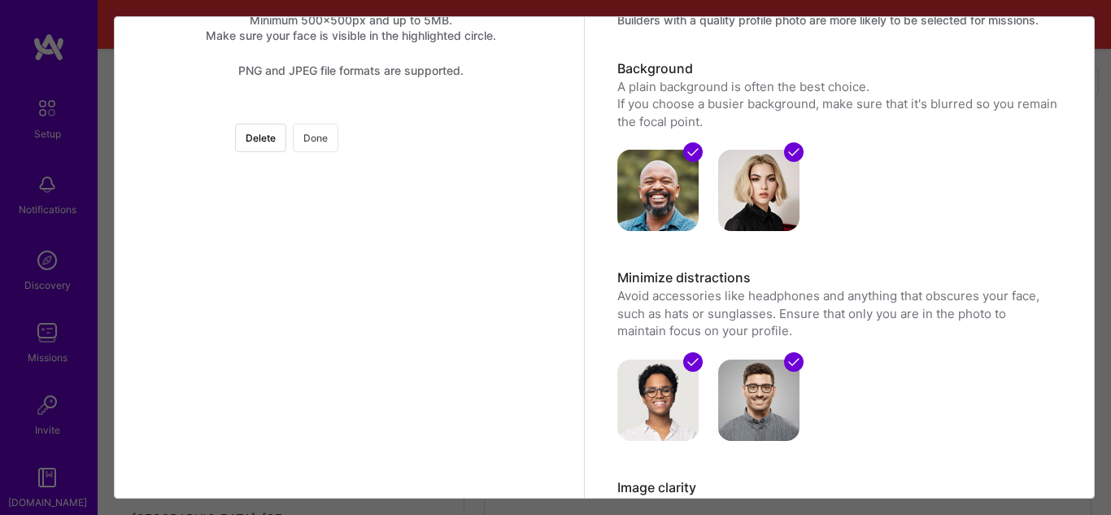
click at [338, 143] on button "Done" at bounding box center [316, 138] width 46 height 28
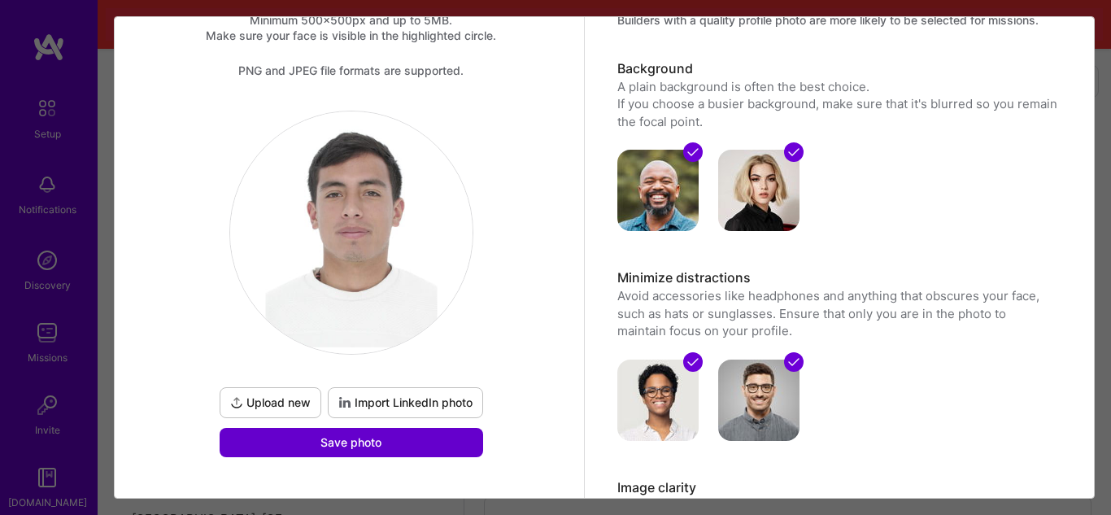
click at [393, 449] on button "Save photo" at bounding box center [351, 442] width 263 height 29
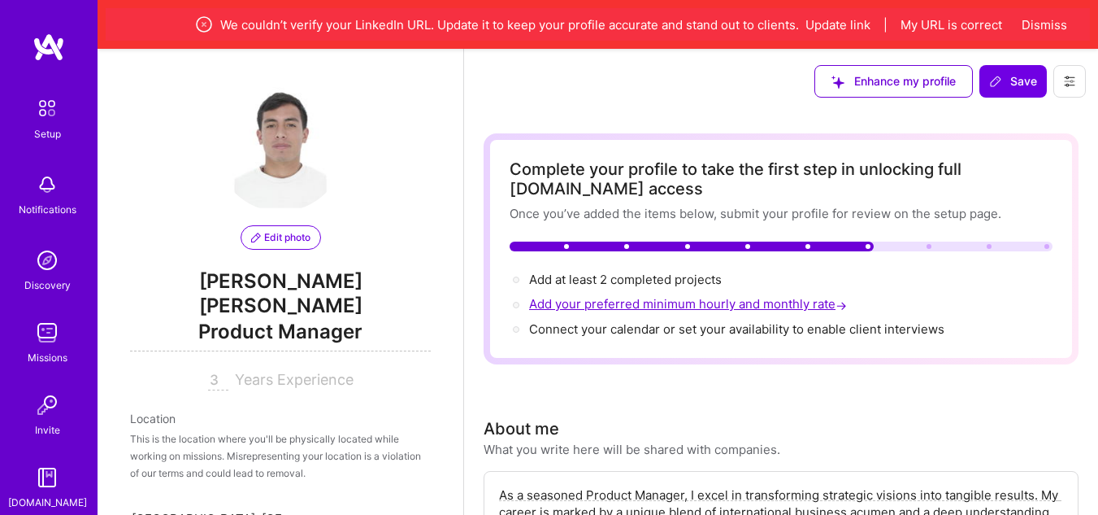
click at [709, 308] on span "Add your preferred minimum hourly and monthly rate →" at bounding box center [689, 303] width 321 height 15
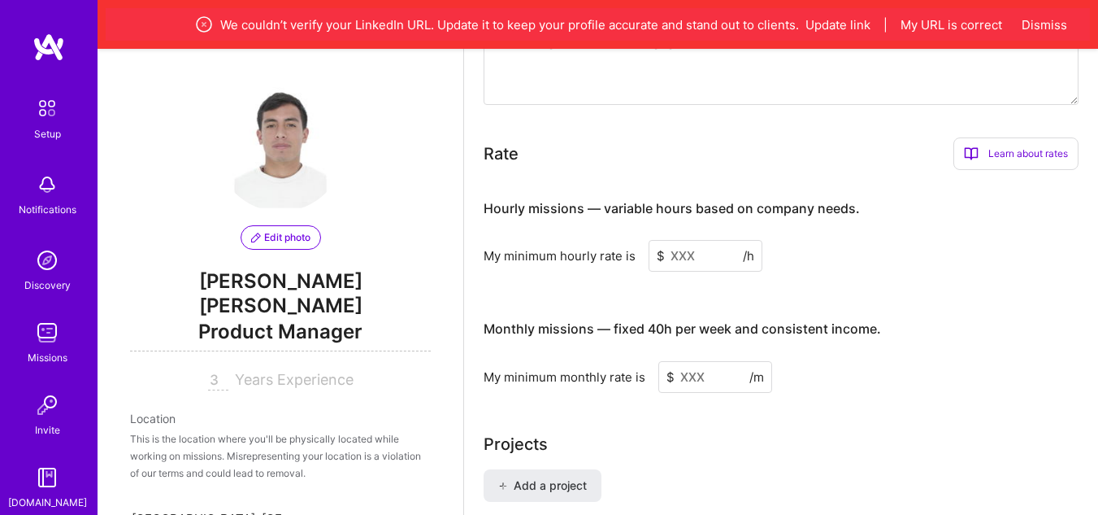
scroll to position [939, 0]
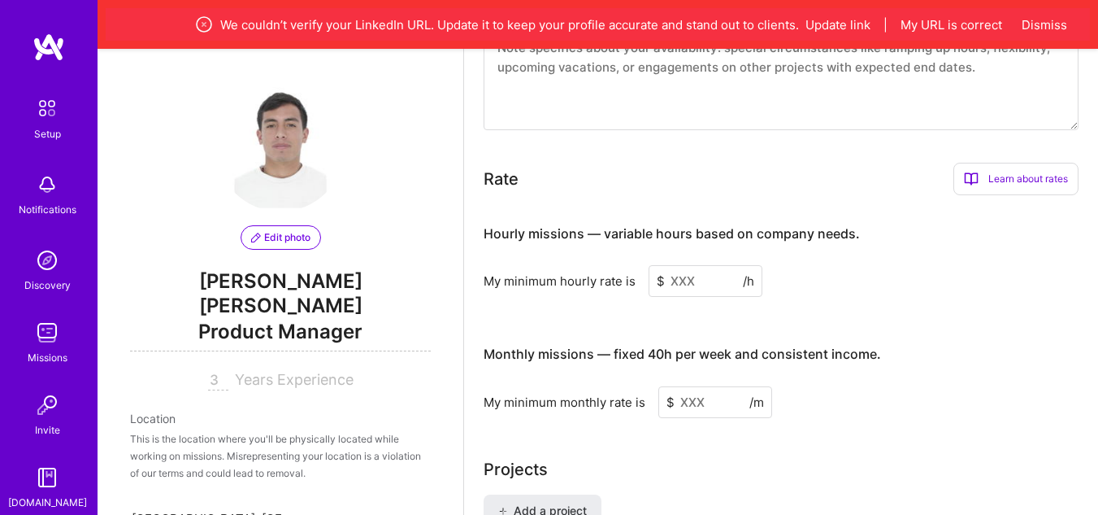
click at [683, 292] on input at bounding box center [706, 281] width 114 height 32
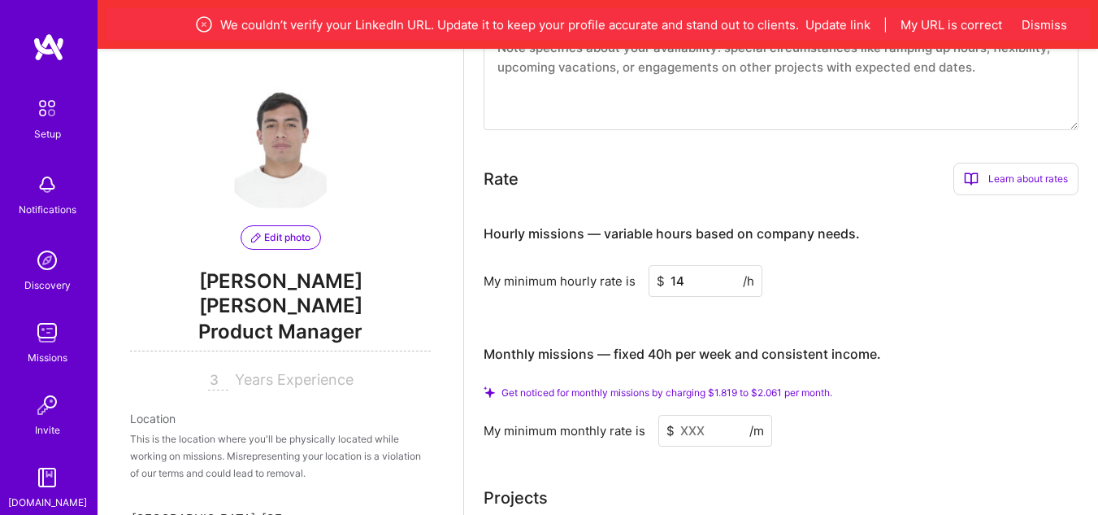
type input "14"
click at [854, 302] on div "Hourly missions — variable hours based on company needs. My minimum hourly rate…" at bounding box center [781, 326] width 595 height 237
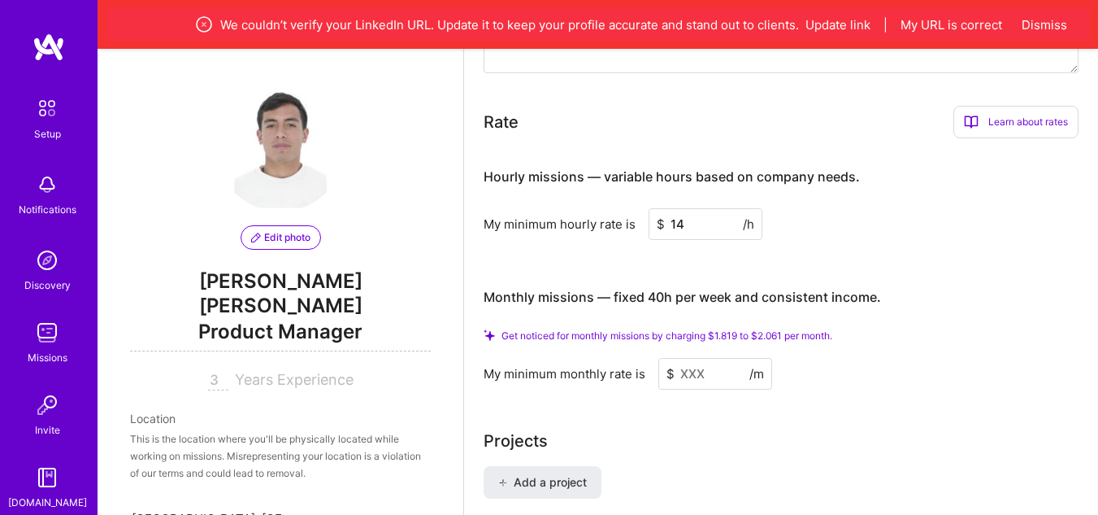
scroll to position [1020, 0]
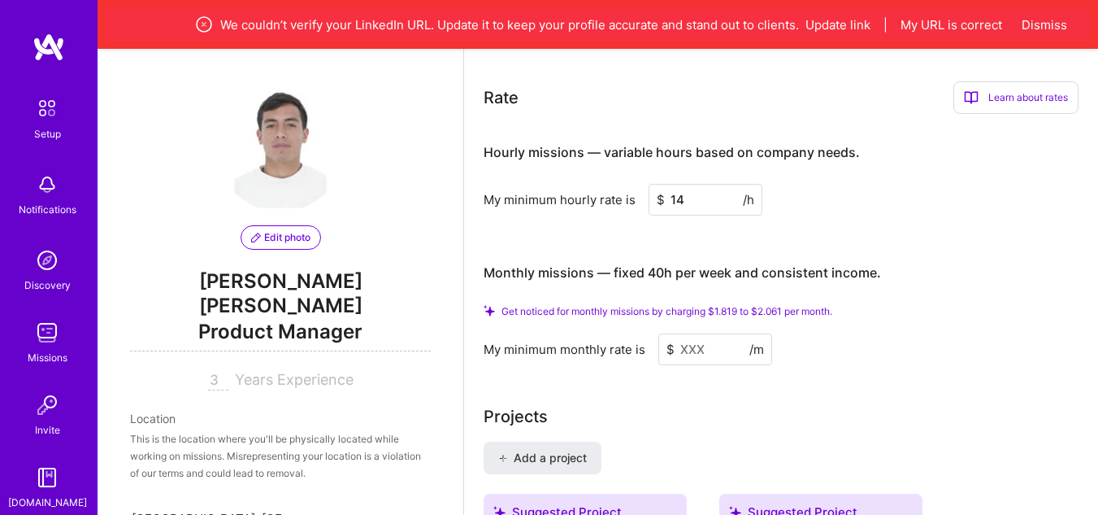
click at [722, 346] on input at bounding box center [716, 349] width 114 height 32
click at [698, 351] on input at bounding box center [716, 349] width 114 height 32
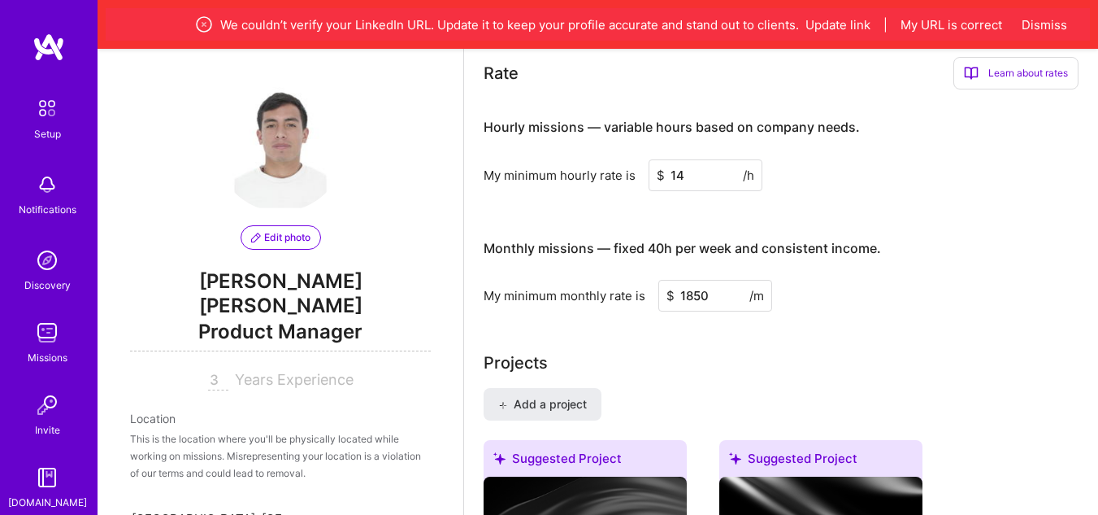
type input "1850"
click at [939, 365] on div "Projects" at bounding box center [781, 362] width 595 height 24
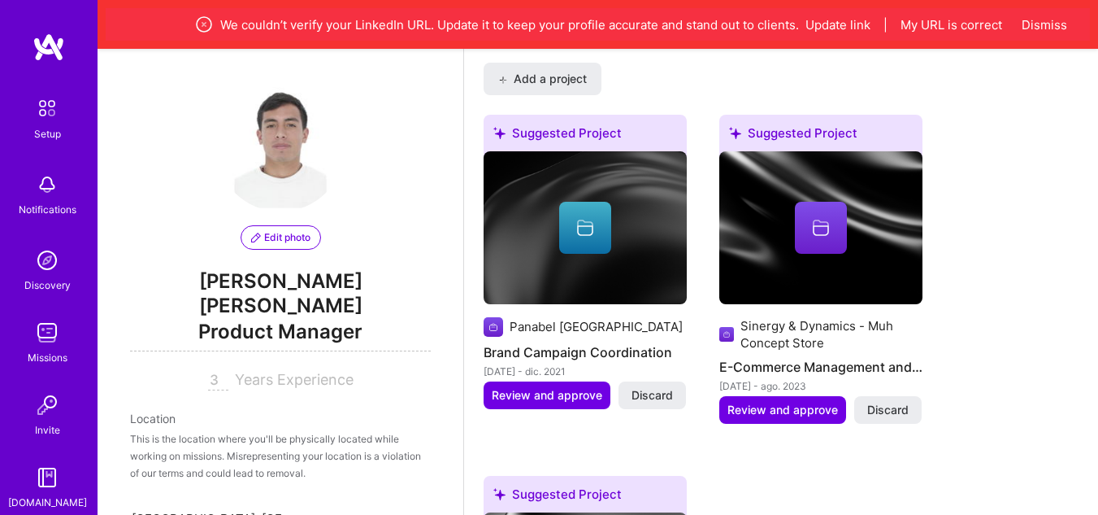
scroll to position [1427, 0]
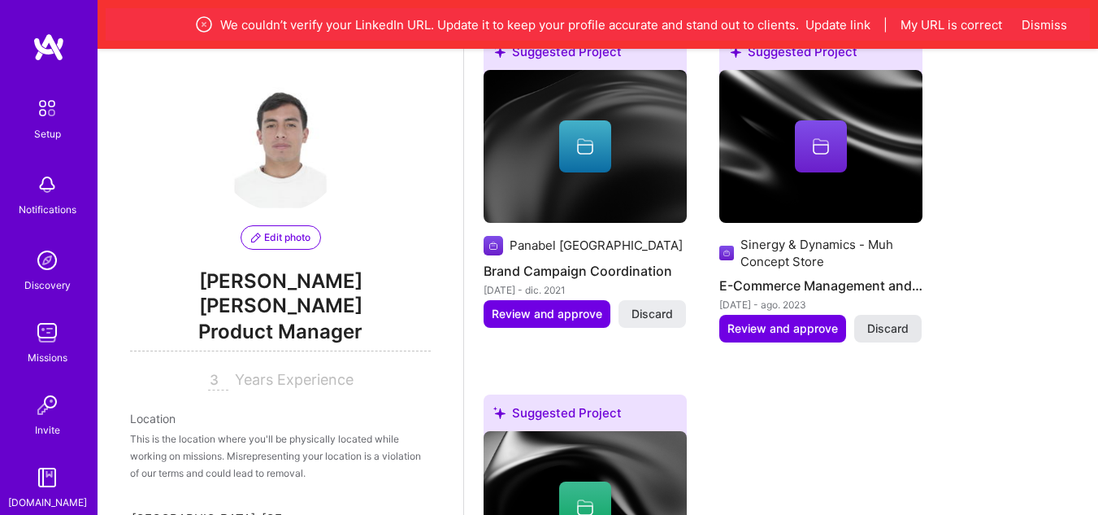
click at [904, 336] on span "Discard" at bounding box center [887, 328] width 41 height 16
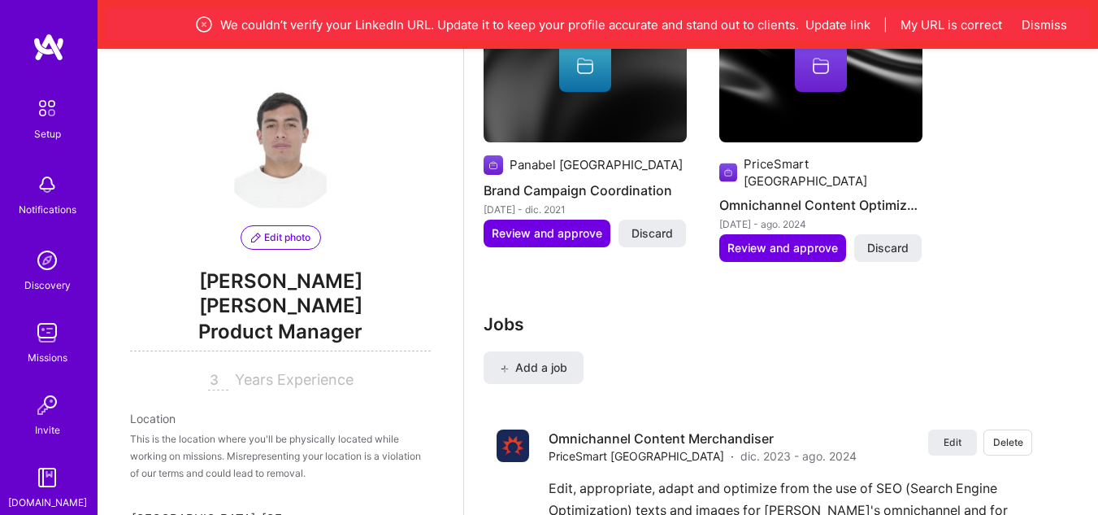
scroll to position [1508, 0]
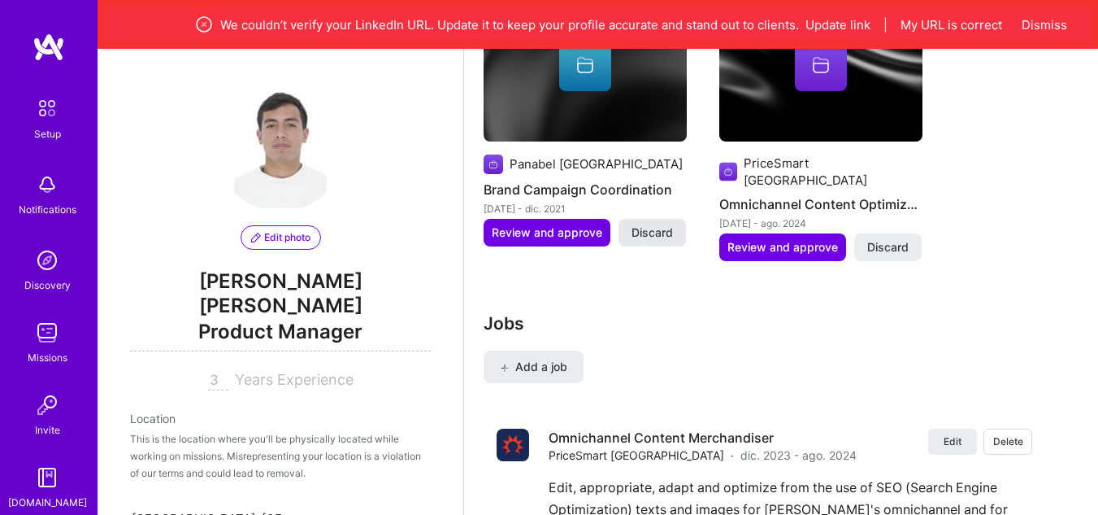
click at [668, 239] on span "Discard" at bounding box center [652, 232] width 41 height 16
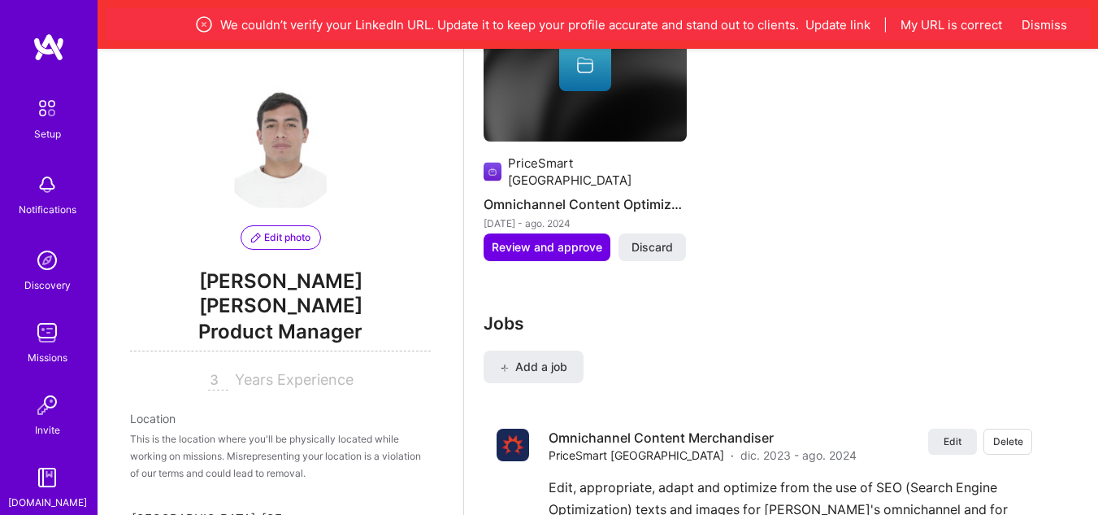
click at [662, 241] on button "Discard" at bounding box center [652, 247] width 67 height 28
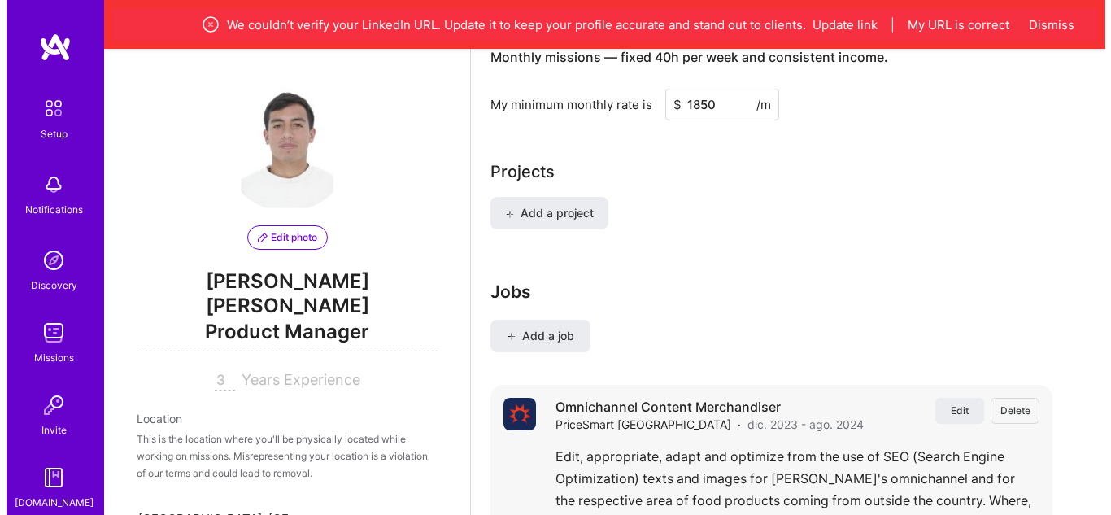
scroll to position [1183, 0]
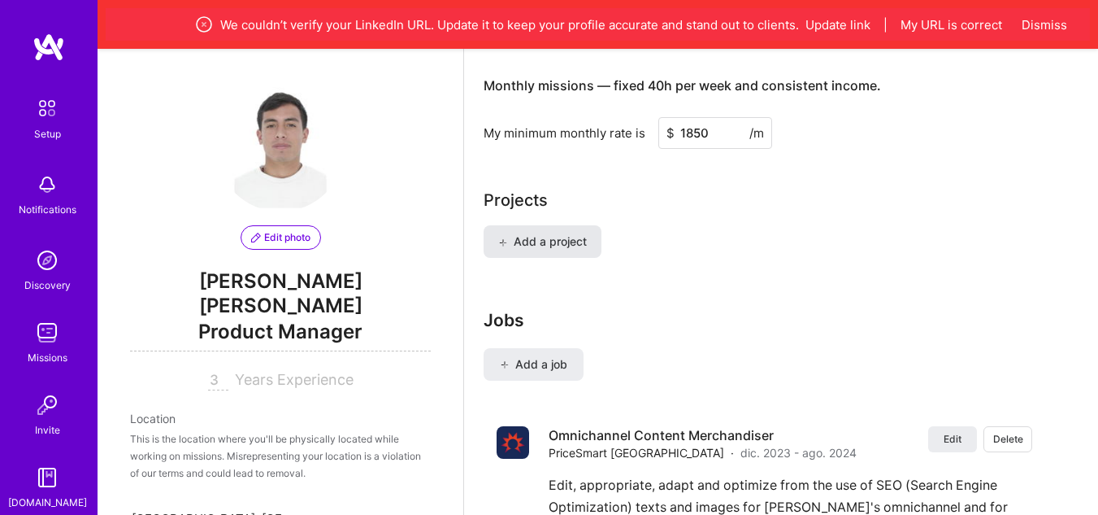
click at [547, 240] on span "Add a project" at bounding box center [542, 241] width 89 height 16
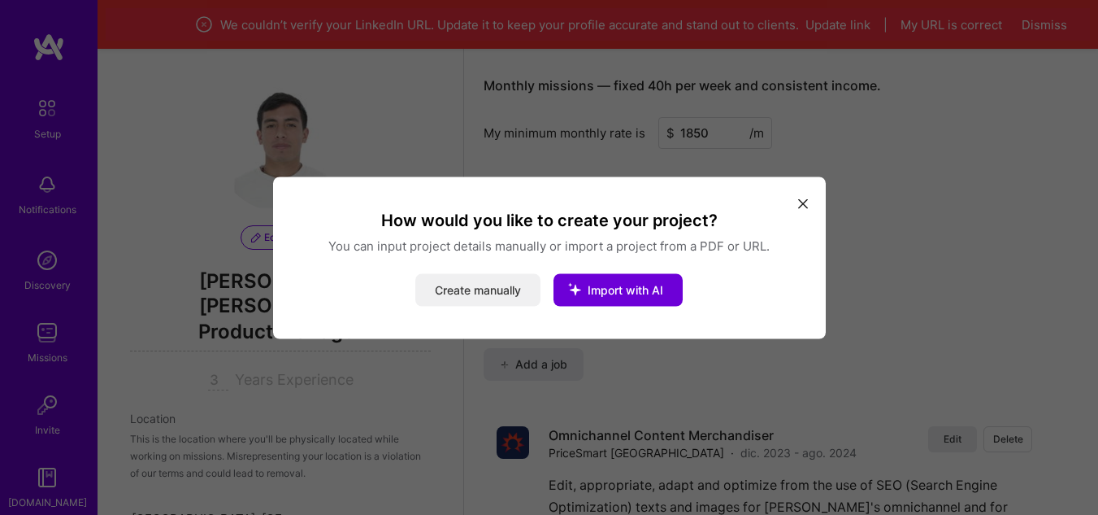
click at [489, 293] on button "Create manually" at bounding box center [477, 289] width 125 height 33
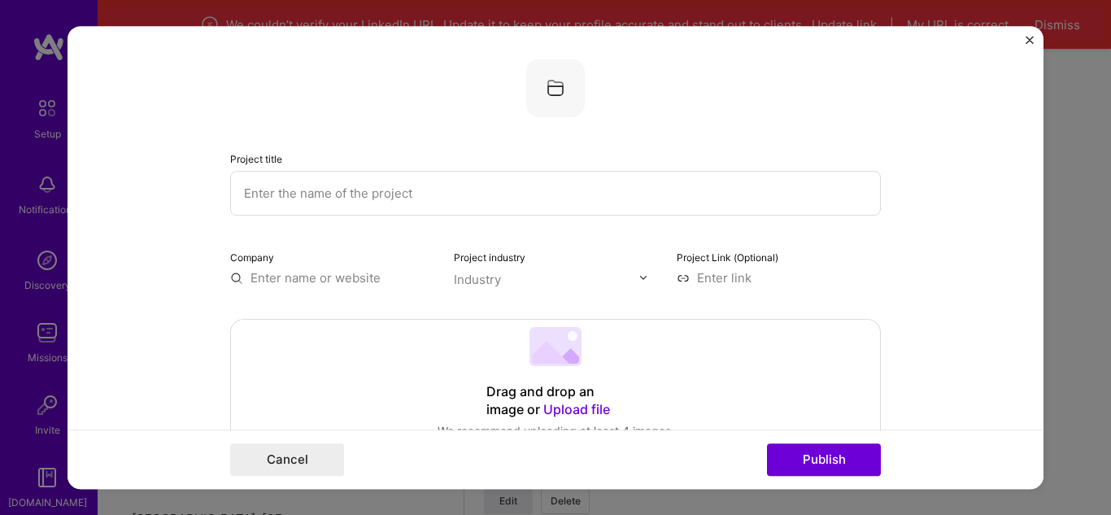
click at [969, 221] on form "Project title Company Project industry Industry Project Link (Optional) Drag an…" at bounding box center [555, 257] width 976 height 463
click at [407, 182] on input "text" at bounding box center [555, 193] width 650 height 45
type input "Millenium Birras Club"
click at [529, 278] on input "text" at bounding box center [546, 279] width 185 height 17
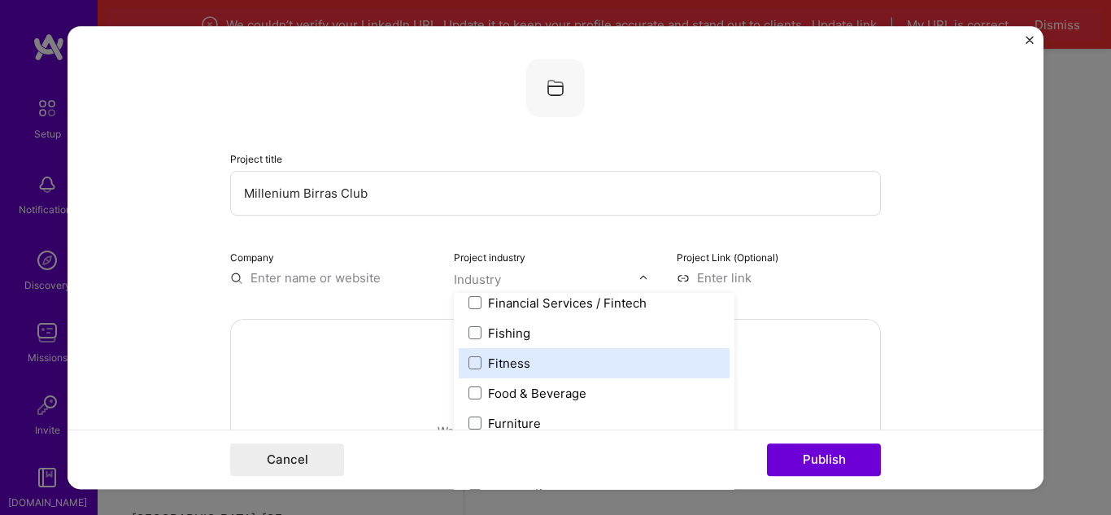
scroll to position [1750, 0]
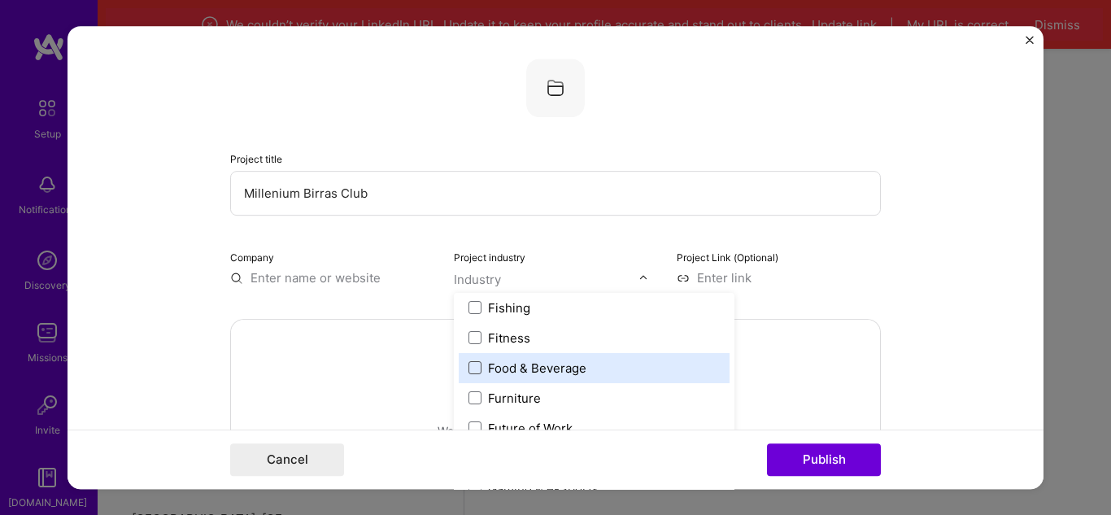
click at [468, 366] on span at bounding box center [474, 367] width 13 height 13
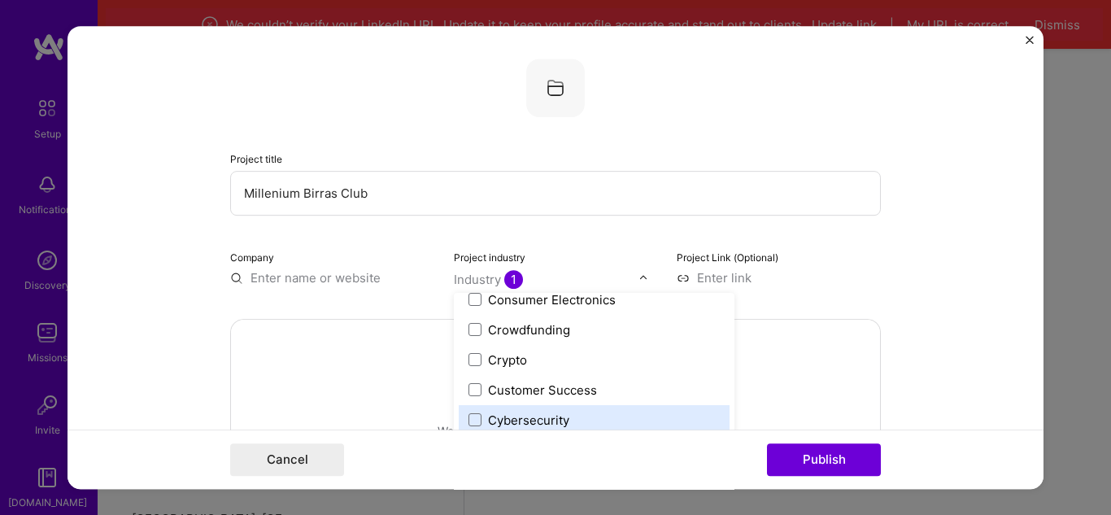
scroll to position [1099, 0]
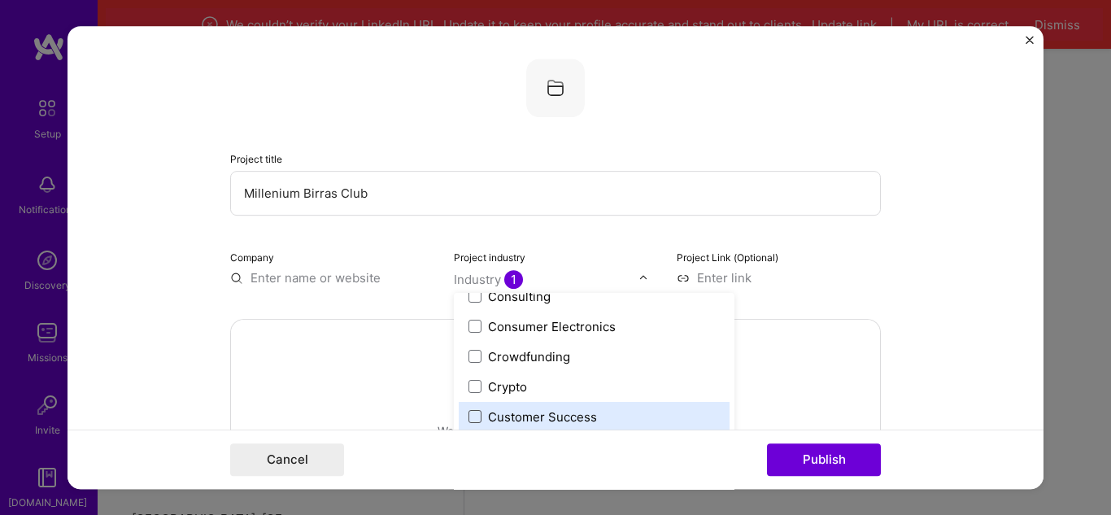
click at [474, 413] on span at bounding box center [474, 416] width 13 height 13
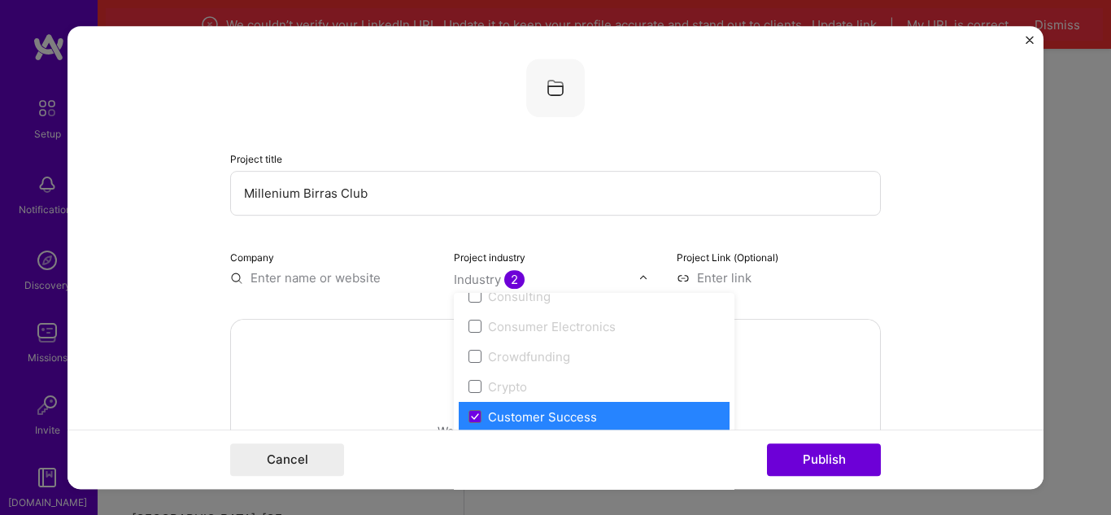
click at [342, 284] on input "text" at bounding box center [332, 277] width 204 height 17
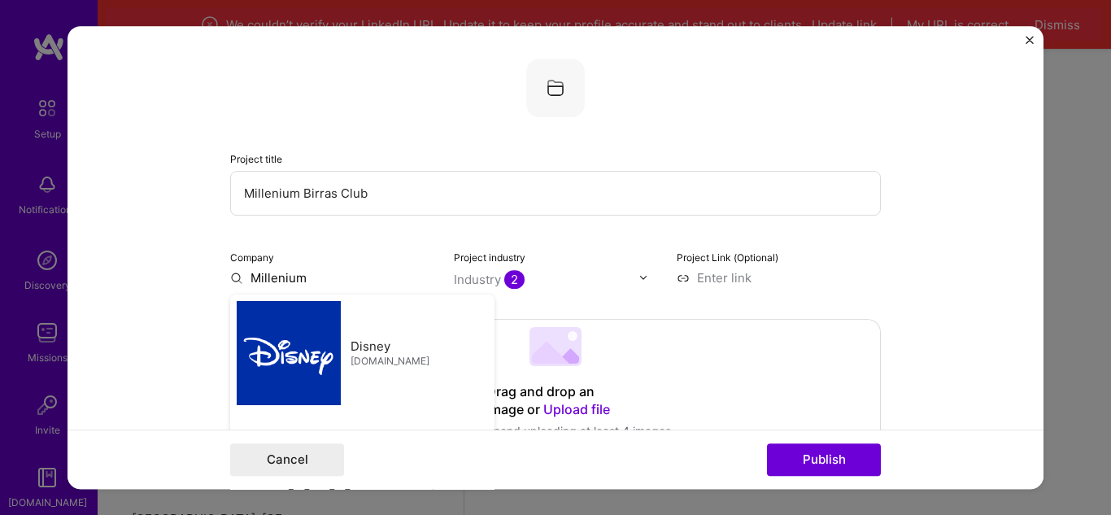
type input "Millenium"
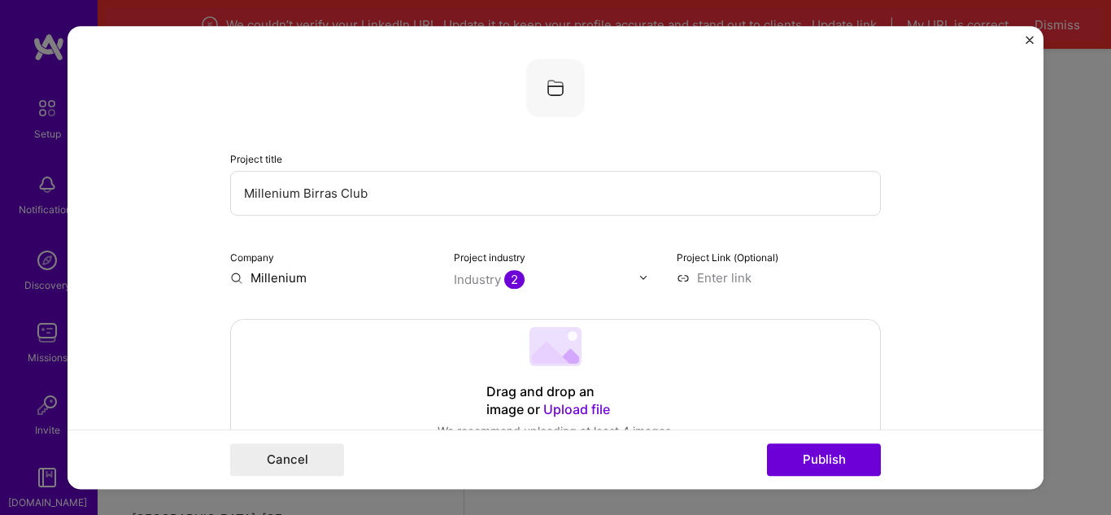
click at [162, 300] on form "Project title Millenium Birras Club Company Millenium Project industry Industry…" at bounding box center [555, 257] width 976 height 463
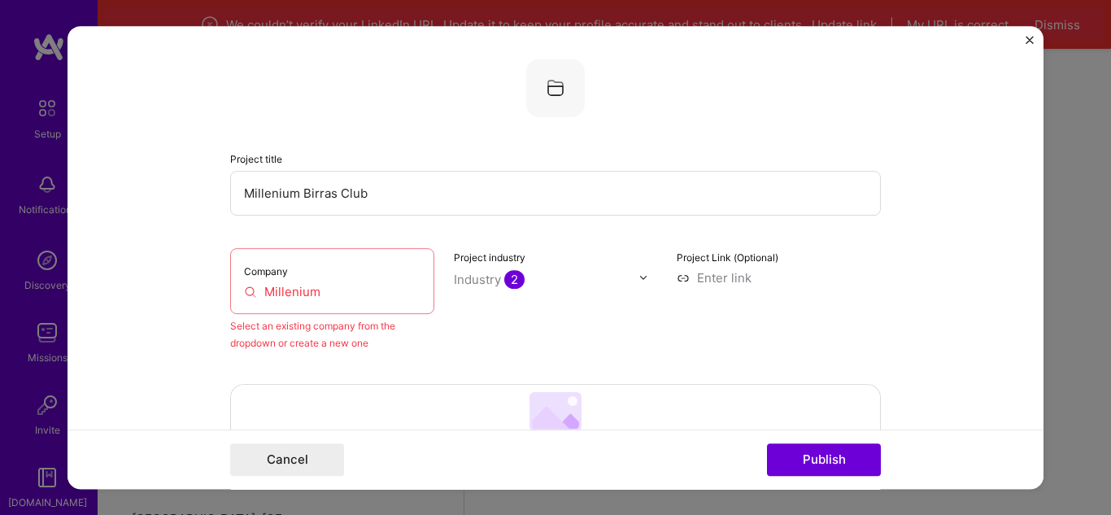
click at [274, 289] on input "Millenium" at bounding box center [332, 291] width 176 height 17
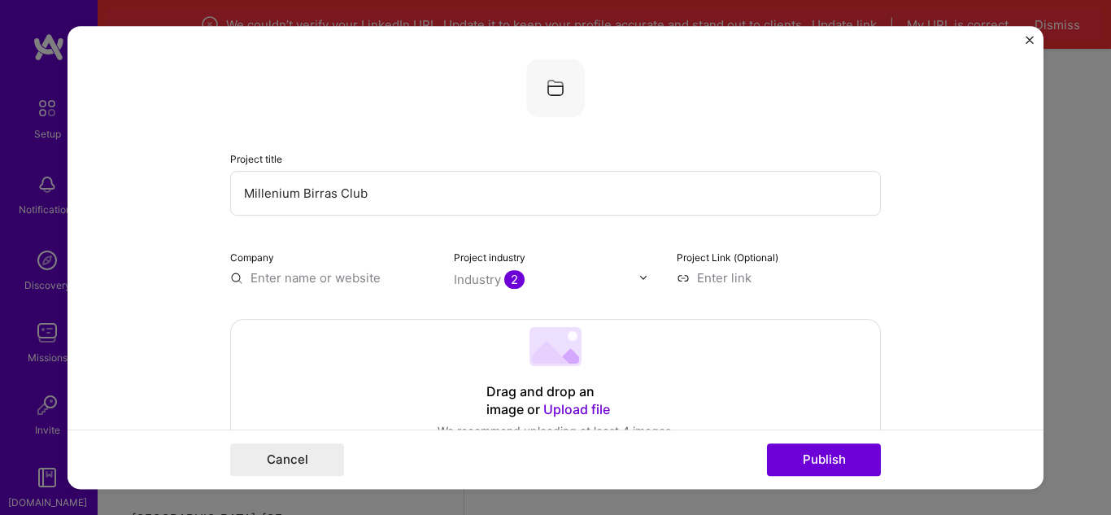
click at [914, 272] on form "Project title Millenium Birras Club Company Project industry Industry 2 Project…" at bounding box center [555, 257] width 976 height 463
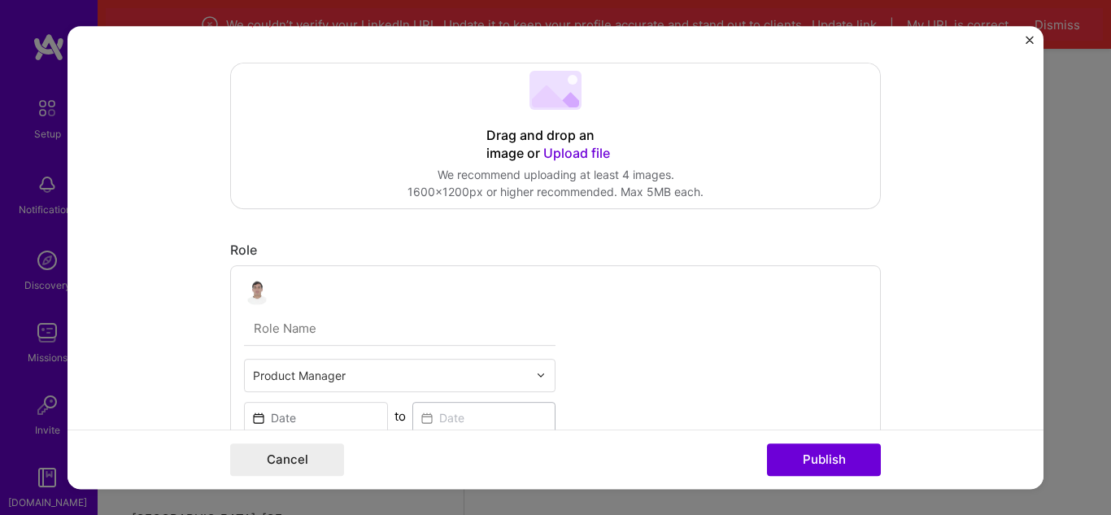
scroll to position [325, 0]
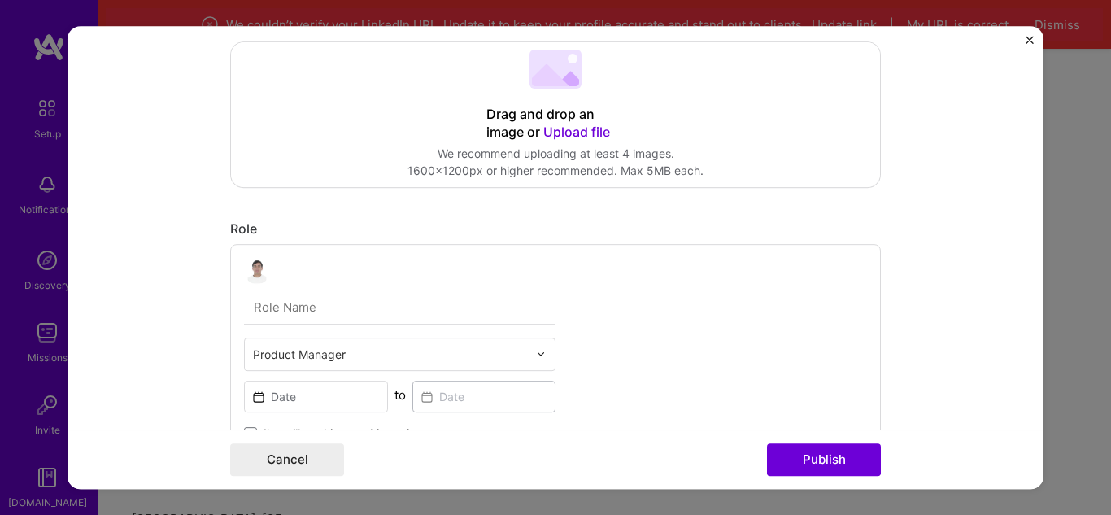
click at [295, 306] on input "text" at bounding box center [399, 307] width 311 height 34
type input "Founder & CEO"
click at [541, 352] on div at bounding box center [545, 354] width 19 height 32
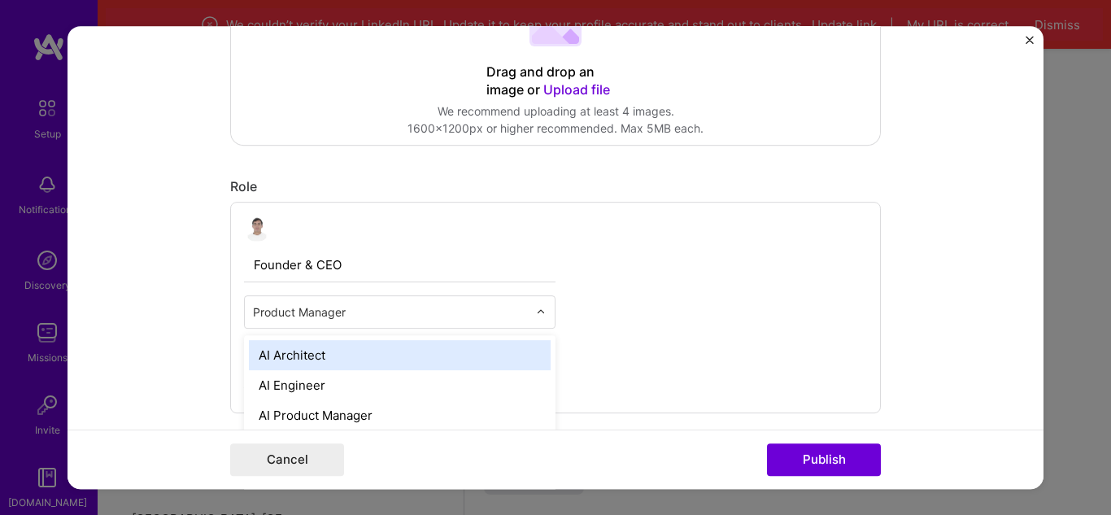
scroll to position [406, 0]
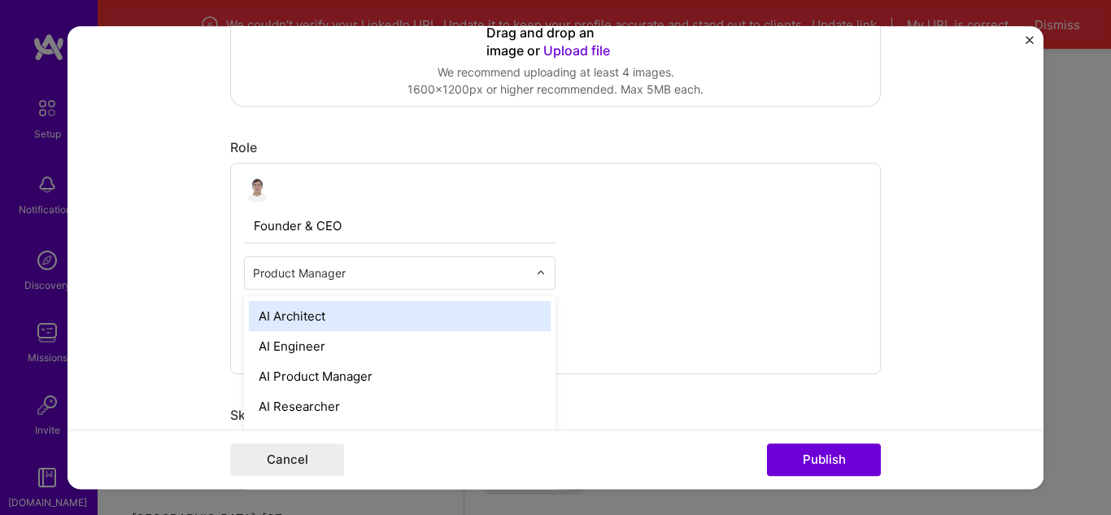
click at [619, 312] on div "Founder & CEO option AI Architect focused, 1 of 70. 69 results available. Use U…" at bounding box center [555, 268] width 650 height 211
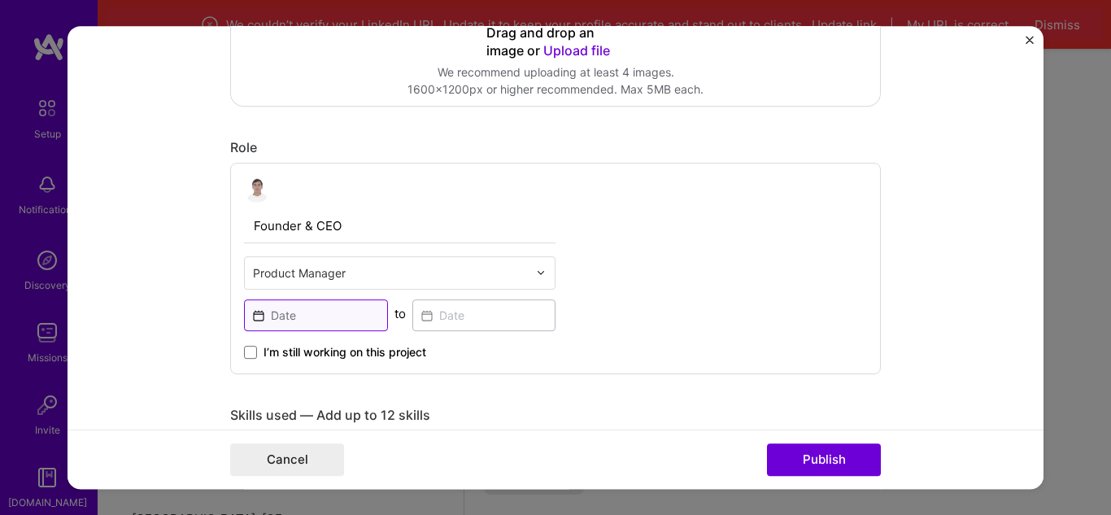
click at [324, 319] on input at bounding box center [316, 315] width 144 height 32
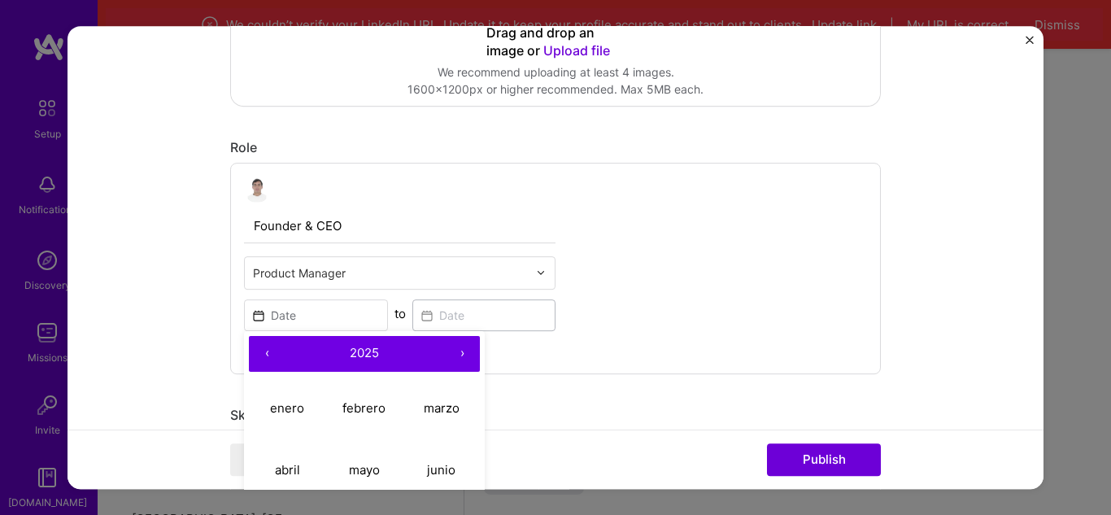
click at [751, 282] on div "Founder & CEO Product Manager ‹ 2025 › enero febrero marzo [PERSON_NAME] junio …" at bounding box center [555, 268] width 650 height 211
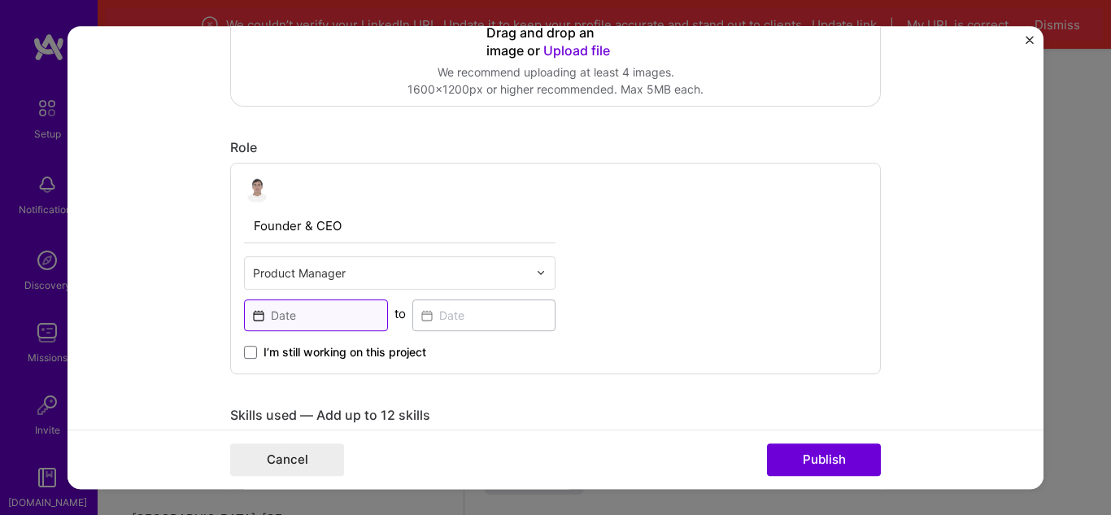
click at [329, 321] on input at bounding box center [316, 315] width 144 height 32
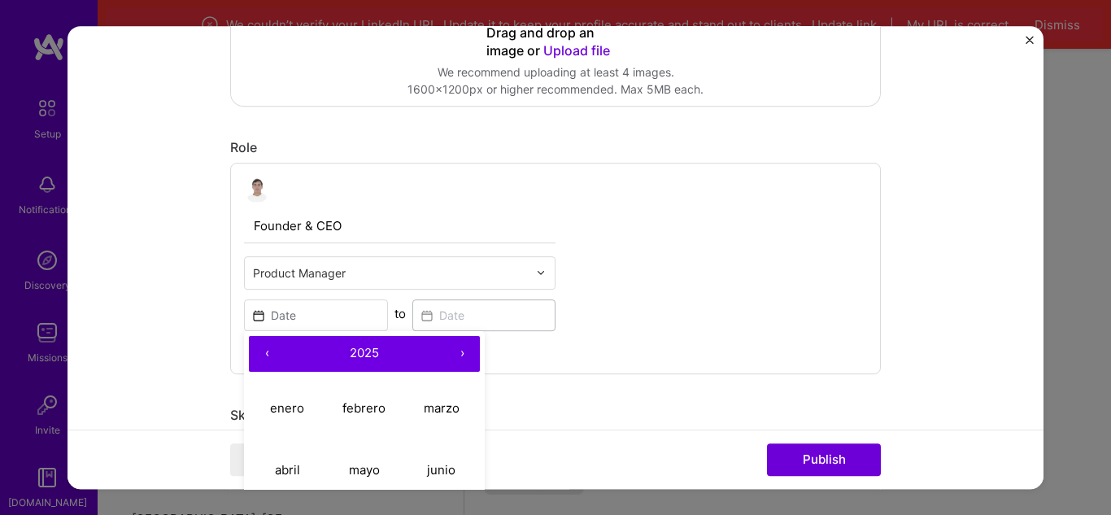
click at [251, 354] on button "‹" at bounding box center [267, 354] width 36 height 36
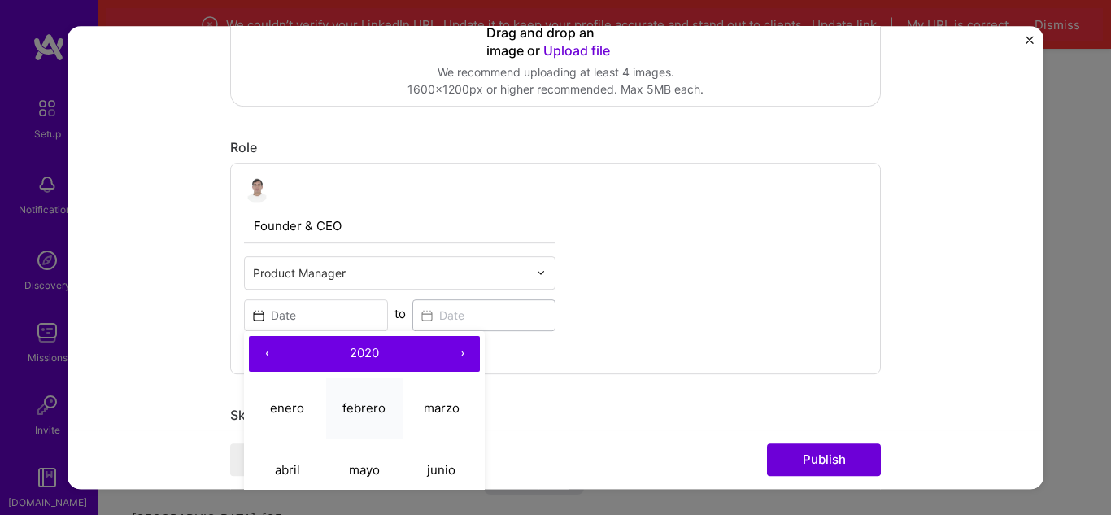
click at [348, 397] on button "febrero" at bounding box center [364, 408] width 77 height 62
type input "[DATE]"
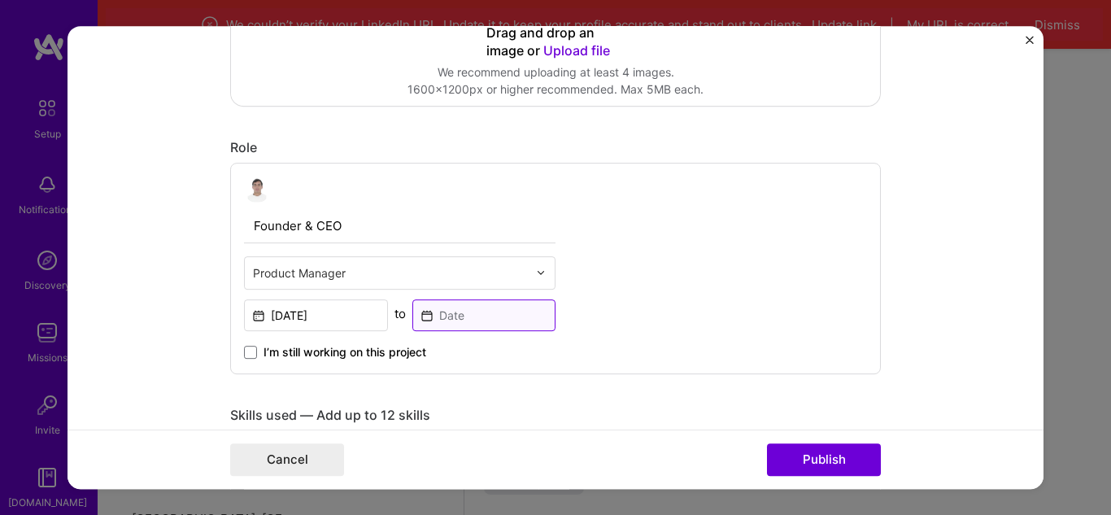
click at [472, 318] on input at bounding box center [484, 315] width 144 height 32
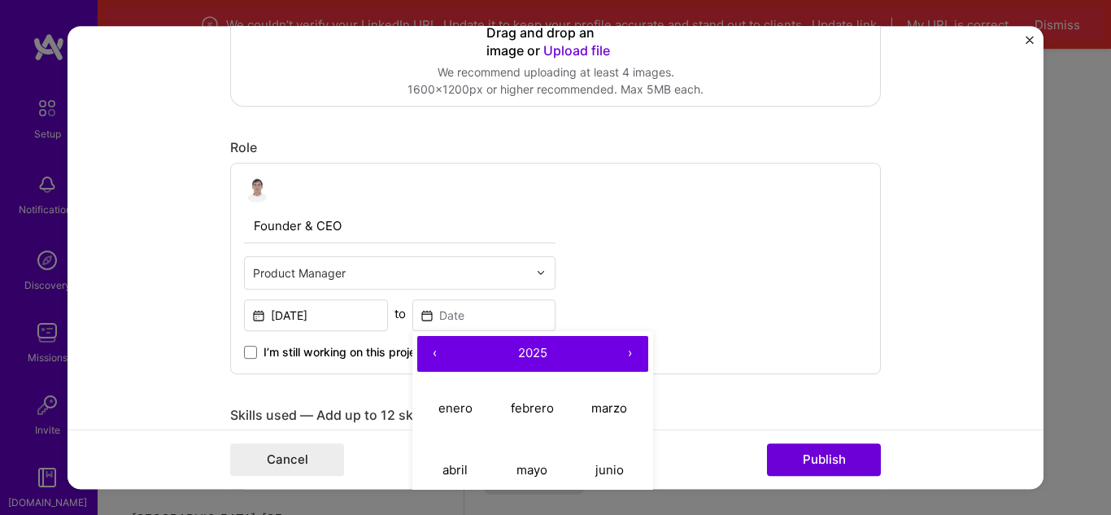
click at [441, 359] on button "‹" at bounding box center [435, 354] width 36 height 36
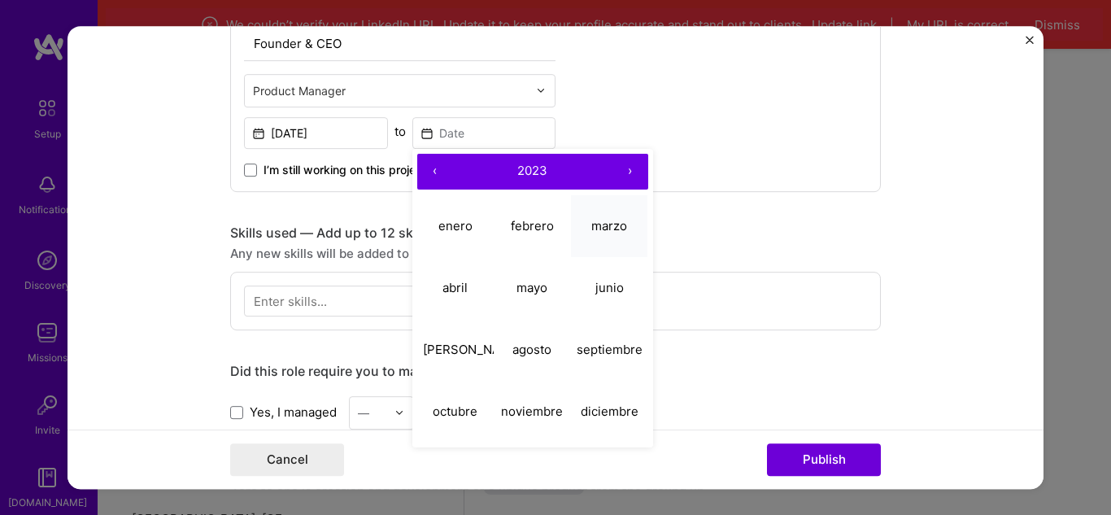
scroll to position [650, 0]
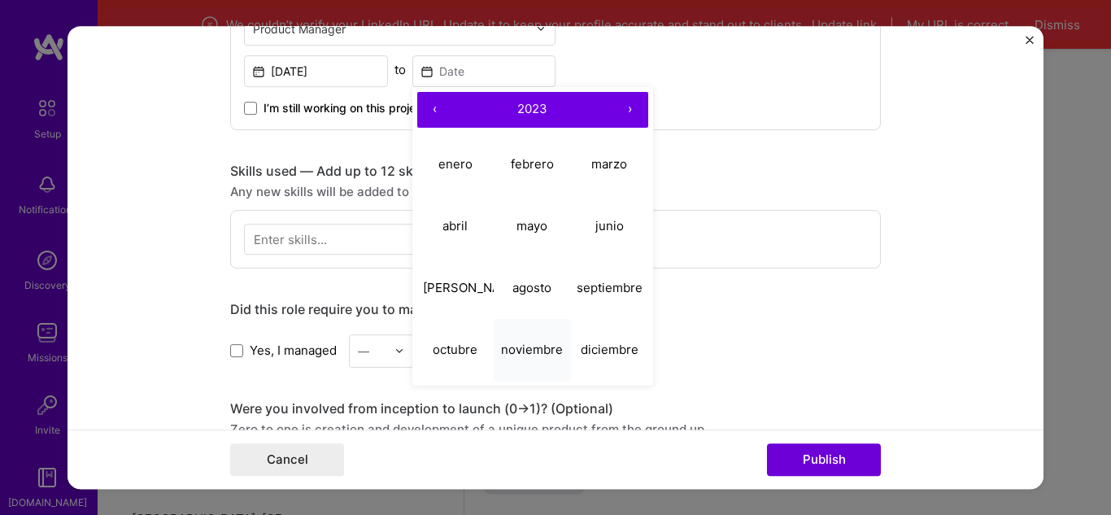
click at [521, 348] on abbr "noviembre" at bounding box center [532, 348] width 62 height 15
type input "[DATE]"
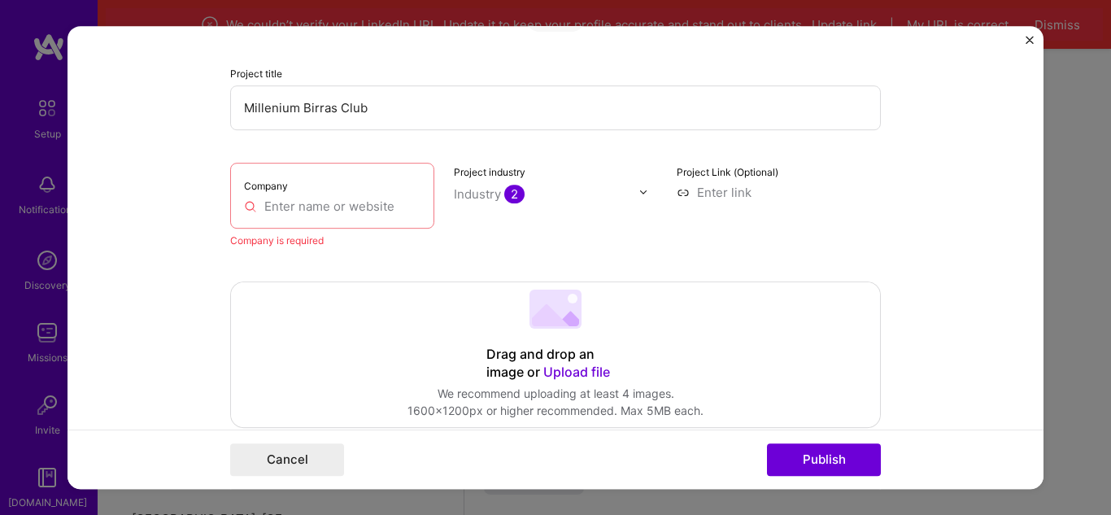
scroll to position [81, 0]
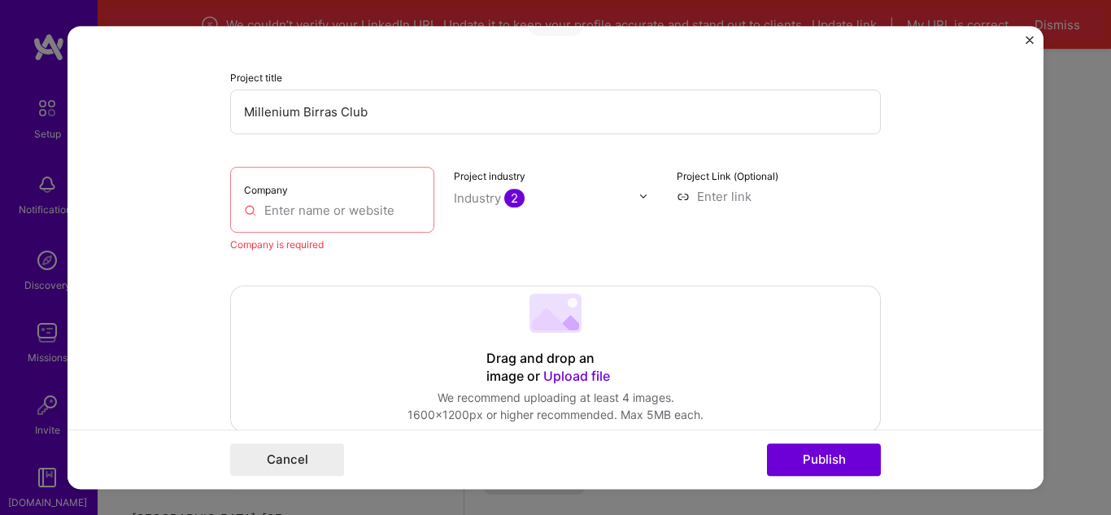
click at [724, 202] on input at bounding box center [778, 196] width 204 height 17
paste input "@mbirrasclub"
type input "https://@mbirrasclub"
click at [310, 204] on input "text" at bounding box center [332, 210] width 176 height 17
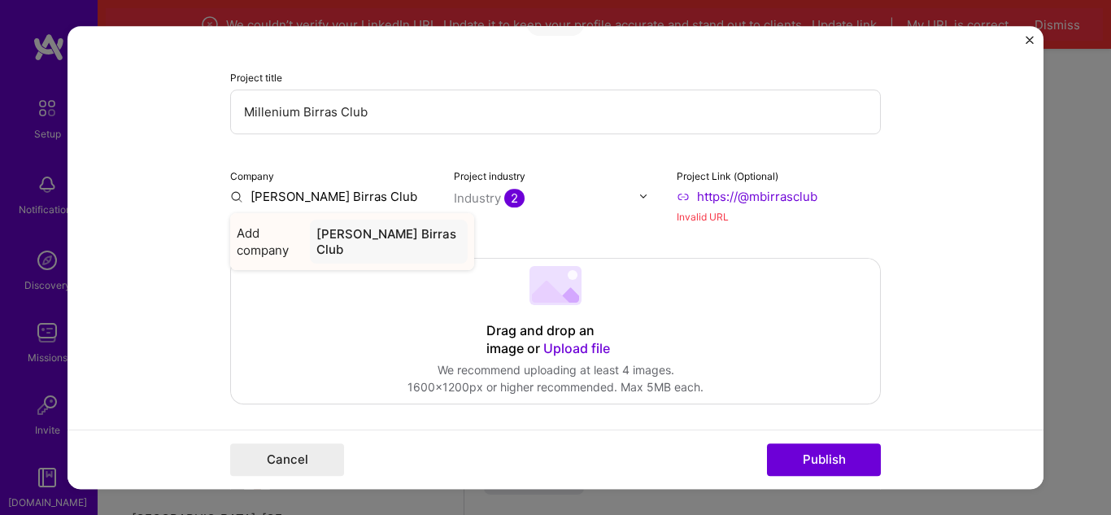
type input "[PERSON_NAME] Birras Club"
click at [389, 228] on div "[PERSON_NAME] Birras Club" at bounding box center [389, 242] width 158 height 44
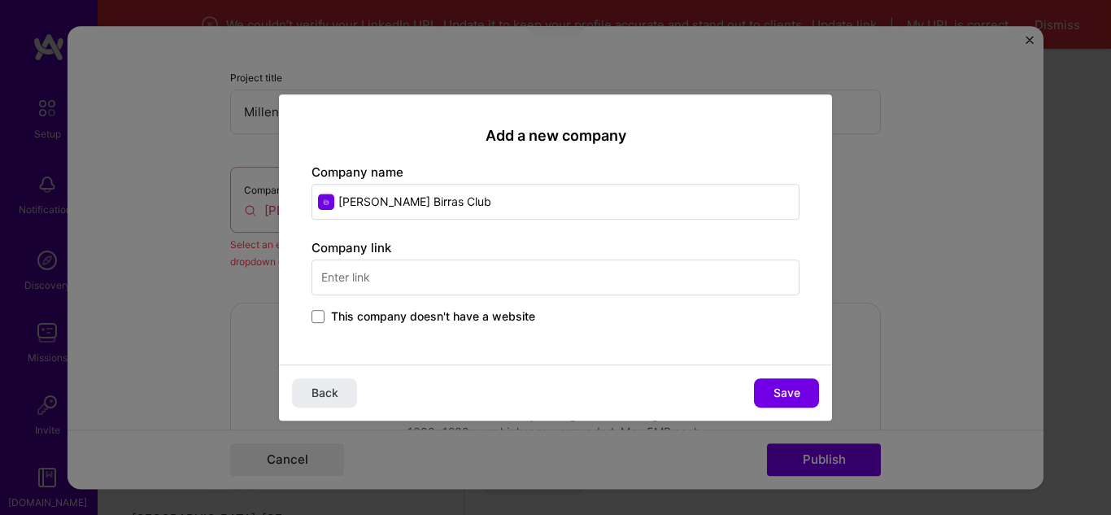
click at [444, 286] on input "text" at bounding box center [555, 277] width 488 height 36
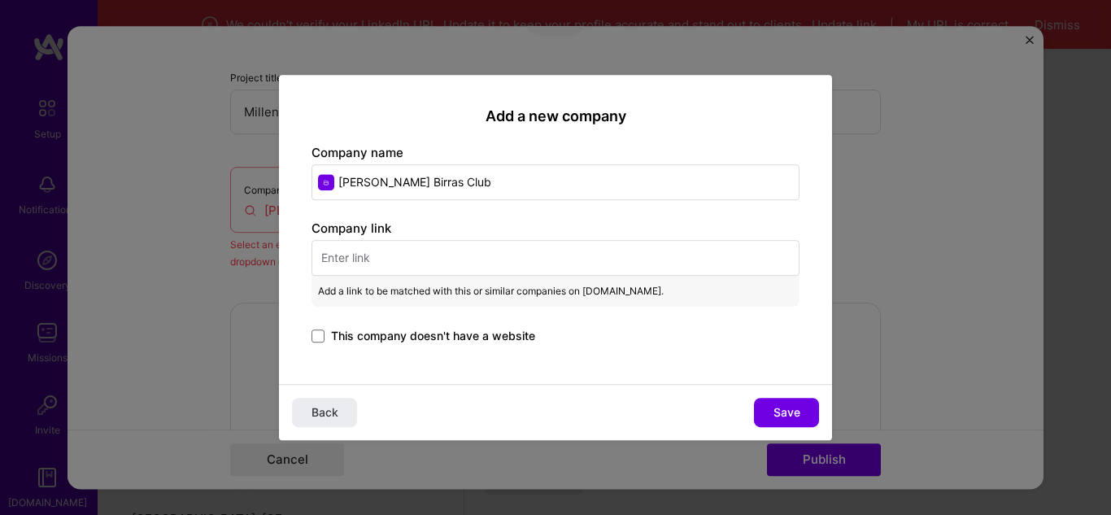
paste input "@mbirrasclub"
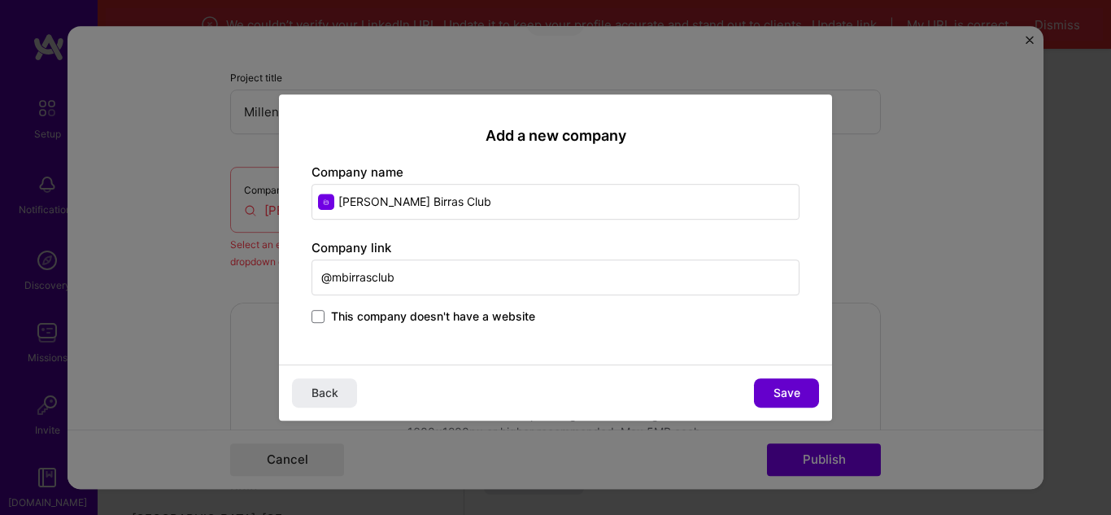
type input "@mbirrasclub"
click at [789, 393] on span "Save" at bounding box center [786, 393] width 27 height 16
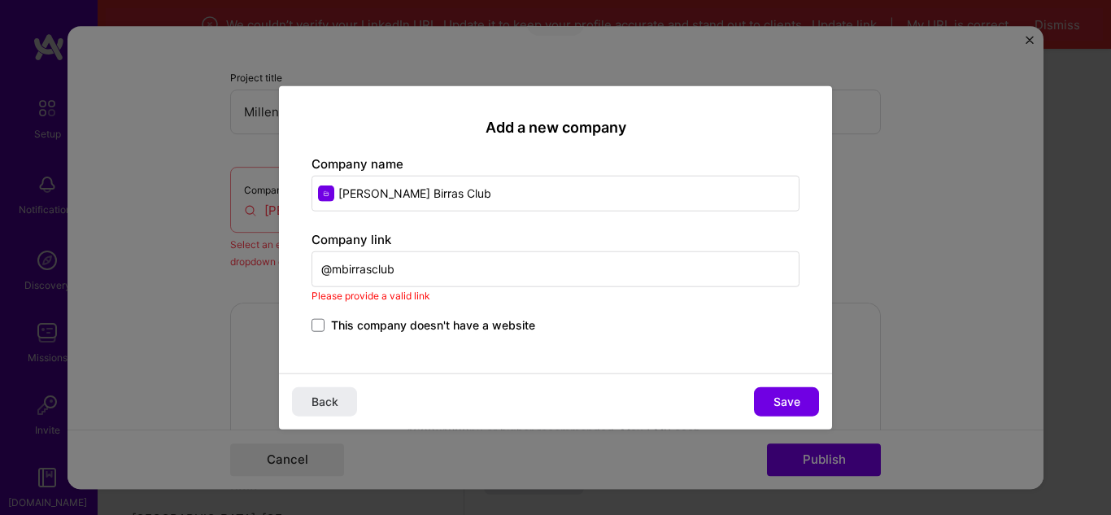
drag, startPoint x: 411, startPoint y: 276, endPoint x: 323, endPoint y: 279, distance: 87.8
click at [323, 279] on input "@mbirrasclub" at bounding box center [555, 269] width 488 height 36
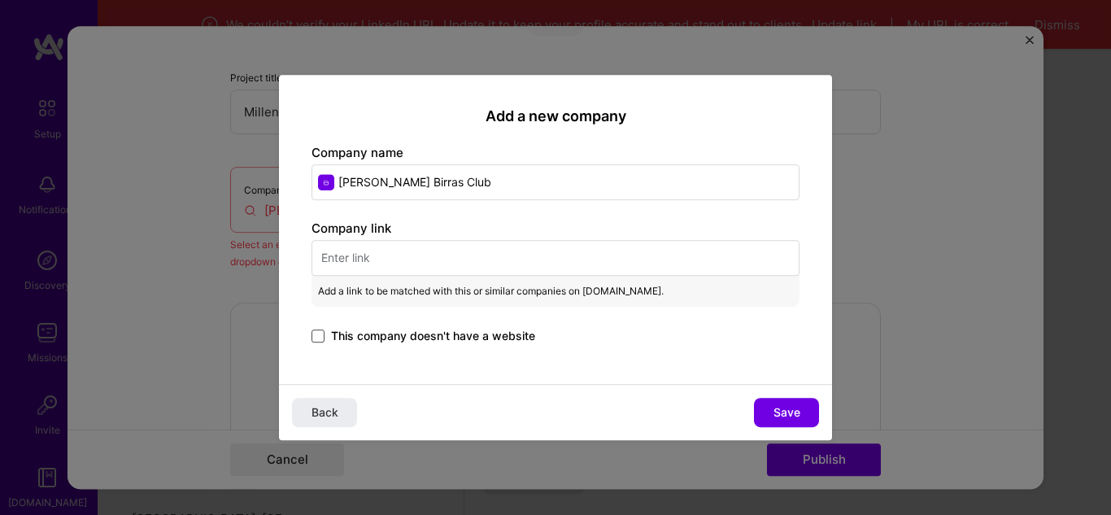
click at [324, 341] on span at bounding box center [317, 335] width 13 height 13
click at [0, 0] on input "This company doesn't have a website" at bounding box center [0, 0] width 0 height 0
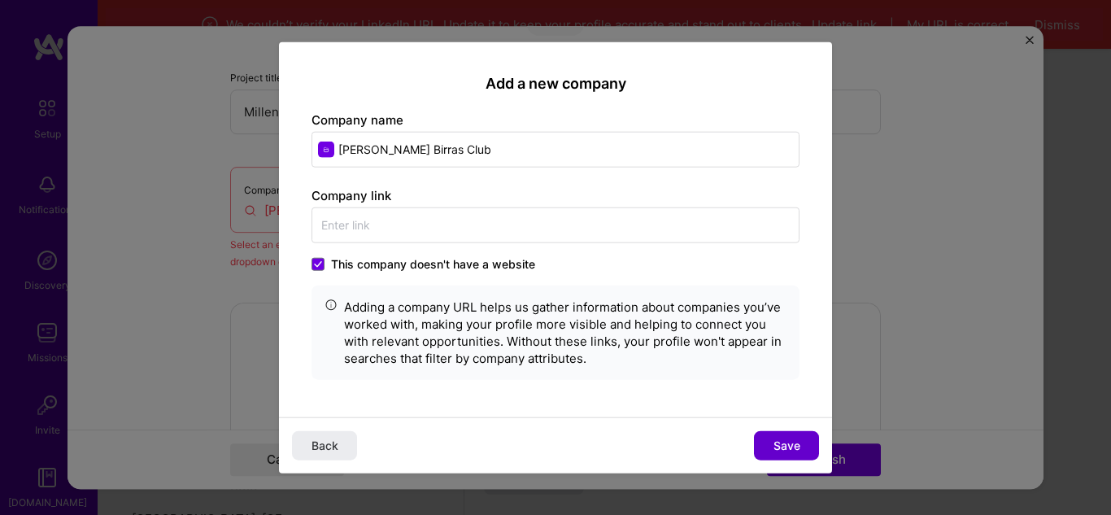
click at [793, 448] on span "Save" at bounding box center [786, 445] width 27 height 16
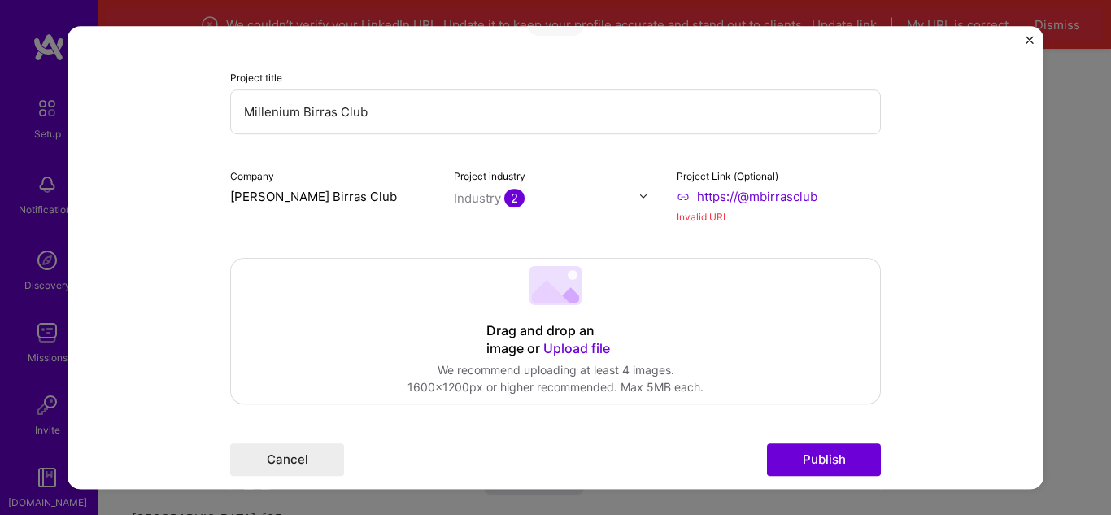
click at [818, 200] on input "https://@mbirrasclub" at bounding box center [778, 196] width 204 height 17
drag, startPoint x: 818, startPoint y: 200, endPoint x: 688, endPoint y: 199, distance: 130.1
click at [688, 199] on input "https://@mbirrasclub" at bounding box center [778, 196] width 204 height 17
click at [895, 221] on form "Project title Millenium Birras Club Company [PERSON_NAME] Birras Club Project i…" at bounding box center [555, 257] width 976 height 463
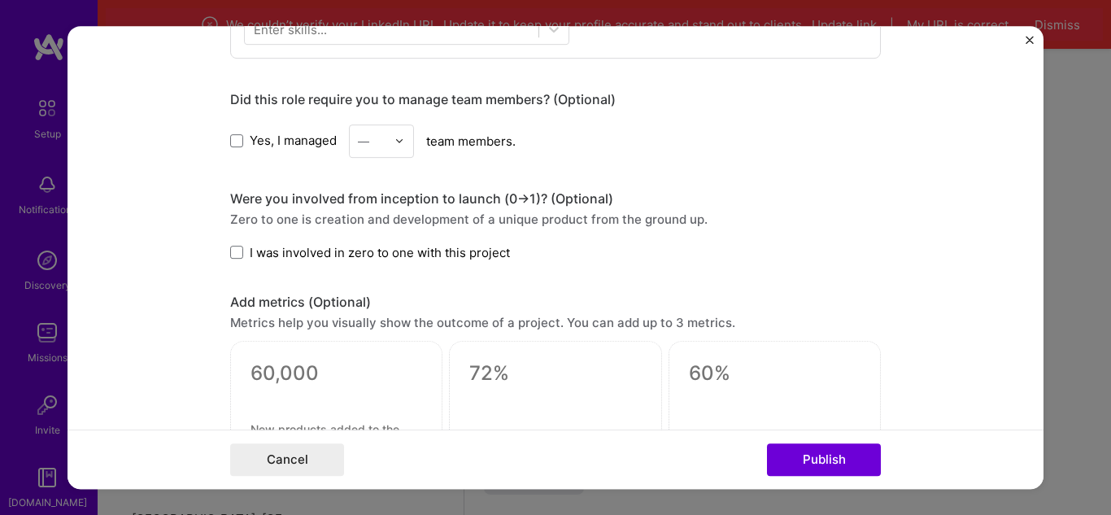
scroll to position [813, 0]
click at [233, 254] on span at bounding box center [236, 251] width 13 height 13
click at [0, 0] on input "I was involved in zero to one with this project" at bounding box center [0, 0] width 0 height 0
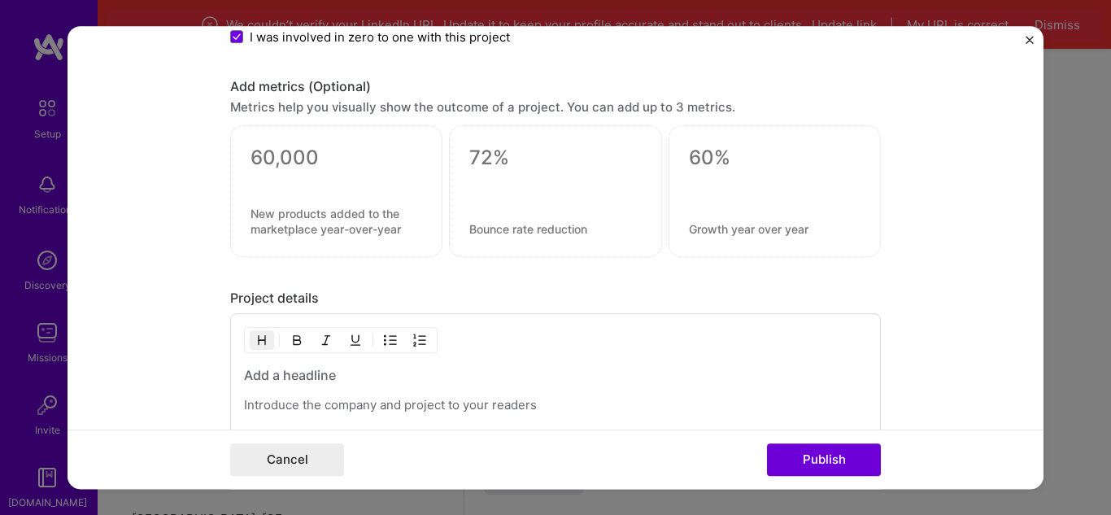
scroll to position [1057, 0]
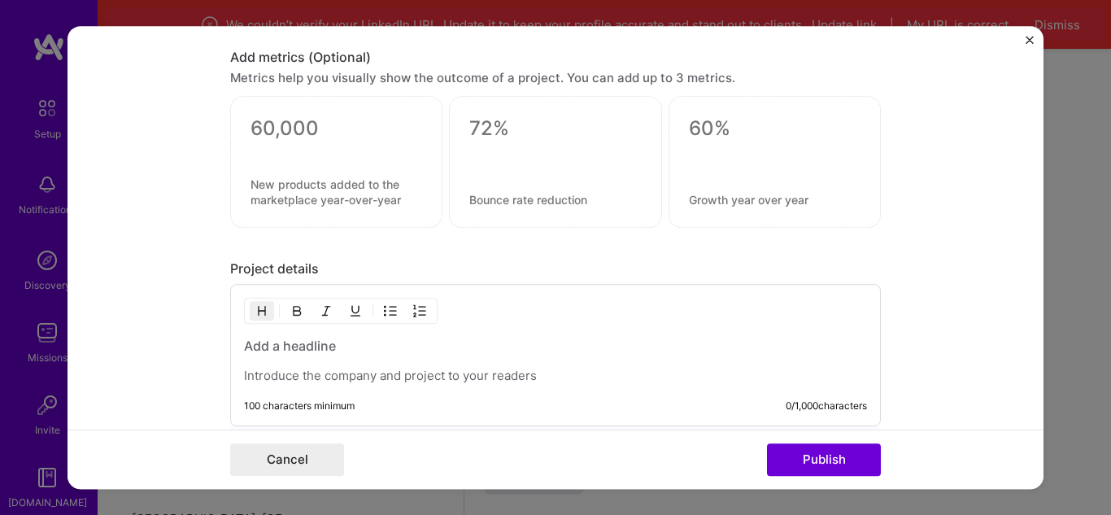
click at [353, 137] on textarea at bounding box center [336, 128] width 172 height 24
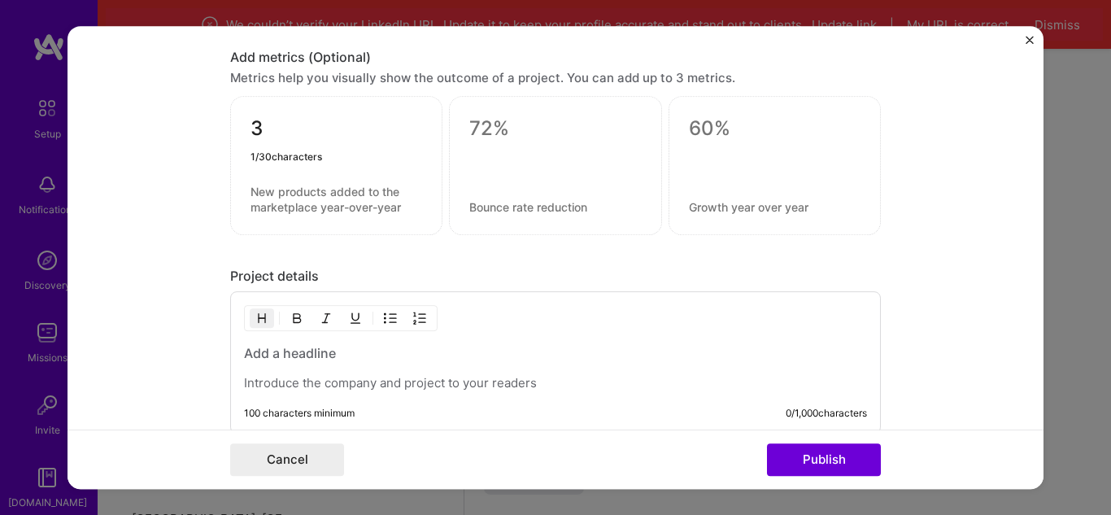
type textarea "3"
click at [145, 207] on form "Project title Millenium Birras Club Company [PERSON_NAME] Birras Club Project i…" at bounding box center [555, 257] width 976 height 463
click at [515, 160] on div at bounding box center [555, 160] width 172 height 17
click at [509, 134] on textarea at bounding box center [555, 128] width 172 height 24
click at [526, 206] on textarea at bounding box center [555, 206] width 172 height 15
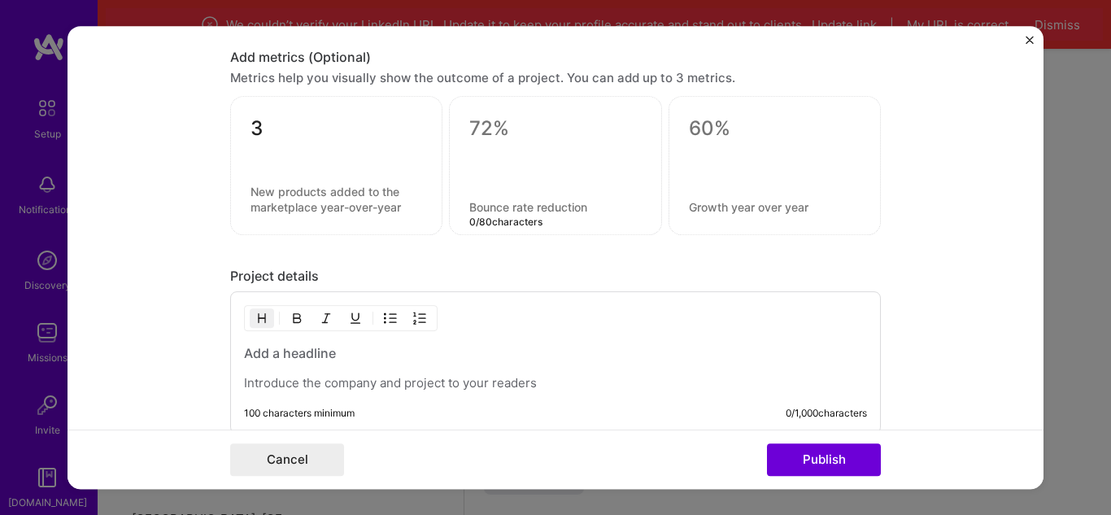
click at [526, 206] on textarea at bounding box center [555, 206] width 172 height 15
drag, startPoint x: 397, startPoint y: 209, endPoint x: 247, endPoint y: 188, distance: 151.1
click at [250, 188] on textarea at bounding box center [336, 199] width 172 height 31
click at [489, 124] on textarea at bounding box center [555, 128] width 172 height 24
click at [296, 139] on textarea "3" at bounding box center [336, 132] width 172 height 32
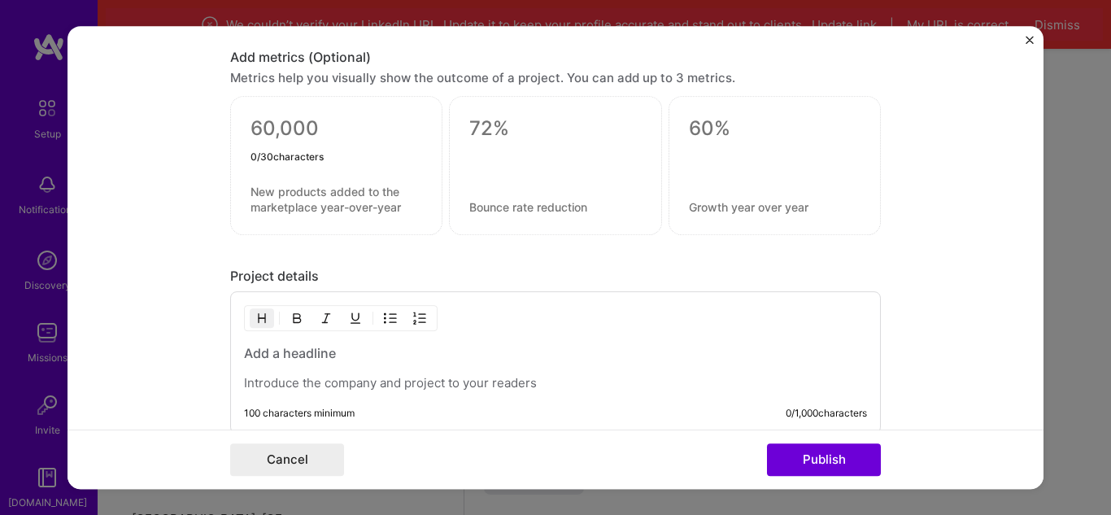
click at [913, 172] on form "Project title Millenium Birras Club Company [PERSON_NAME] Birras Club Project i…" at bounding box center [555, 257] width 976 height 463
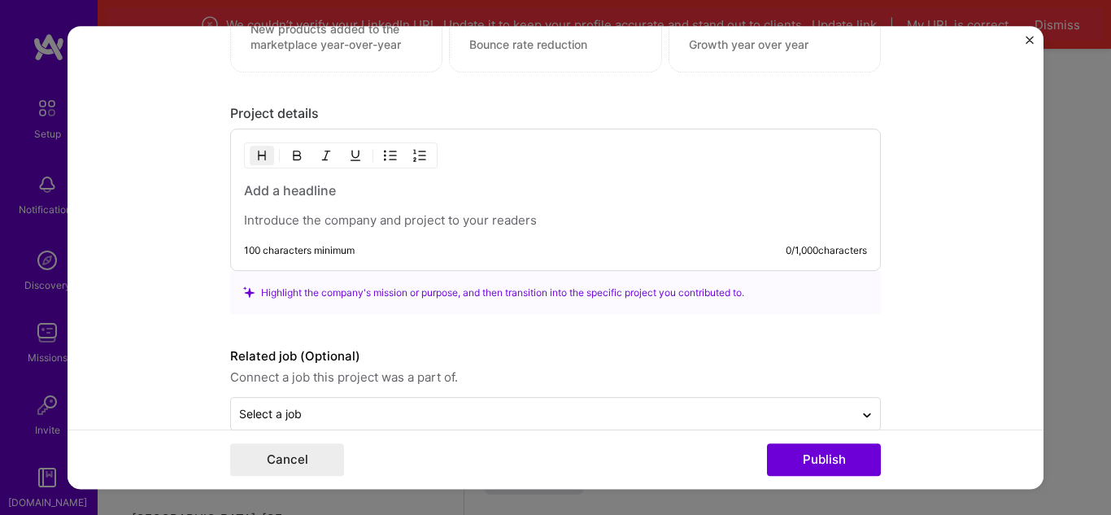
scroll to position [1250, 0]
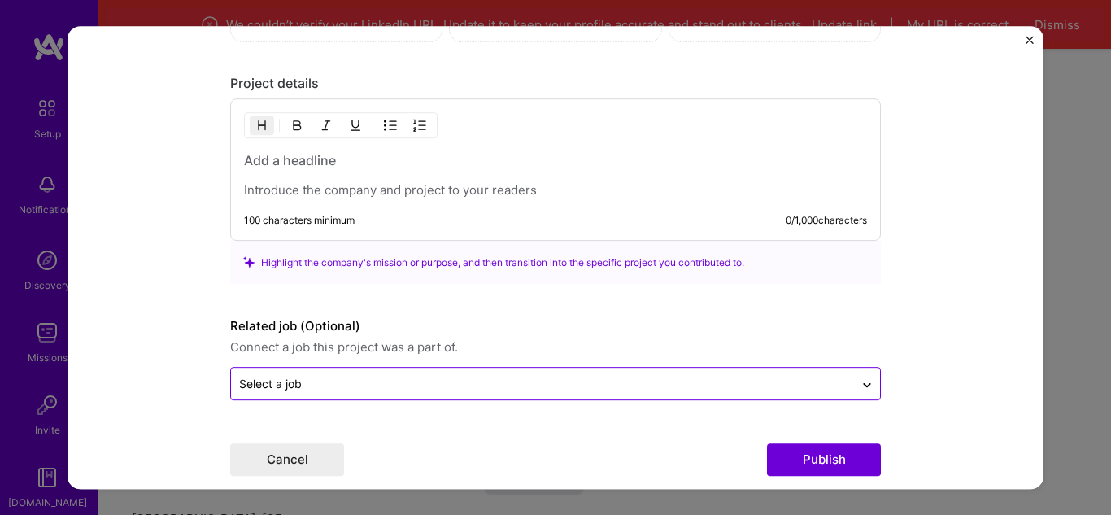
click at [420, 372] on div "Select a job" at bounding box center [542, 383] width 623 height 32
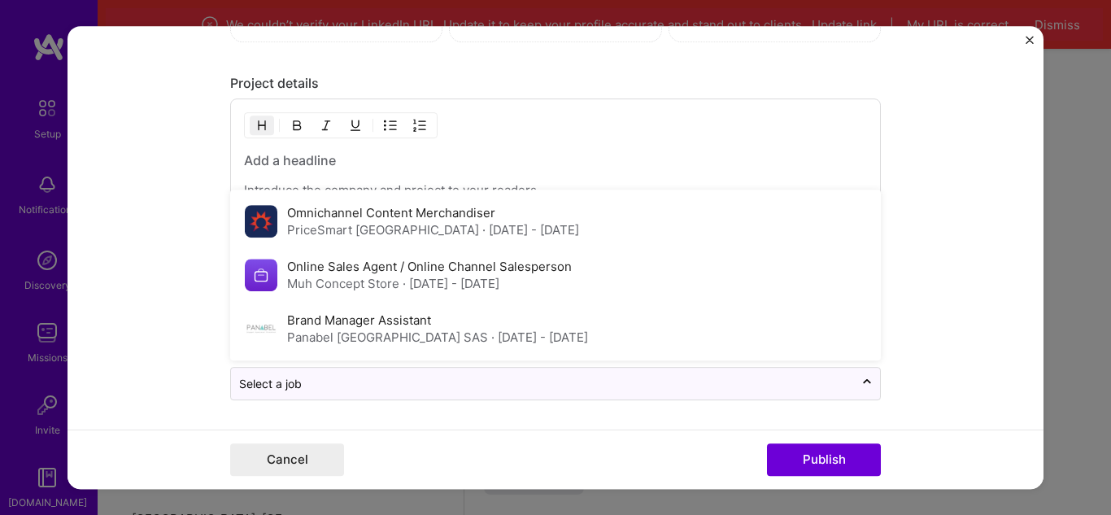
click at [136, 328] on form "Project title Millenium Birras Club Company [PERSON_NAME] Birras Club Project i…" at bounding box center [555, 257] width 976 height 463
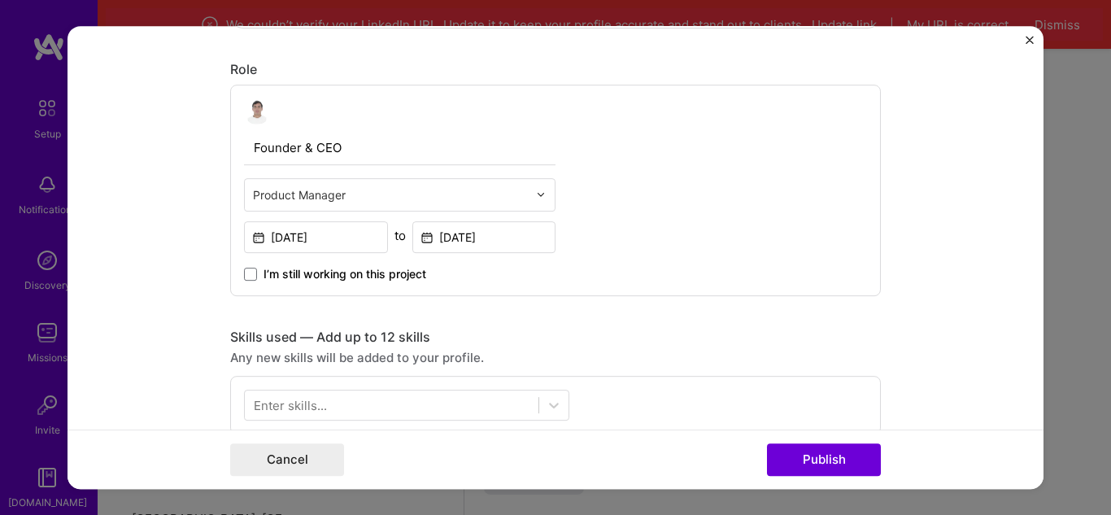
scroll to position [518, 0]
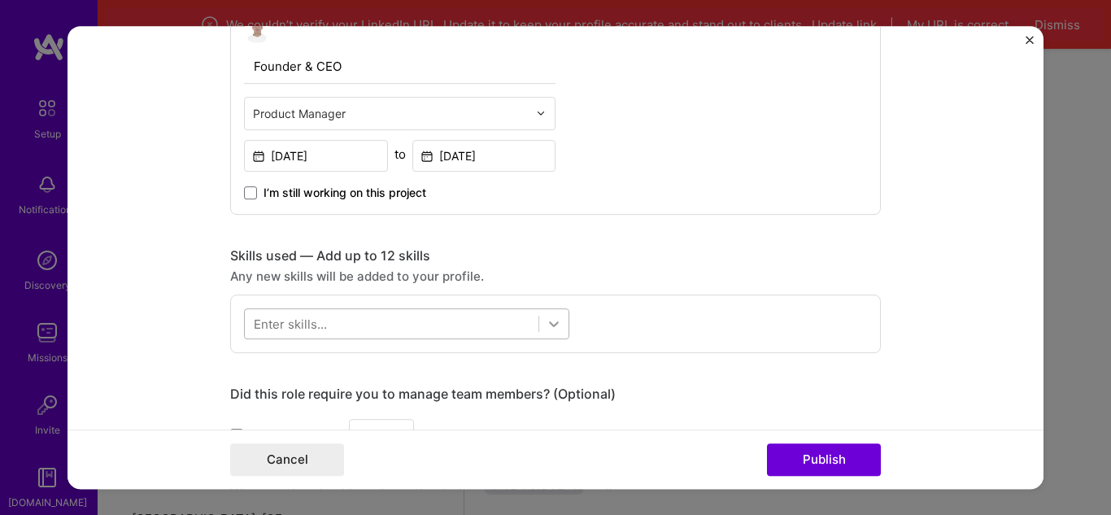
click at [549, 325] on icon at bounding box center [554, 324] width 10 height 6
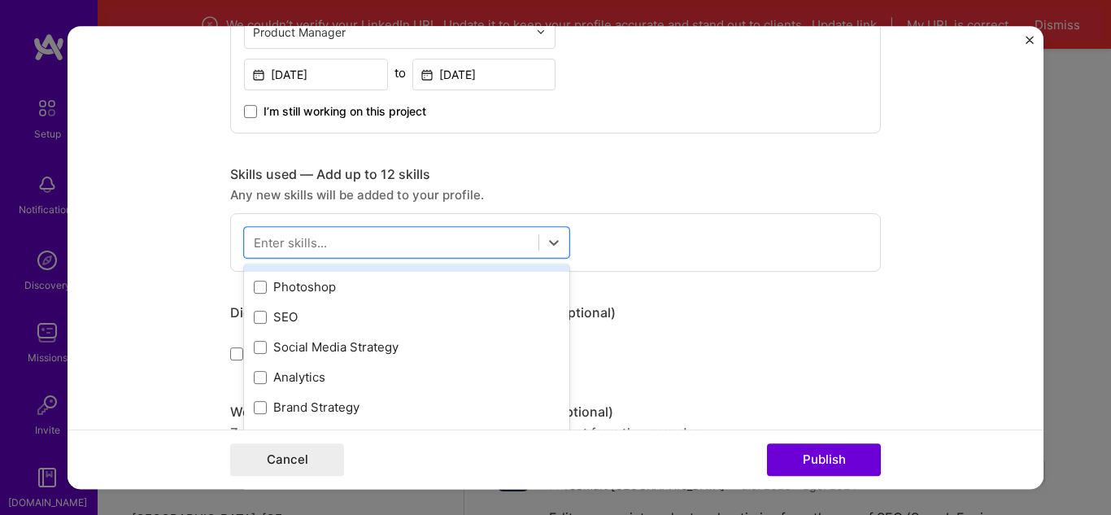
scroll to position [0, 0]
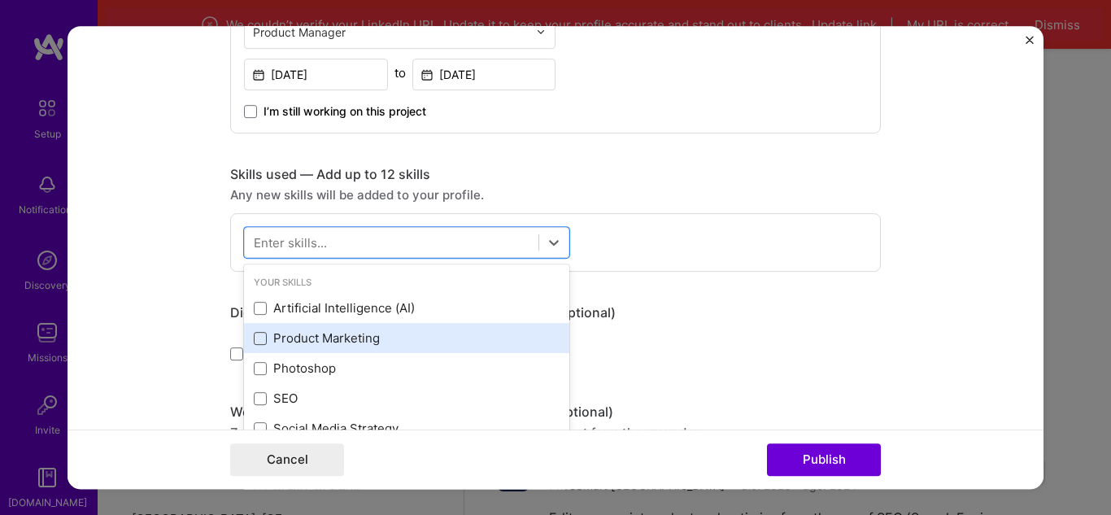
click at [255, 340] on span at bounding box center [260, 338] width 13 height 13
click at [0, 0] on input "checkbox" at bounding box center [0, 0] width 0 height 0
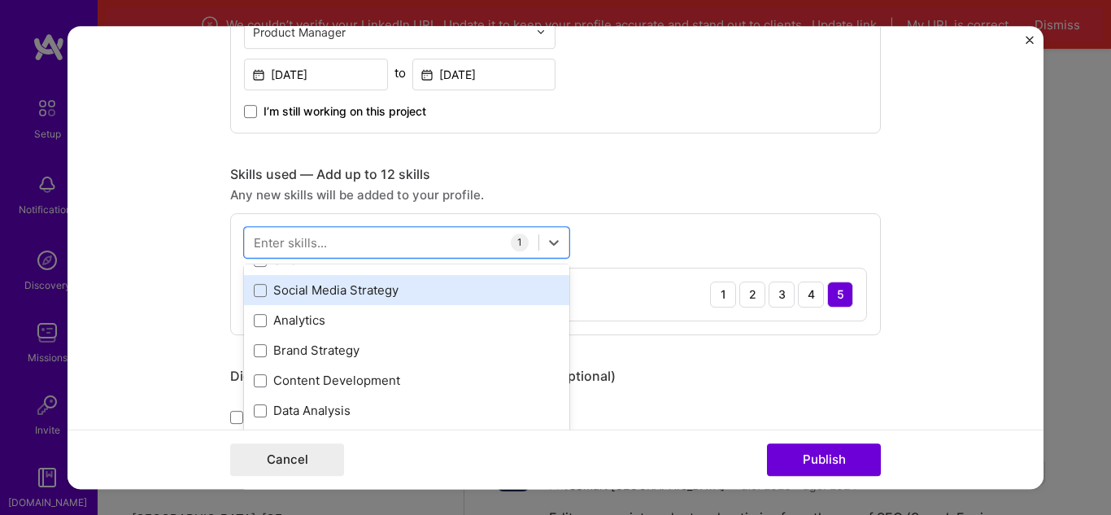
scroll to position [163, 0]
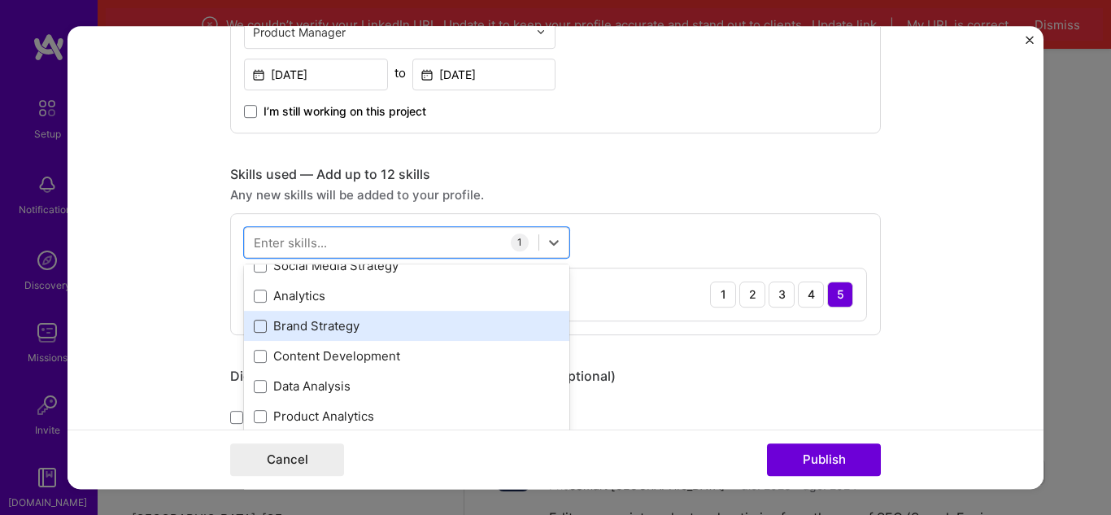
click at [254, 326] on span at bounding box center [260, 326] width 13 height 13
click at [0, 0] on input "checkbox" at bounding box center [0, 0] width 0 height 0
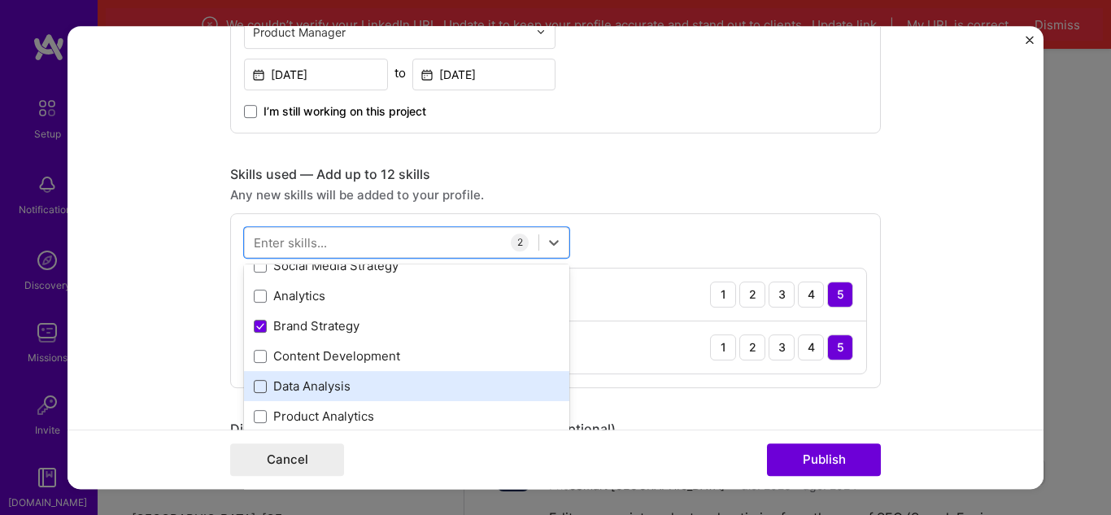
click at [257, 392] on span at bounding box center [260, 386] width 13 height 13
click at [0, 0] on input "checkbox" at bounding box center [0, 0] width 0 height 0
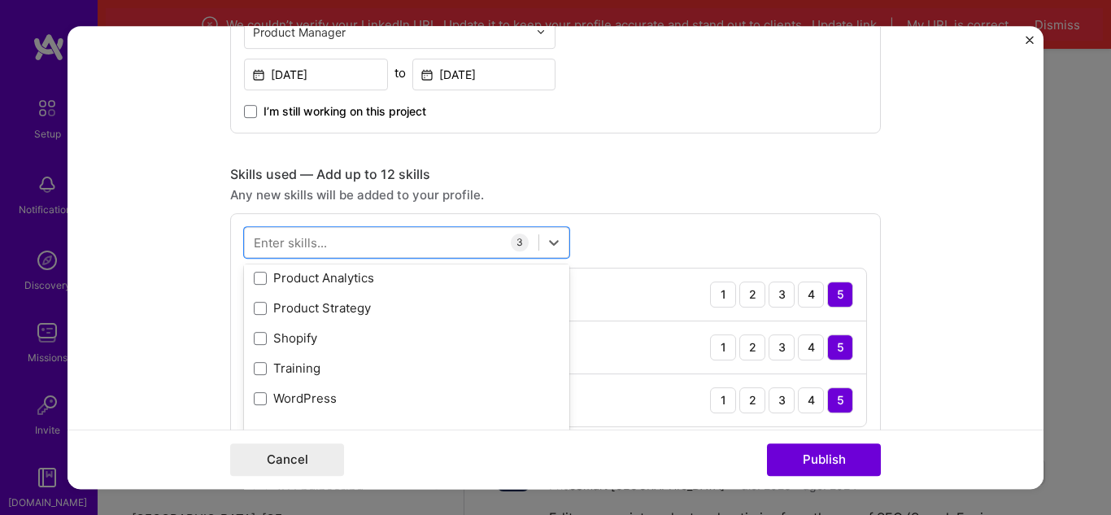
scroll to position [325, 0]
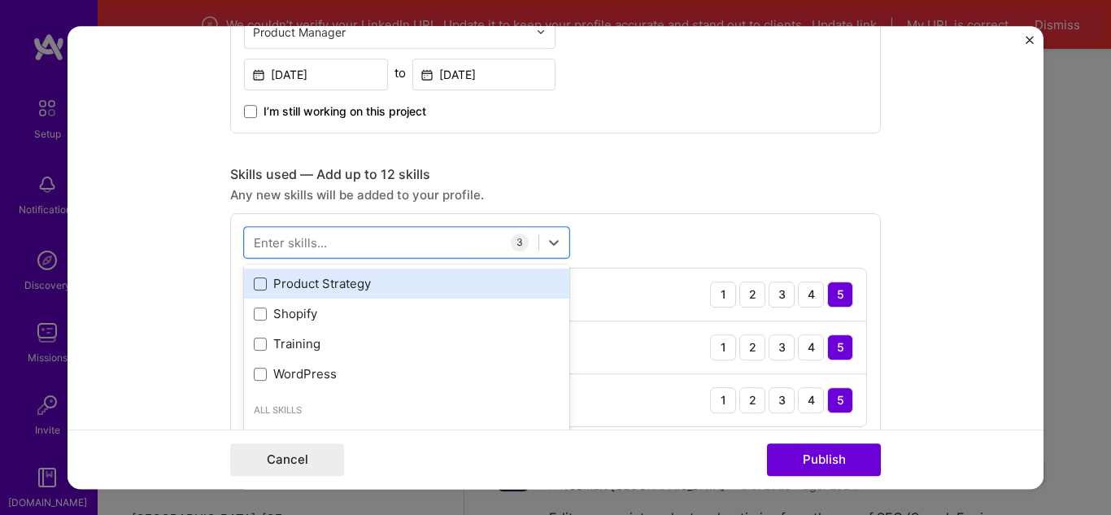
click at [254, 285] on span at bounding box center [260, 283] width 13 height 13
click at [0, 0] on input "checkbox" at bounding box center [0, 0] width 0 height 0
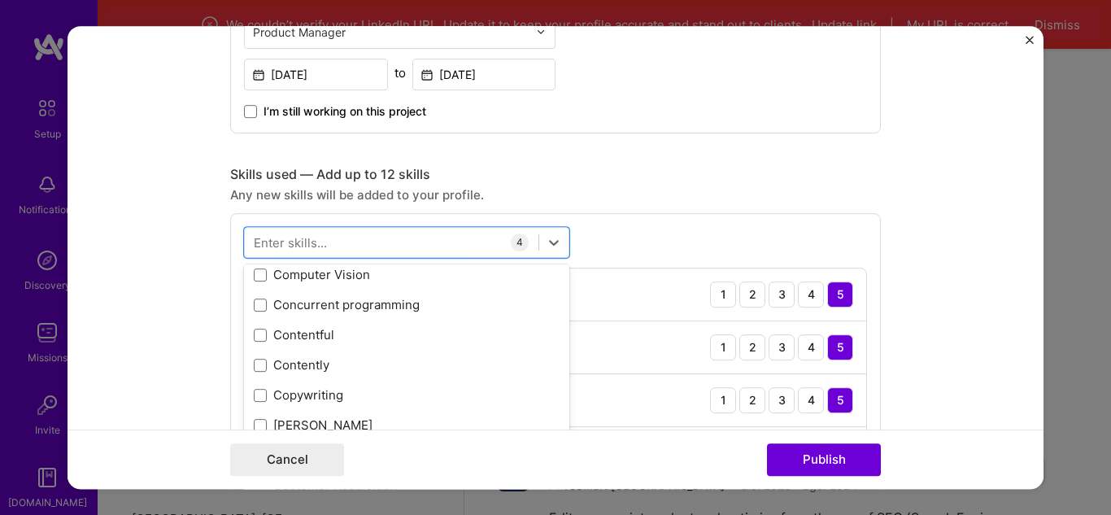
scroll to position [2683, 0]
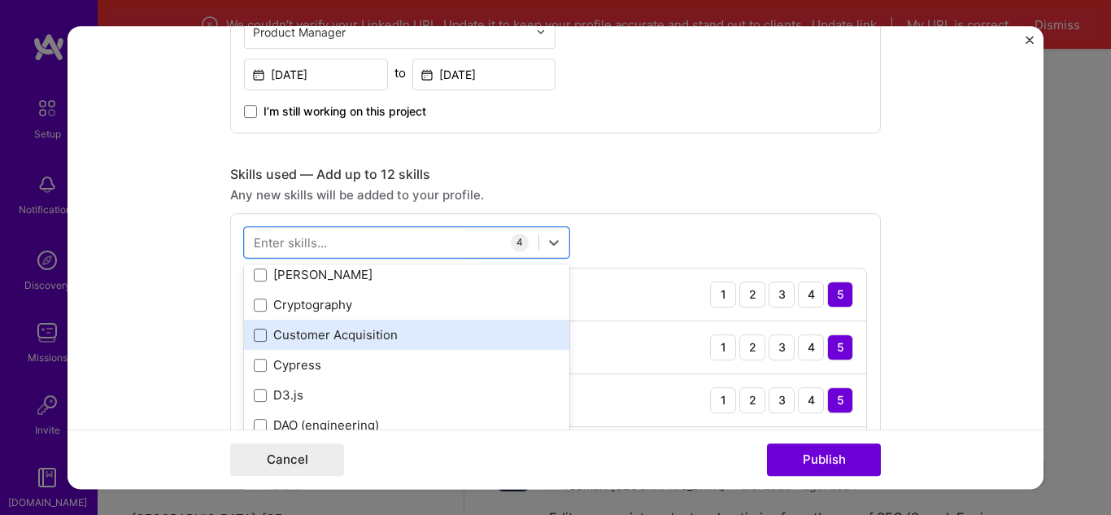
click at [259, 338] on span at bounding box center [260, 334] width 13 height 13
click at [0, 0] on input "checkbox" at bounding box center [0, 0] width 0 height 0
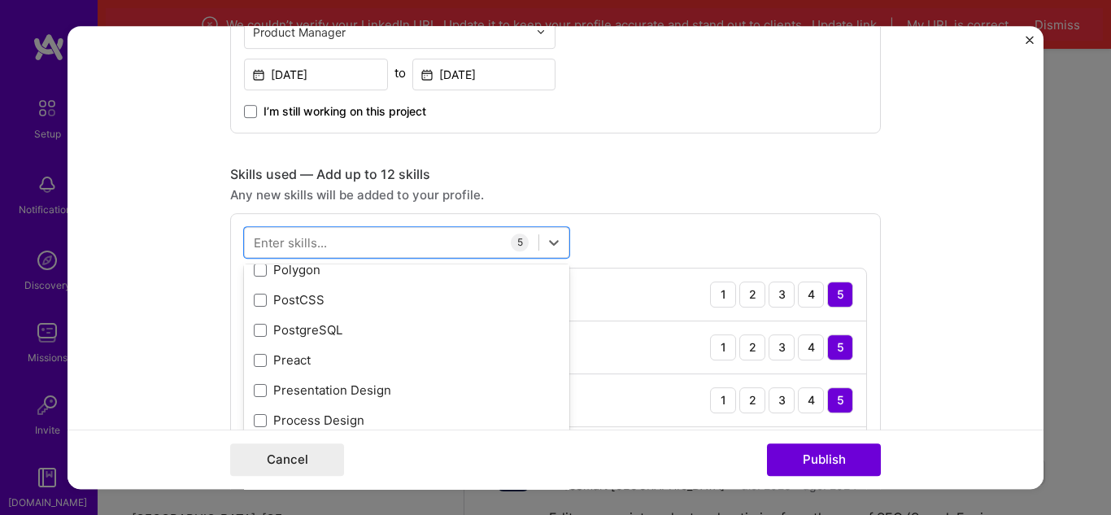
scroll to position [7642, 0]
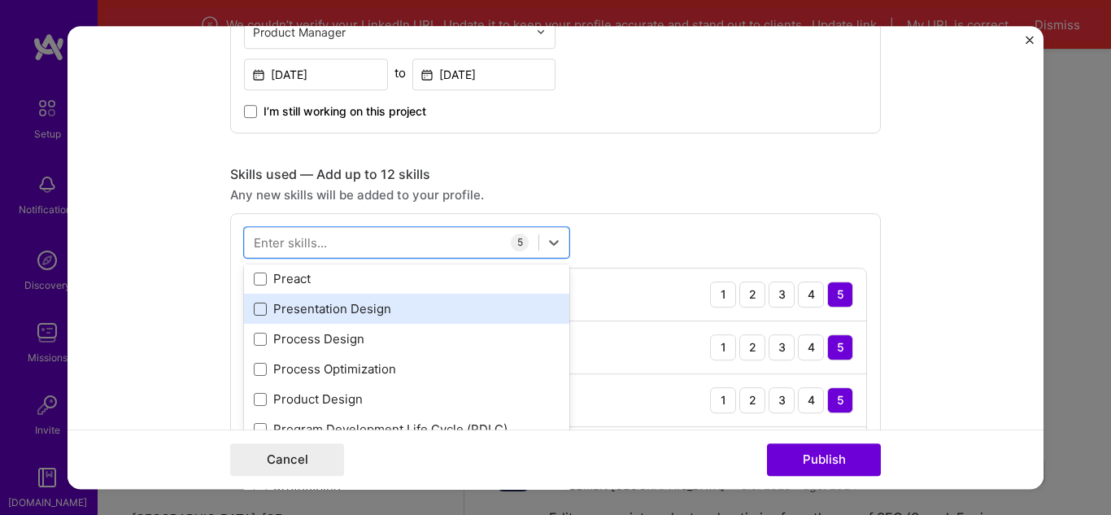
click at [254, 311] on span at bounding box center [260, 308] width 13 height 13
click at [0, 0] on input "checkbox" at bounding box center [0, 0] width 0 height 0
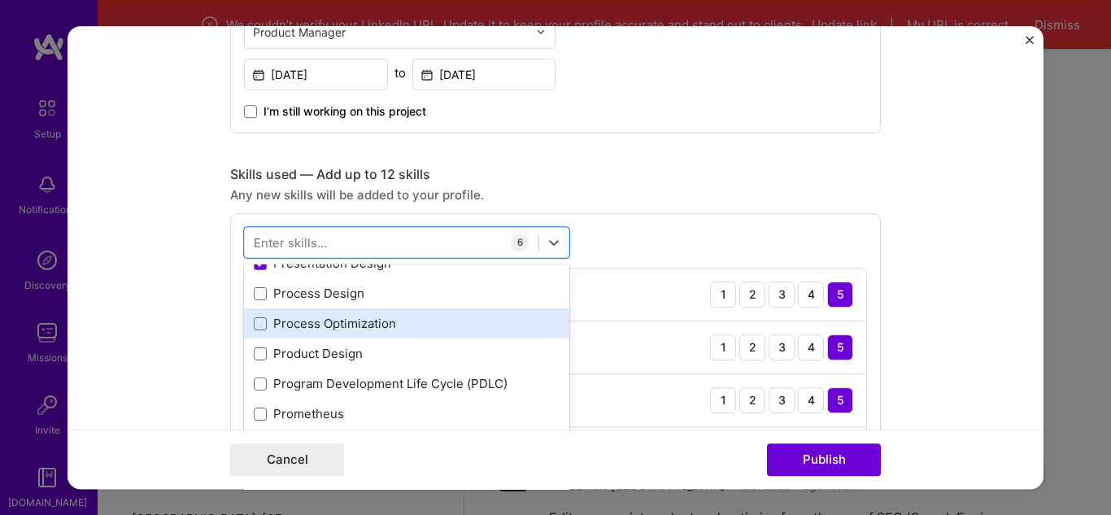
scroll to position [7723, 0]
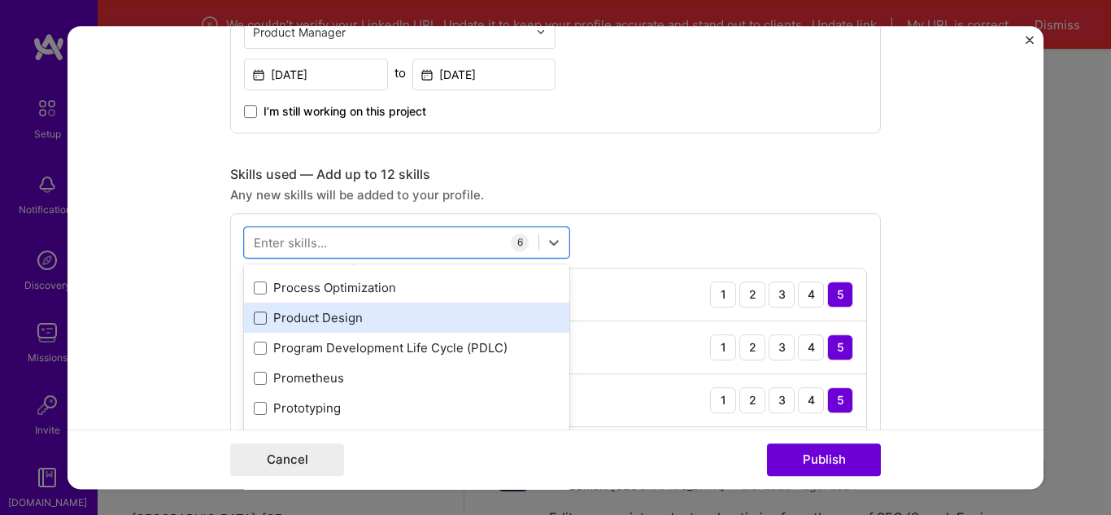
click at [259, 320] on span at bounding box center [260, 317] width 13 height 13
click at [0, 0] on input "checkbox" at bounding box center [0, 0] width 0 height 0
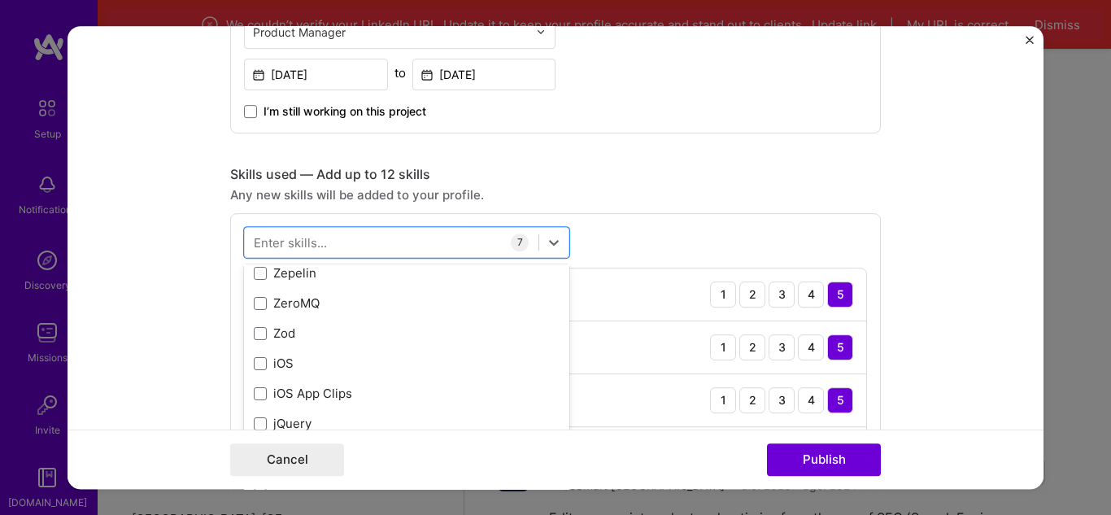
scroll to position [11198, 0]
click at [169, 363] on form "Project title Millenium Birras Club Company [PERSON_NAME] Birras Club Project i…" at bounding box center [555, 257] width 976 height 463
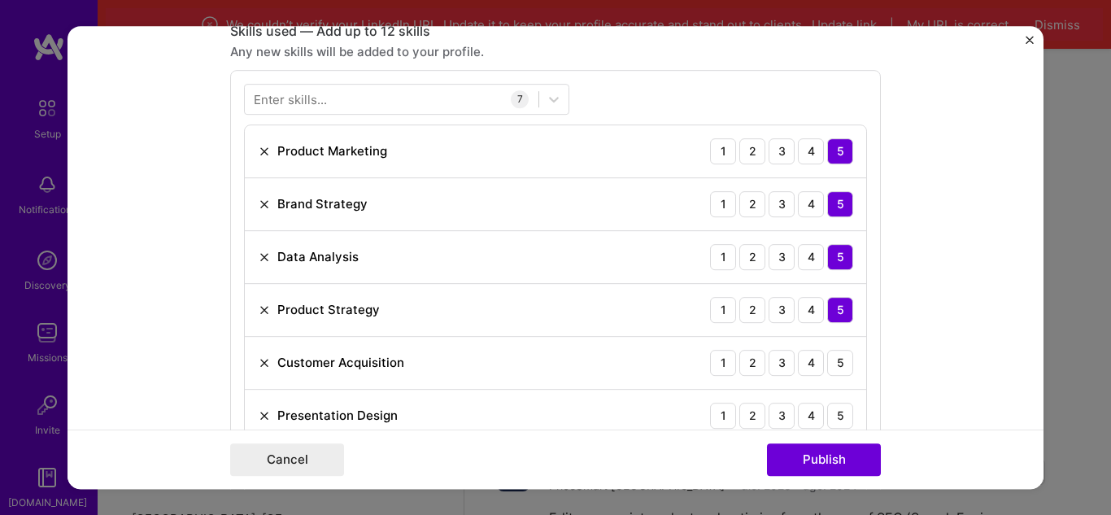
scroll to position [762, 0]
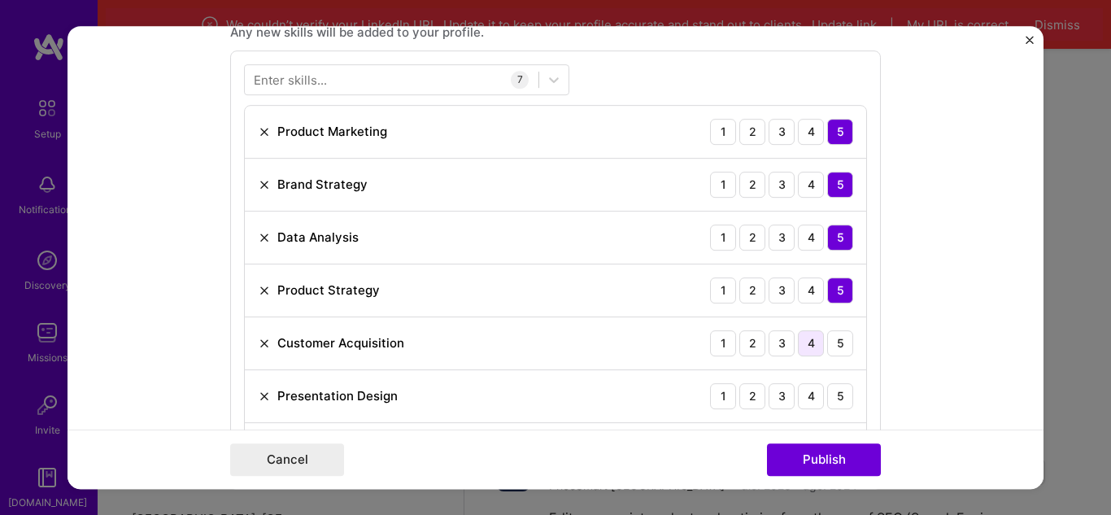
click at [806, 347] on div "4" at bounding box center [811, 343] width 26 height 26
click at [806, 399] on div "4" at bounding box center [811, 396] width 26 height 26
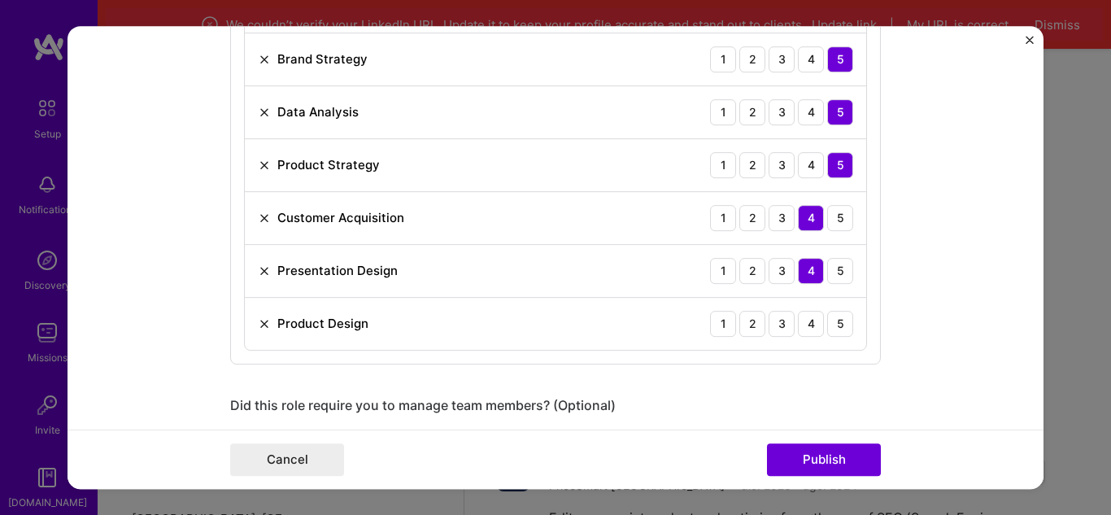
scroll to position [924, 0]
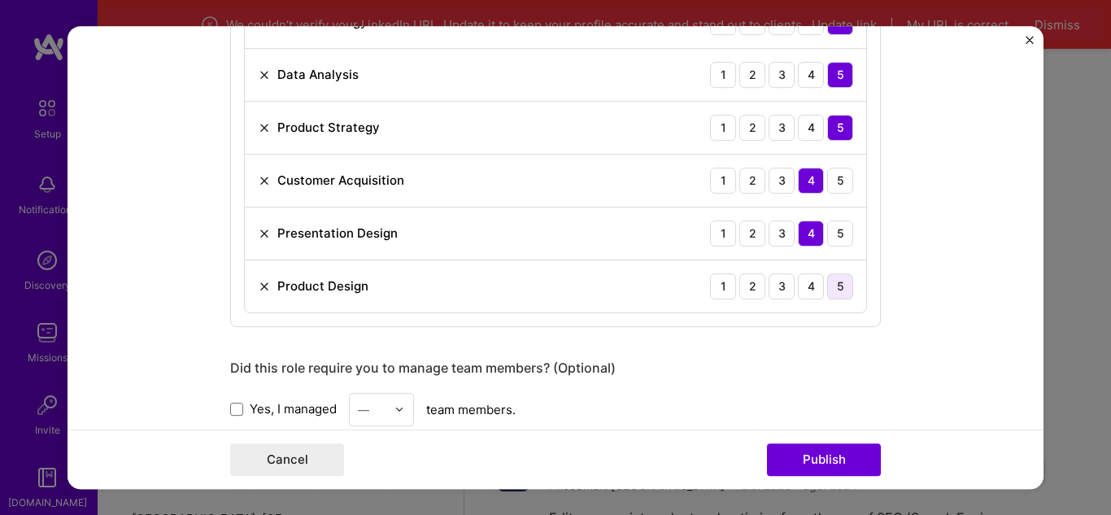
click at [846, 291] on div "5" at bounding box center [840, 286] width 26 height 26
click at [933, 270] on form "Project title Millenium Birras Club Company [PERSON_NAME] Birras Club Project i…" at bounding box center [555, 257] width 976 height 463
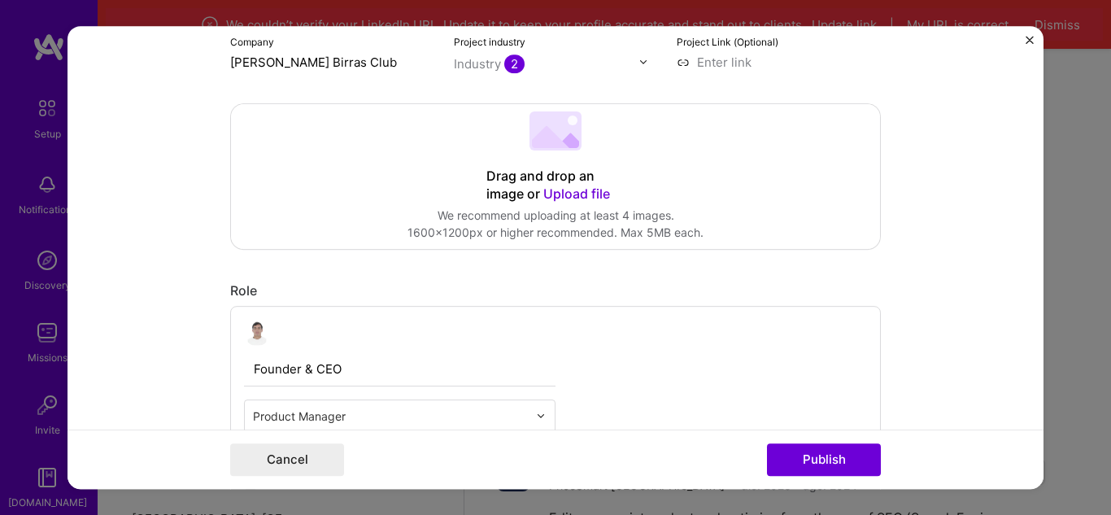
scroll to position [244, 0]
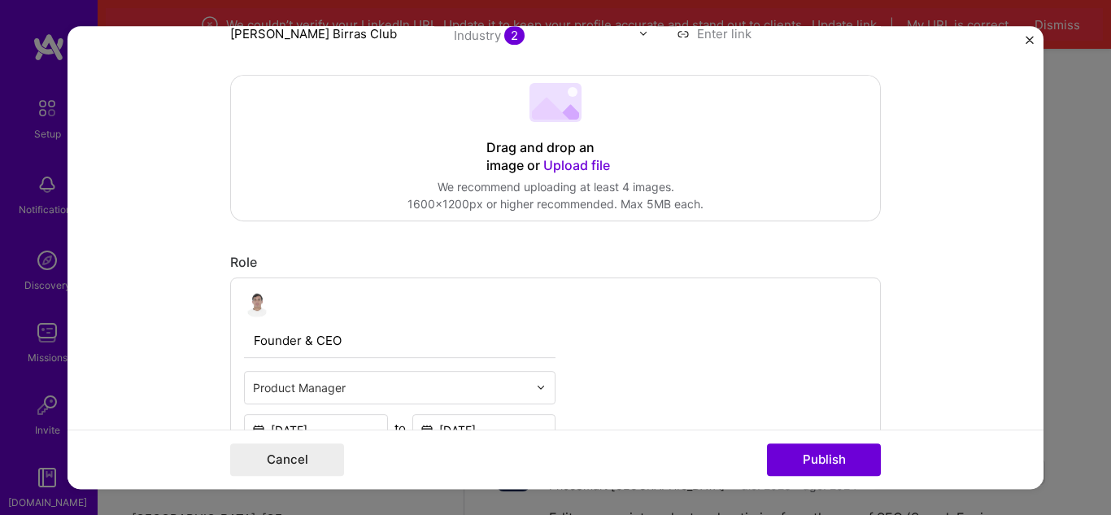
click at [557, 163] on span "Upload file" at bounding box center [576, 165] width 67 height 16
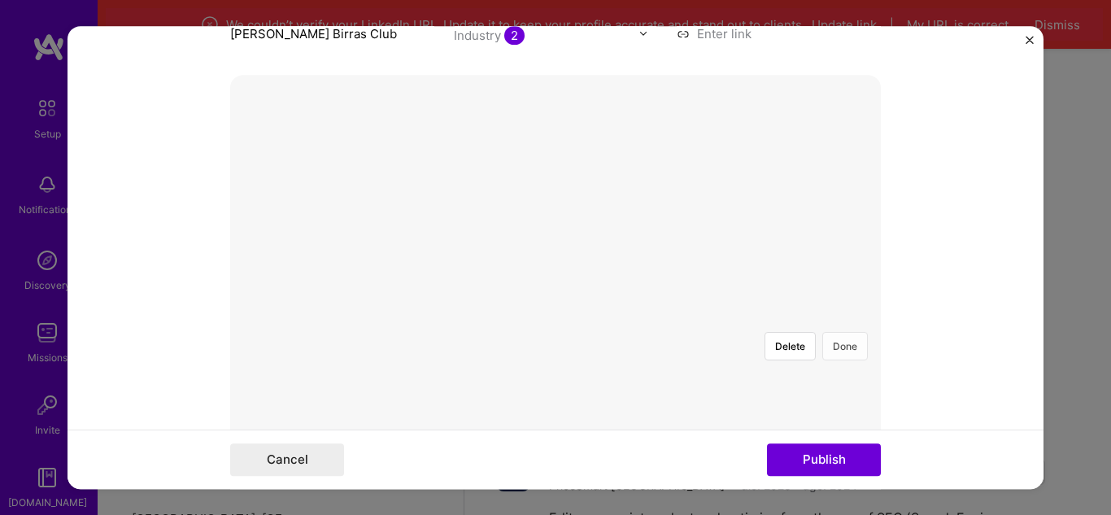
click at [840, 332] on button "Done" at bounding box center [845, 346] width 46 height 28
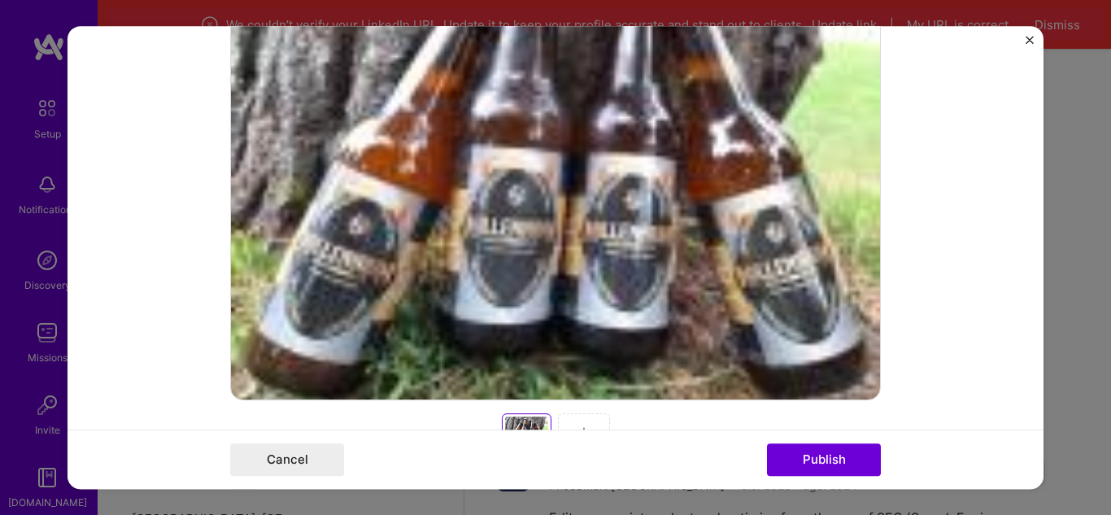
scroll to position [488, 0]
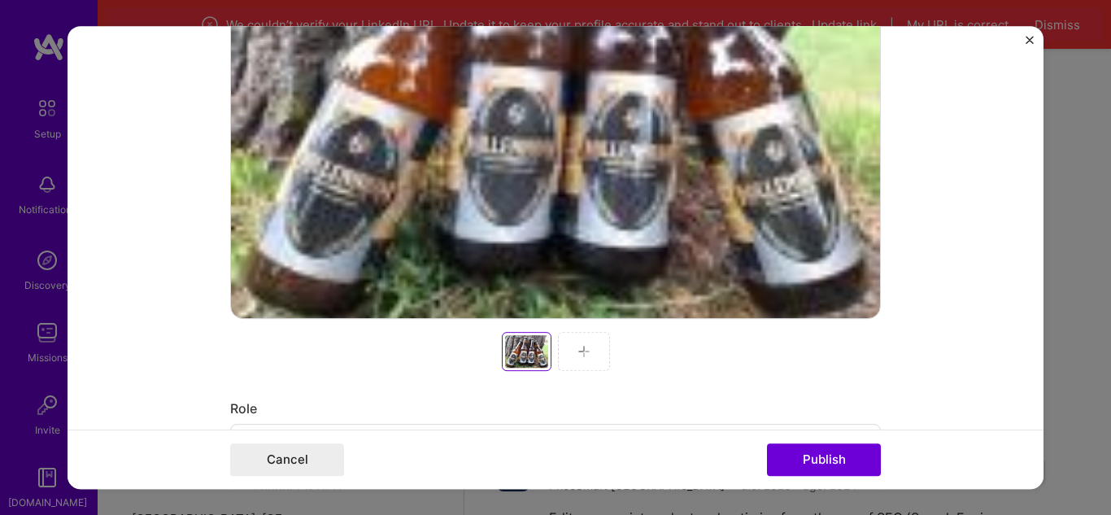
drag, startPoint x: 678, startPoint y: 245, endPoint x: 954, endPoint y: 297, distance: 281.3
click at [954, 297] on form "Project title Millenium Birras Club Company [PERSON_NAME] Birras Club Project i…" at bounding box center [555, 257] width 976 height 463
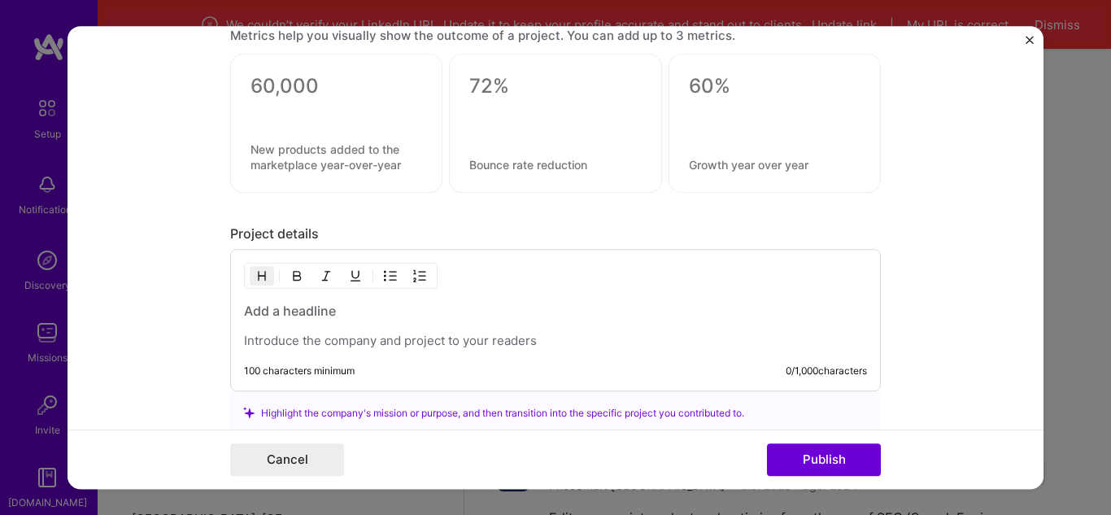
scroll to position [2020, 0]
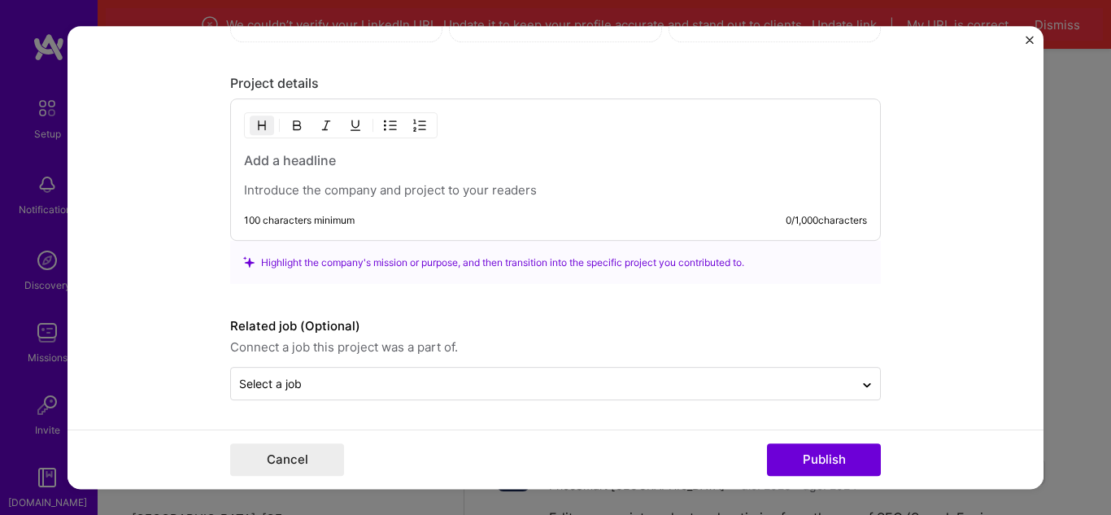
click at [311, 162] on h3 at bounding box center [555, 160] width 623 height 18
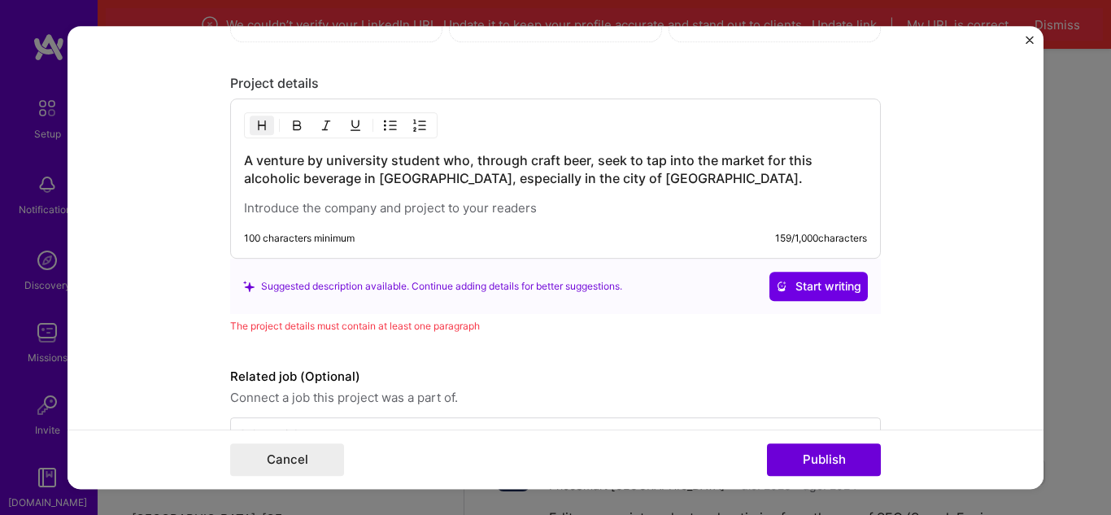
click at [639, 189] on div "A venture by university student who, through craft beer, seek to tap into the m…" at bounding box center [555, 183] width 623 height 65
click at [646, 187] on h3 "A venture by university student who, through craft beer, seek to tap into the m…" at bounding box center [555, 169] width 623 height 36
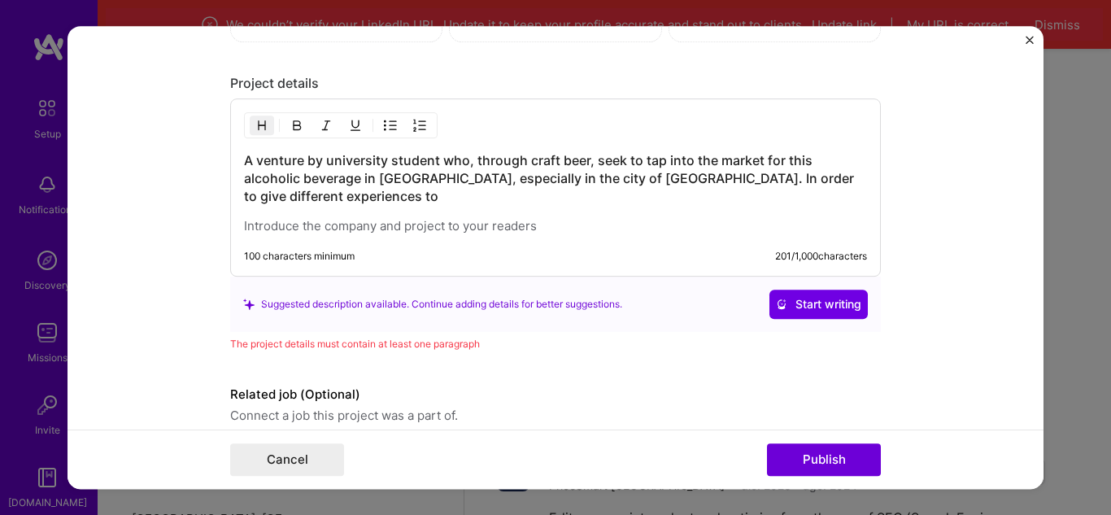
click at [783, 180] on h3 "A venture by university student who, through craft beer, seek to tap into the m…" at bounding box center [555, 178] width 623 height 54
click at [791, 182] on h3 "A venture by university student who, through craft beer, seek to tap into the m…" at bounding box center [555, 178] width 623 height 54
click at [377, 202] on h3 "A venture by university student who, through craft beer, seek to tap into the m…" at bounding box center [555, 178] width 623 height 54
click at [786, 185] on h3 "A venture by university student who, through craft beer, seek to tap into the m…" at bounding box center [555, 178] width 623 height 54
click at [505, 206] on div "A venture by university student who, through craft beer, seek to tap into the m…" at bounding box center [555, 192] width 623 height 83
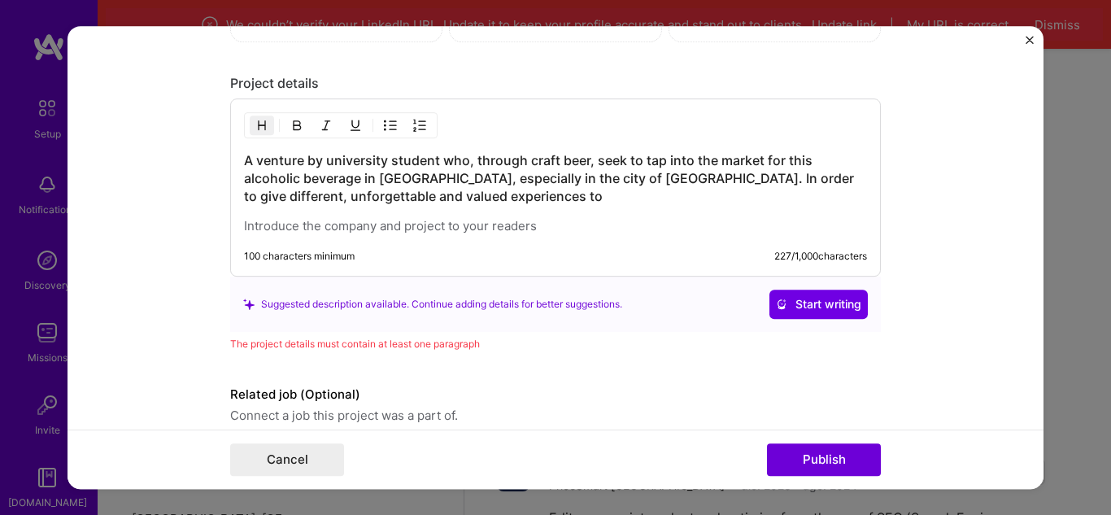
click at [504, 205] on h3 "A venture by university student who, through craft beer, seek to tap into the m…" at bounding box center [555, 178] width 623 height 54
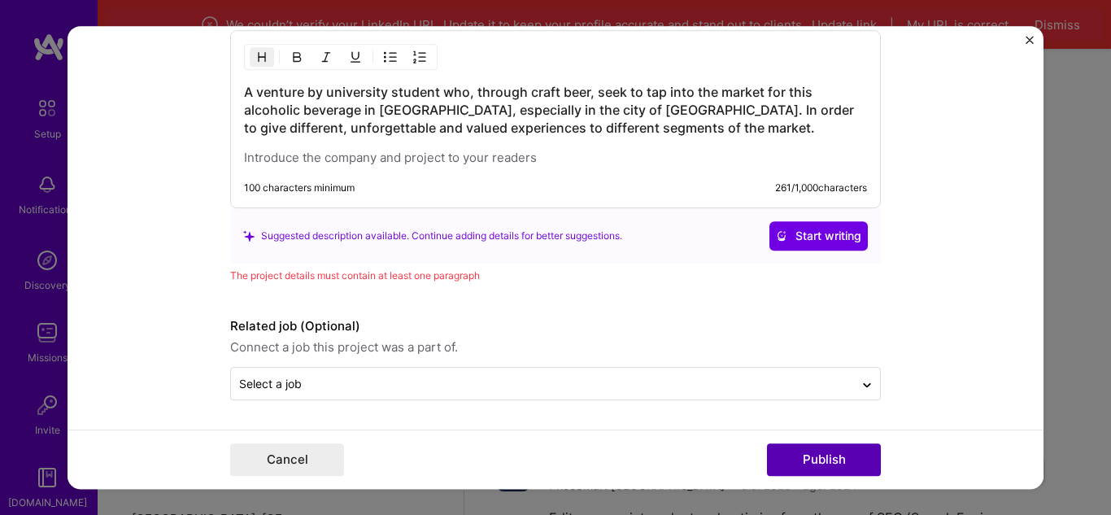
click at [873, 467] on button "Publish" at bounding box center [824, 459] width 114 height 33
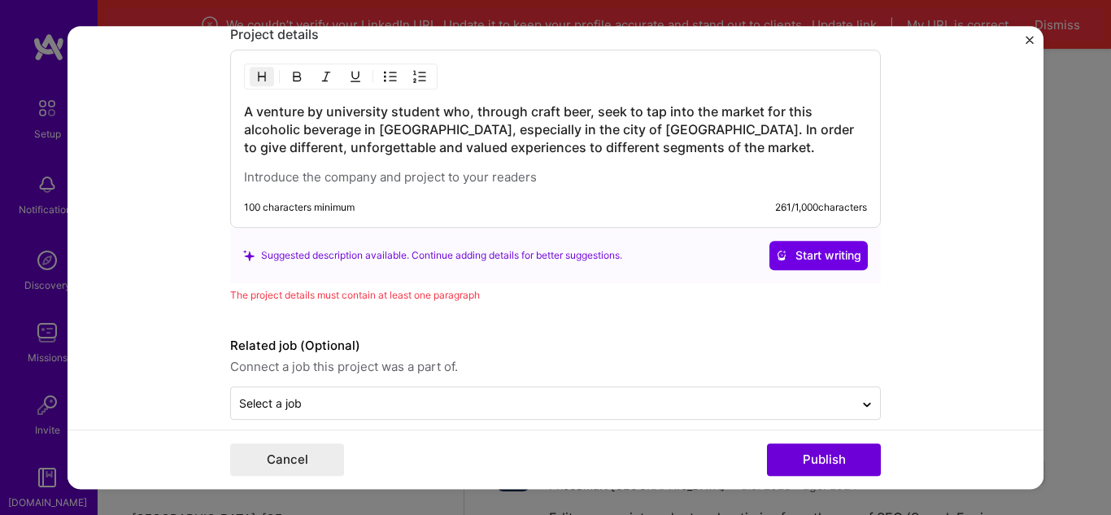
click at [711, 156] on h3 "A venture by university student who, through craft beer, seek to tap into the m…" at bounding box center [555, 129] width 623 height 54
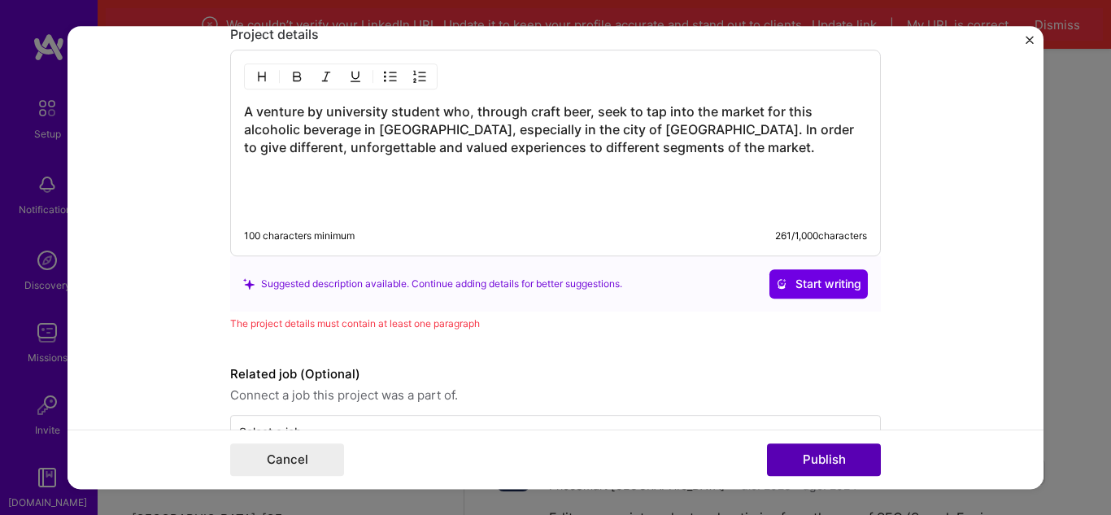
click at [827, 453] on button "Publish" at bounding box center [824, 459] width 114 height 33
click at [635, 132] on h3 "A venture by university student who, through craft beer, seek to tap into the m…" at bounding box center [555, 129] width 623 height 54
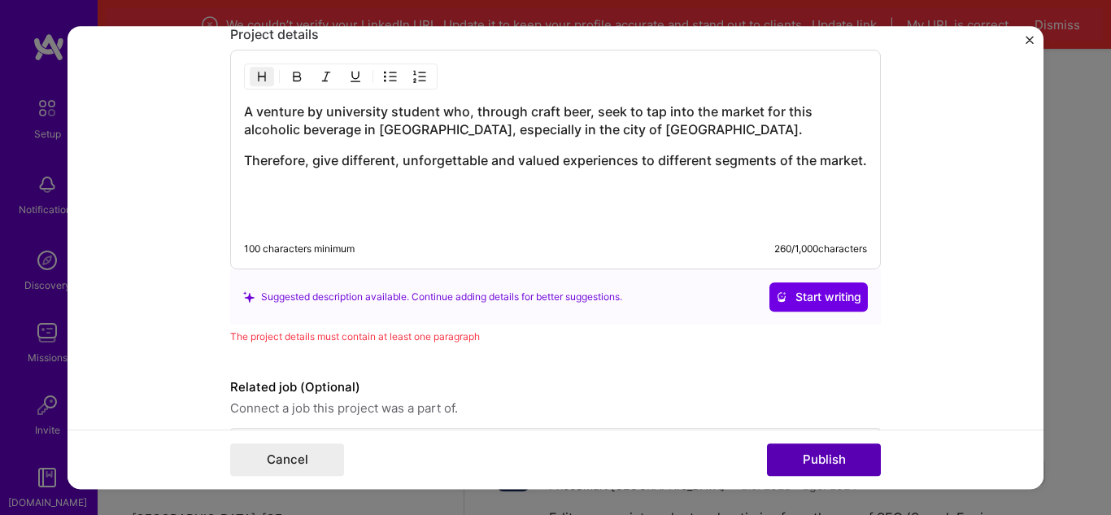
click at [832, 450] on button "Publish" at bounding box center [824, 459] width 114 height 33
click at [828, 459] on button "Publish" at bounding box center [824, 459] width 114 height 33
click at [643, 137] on h3 "A venture by university student who, through craft beer, seek to tap into the m…" at bounding box center [555, 120] width 623 height 36
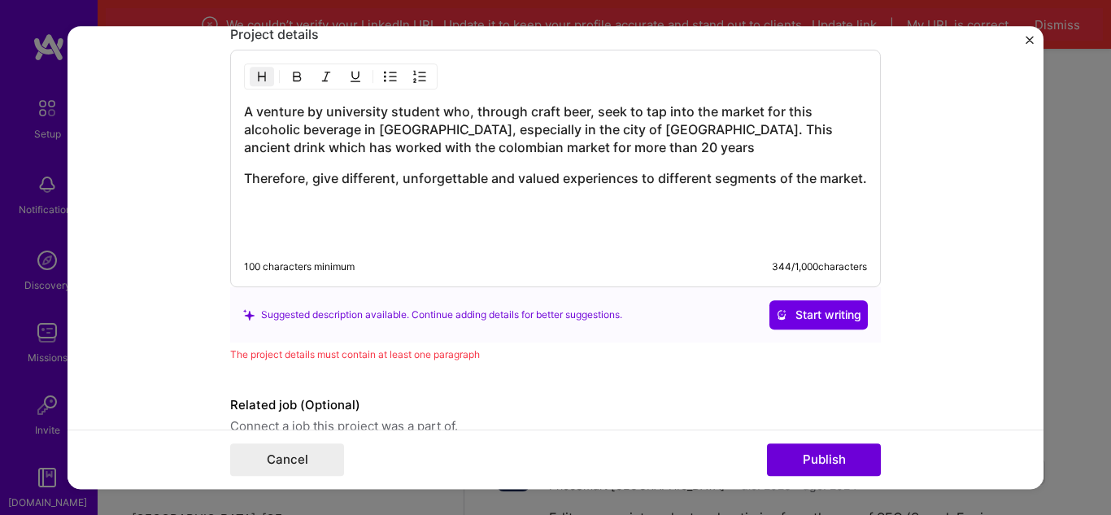
click at [610, 151] on h3 "A venture by university student who, through craft beer, seek to tap into the m…" at bounding box center [555, 129] width 623 height 54
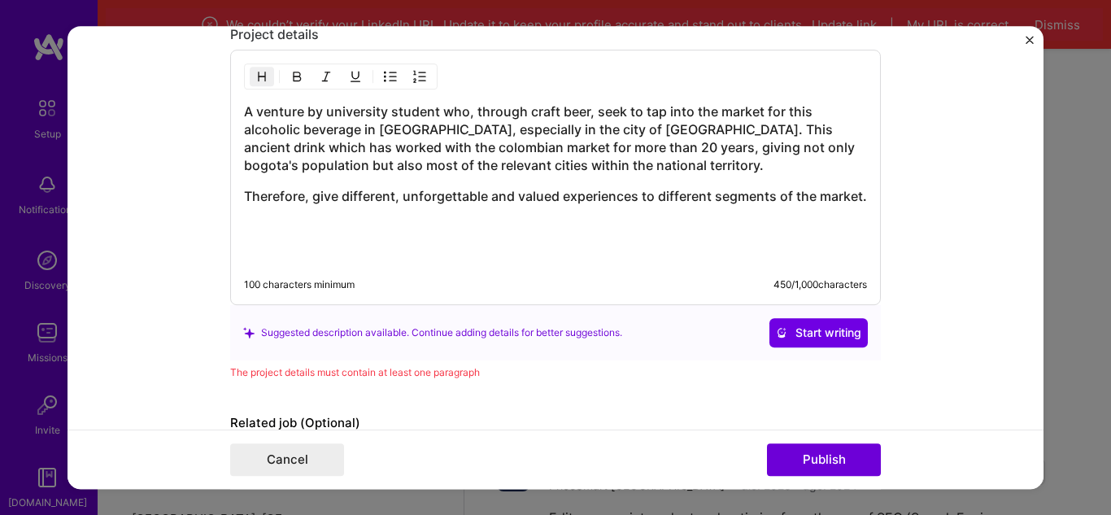
click at [308, 201] on h3 "Therefore, give different, unforgettable and valued experiences to different se…" at bounding box center [555, 196] width 623 height 18
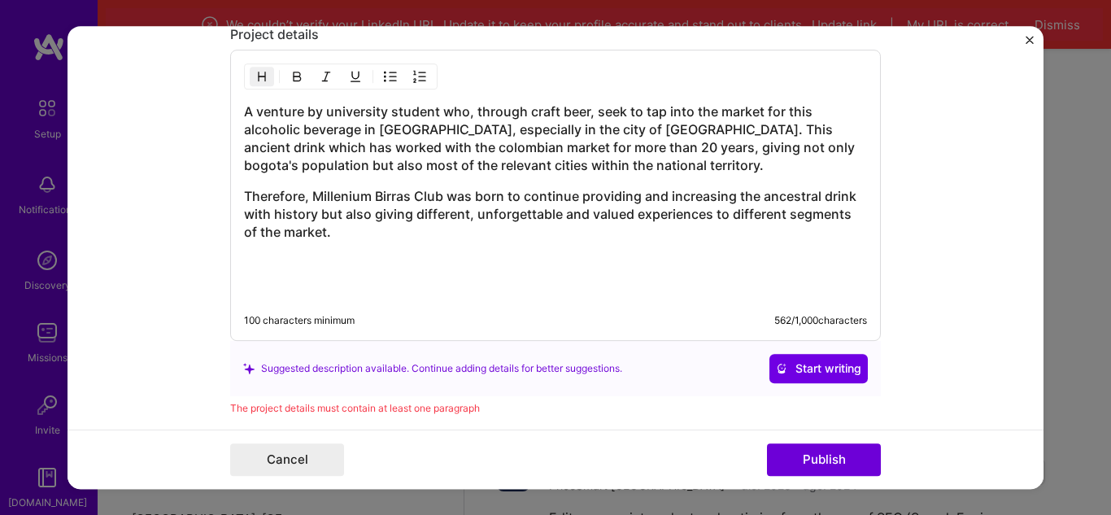
scroll to position [2202, 0]
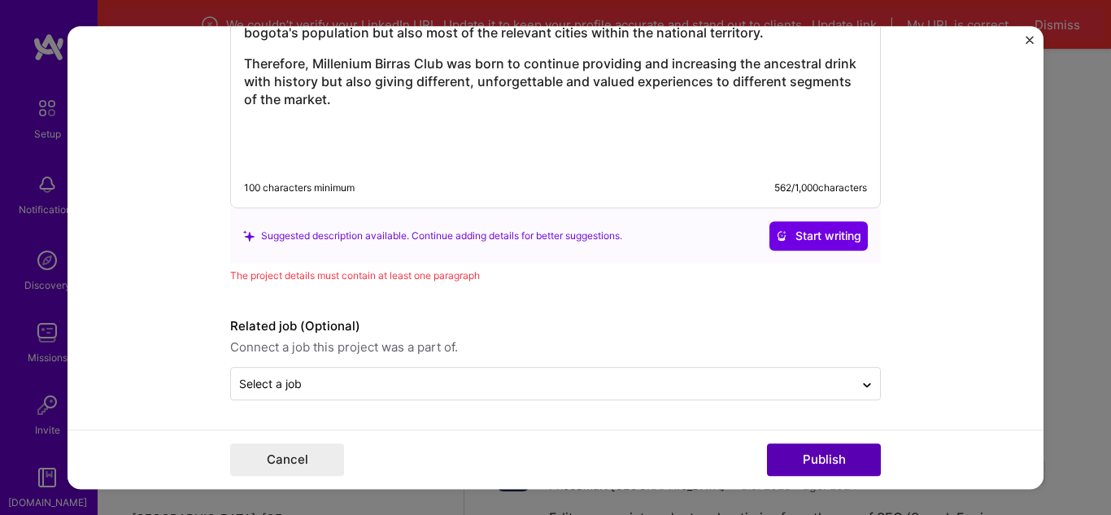
click at [852, 466] on button "Publish" at bounding box center [824, 459] width 114 height 33
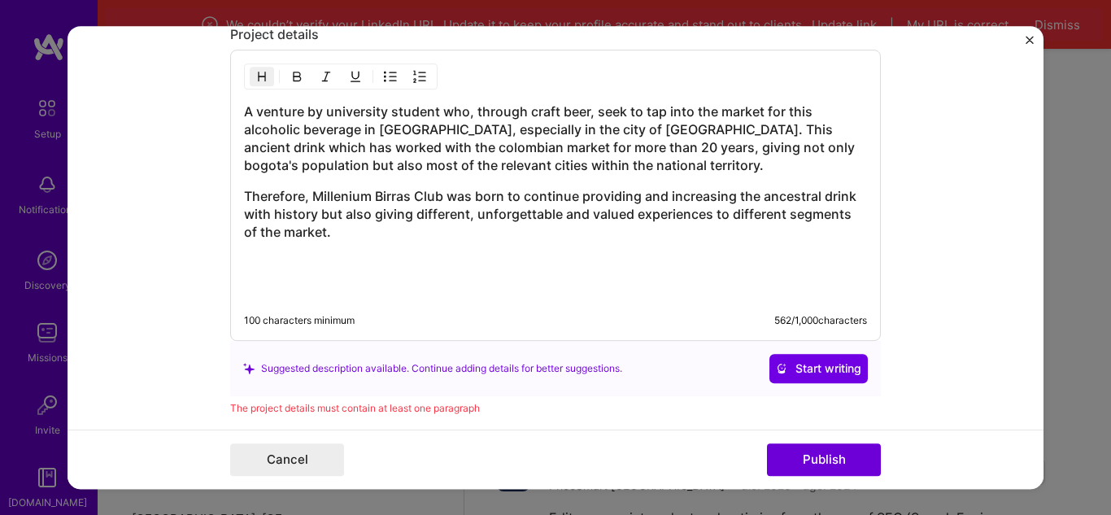
click at [244, 197] on h3 "Therefore, Millenium Birras Club was born to continue providing and increasing …" at bounding box center [555, 214] width 623 height 54
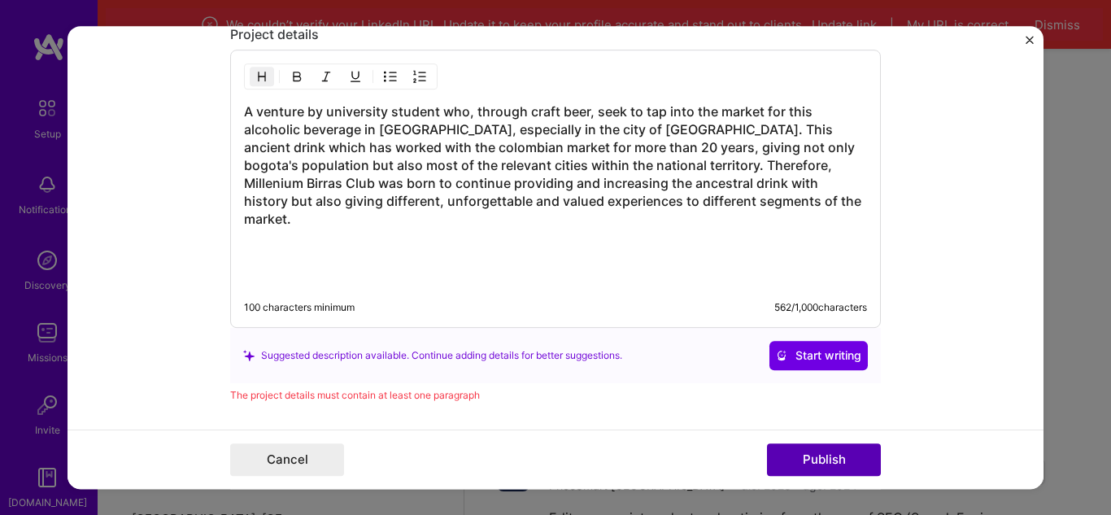
click at [795, 458] on button "Publish" at bounding box center [824, 459] width 114 height 33
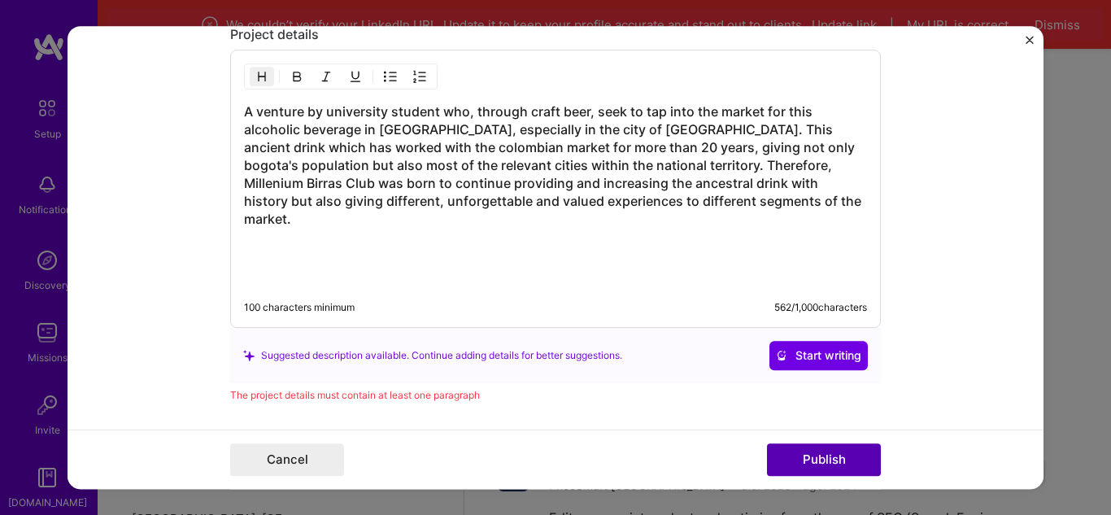
click at [795, 458] on button "Publish" at bounding box center [824, 459] width 114 height 33
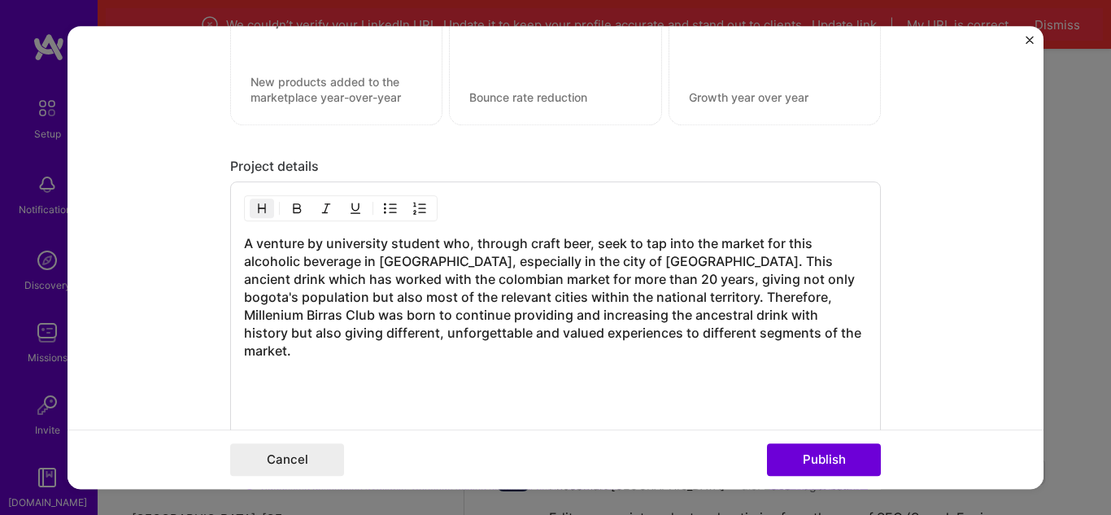
scroll to position [1928, 0]
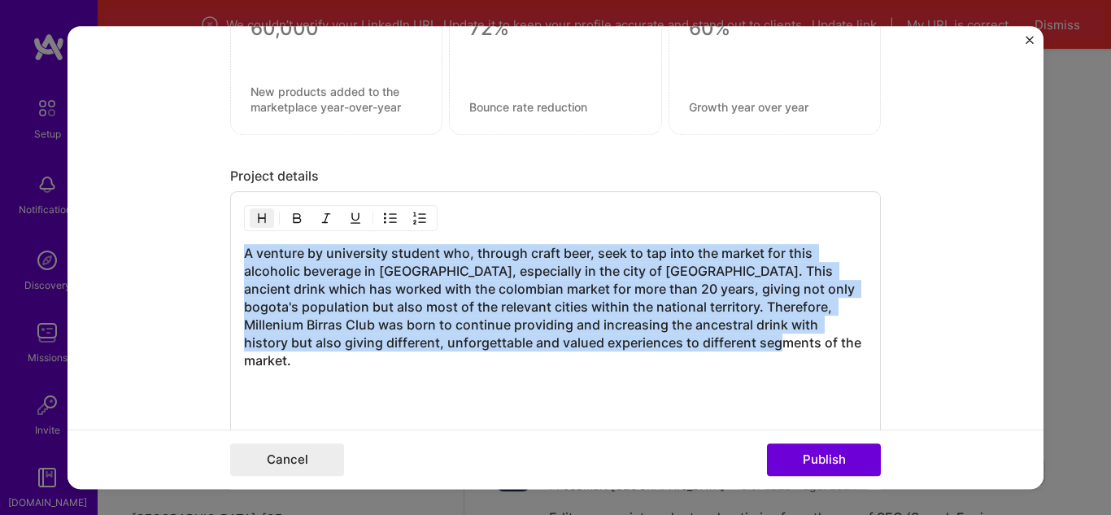
drag, startPoint x: 735, startPoint y: 341, endPoint x: 226, endPoint y: 246, distance: 517.7
click at [230, 246] on div "A venture by university student who, through craft beer, seek to tap into the m…" at bounding box center [555, 330] width 650 height 278
copy h3 "A venture by university student who, through craft beer, seek to tap into the m…"
click at [244, 253] on h3 "A venture by university student who, through craft beer, seek to tap into the m…" at bounding box center [555, 306] width 623 height 125
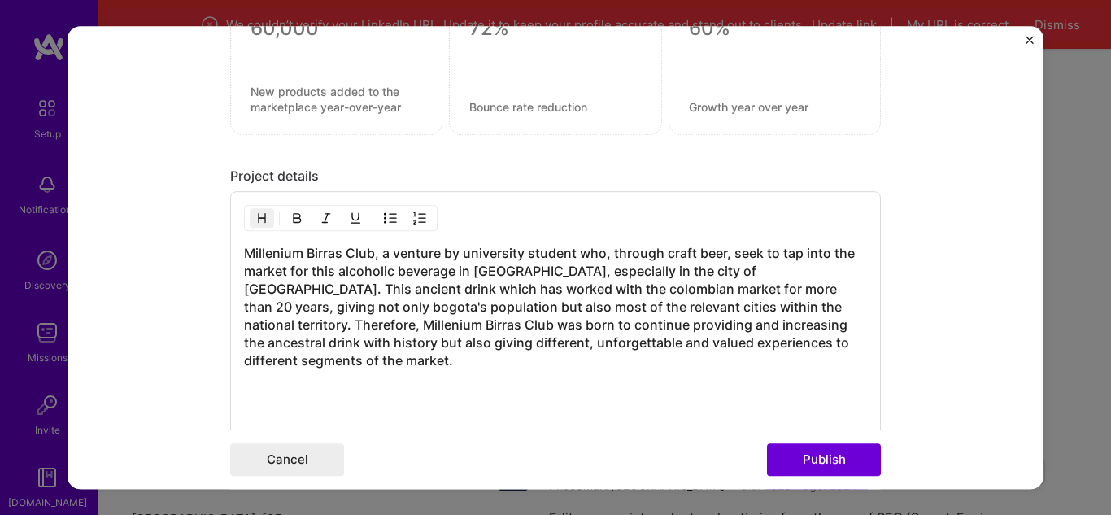
click at [702, 306] on h3 "Millenium Birras Club, a venture by university student who, through craft beer,…" at bounding box center [555, 306] width 623 height 125
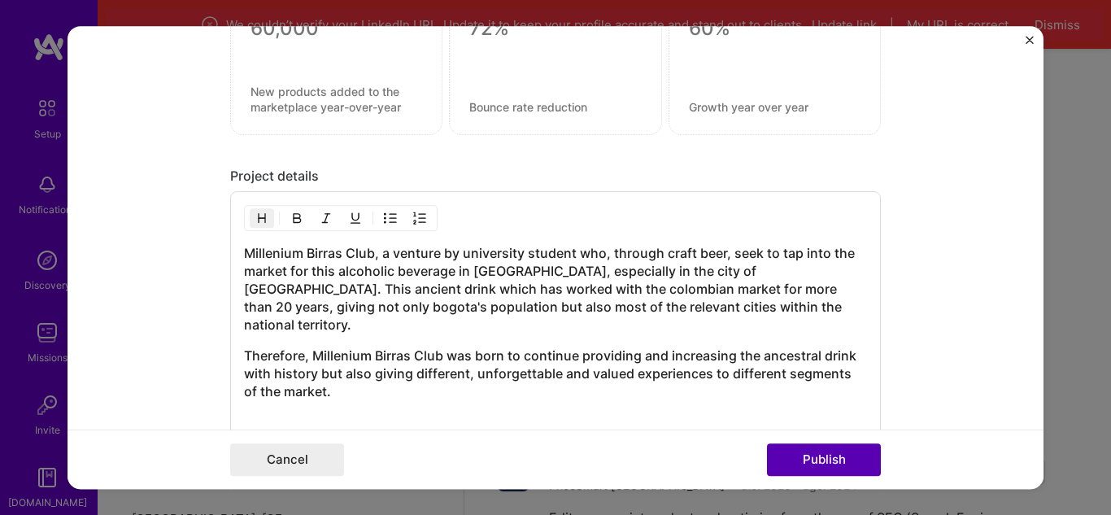
click at [819, 448] on button "Publish" at bounding box center [824, 459] width 114 height 33
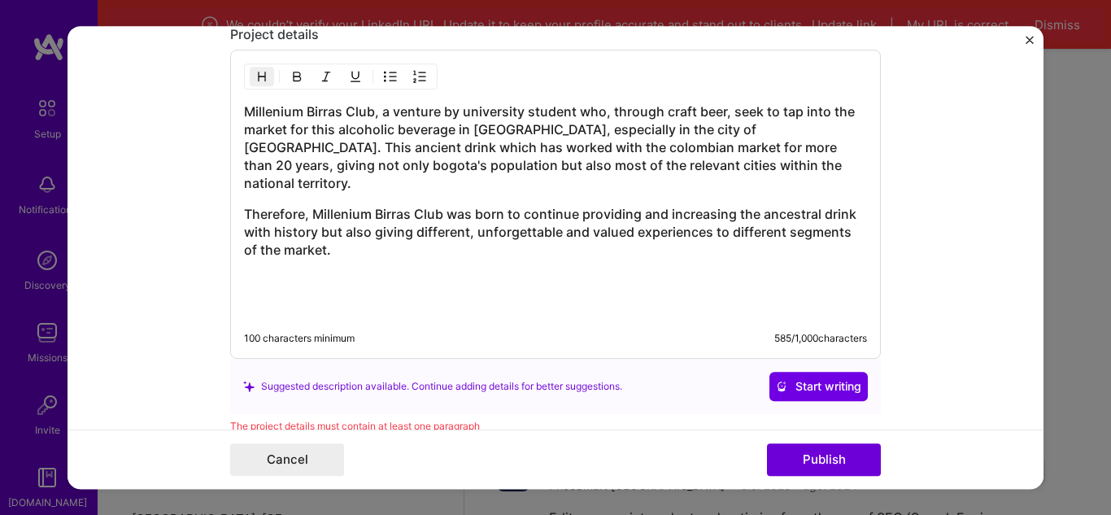
click at [728, 168] on h3 "Millenium Birras Club, a venture by university student who, through craft beer,…" at bounding box center [555, 146] width 623 height 89
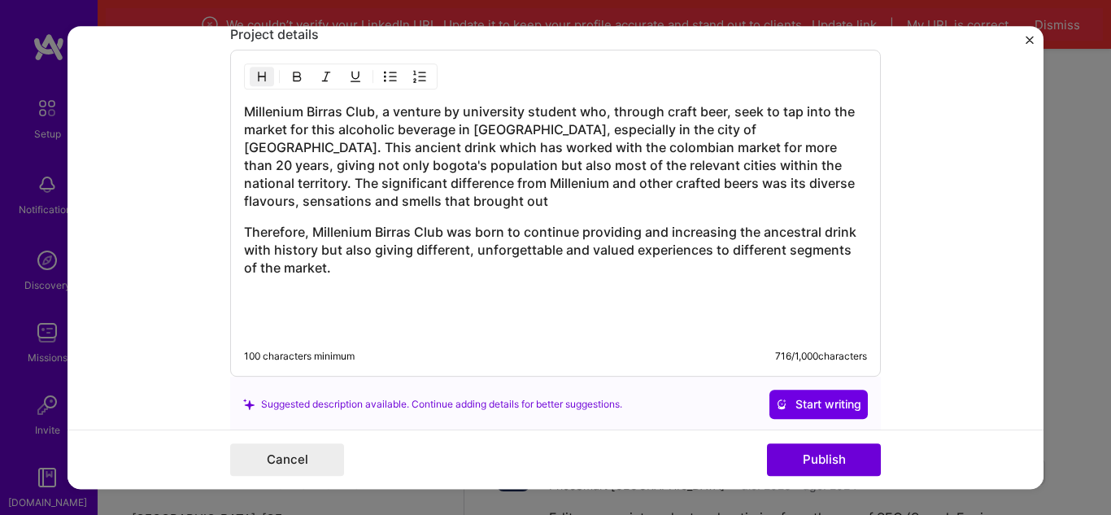
click at [333, 203] on h3 "Millenium Birras Club, a venture by university student who, through craft beer,…" at bounding box center [555, 155] width 623 height 107
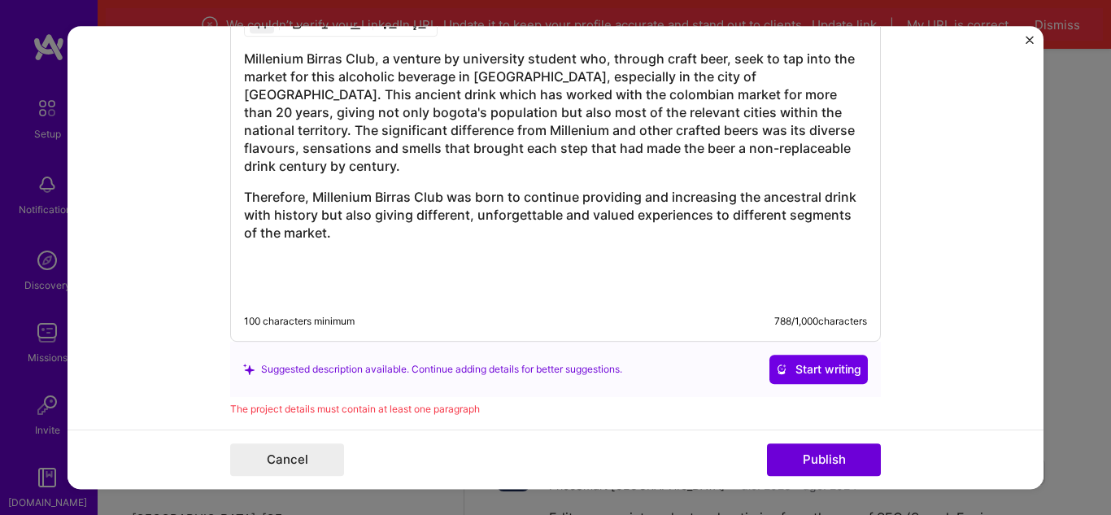
scroll to position [2076, 0]
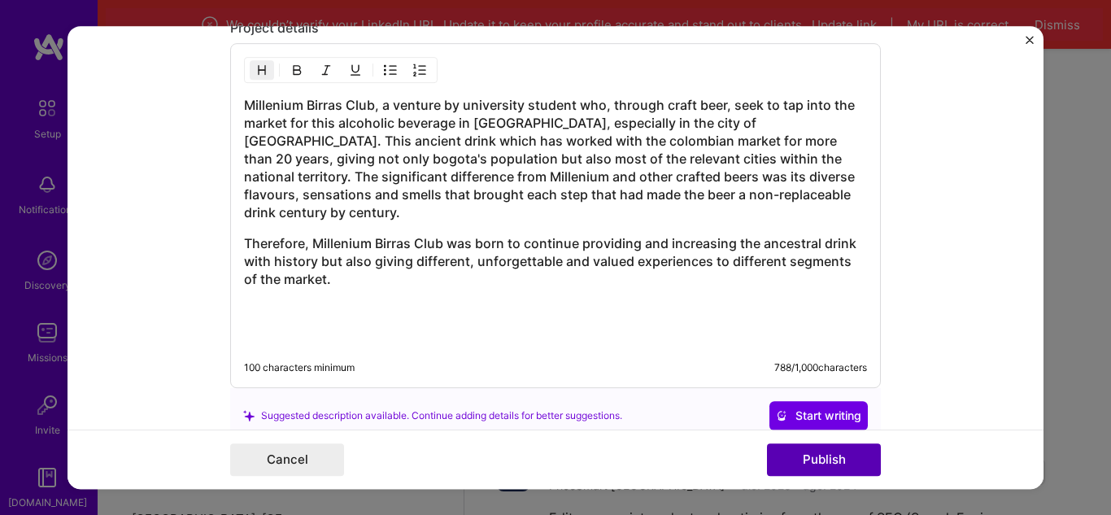
click at [858, 468] on button "Publish" at bounding box center [824, 459] width 114 height 33
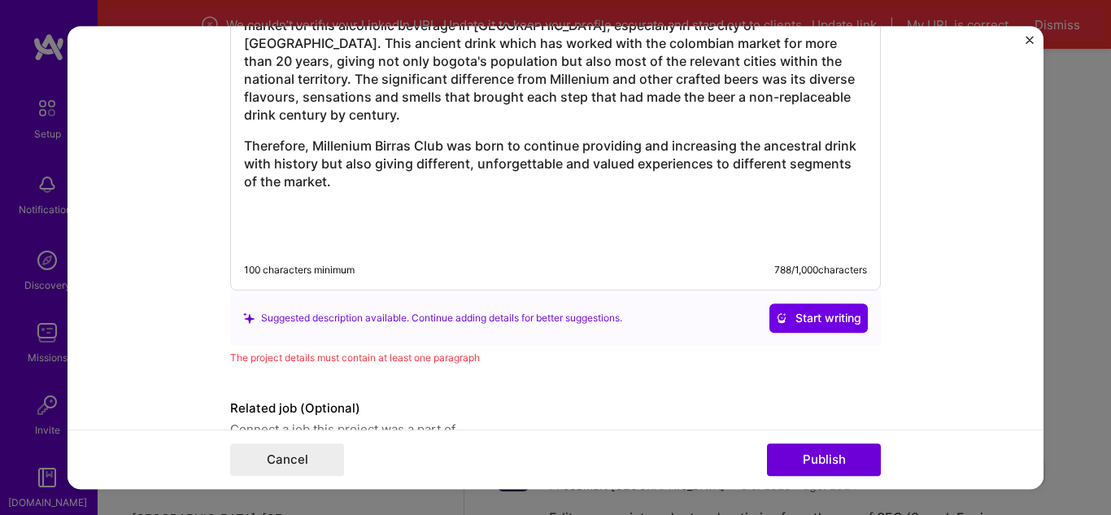
scroll to position [2075, 0]
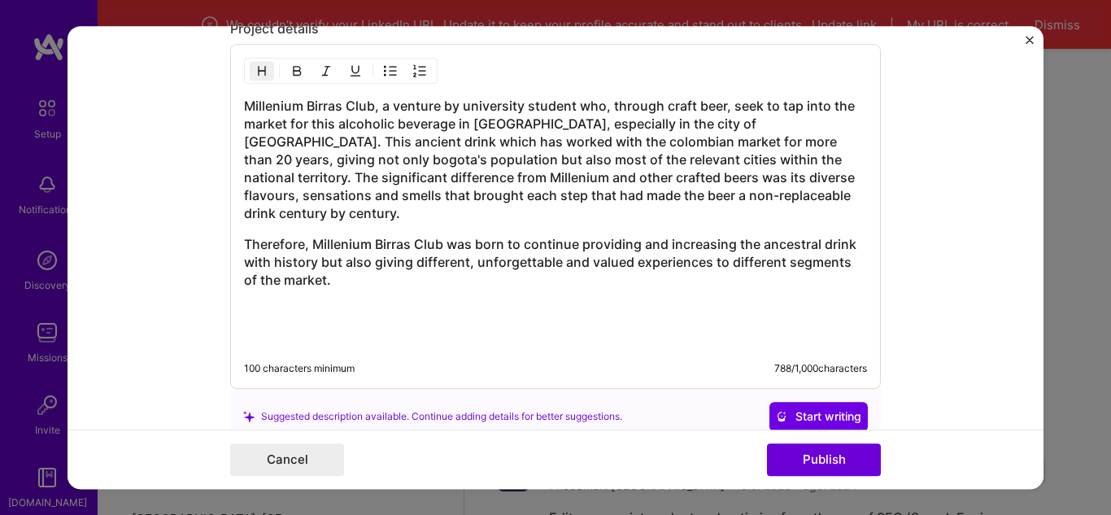
click at [244, 235] on h3 "Therefore, Millenium Birras Club was born to continue providing and increasing …" at bounding box center [555, 262] width 623 height 54
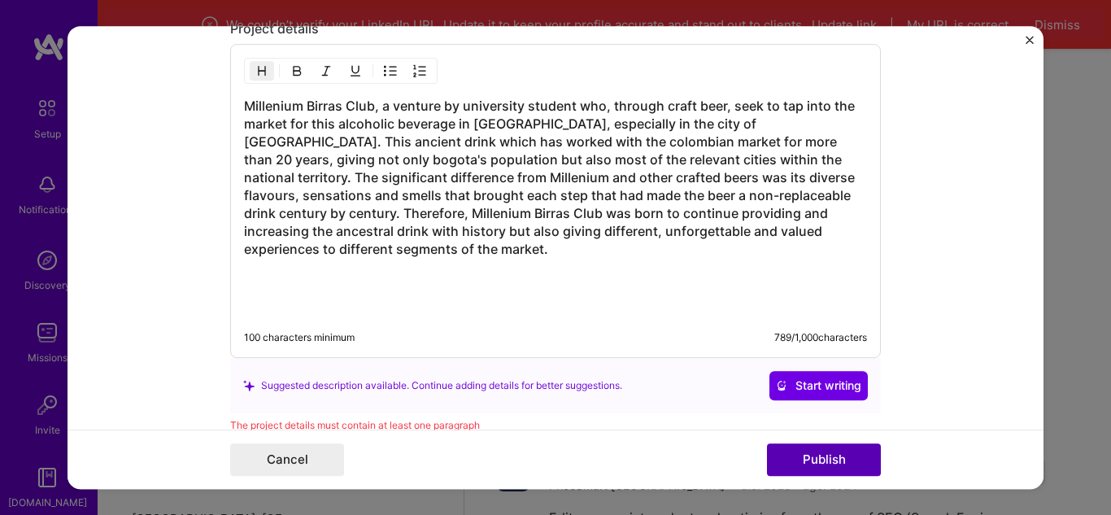
click at [852, 454] on button "Publish" at bounding box center [824, 459] width 114 height 33
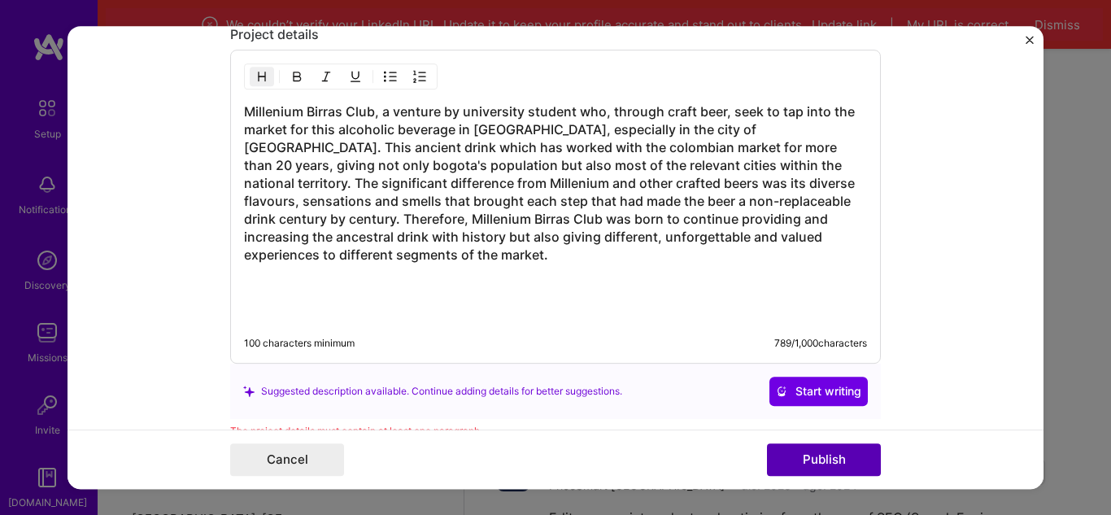
click at [852, 454] on button "Publish" at bounding box center [824, 459] width 114 height 33
click at [851, 454] on button "Publish" at bounding box center [824, 459] width 114 height 33
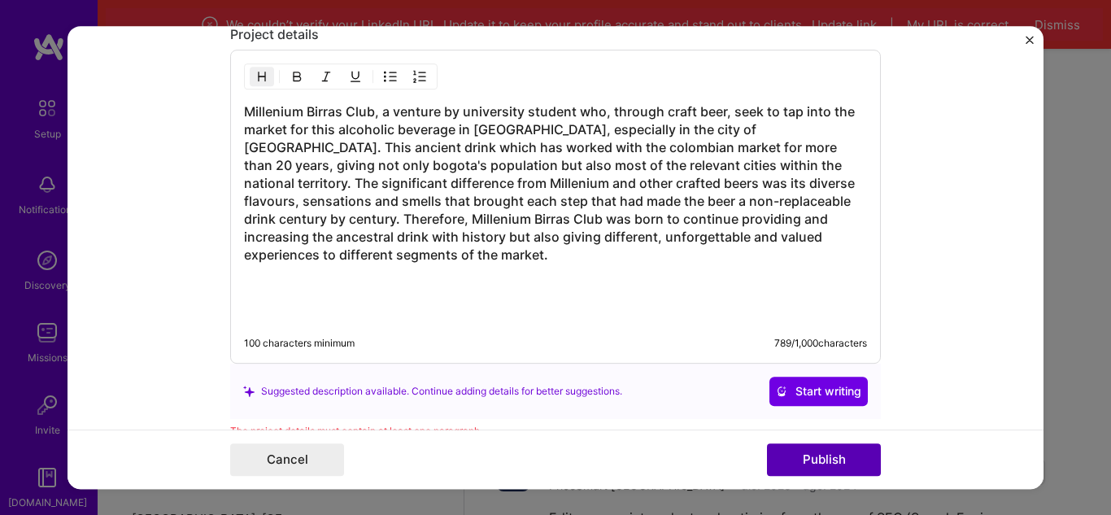
click at [851, 454] on button "Publish" at bounding box center [824, 459] width 114 height 33
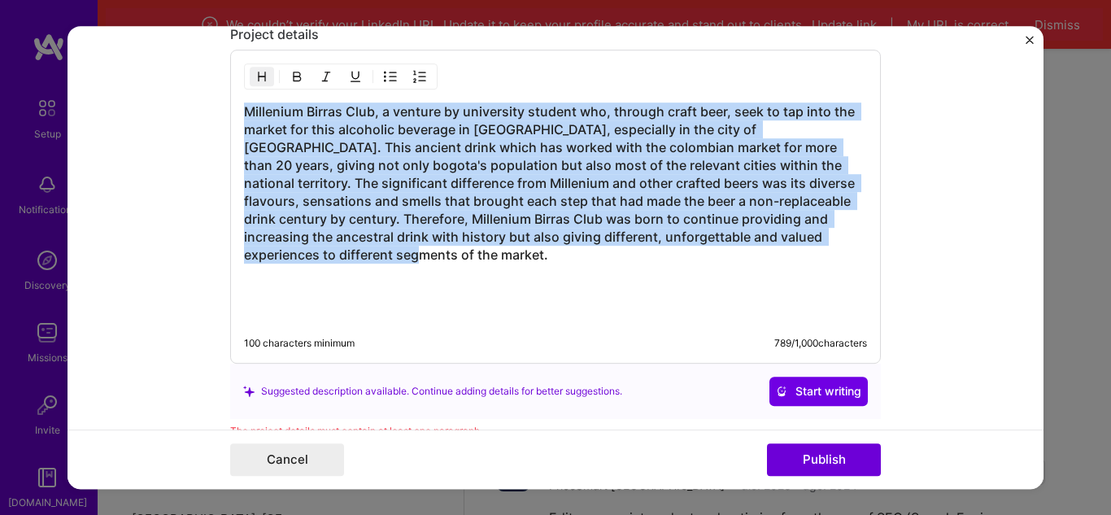
drag, startPoint x: 341, startPoint y: 258, endPoint x: 235, endPoint y: 108, distance: 183.6
click at [235, 108] on div "Millenium Birras Club, a venture by university student who, through craft beer,…" at bounding box center [555, 207] width 650 height 314
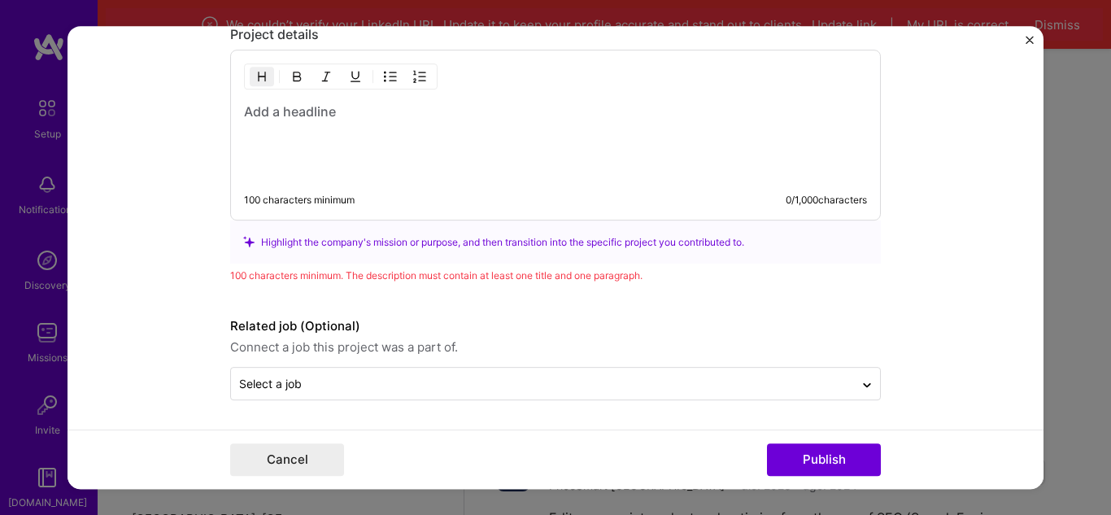
click at [331, 252] on div "Highlight the company's mission or purpose, and then transition into the specif…" at bounding box center [555, 241] width 650 height 43
click at [381, 118] on h3 at bounding box center [555, 111] width 623 height 18
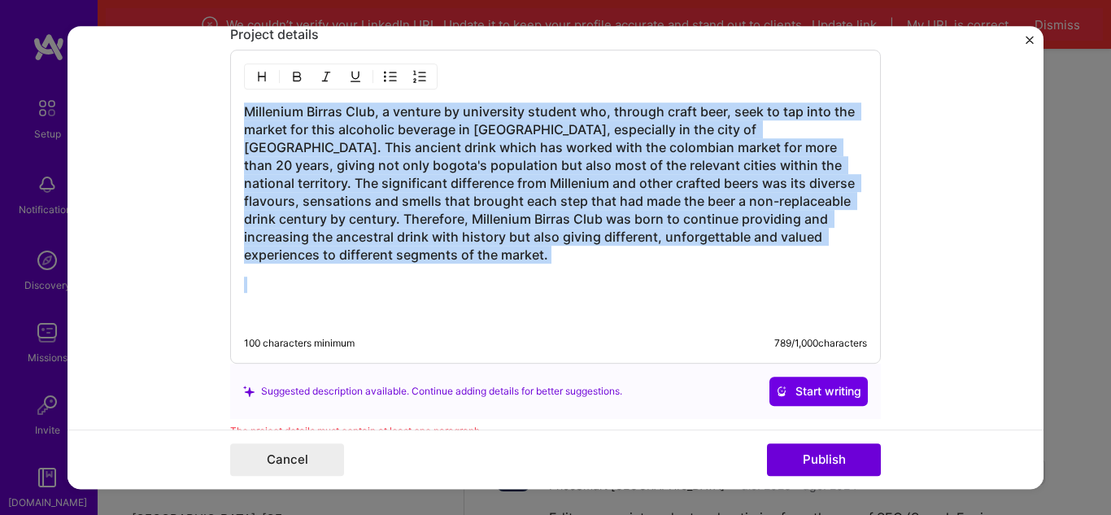
drag, startPoint x: 371, startPoint y: 269, endPoint x: 227, endPoint y: 107, distance: 216.5
click at [230, 107] on div "Millenium Birras Club, a venture by university student who, through craft beer,…" at bounding box center [555, 207] width 650 height 314
copy h3 "Millenium Birras Club, a venture by university student who, through craft beer,…"
click at [390, 259] on h3 "Millenium Birras Club, a venture by university student who, through craft beer,…" at bounding box center [555, 182] width 623 height 161
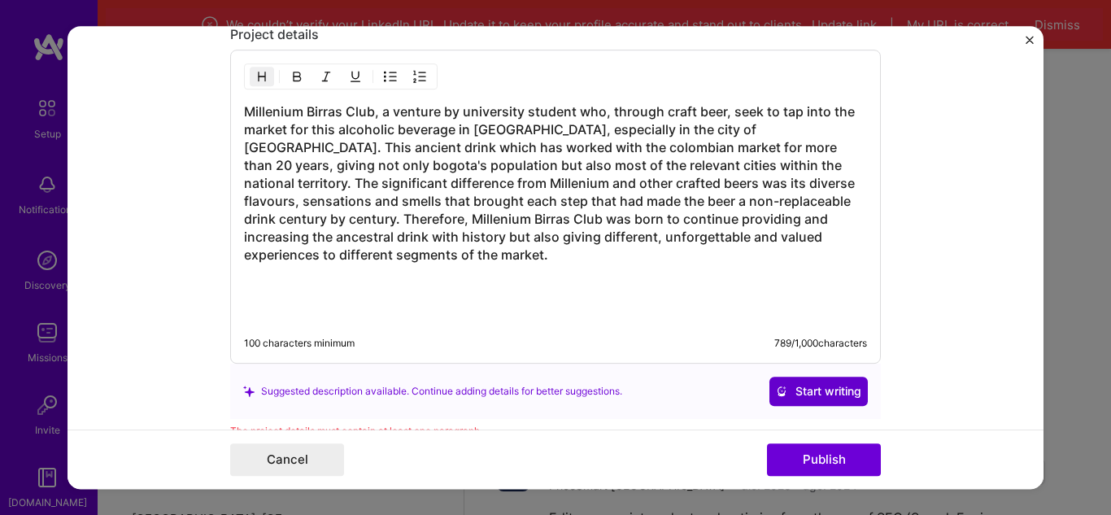
click at [812, 376] on button "Start writing" at bounding box center [818, 390] width 98 height 29
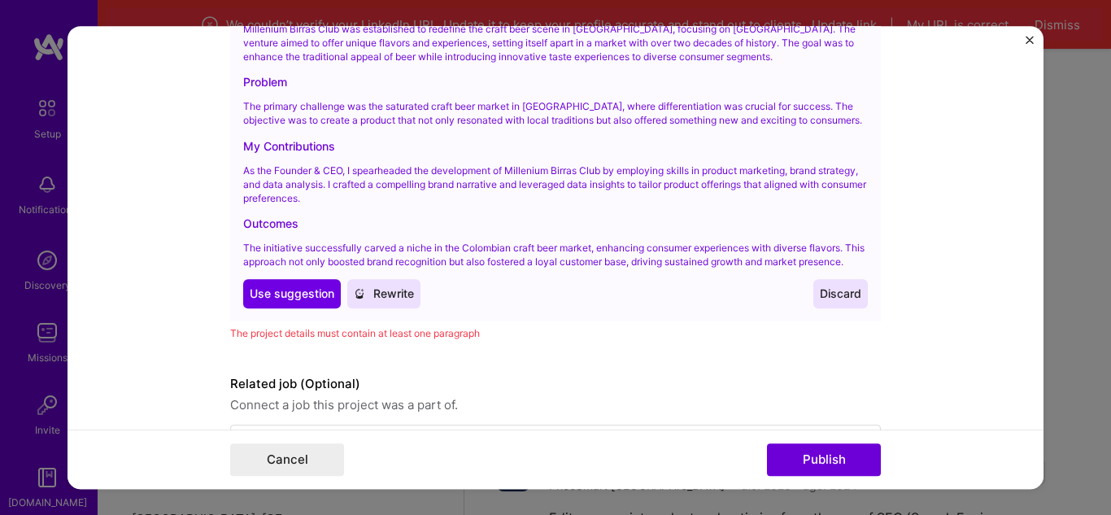
scroll to position [2476, 0]
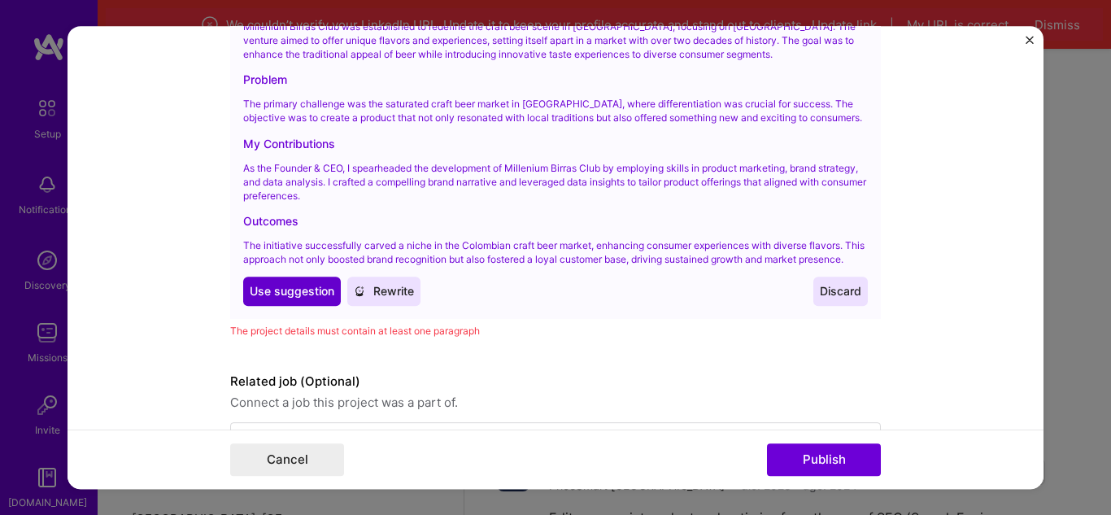
click at [266, 299] on span "Use suggestion" at bounding box center [292, 291] width 85 height 16
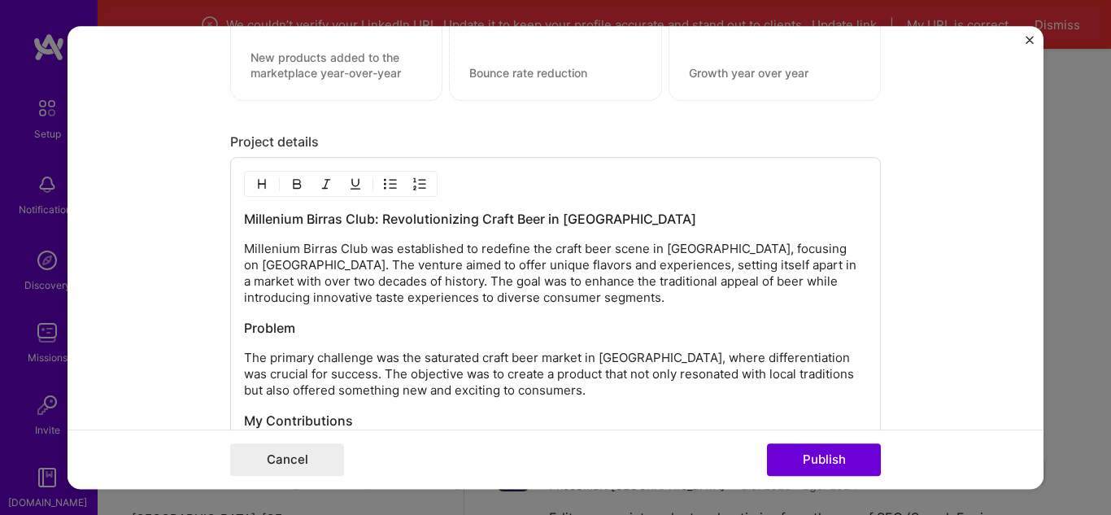
scroll to position [2060, 0]
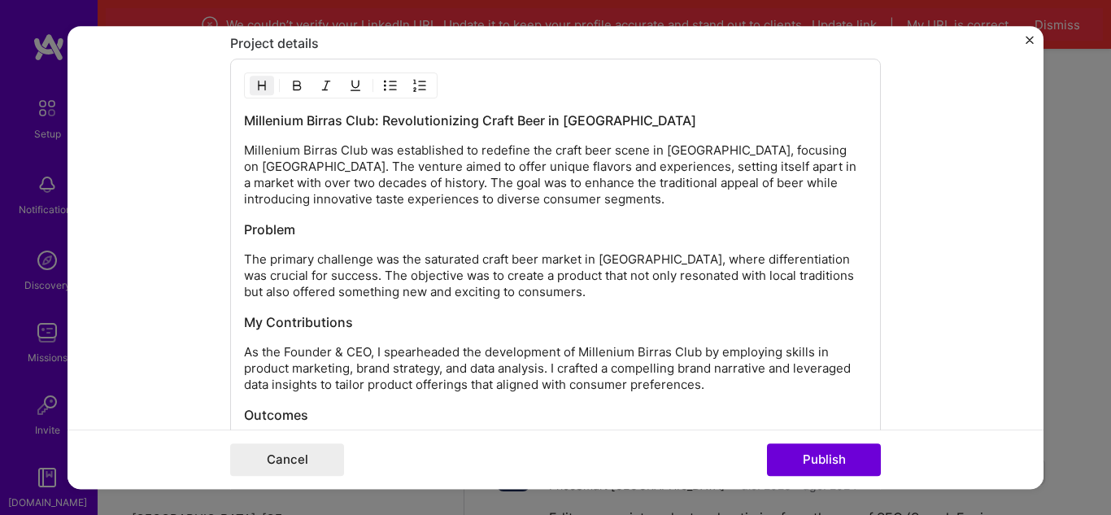
drag, startPoint x: 238, startPoint y: 218, endPoint x: 324, endPoint y: 215, distance: 86.2
click at [324, 215] on div "Millenium Birras Club: Revolutionizing Craft Beer in [GEOGRAPHIC_DATA] Milleniu…" at bounding box center [555, 298] width 623 height 374
click at [615, 115] on h3 "Millenium Birras Club: Revolutionizing Craft Beer in [GEOGRAPHIC_DATA]" at bounding box center [555, 120] width 623 height 18
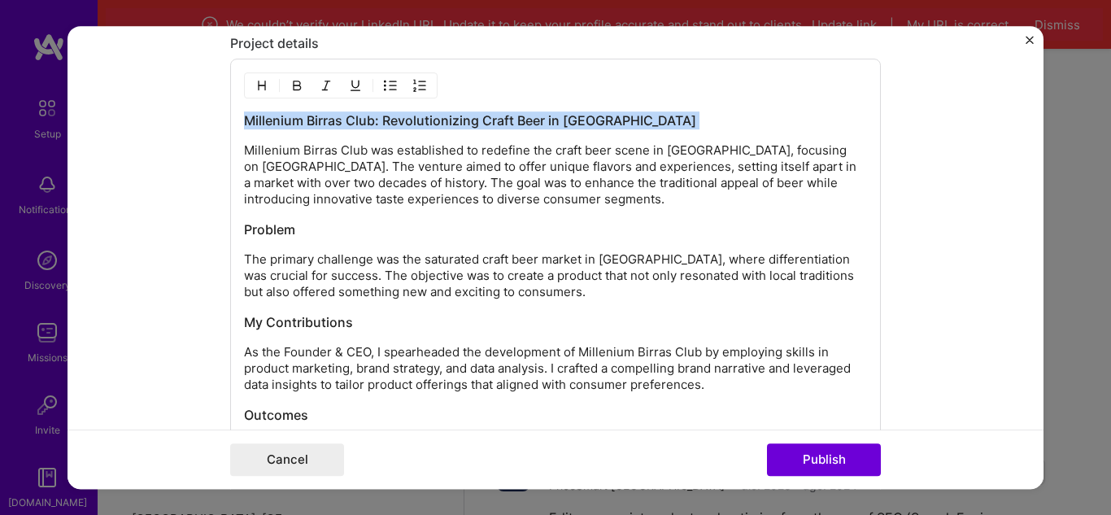
drag, startPoint x: 615, startPoint y: 115, endPoint x: 262, endPoint y: 116, distance: 353.6
click at [262, 116] on h3 "Millenium Birras Club: Revolutionizing Craft Beer in [GEOGRAPHIC_DATA]" at bounding box center [555, 120] width 623 height 18
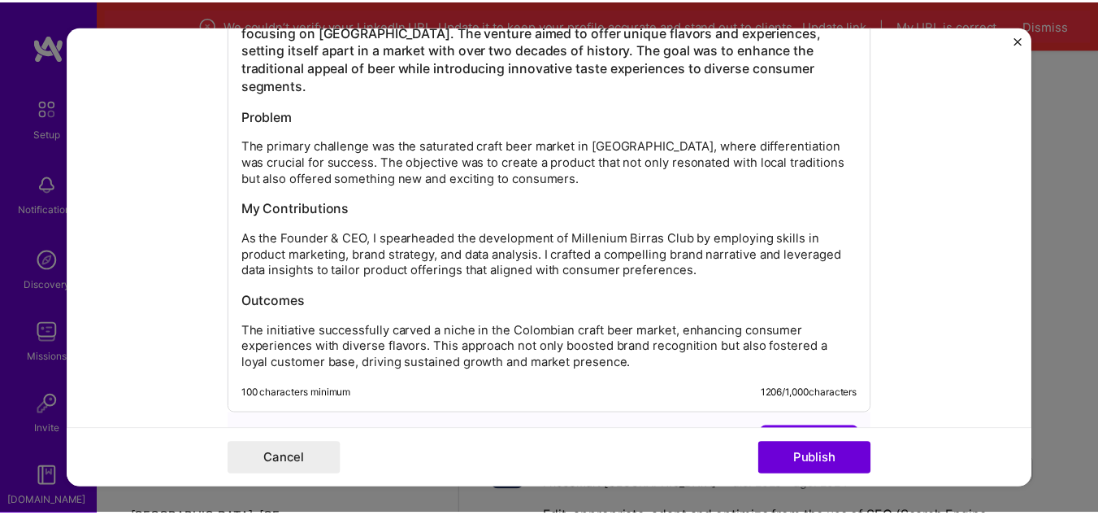
scroll to position [2141, 0]
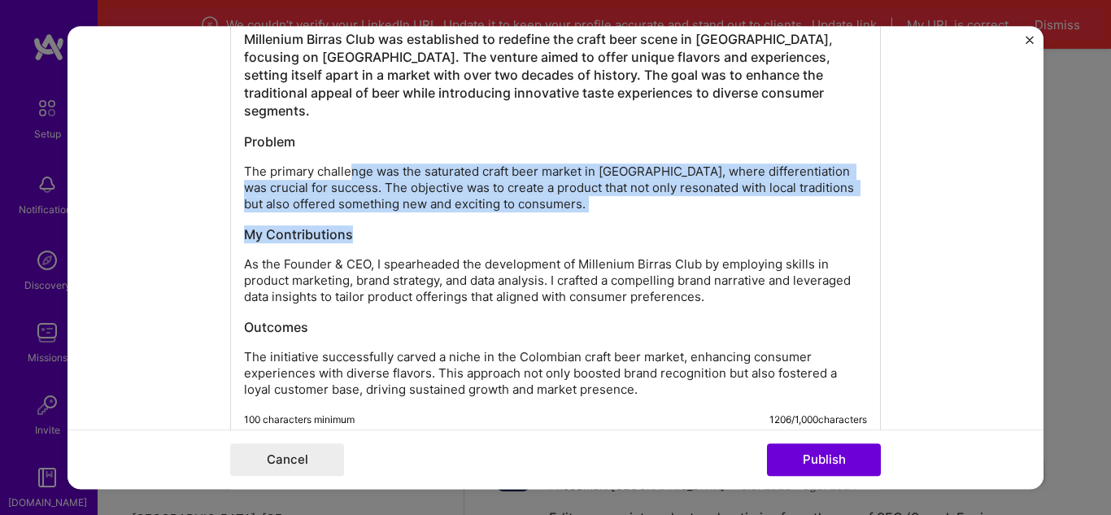
drag, startPoint x: 548, startPoint y: 197, endPoint x: 346, endPoint y: 159, distance: 206.0
click at [346, 159] on div "Millenium Birras Club was established to redefine the craft beer scene in [GEOG…" at bounding box center [555, 213] width 623 height 367
click at [346, 163] on p "The primary challenge was the saturated craft beer market in [GEOGRAPHIC_DATA],…" at bounding box center [555, 187] width 623 height 49
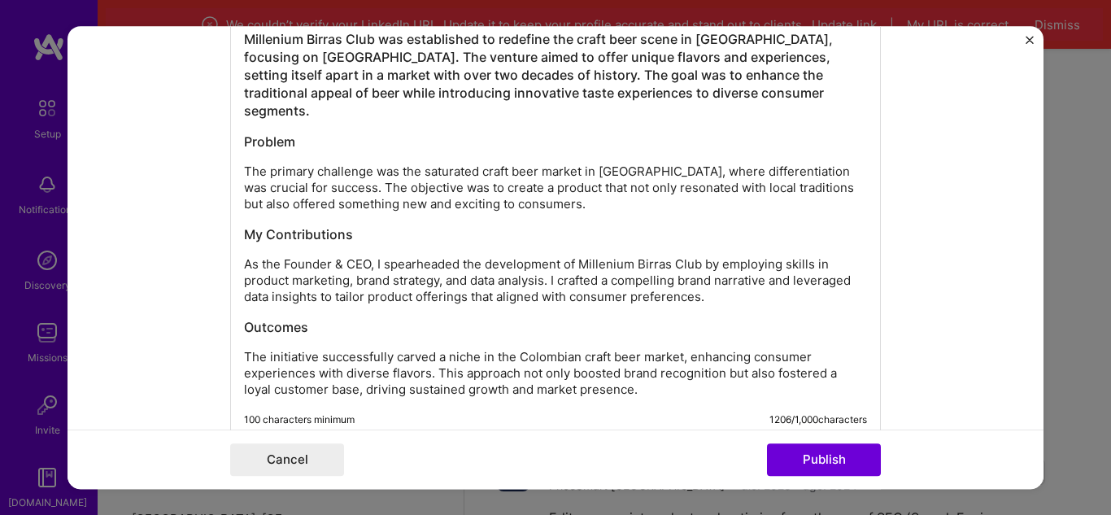
click at [237, 122] on div "Millenium Birras Club was established to redefine the craft beer scene in [GEOG…" at bounding box center [555, 208] width 650 height 463
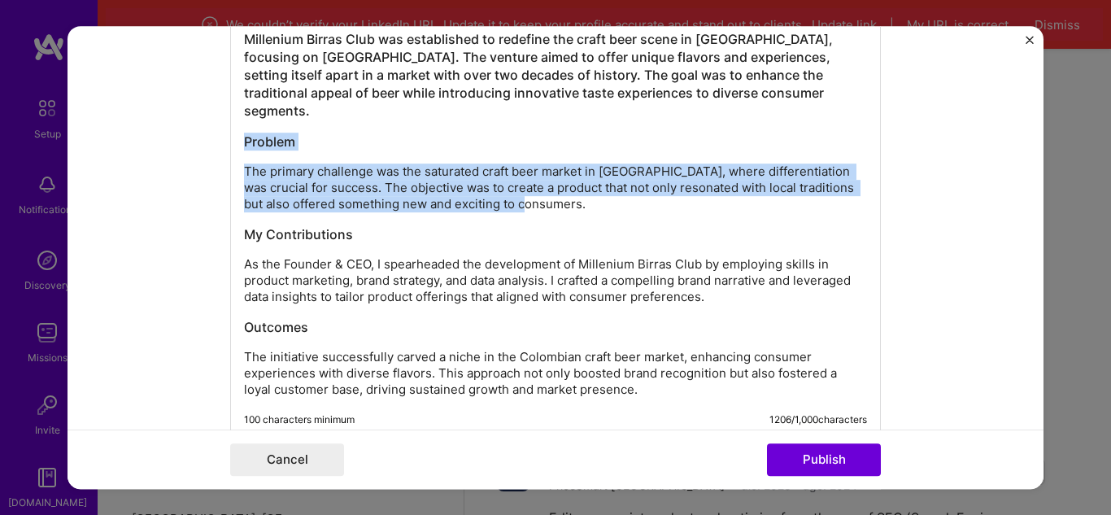
drag, startPoint x: 240, startPoint y: 121, endPoint x: 530, endPoint y: 185, distance: 297.1
click at [530, 185] on div "Millenium Birras Club was established to redefine the craft beer scene in [GEOG…" at bounding box center [555, 213] width 623 height 367
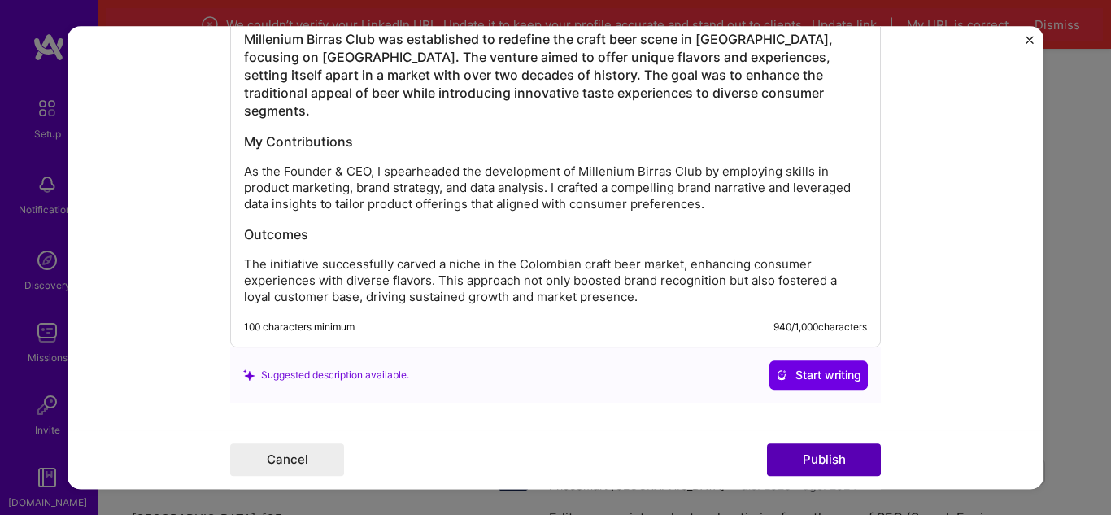
click at [819, 463] on button "Publish" at bounding box center [824, 459] width 114 height 33
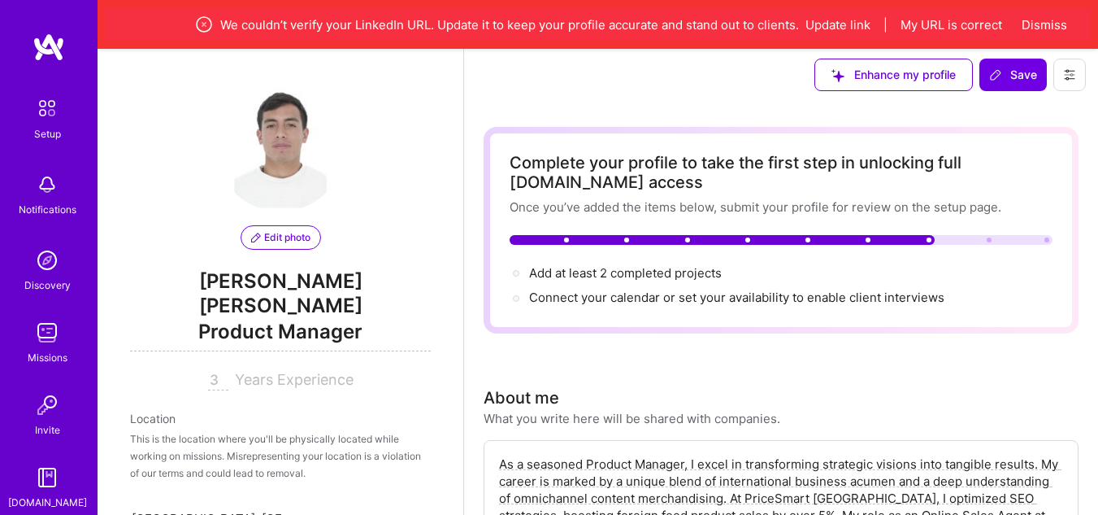
scroll to position [0, 0]
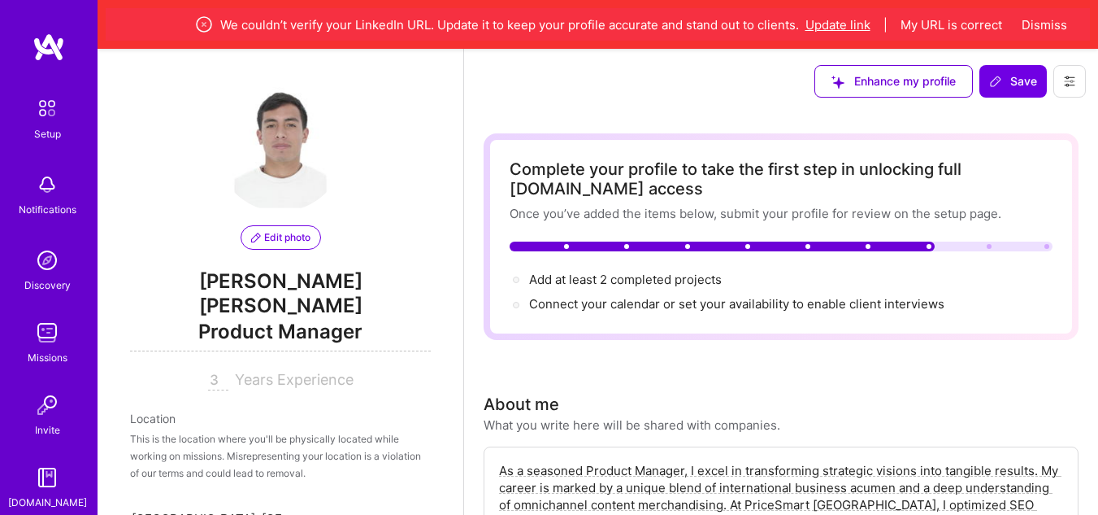
click at [855, 29] on button "Update link" at bounding box center [838, 24] width 65 height 17
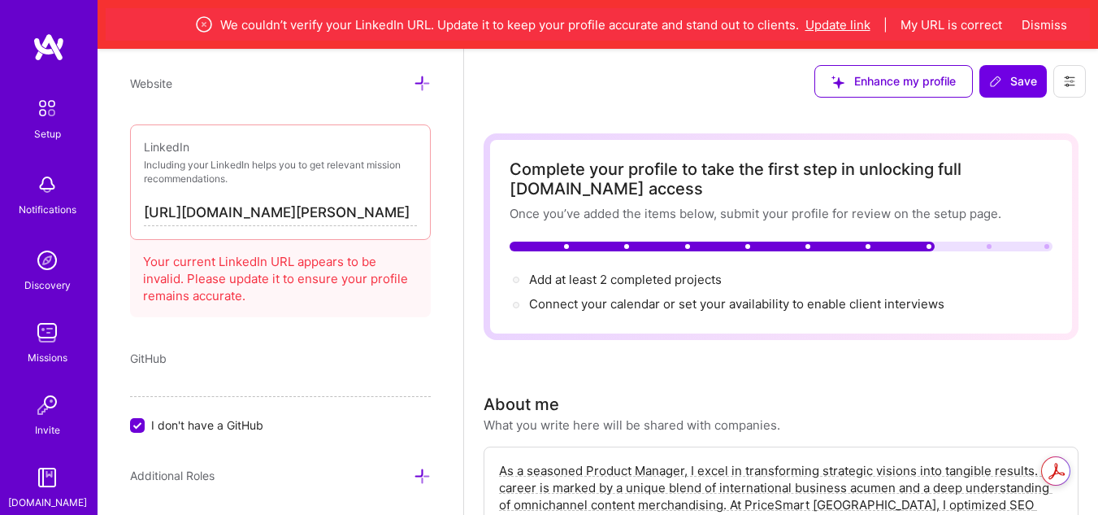
scroll to position [973, 0]
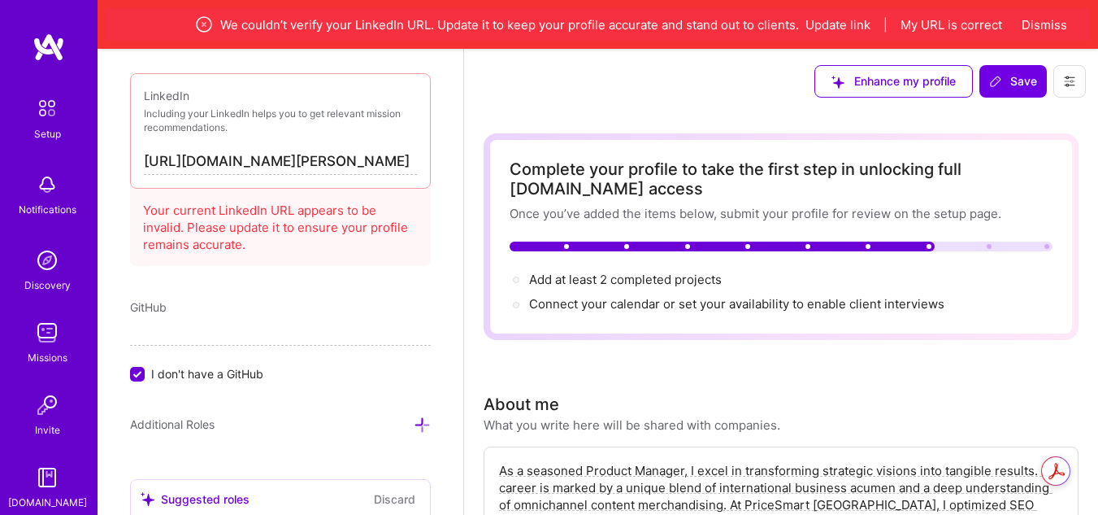
click at [193, 149] on input "[URL][DOMAIN_NAME][PERSON_NAME]" at bounding box center [280, 162] width 273 height 26
type input "[URL][DOMAIN_NAME][PERSON_NAME]"
click at [865, 25] on button "Update link" at bounding box center [838, 24] width 65 height 17
click at [937, 21] on button "My URL is correct" at bounding box center [952, 24] width 102 height 17
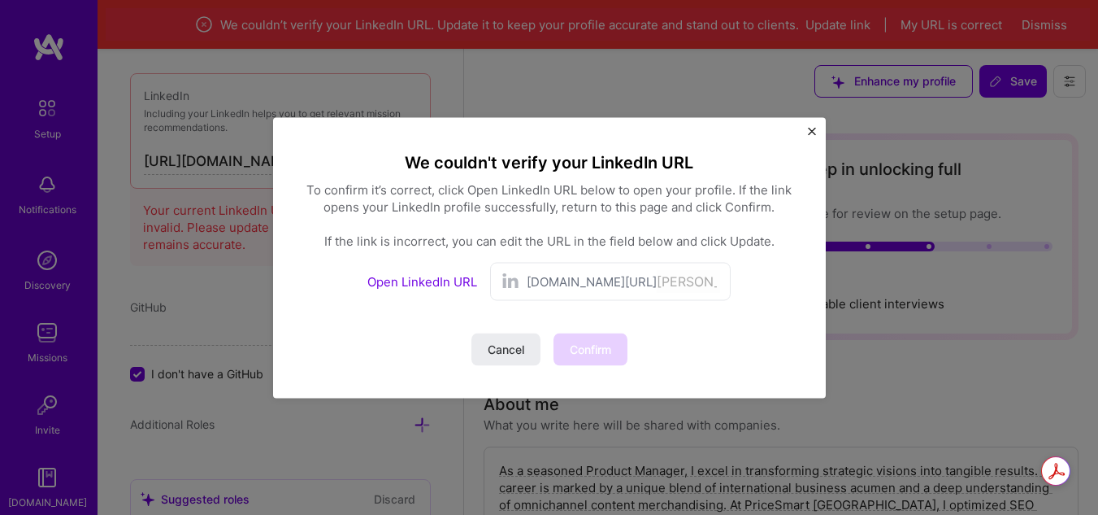
click at [546, 281] on span "[DOMAIN_NAME][URL]" at bounding box center [592, 280] width 130 height 17
click at [452, 285] on link "Open LinkedIn URL" at bounding box center [422, 280] width 110 height 15
click at [576, 286] on span "[DOMAIN_NAME][URL]" at bounding box center [592, 280] width 130 height 17
click at [590, 276] on span "[DOMAIN_NAME][URL]" at bounding box center [592, 280] width 130 height 17
click at [657, 282] on input "[PERSON_NAME]" at bounding box center [688, 281] width 63 height 24
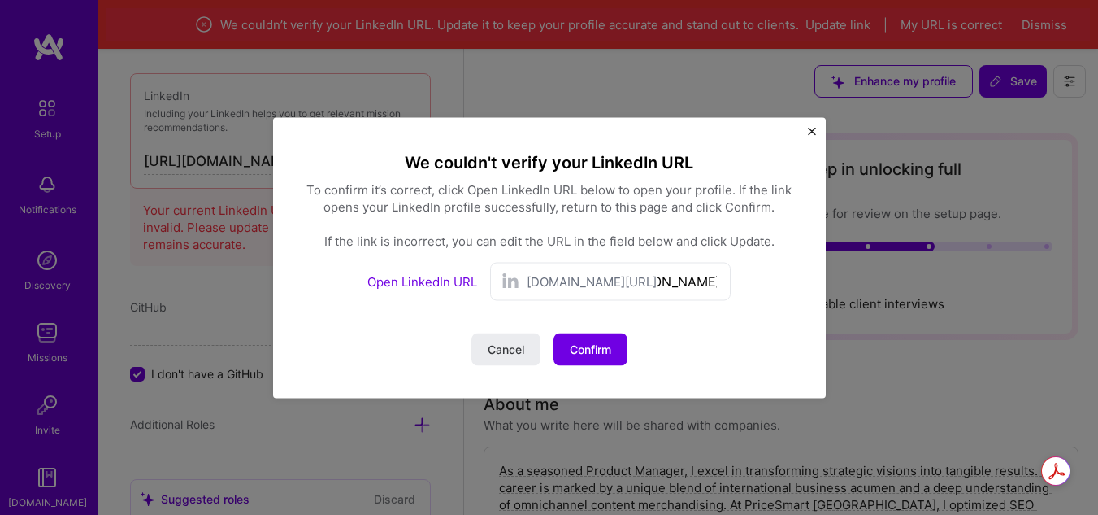
scroll to position [0, 83]
click at [599, 345] on span "Confirm" at bounding box center [590, 349] width 41 height 16
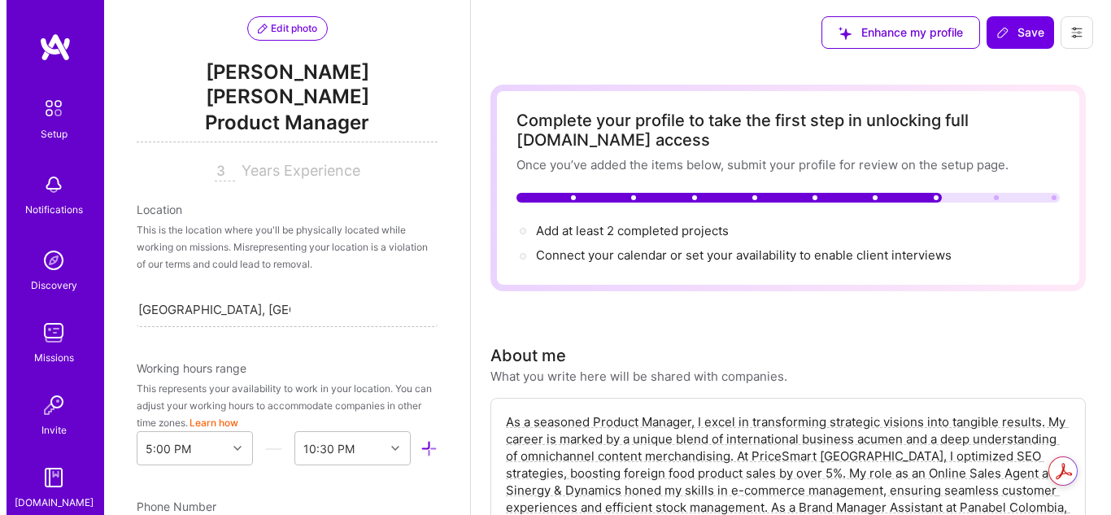
scroll to position [0, 0]
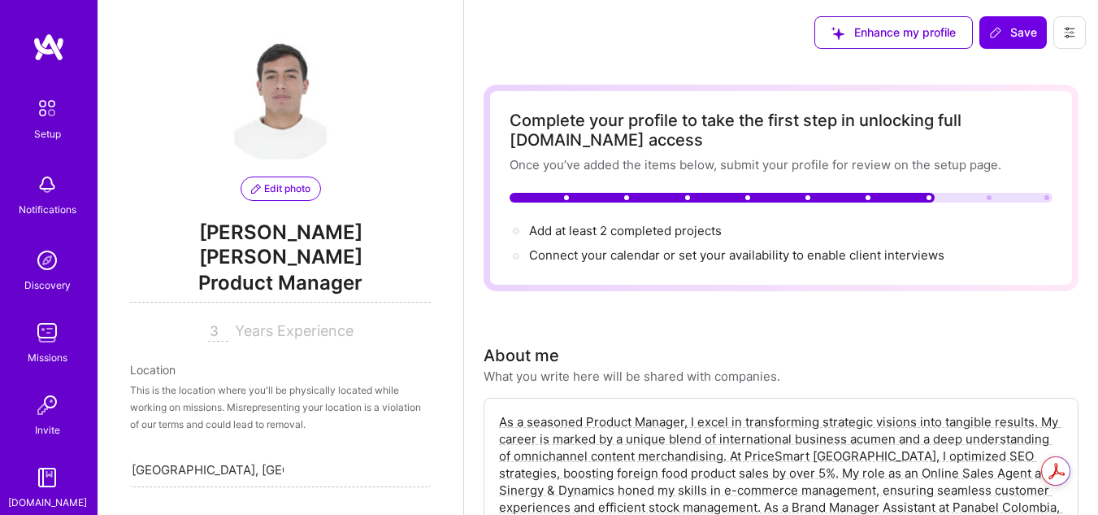
click at [784, 255] on span "Connect your calendar or set your availability to enable client interviews →" at bounding box center [736, 254] width 415 height 15
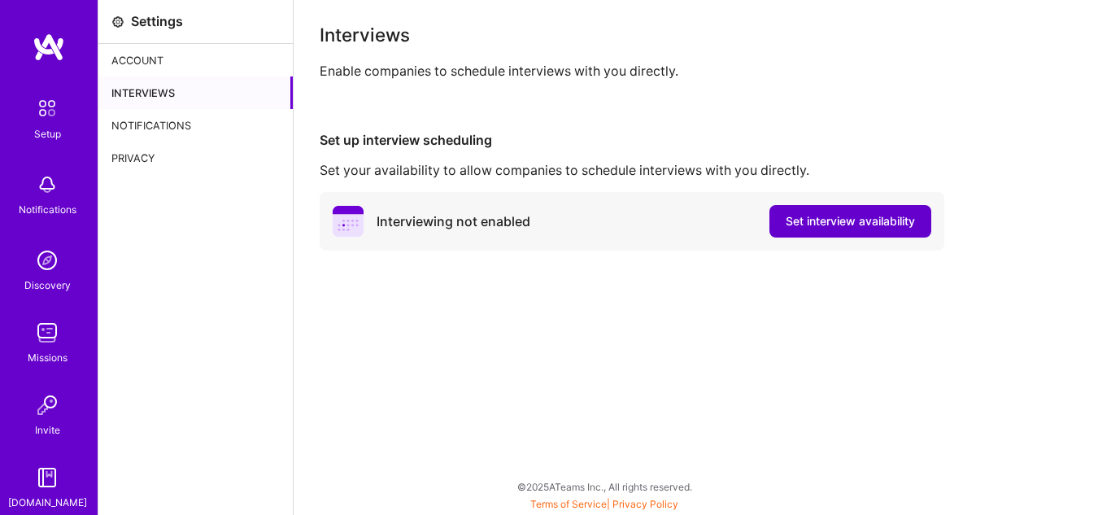
click at [837, 228] on span "Set interview availability" at bounding box center [849, 221] width 129 height 16
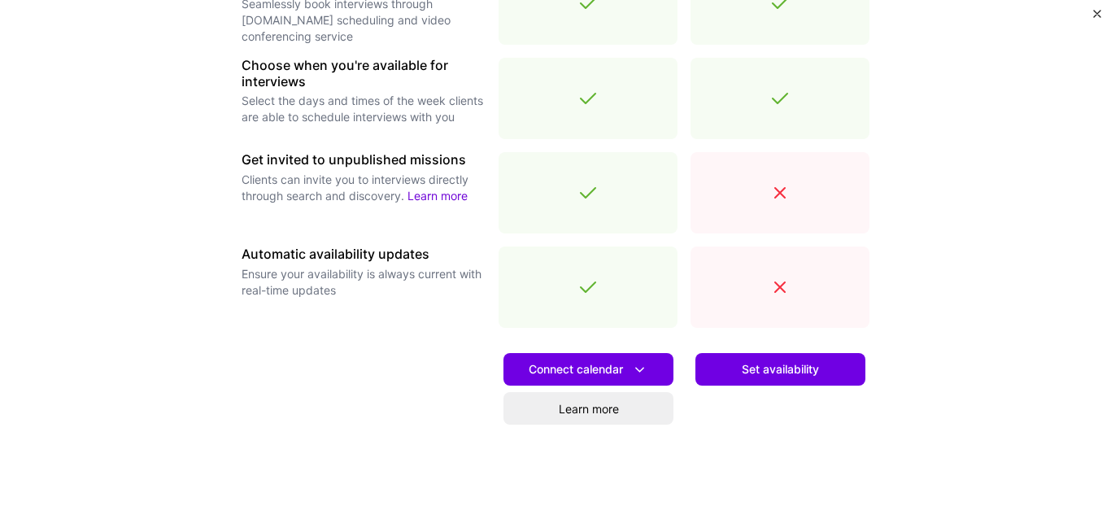
scroll to position [569, 0]
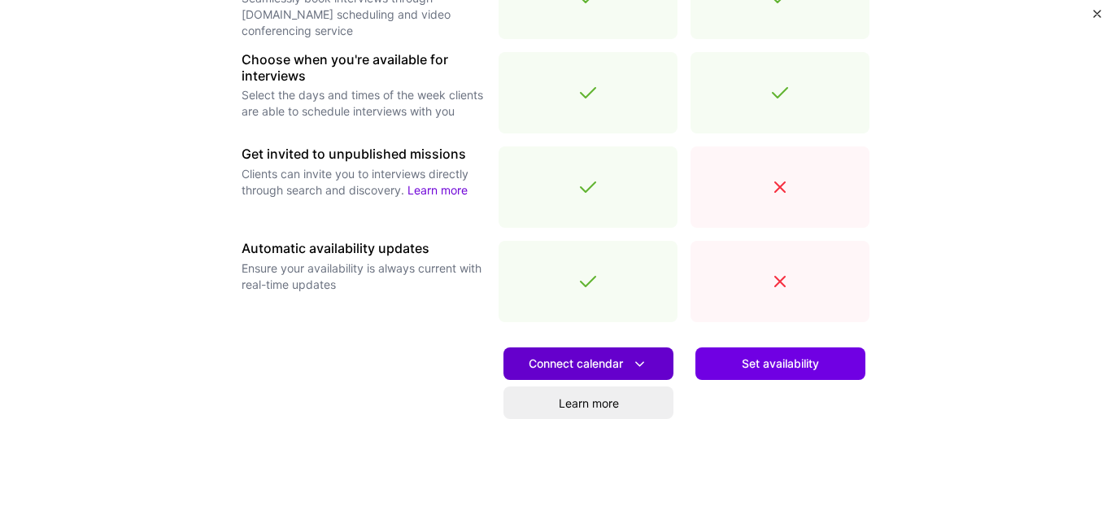
click at [631, 356] on icon at bounding box center [639, 363] width 17 height 17
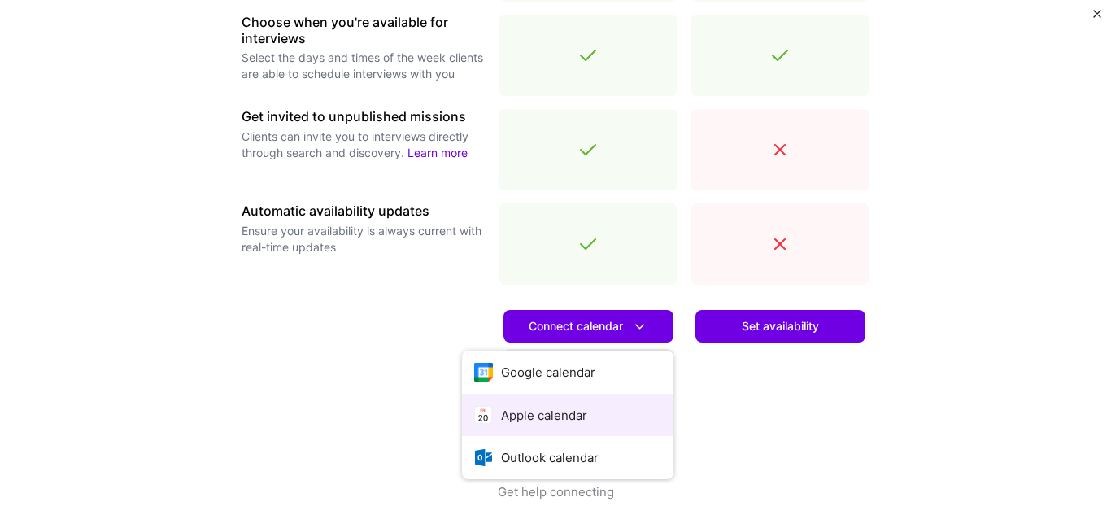
scroll to position [624, 0]
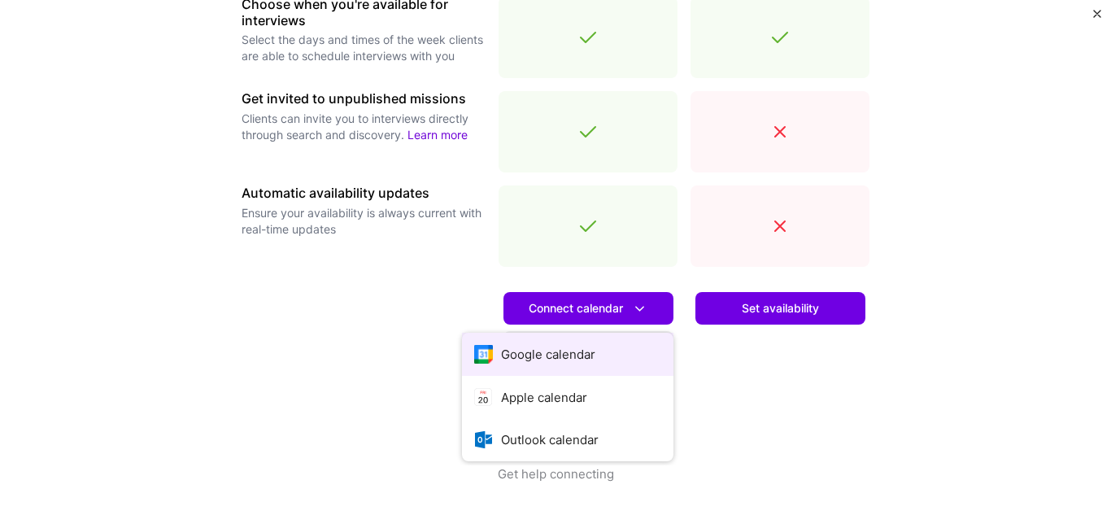
click at [553, 357] on button "Google calendar" at bounding box center [567, 354] width 211 height 43
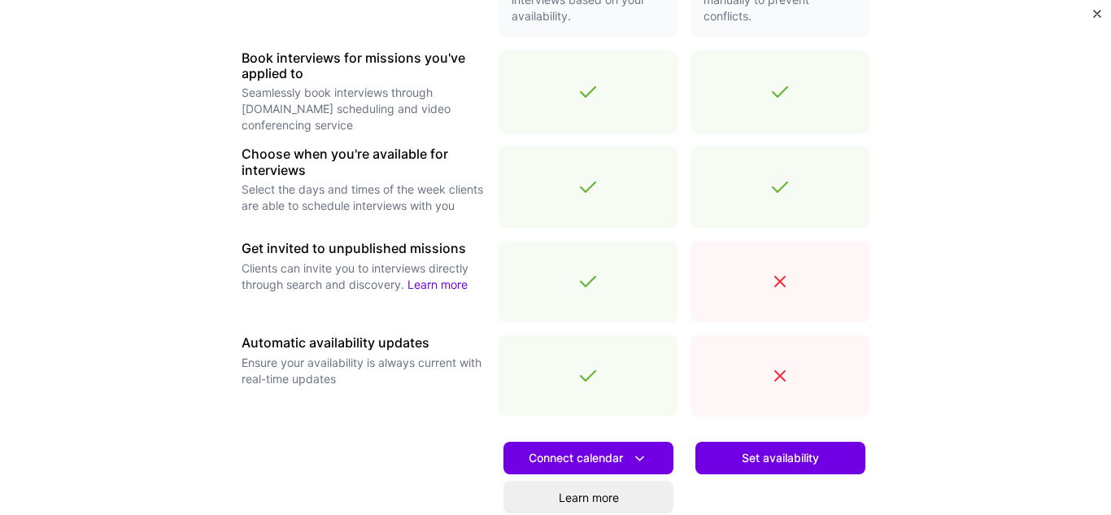
scroll to position [462, 0]
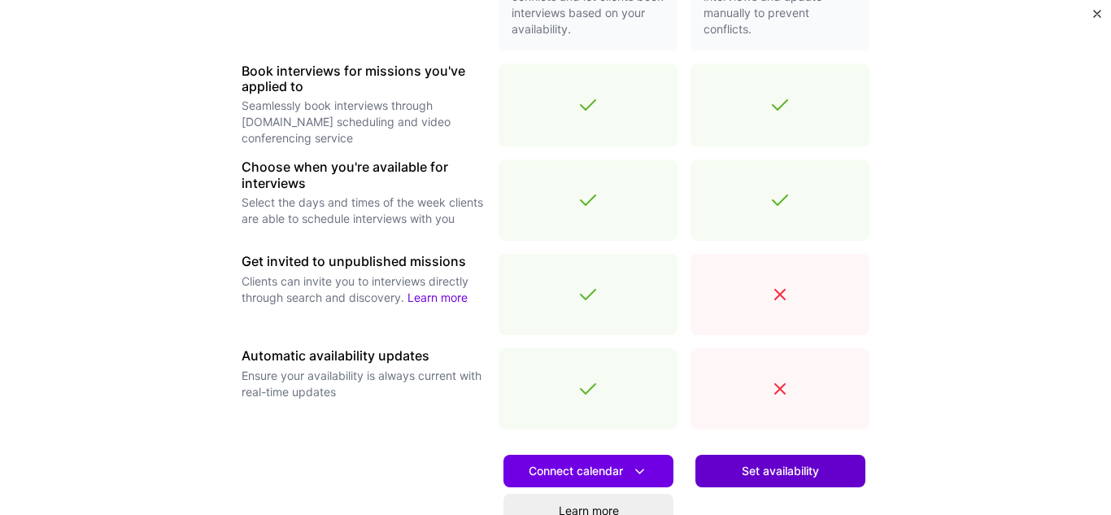
click at [817, 479] on button "Set availability" at bounding box center [780, 470] width 170 height 33
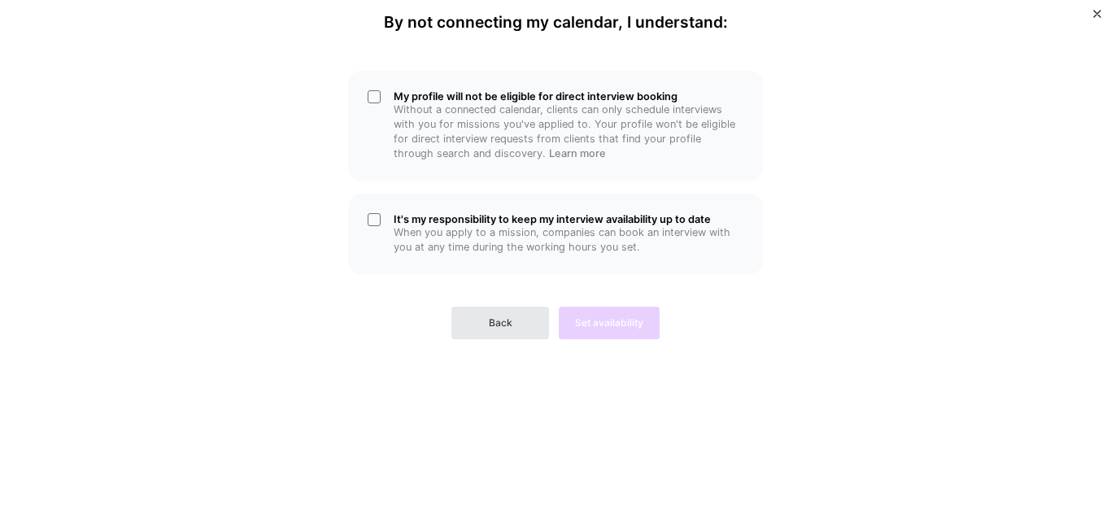
click at [508, 327] on span "Back" at bounding box center [501, 322] width 24 height 15
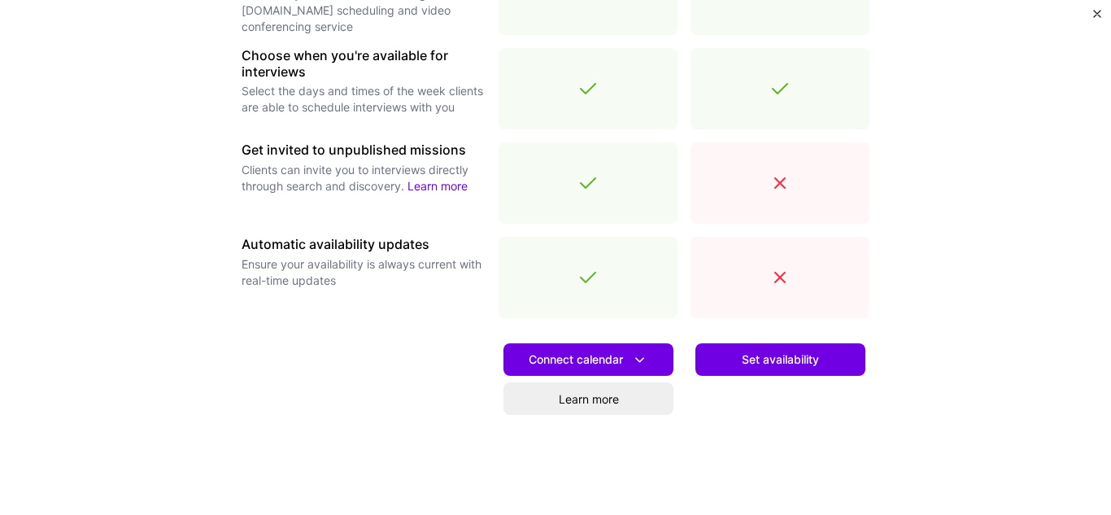
scroll to position [624, 0]
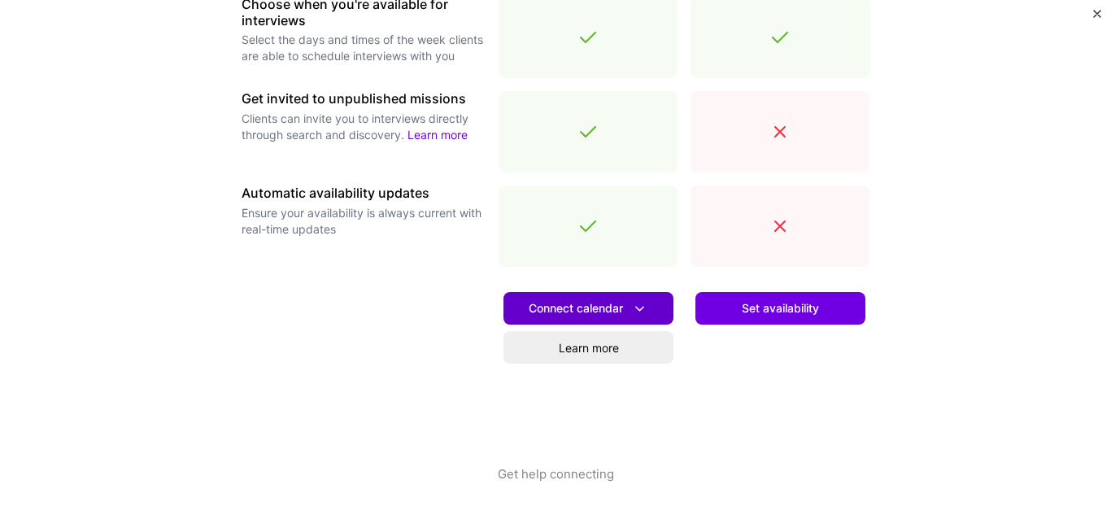
click at [624, 304] on span "Connect calendar" at bounding box center [588, 308] width 120 height 17
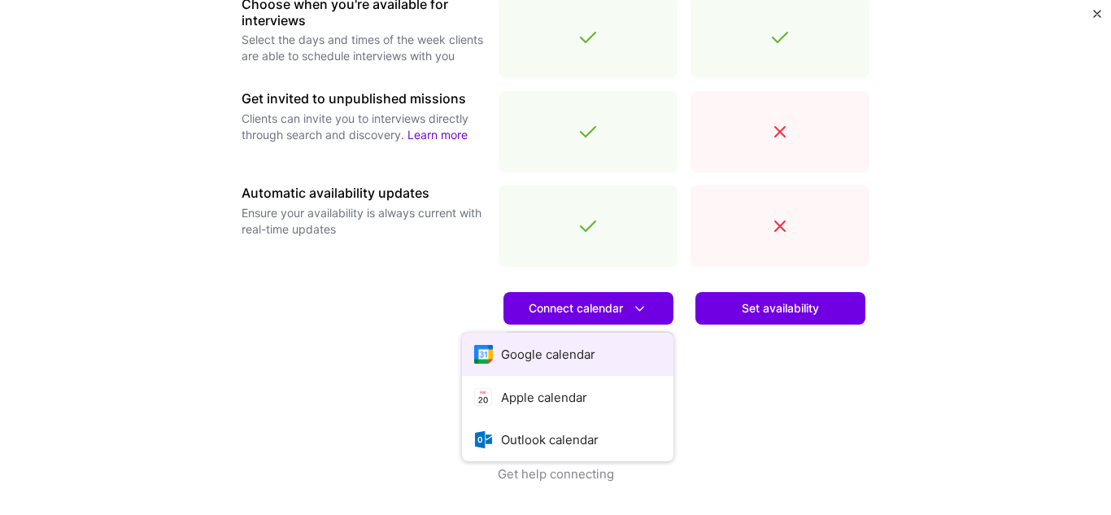
click at [567, 344] on button "Google calendar" at bounding box center [567, 354] width 211 height 43
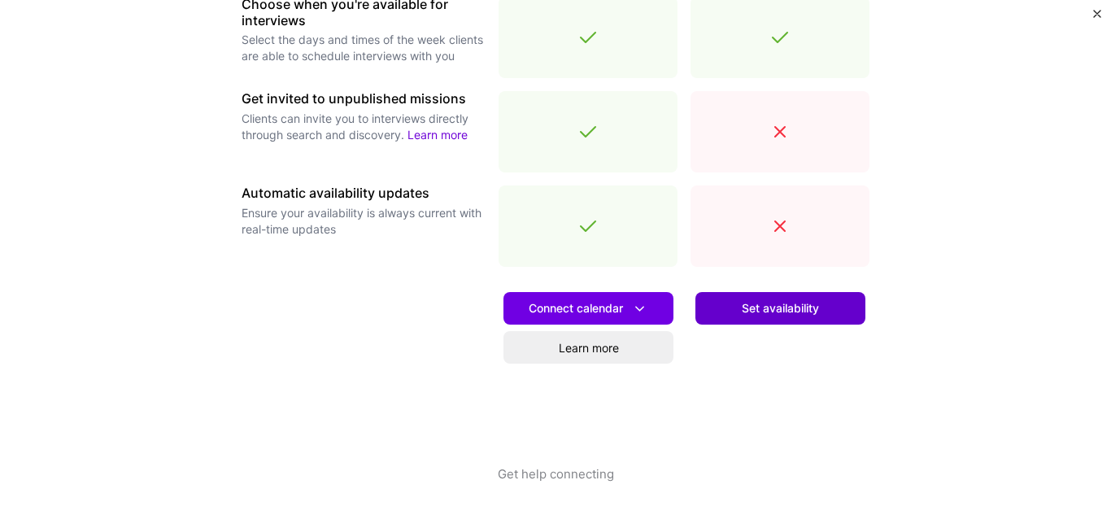
click at [774, 306] on span "Set availability" at bounding box center [779, 308] width 77 height 16
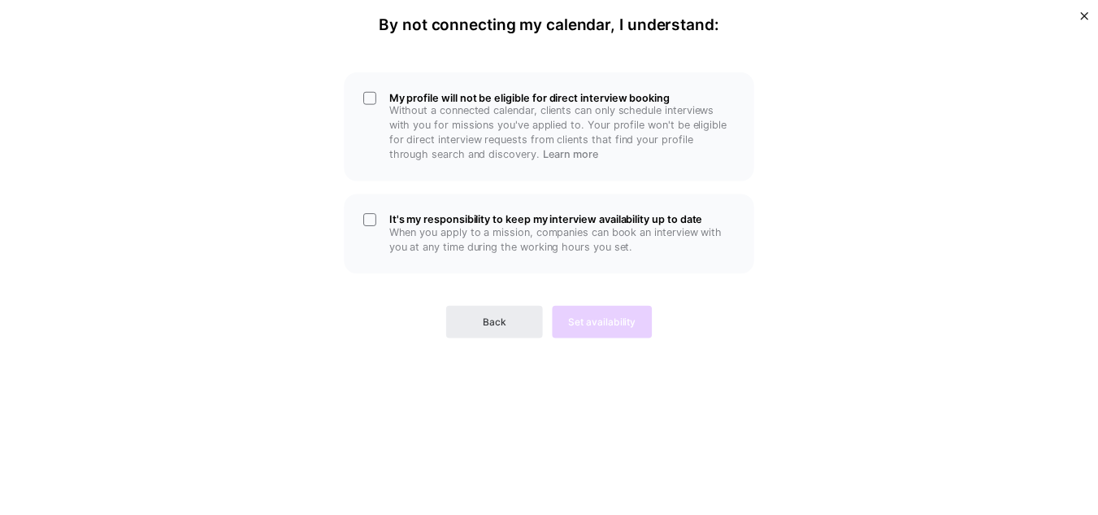
scroll to position [0, 0]
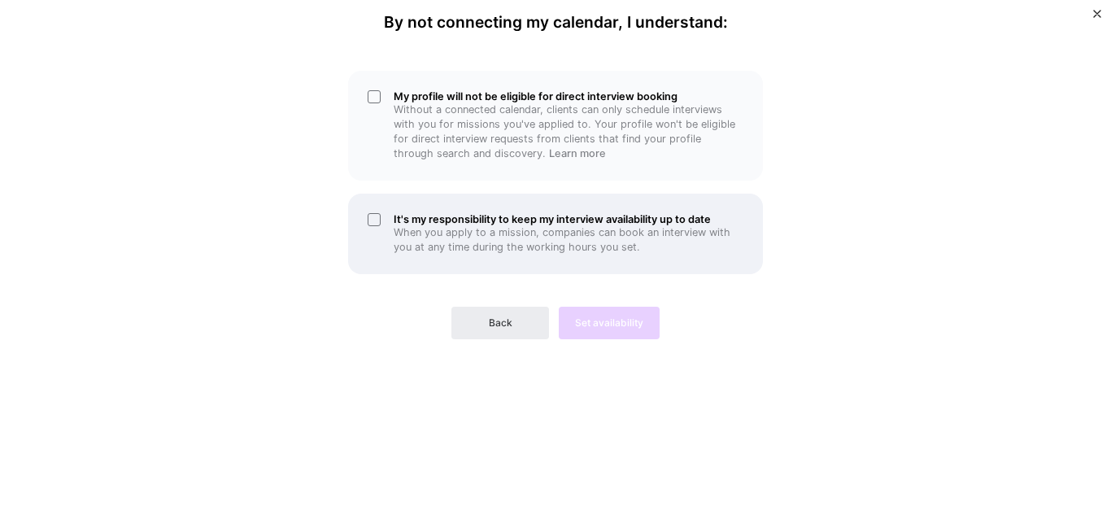
click at [367, 223] on div "It's my responsibility to keep my interview availability up to date When you ap…" at bounding box center [555, 233] width 415 height 80
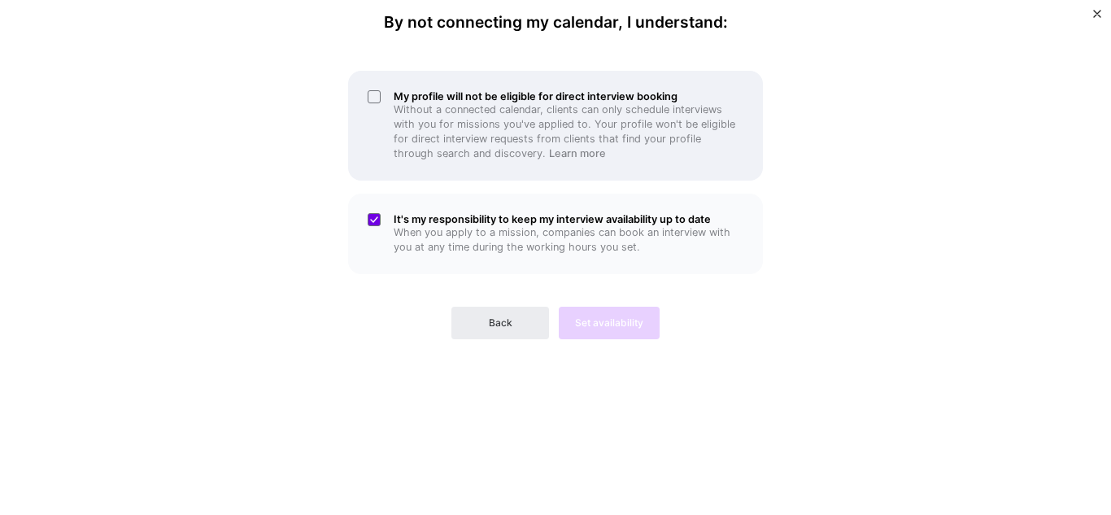
click at [375, 93] on div "My profile will not be eligible for direct interview booking Without a connecte…" at bounding box center [555, 126] width 415 height 110
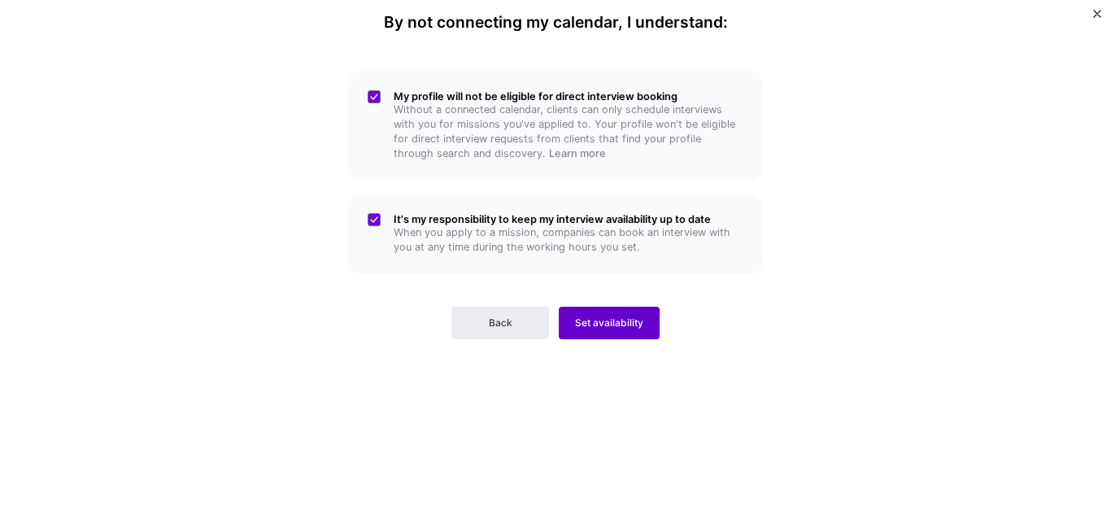
click at [624, 331] on button "Set availability" at bounding box center [609, 322] width 101 height 33
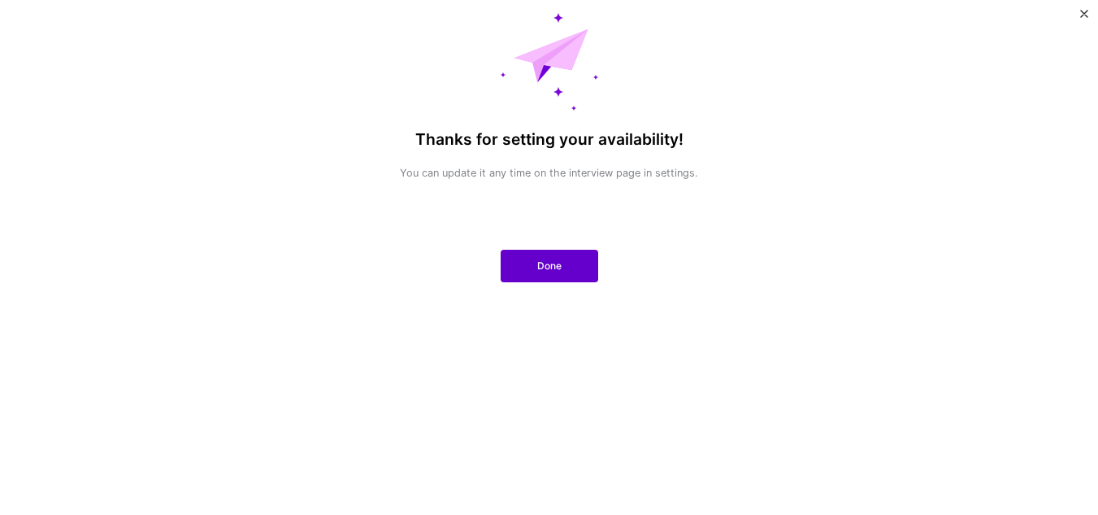
click at [539, 264] on span "Done" at bounding box center [549, 266] width 24 height 15
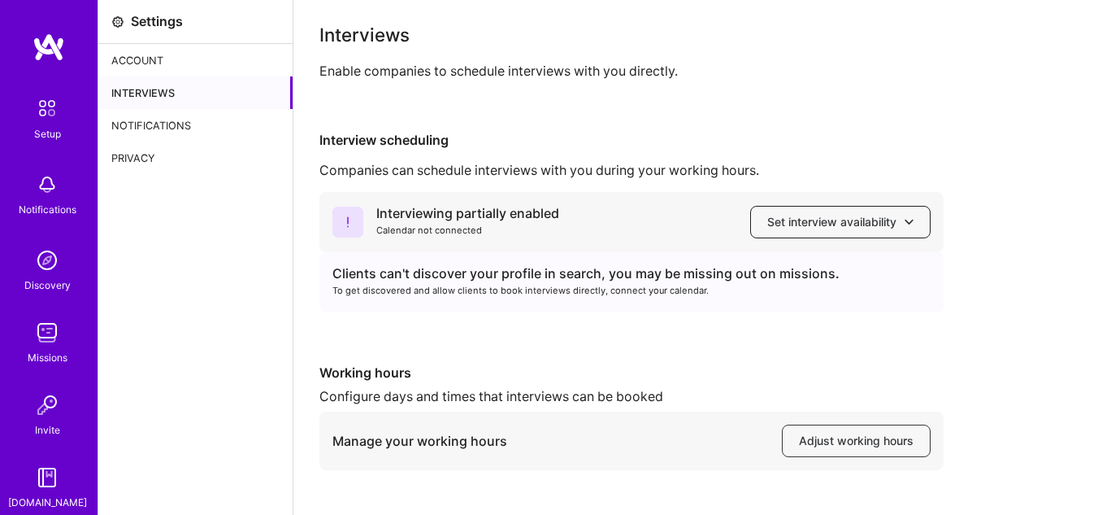
click at [902, 220] on span "Set interview availability" at bounding box center [840, 222] width 146 height 16
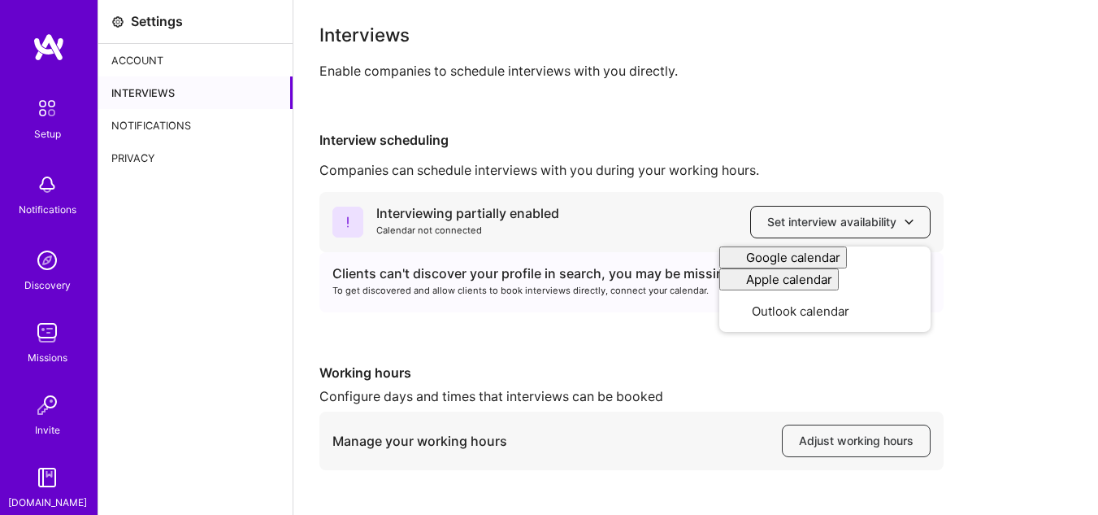
click at [902, 220] on span "Set interview availability" at bounding box center [840, 222] width 146 height 16
click at [537, 348] on div "Interviewing partially enabled Calendar not connected Set interview availabilit…" at bounding box center [696, 412] width 753 height 440
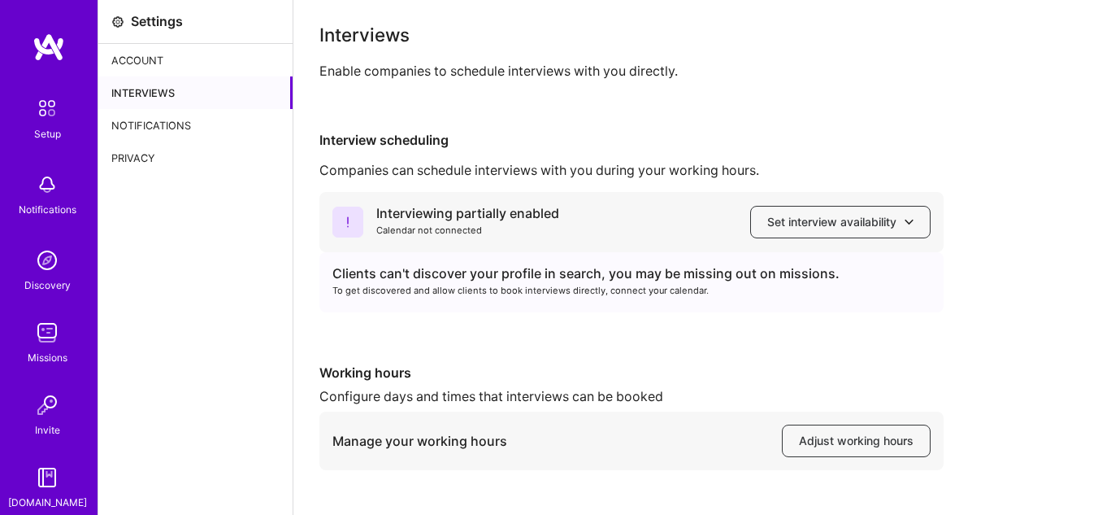
click at [353, 218] on icon at bounding box center [348, 221] width 31 height 31
click at [150, 59] on div "Account" at bounding box center [195, 60] width 194 height 33
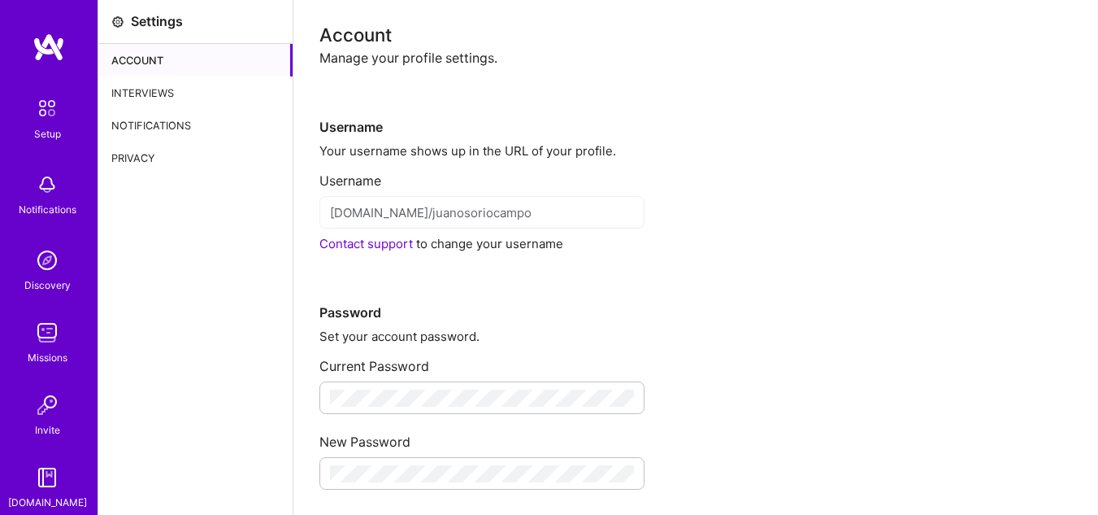
click at [47, 118] on img at bounding box center [47, 108] width 34 height 34
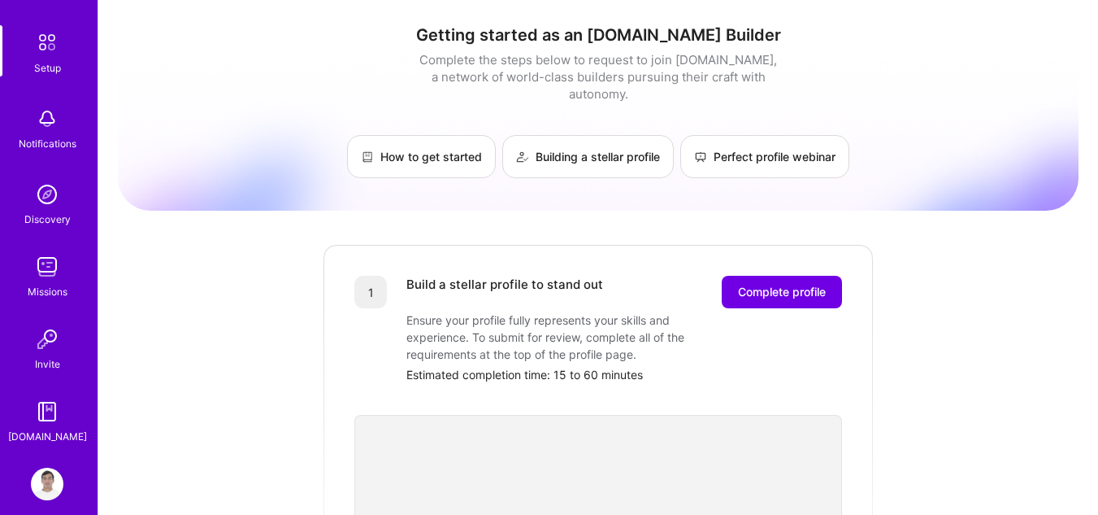
scroll to position [81, 0]
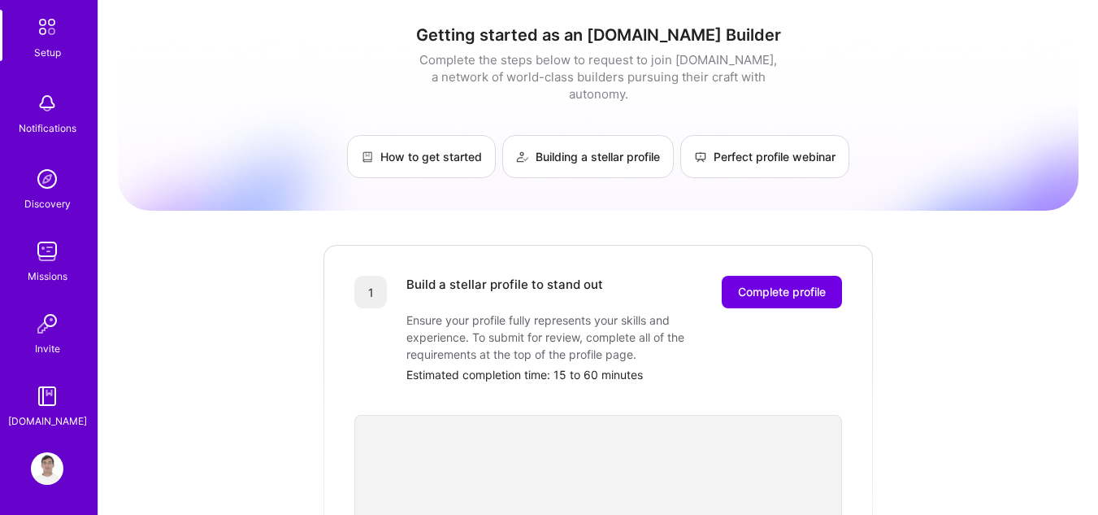
click at [43, 459] on img at bounding box center [47, 468] width 33 height 33
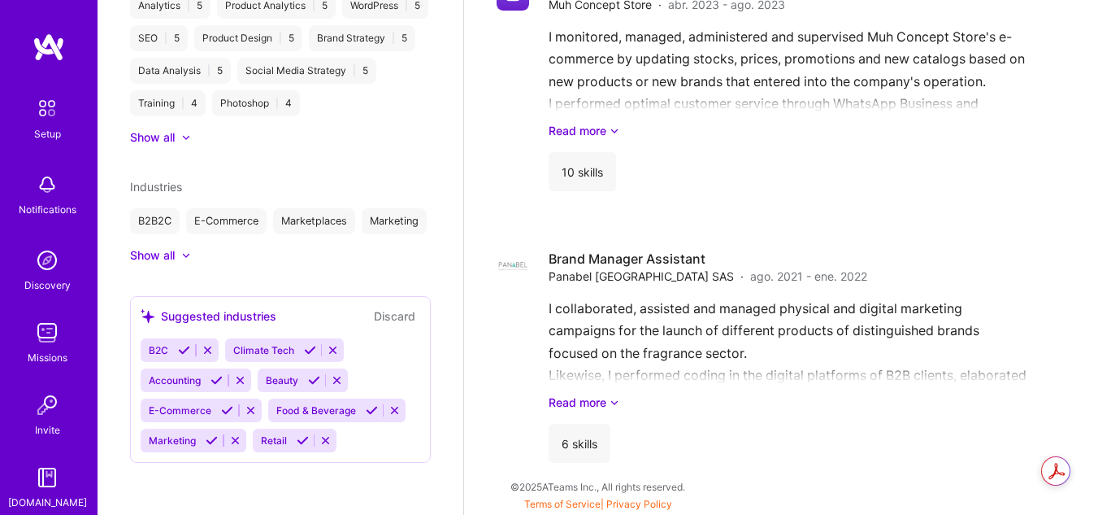
click at [38, 119] on img at bounding box center [47, 108] width 34 height 34
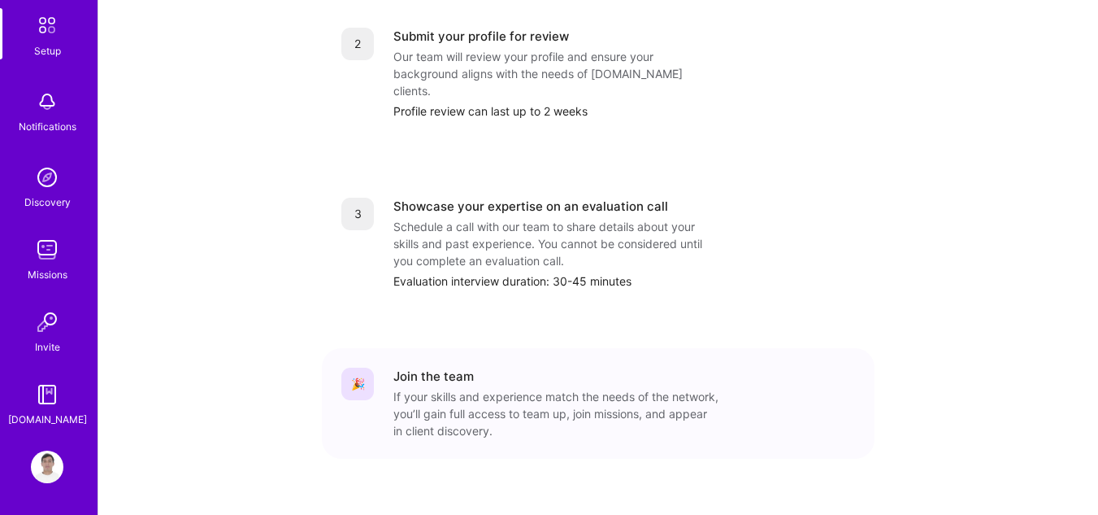
scroll to position [84, 0]
click at [50, 462] on img at bounding box center [47, 466] width 33 height 33
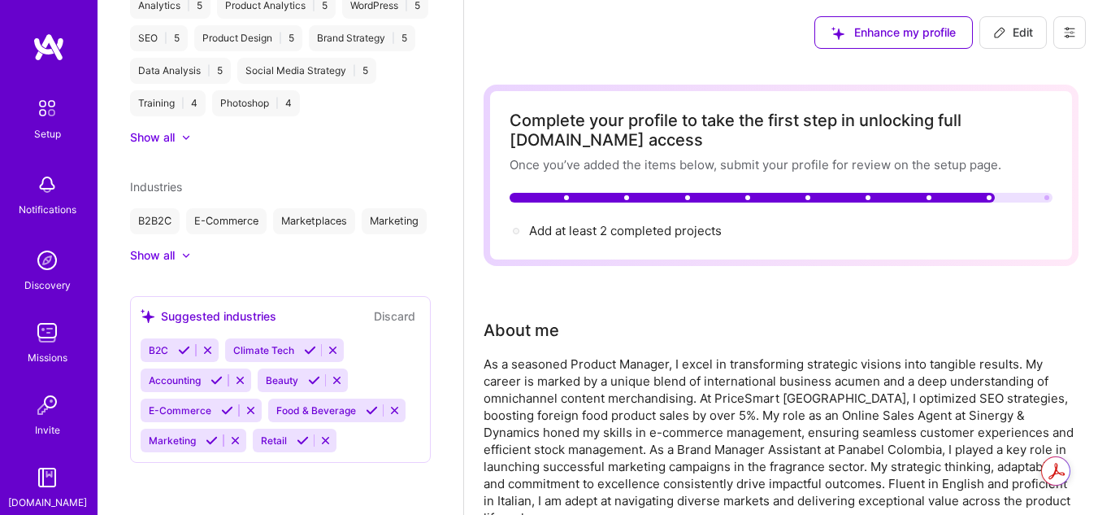
scroll to position [855, 0]
click at [604, 237] on span "Add at least 2 completed projects →" at bounding box center [632, 230] width 207 height 15
select select "CO"
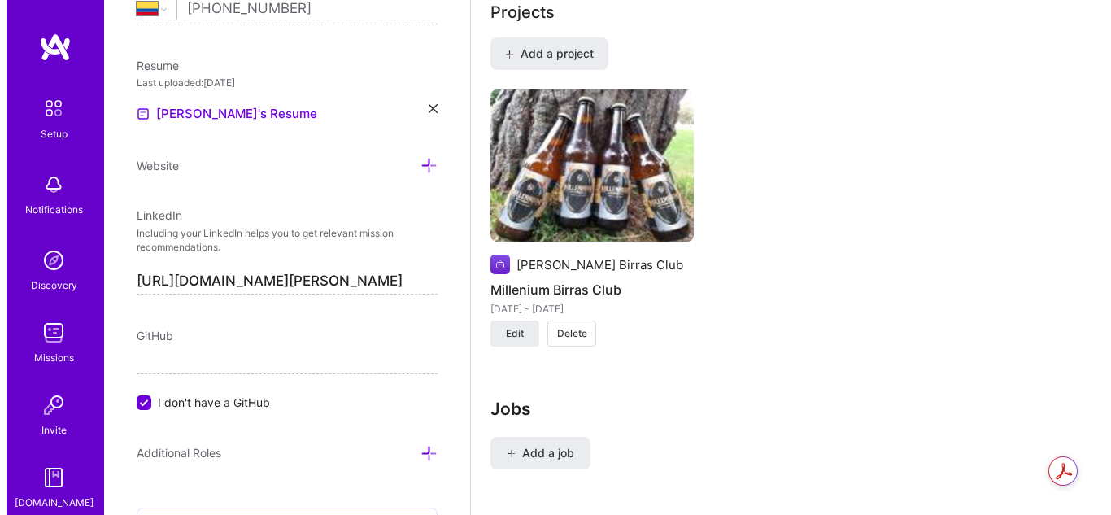
scroll to position [1216, 0]
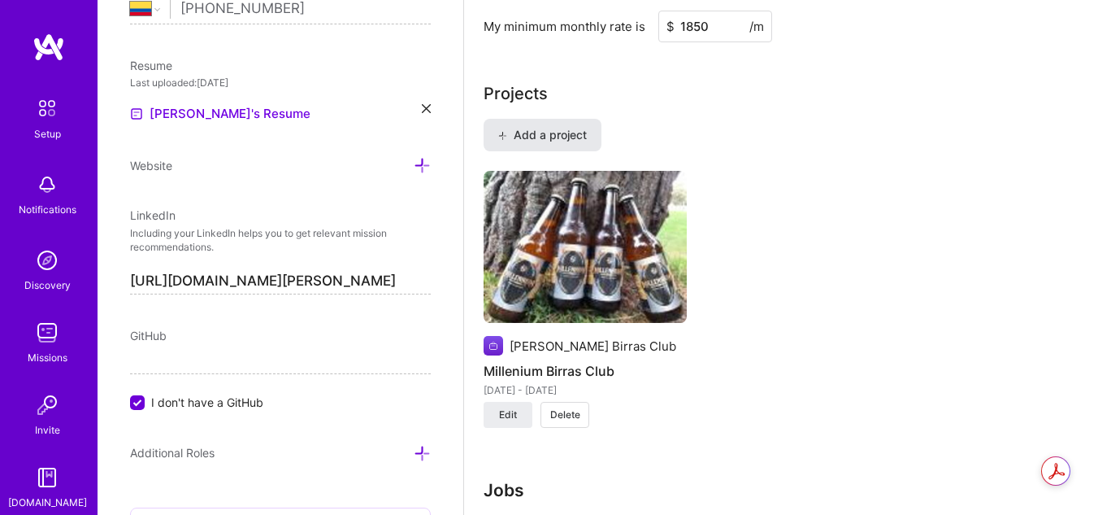
click at [565, 148] on button "Add a project" at bounding box center [543, 135] width 118 height 33
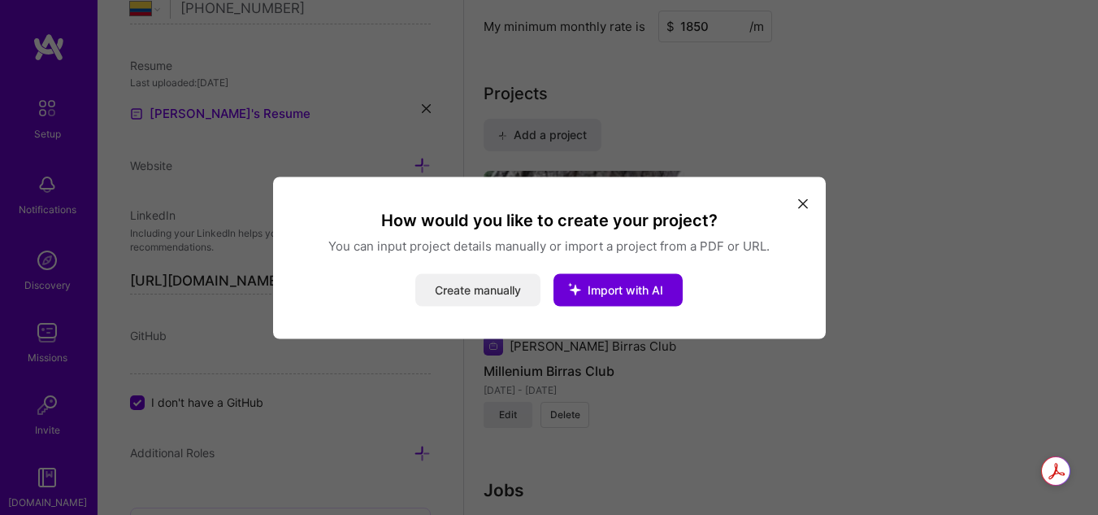
click at [476, 287] on button "Create manually" at bounding box center [477, 289] width 125 height 33
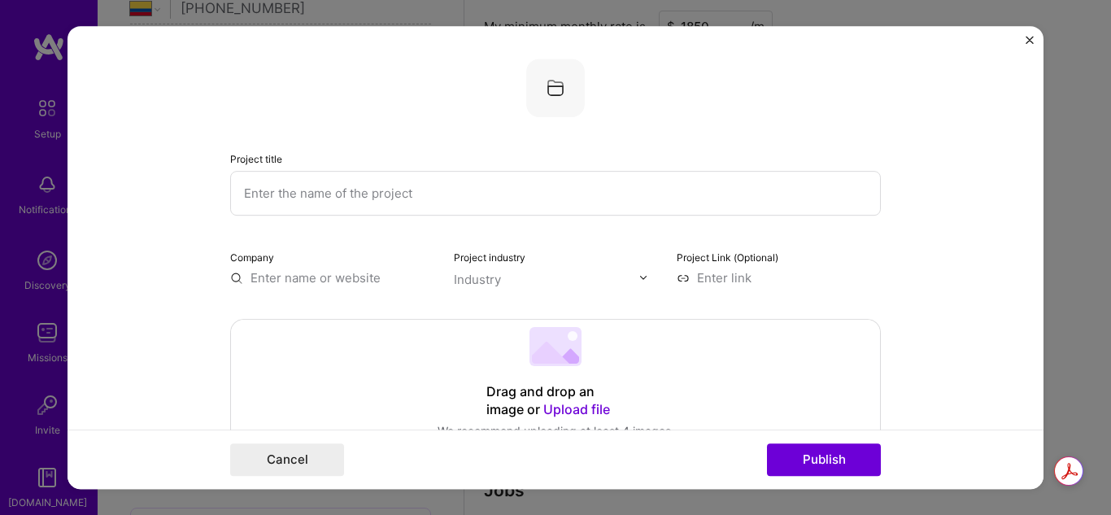
click at [284, 206] on input "text" at bounding box center [555, 193] width 650 height 45
click at [306, 198] on input "Family's Maagement" at bounding box center [555, 193] width 650 height 45
click at [291, 199] on input "Family's Management" at bounding box center [555, 193] width 650 height 45
type input "Family Member Company Management"
click at [602, 287] on input "text" at bounding box center [546, 279] width 185 height 17
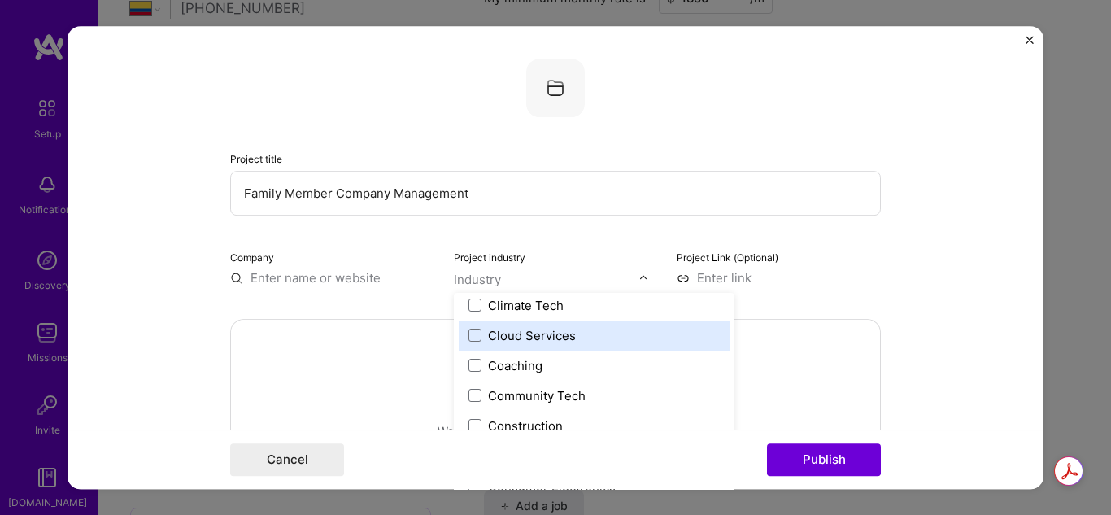
scroll to position [976, 0]
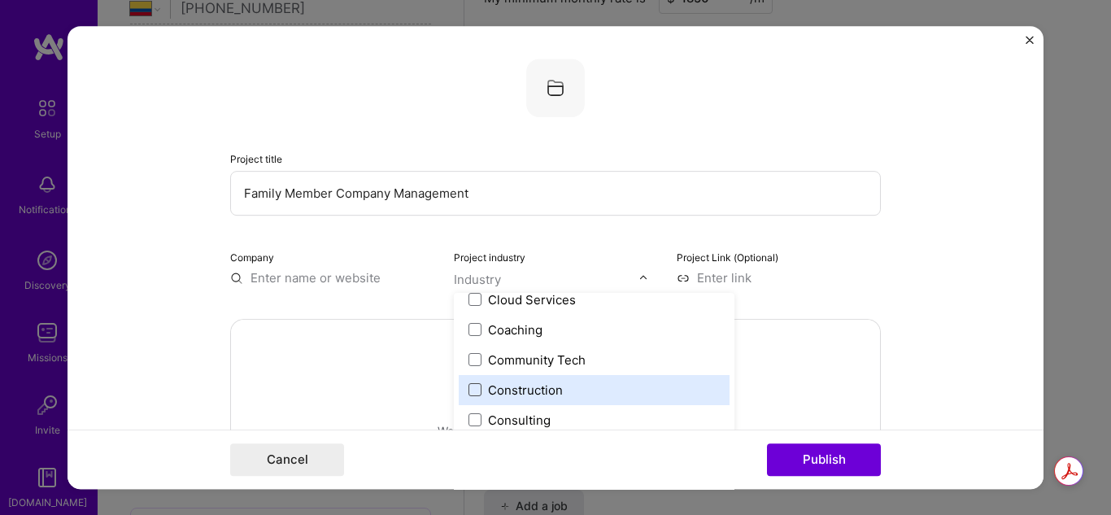
click at [468, 384] on span at bounding box center [474, 389] width 13 height 13
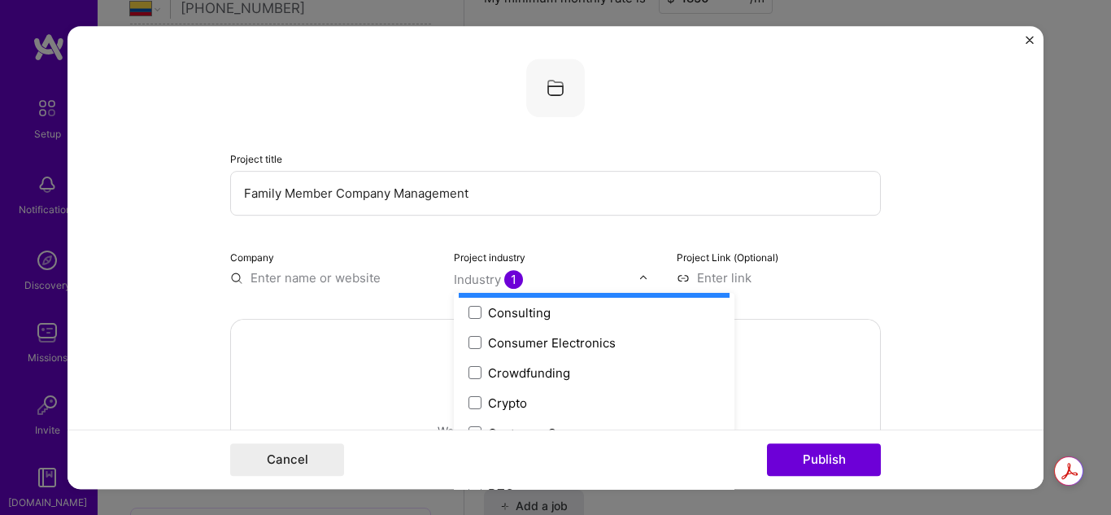
scroll to position [1138, 0]
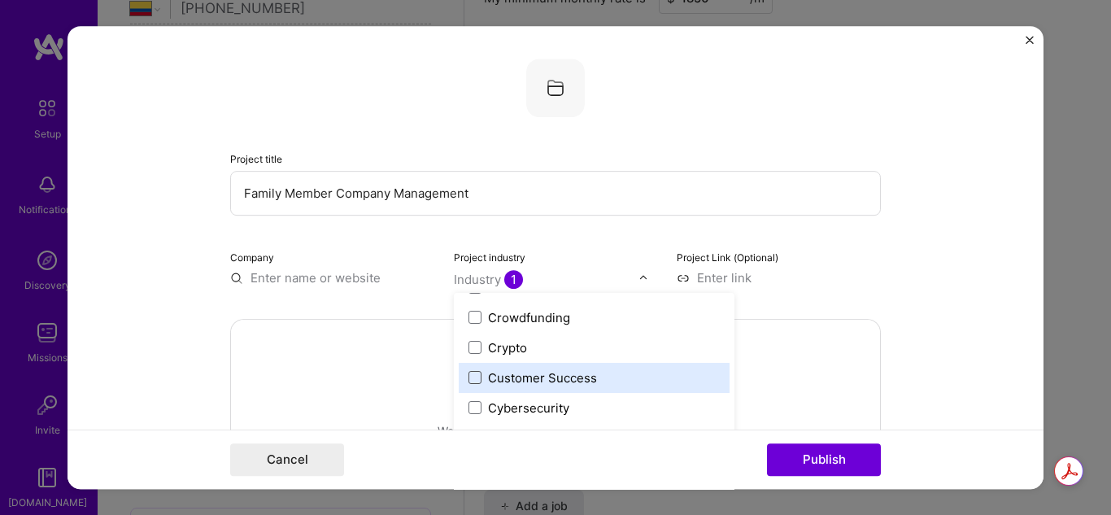
click at [470, 373] on span at bounding box center [474, 377] width 13 height 13
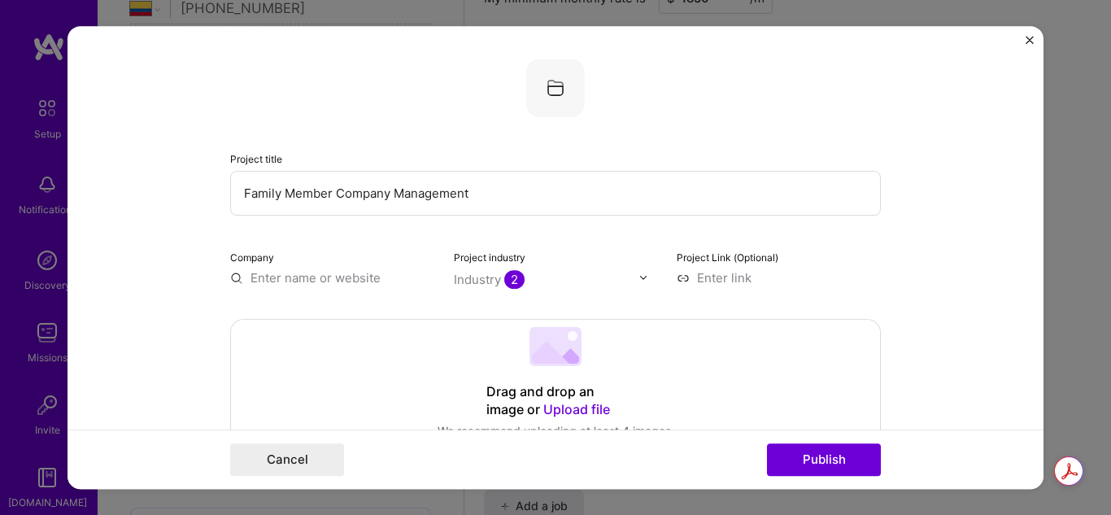
click at [901, 244] on form "Project title Family Member Company Management Company Project industry Industr…" at bounding box center [555, 257] width 976 height 463
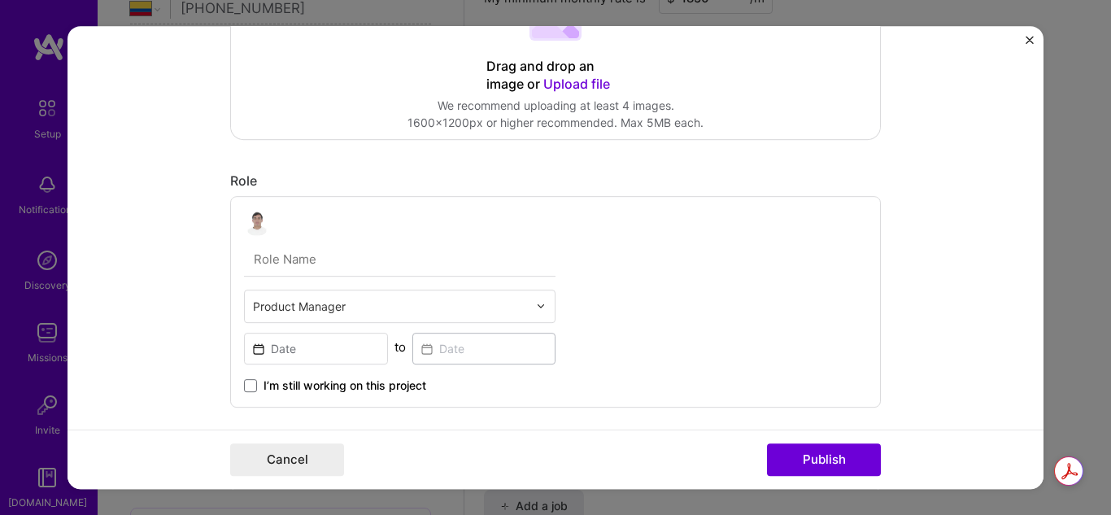
scroll to position [406, 0]
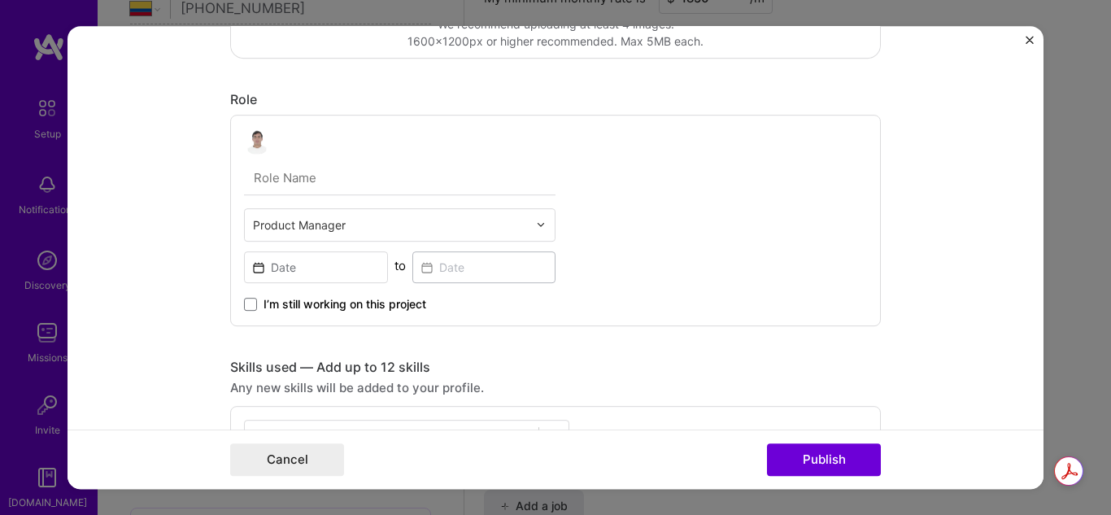
click at [281, 172] on input "text" at bounding box center [399, 178] width 311 height 34
click at [249, 181] on input "Assistant" at bounding box center [399, 178] width 311 height 34
type input "Manager Assistant"
click at [536, 232] on div at bounding box center [545, 225] width 19 height 32
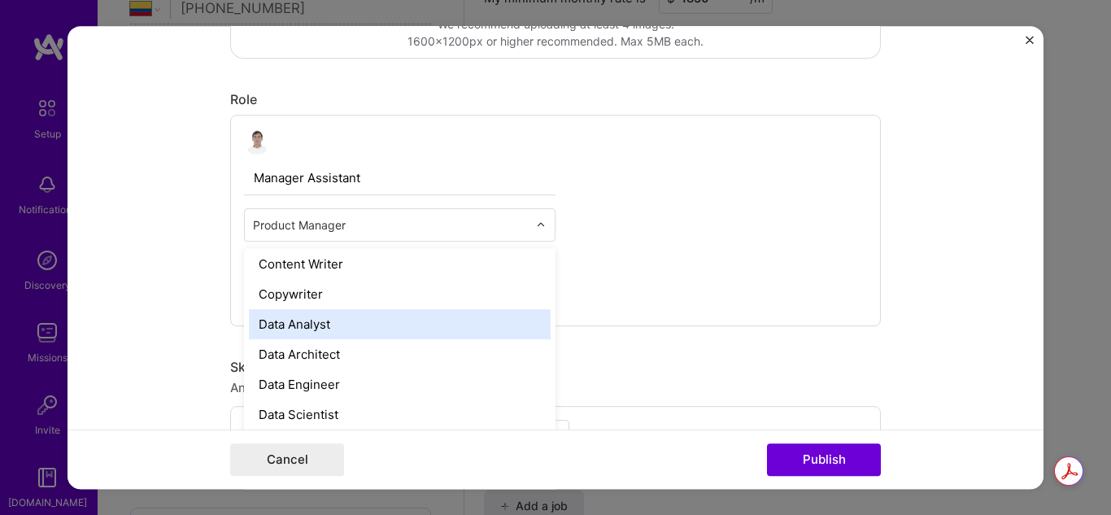
scroll to position [569, 0]
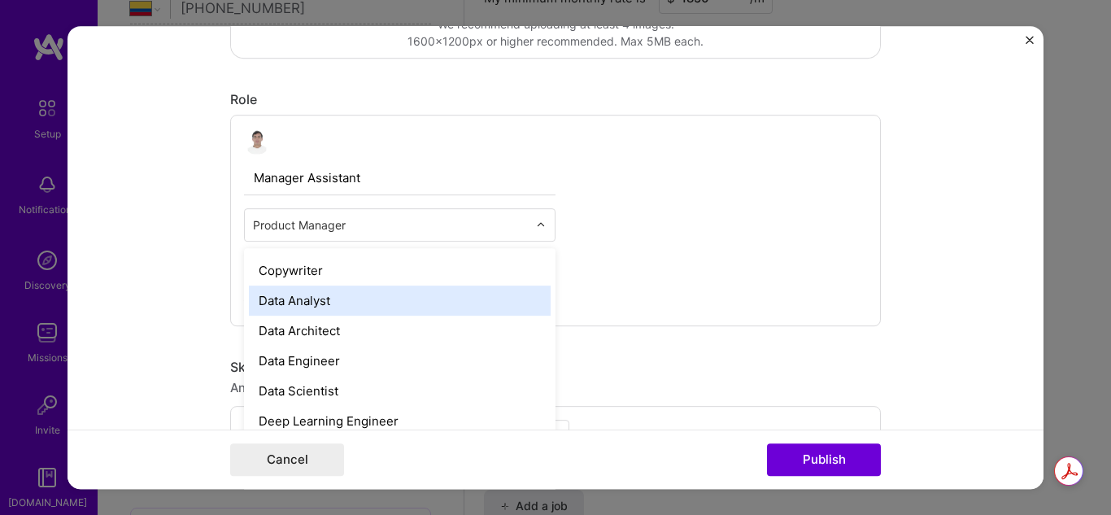
click at [309, 307] on div "Data Analyst" at bounding box center [400, 300] width 302 height 30
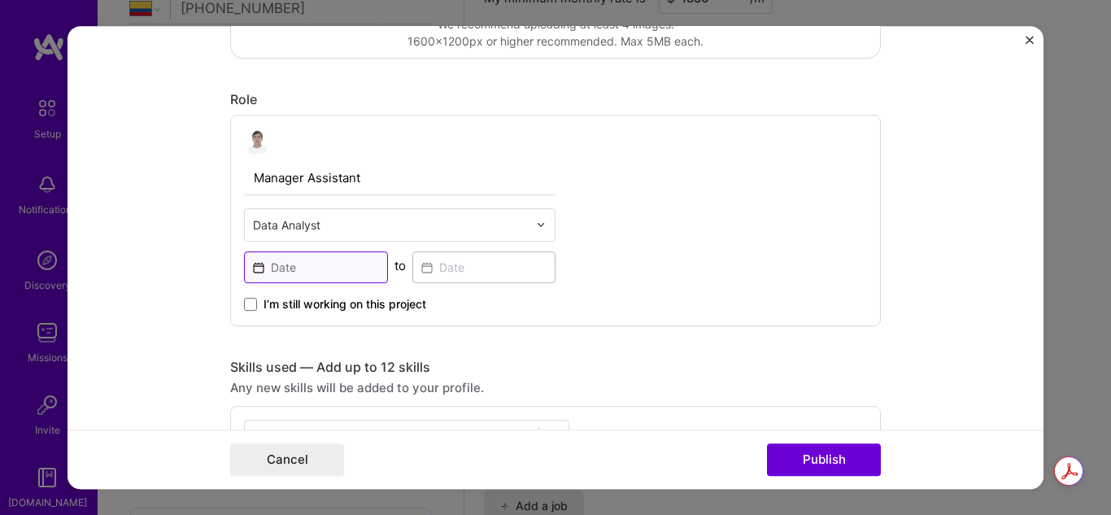
click at [295, 278] on input at bounding box center [316, 267] width 144 height 32
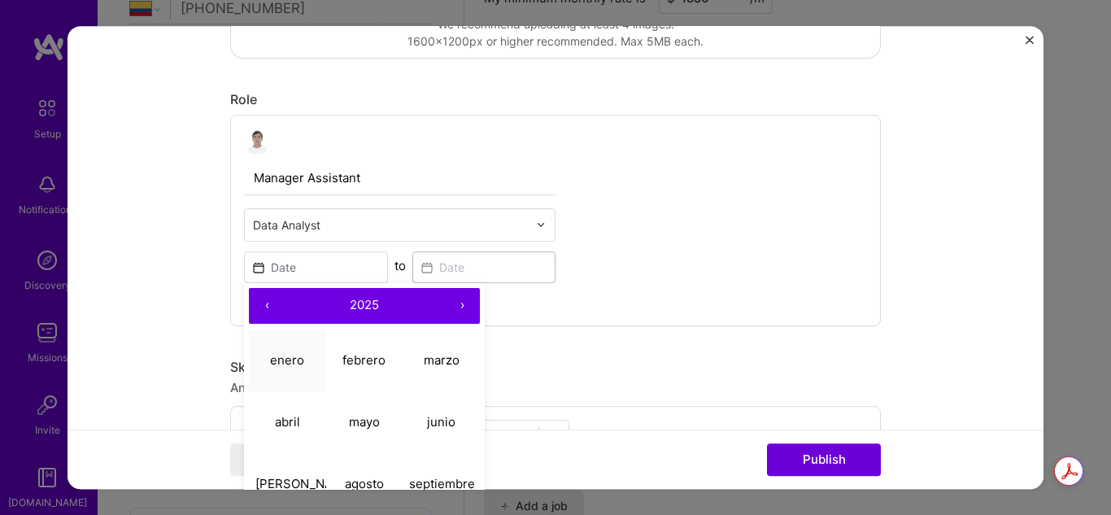
click at [278, 363] on abbr "enero" at bounding box center [287, 359] width 34 height 15
type input "Jan, 2025"
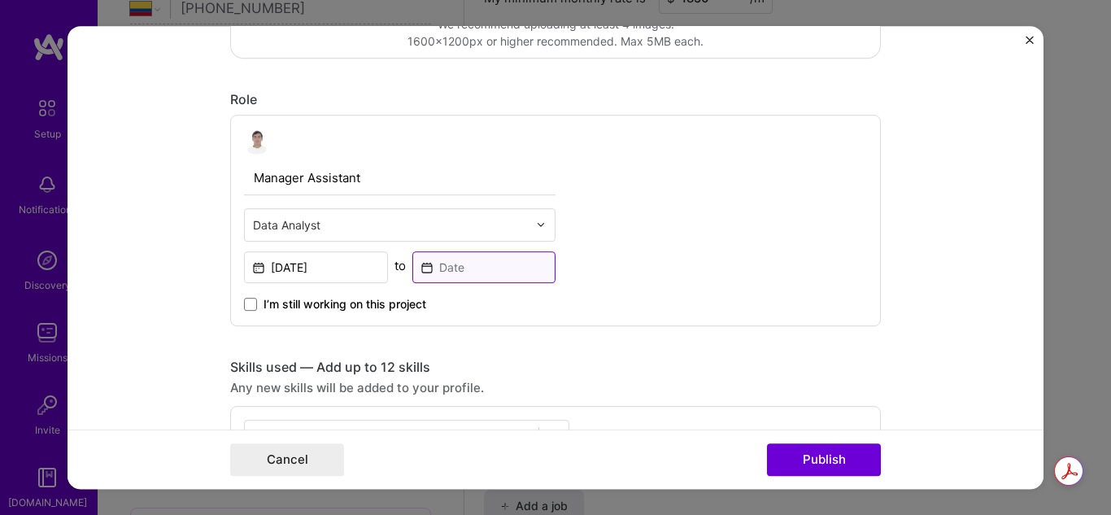
click at [498, 263] on input at bounding box center [484, 267] width 144 height 32
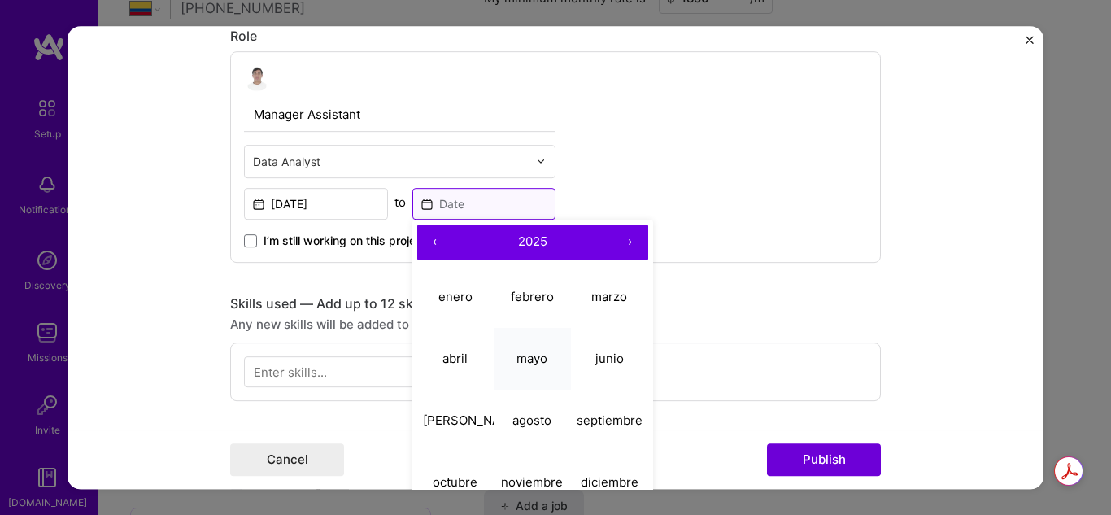
scroll to position [488, 0]
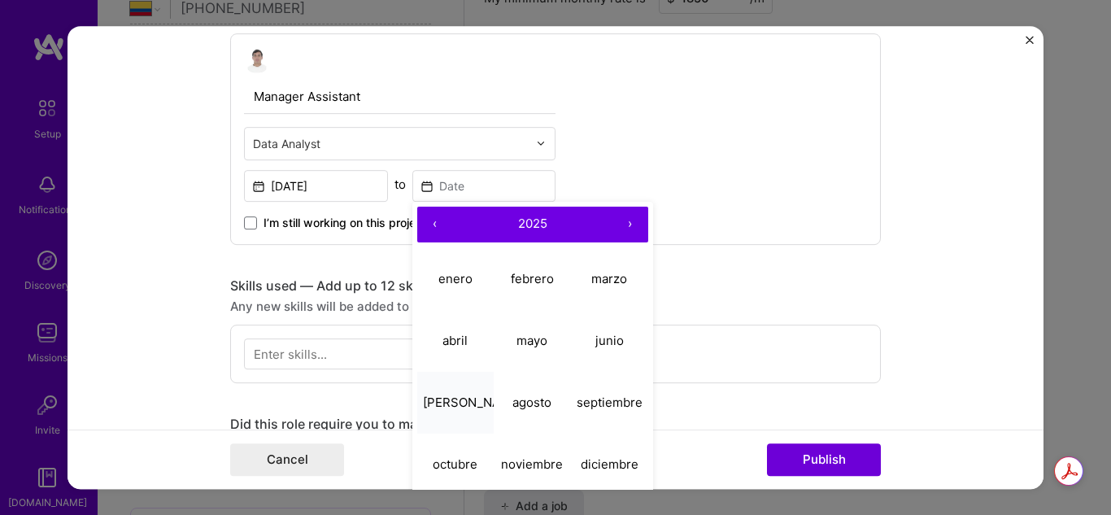
click at [445, 398] on abbr "[PERSON_NAME]" at bounding box center [472, 401] width 99 height 15
type input "Jul, 2025"
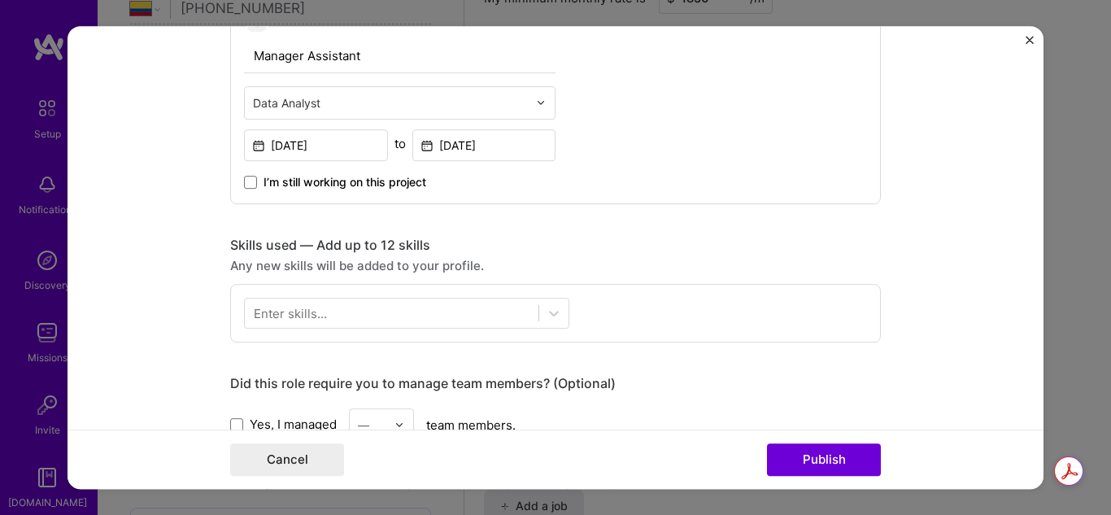
scroll to position [511, 0]
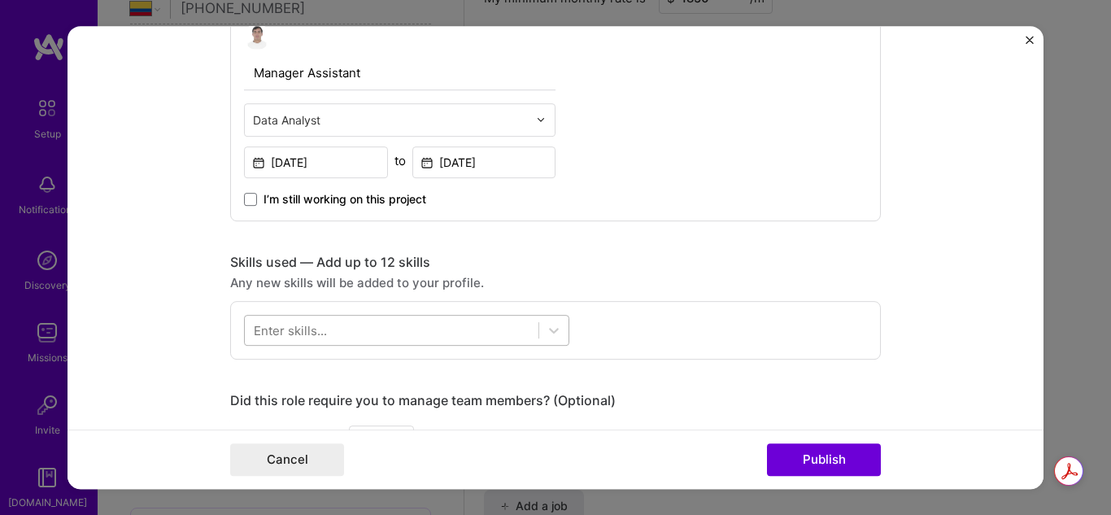
click at [347, 337] on div at bounding box center [391, 329] width 293 height 27
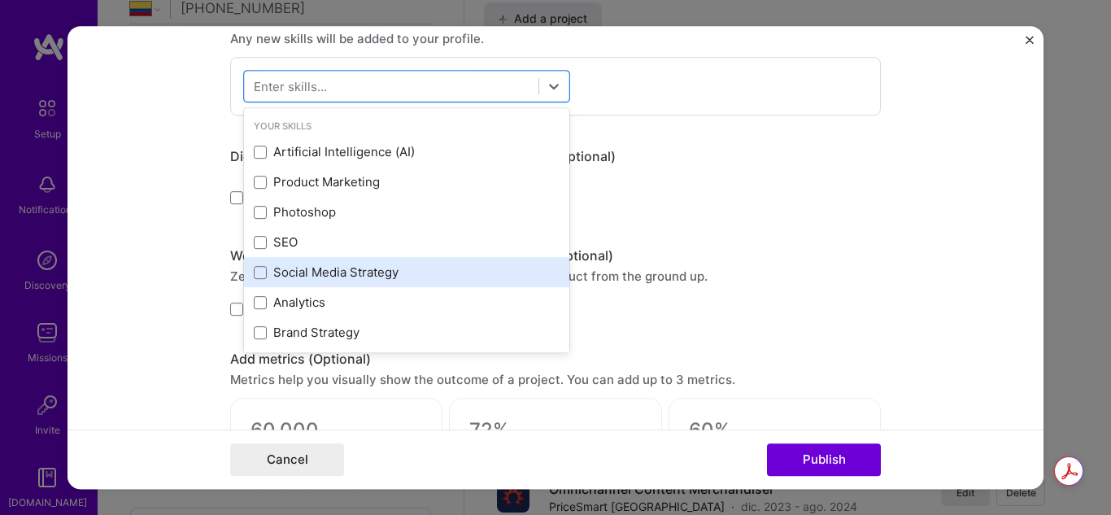
scroll to position [81, 0]
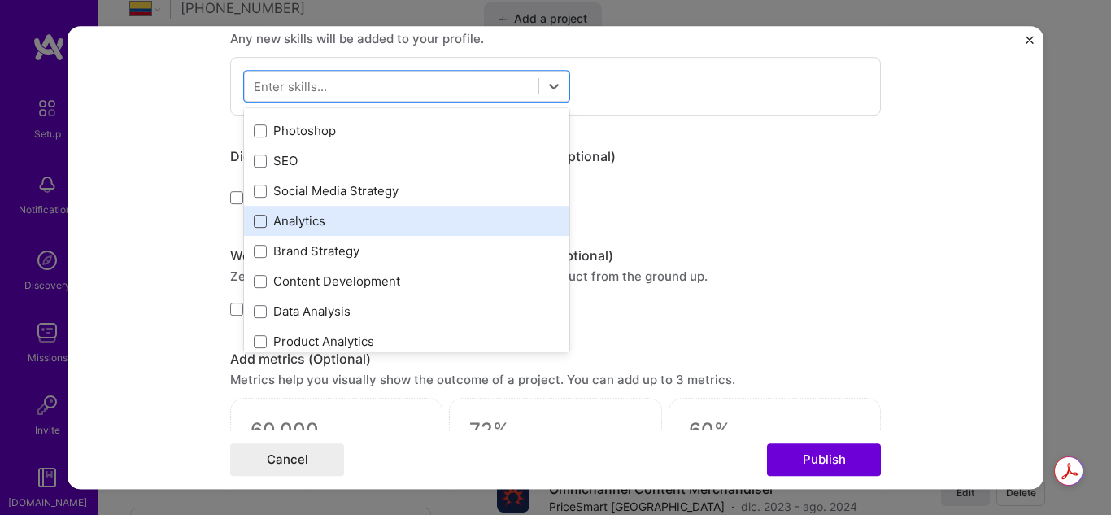
click at [254, 219] on span at bounding box center [260, 221] width 13 height 13
click at [0, 0] on input "checkbox" at bounding box center [0, 0] width 0 height 0
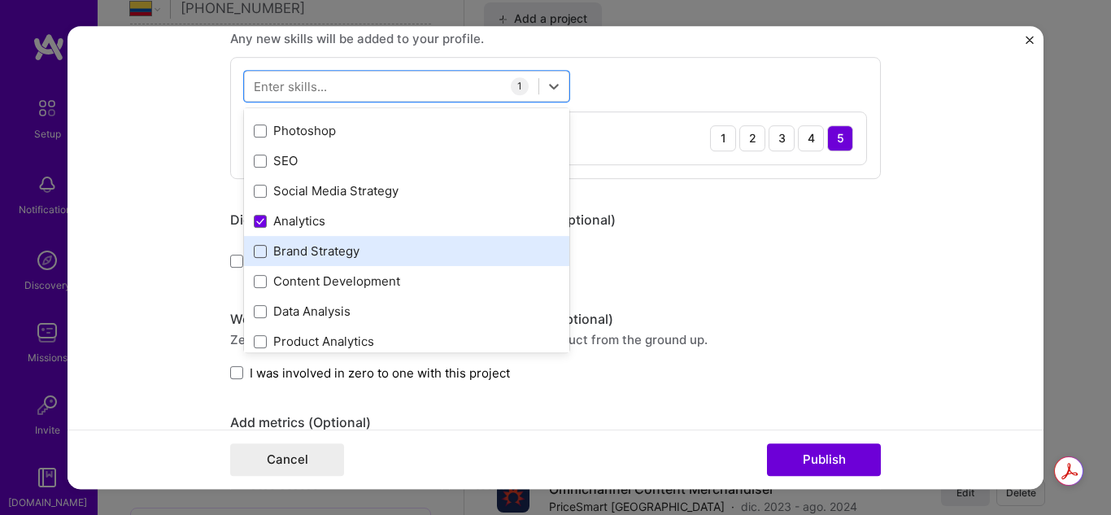
click at [259, 256] on span at bounding box center [260, 251] width 13 height 13
click at [0, 0] on input "checkbox" at bounding box center [0, 0] width 0 height 0
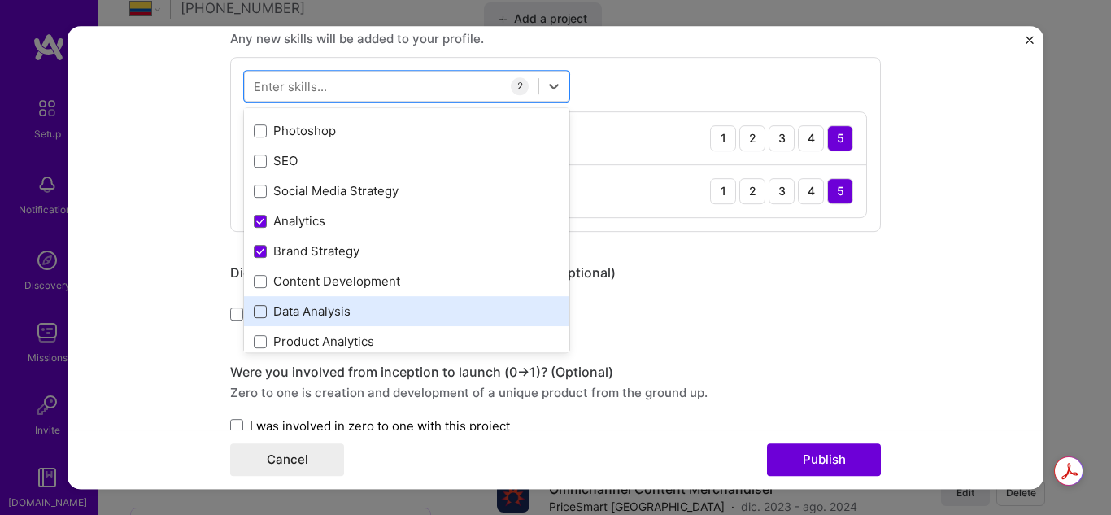
click at [260, 310] on span at bounding box center [260, 311] width 13 height 13
click at [0, 0] on input "checkbox" at bounding box center [0, 0] width 0 height 0
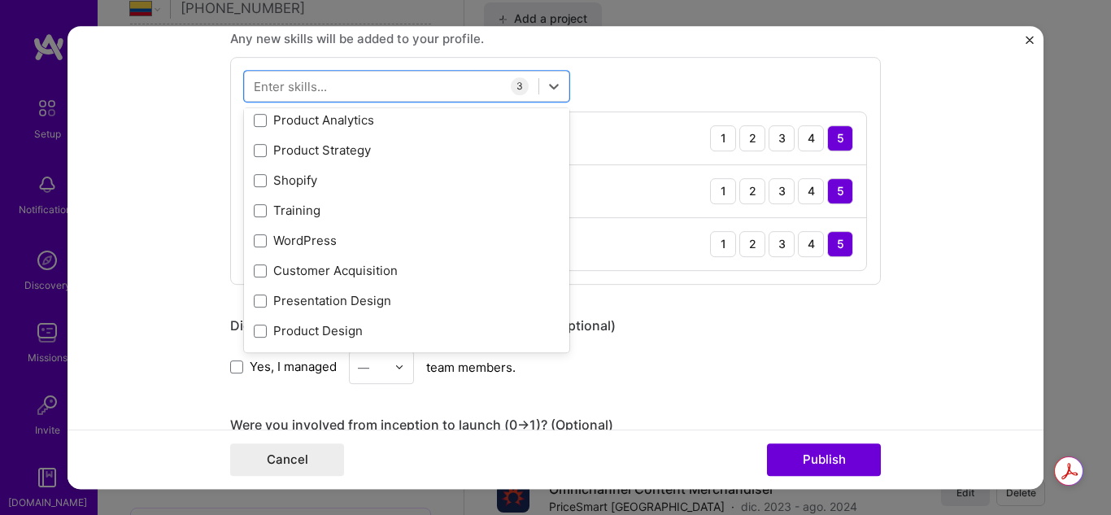
scroll to position [325, 0]
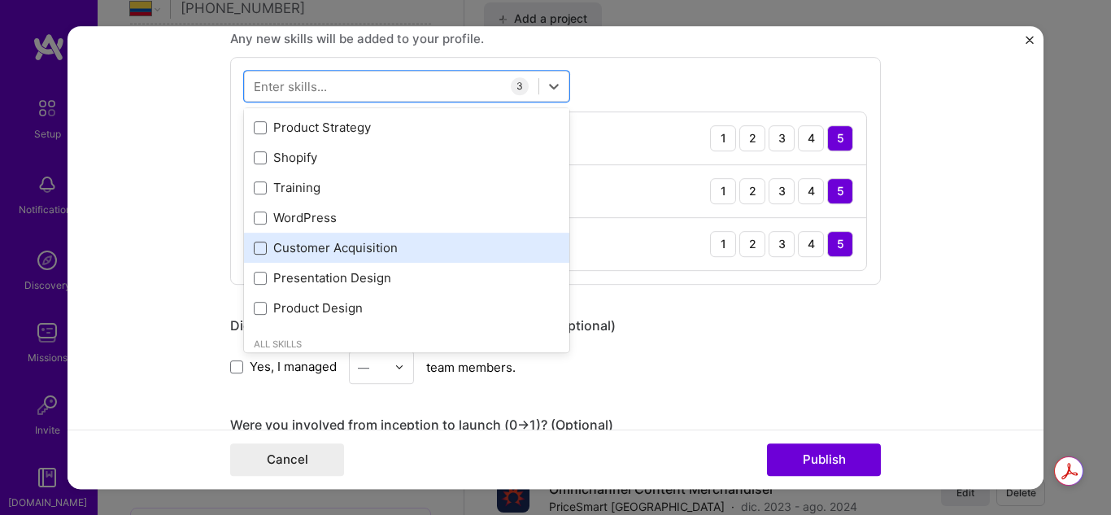
click at [254, 248] on span at bounding box center [260, 247] width 13 height 13
click at [0, 0] on input "checkbox" at bounding box center [0, 0] width 0 height 0
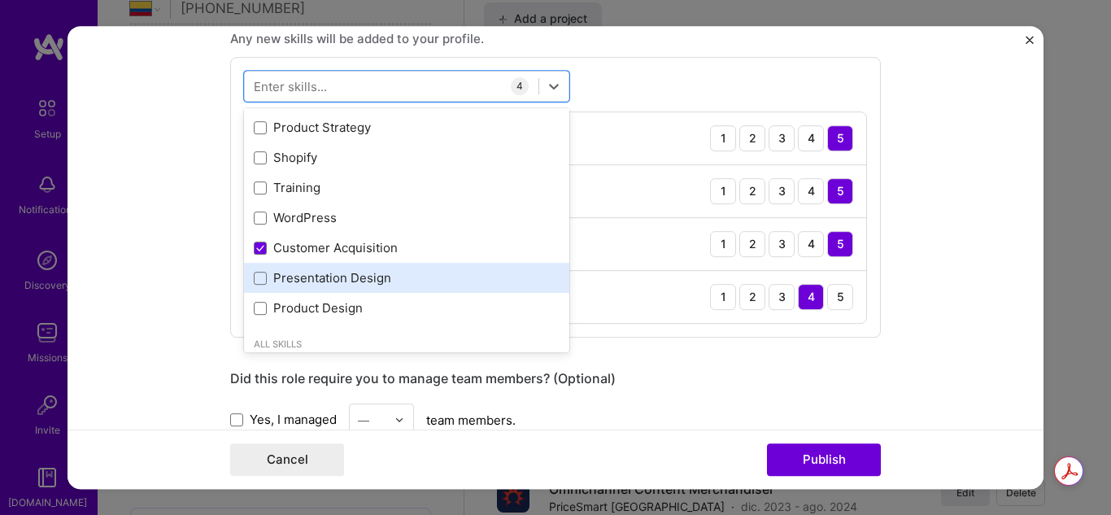
scroll to position [406, 0]
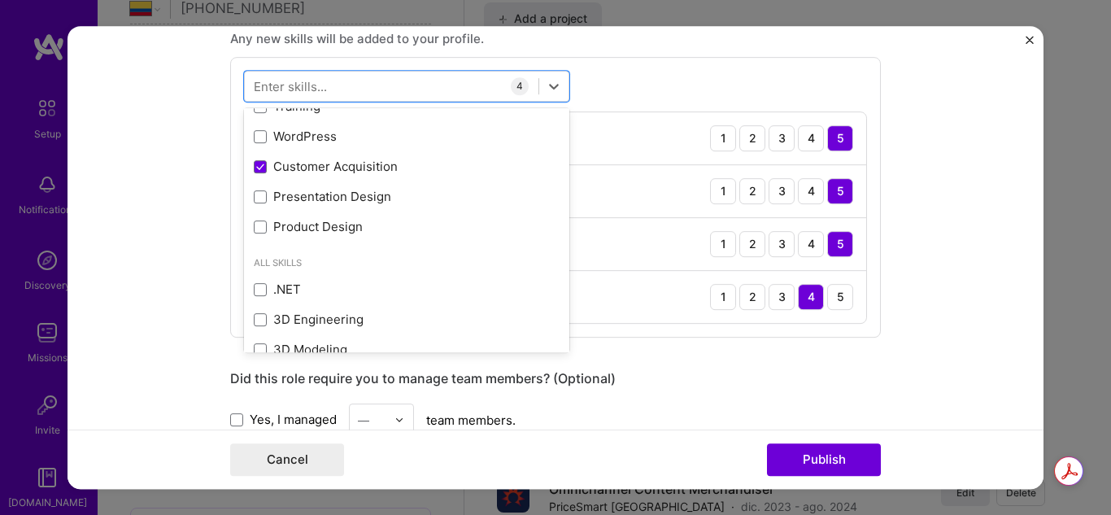
click at [915, 375] on form "Project title Family Member Company Management Company Project industry Industr…" at bounding box center [555, 257] width 976 height 463
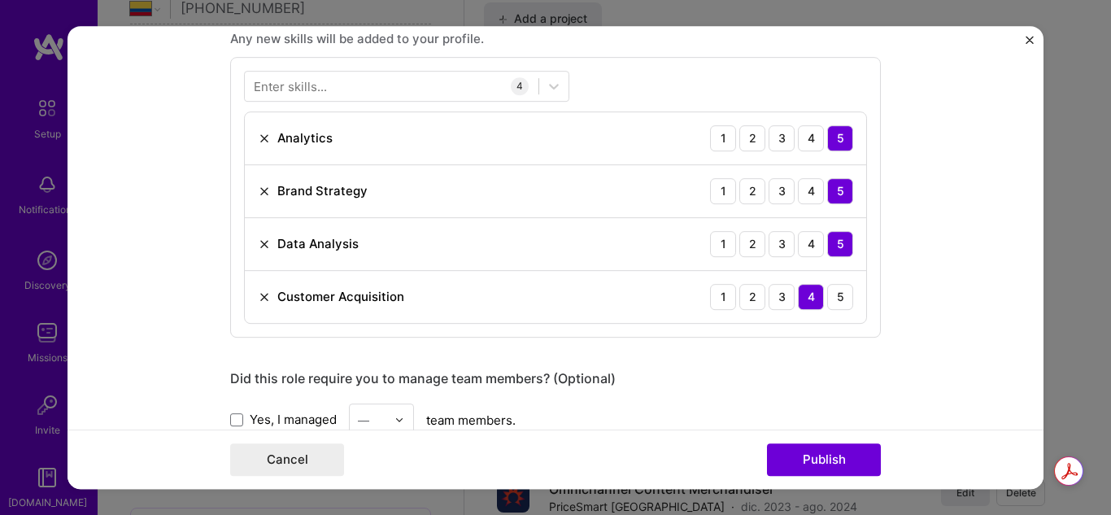
click at [302, 80] on div "Enter skills..." at bounding box center [290, 85] width 73 height 17
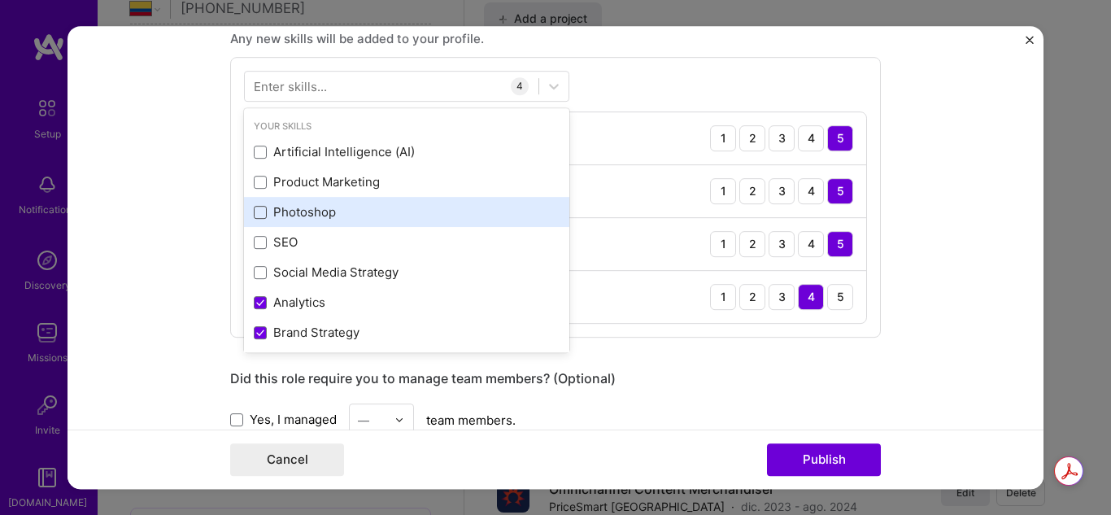
click at [260, 216] on span at bounding box center [260, 212] width 13 height 13
click at [0, 0] on input "checkbox" at bounding box center [0, 0] width 0 height 0
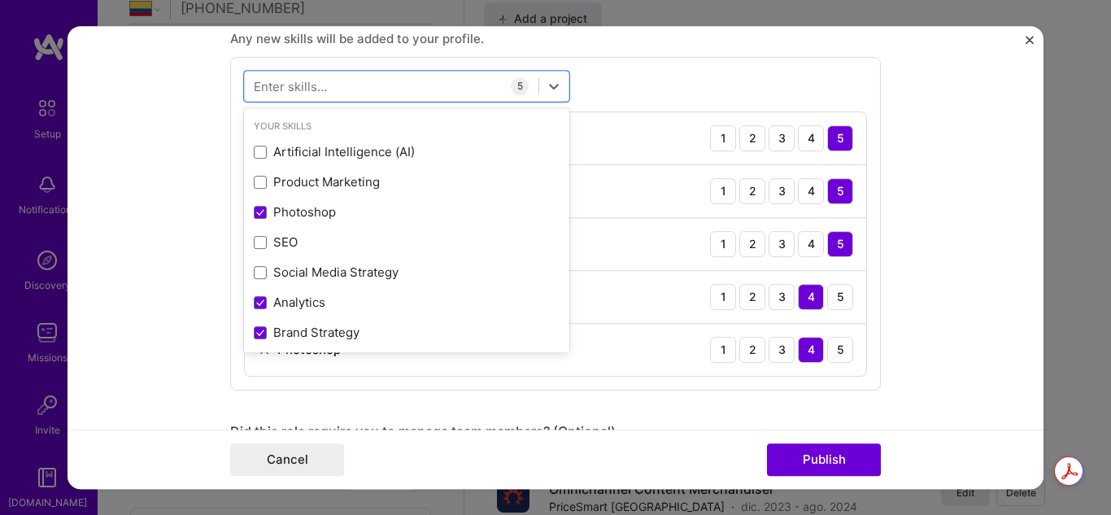
click at [901, 329] on form "Project title Family Member Company Management Company Project industry Industr…" at bounding box center [555, 257] width 976 height 463
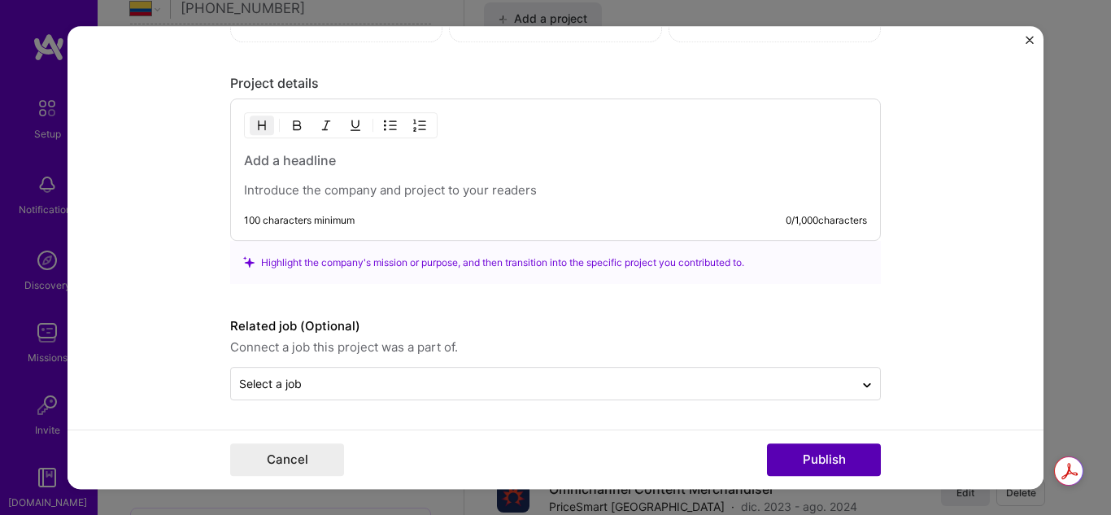
click at [828, 444] on button "Publish" at bounding box center [824, 459] width 114 height 33
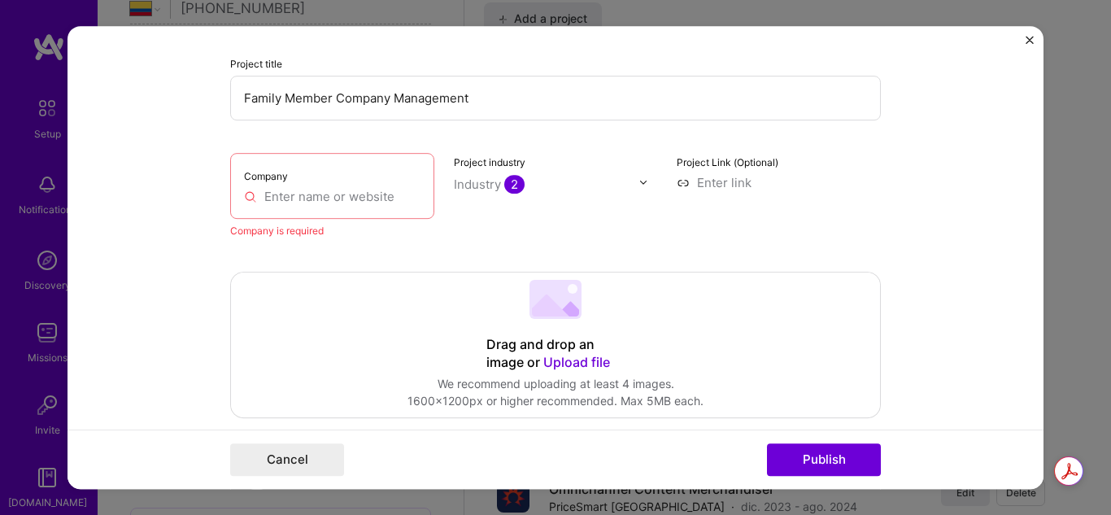
scroll to position [33, 0]
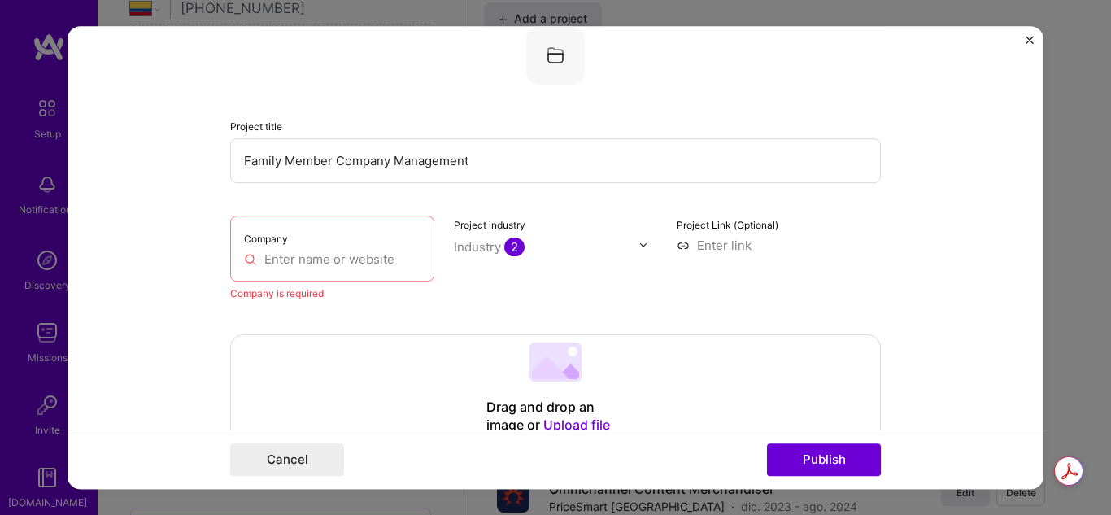
click at [277, 261] on input "text" at bounding box center [332, 258] width 176 height 17
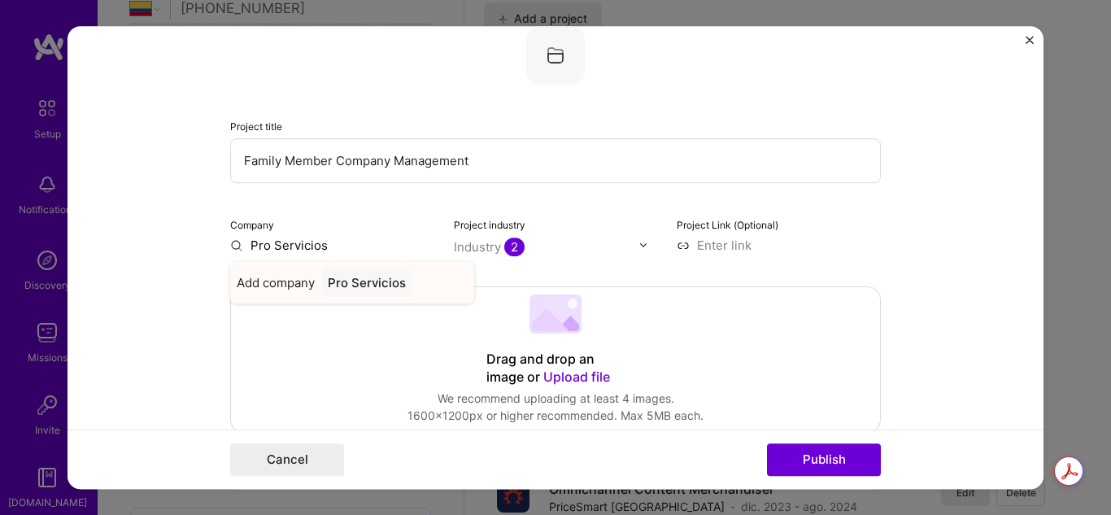
type input "Pro Servicios"
click at [347, 276] on div "Pro Servicios" at bounding box center [366, 282] width 91 height 28
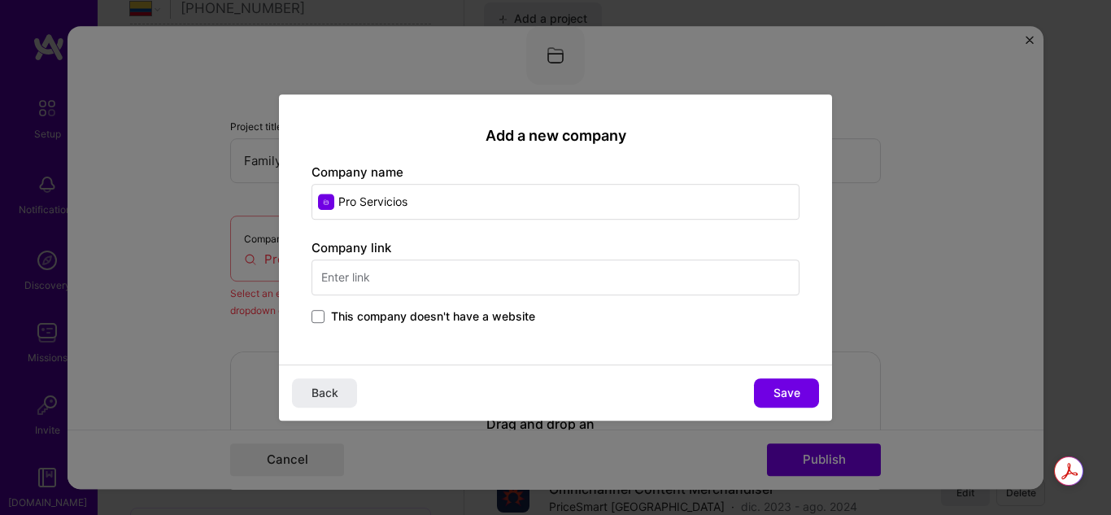
click at [326, 320] on label "This company doesn't have a website" at bounding box center [423, 316] width 224 height 16
click at [0, 0] on input "This company doesn't have a website" at bounding box center [0, 0] width 0 height 0
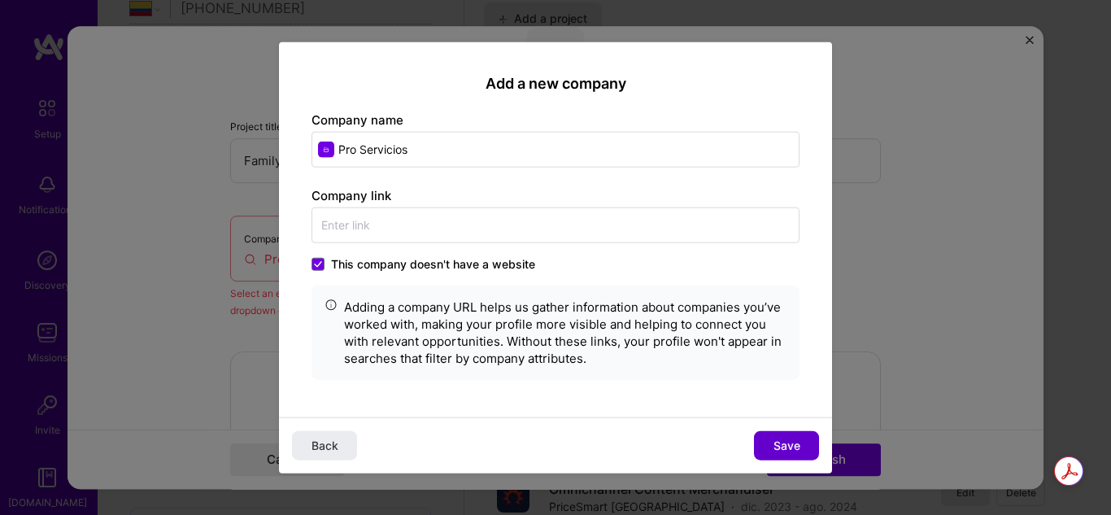
click at [797, 441] on span "Save" at bounding box center [786, 445] width 27 height 16
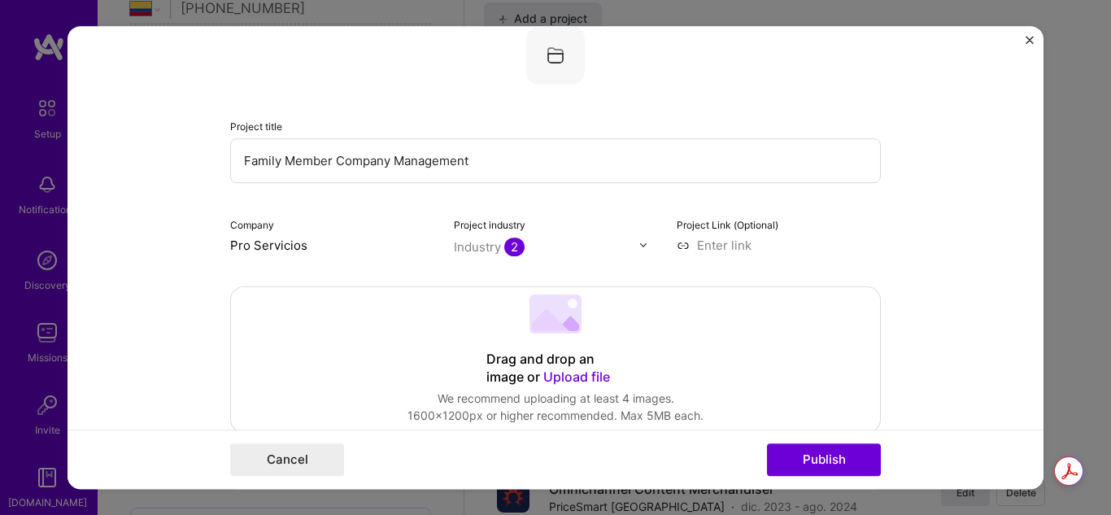
click at [999, 233] on form "Project title Family Member Company Management Company Pro Servicios Project in…" at bounding box center [555, 257] width 976 height 463
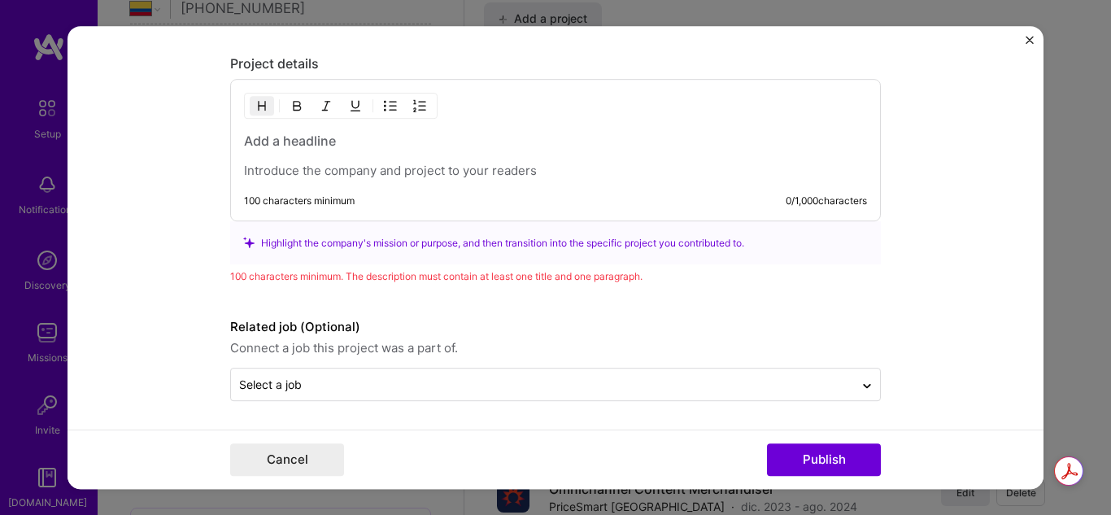
scroll to position [1537, 0]
click at [355, 159] on div at bounding box center [555, 154] width 623 height 47
click at [302, 147] on h3 at bounding box center [555, 140] width 623 height 18
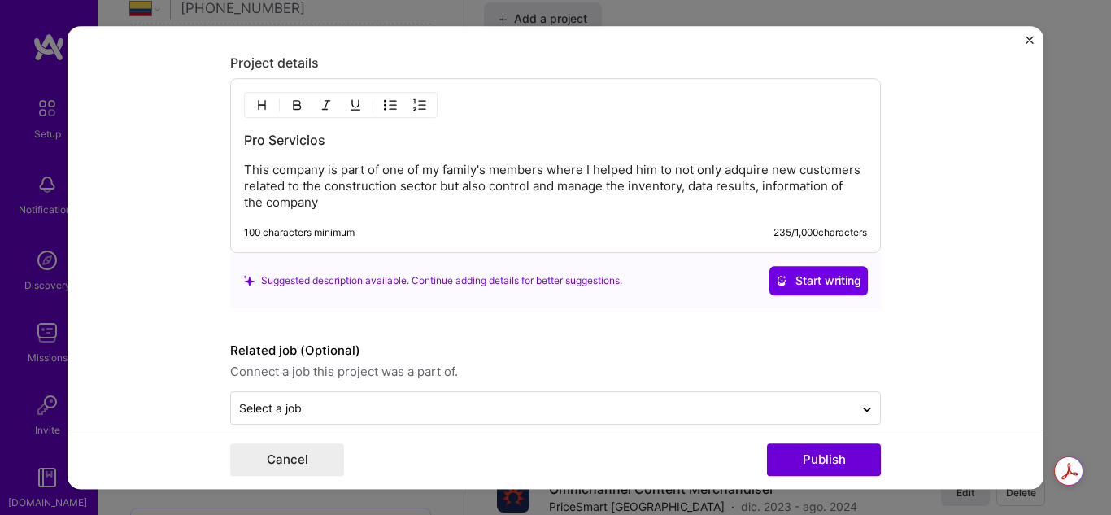
click at [759, 189] on p "This company is part of one of my family's members where I helped him to not on…" at bounding box center [555, 186] width 623 height 49
click at [411, 205] on p "This company is part of one of my family's members where I helped him to not on…" at bounding box center [555, 186] width 623 height 49
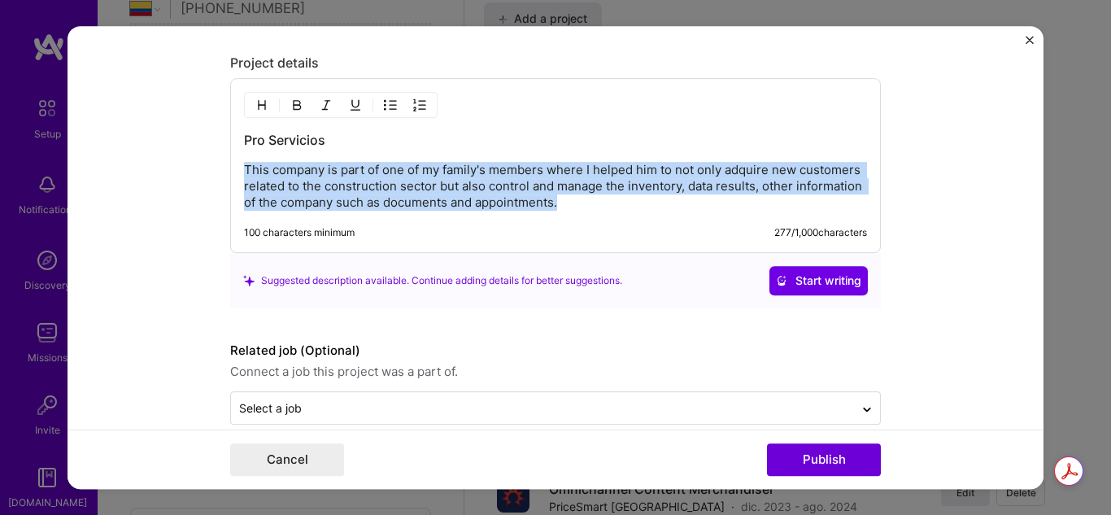
drag, startPoint x: 631, startPoint y: 202, endPoint x: 241, endPoint y: 170, distance: 391.6
click at [244, 170] on p "This company is part of one of my family's members where I helped him to not on…" at bounding box center [555, 186] width 623 height 49
copy p "This company is part of one of my family's members where I helped him to not on…"
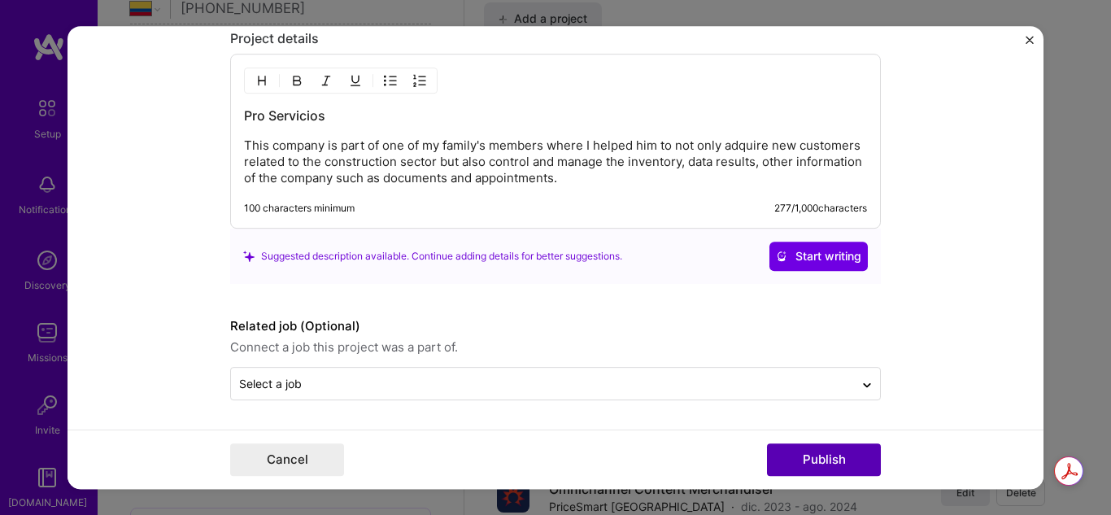
click at [841, 465] on button "Publish" at bounding box center [824, 459] width 114 height 33
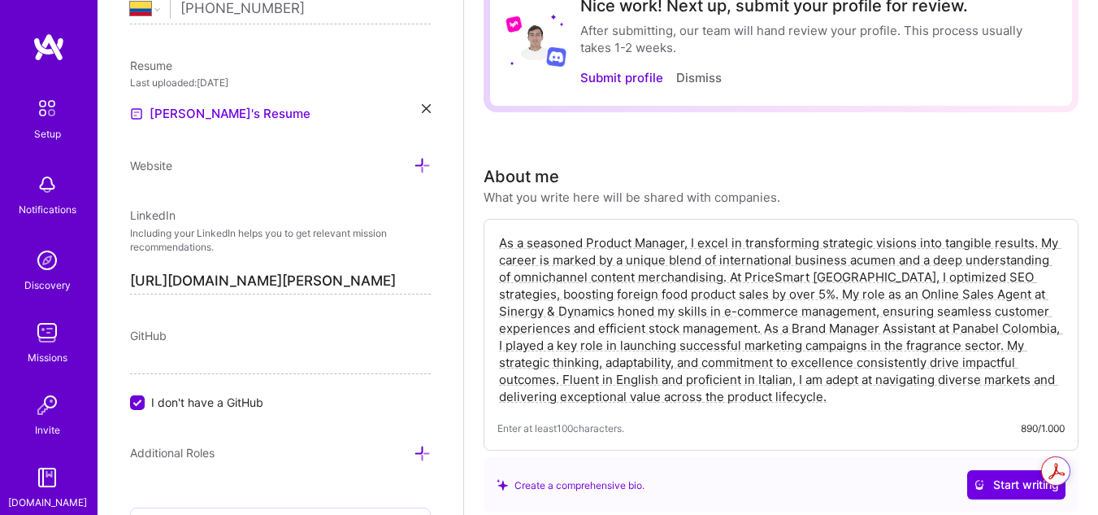
scroll to position [0, 0]
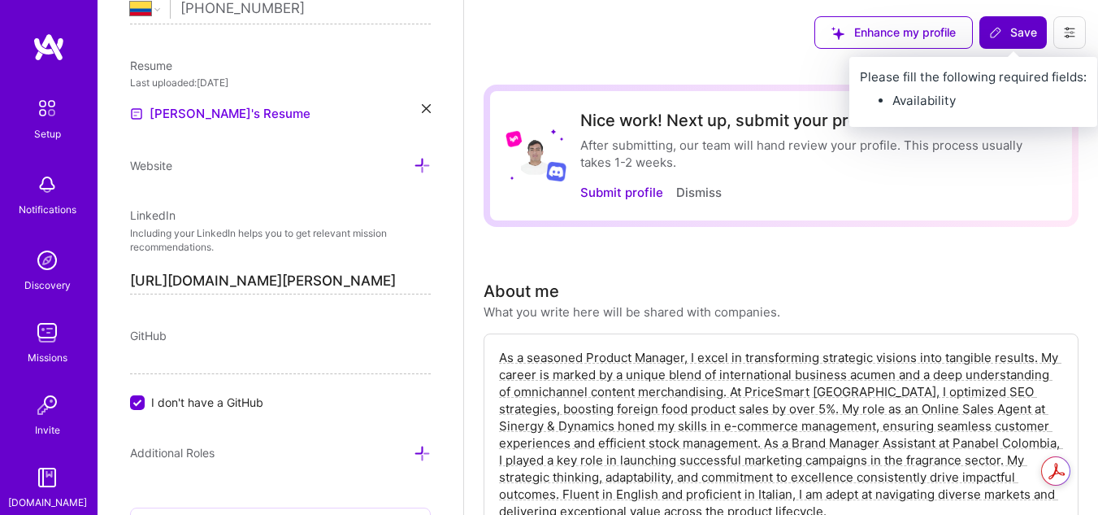
click at [1014, 41] on span "Save" at bounding box center [1013, 32] width 48 height 16
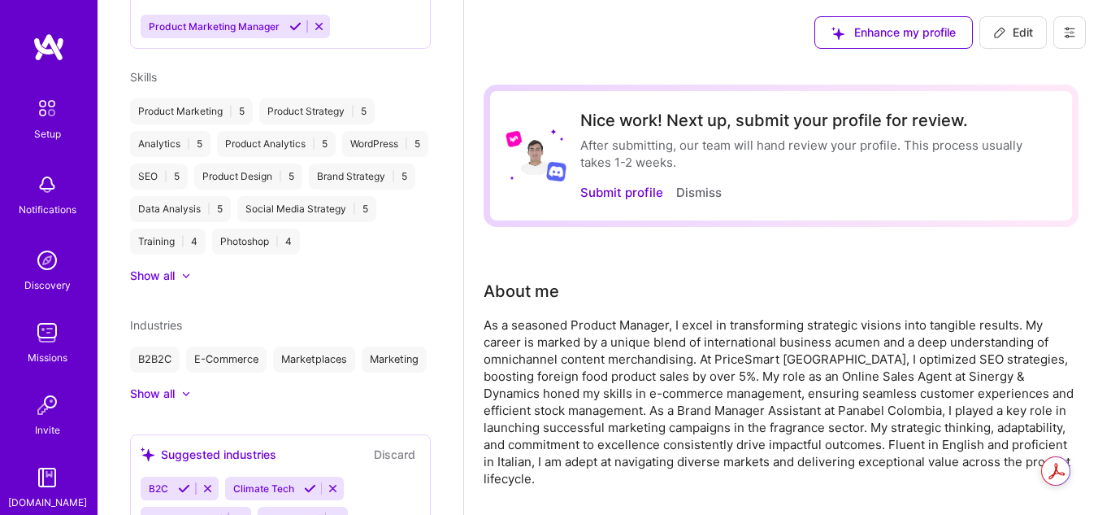
scroll to position [508, 0]
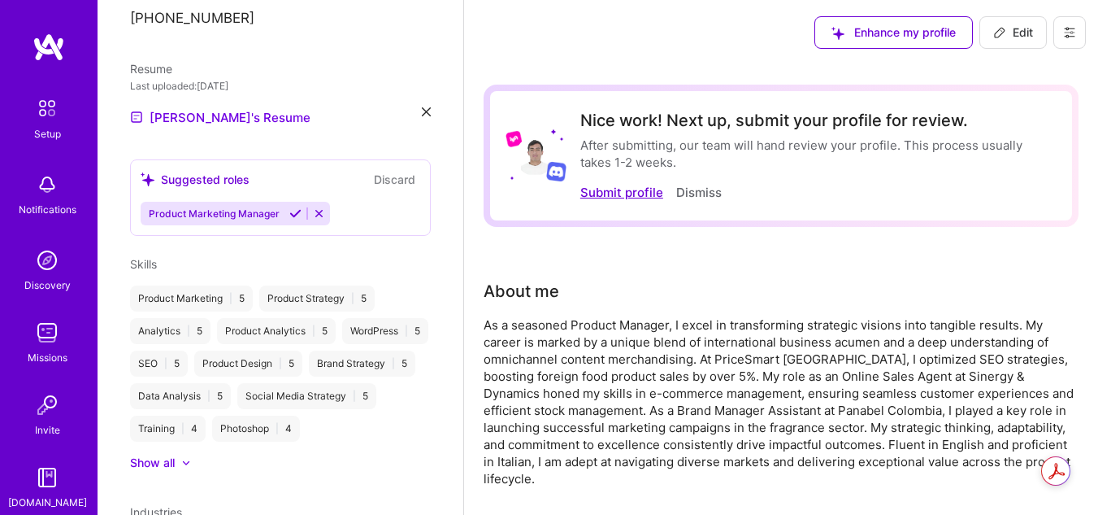
click at [624, 193] on button "Submit profile" at bounding box center [621, 192] width 83 height 17
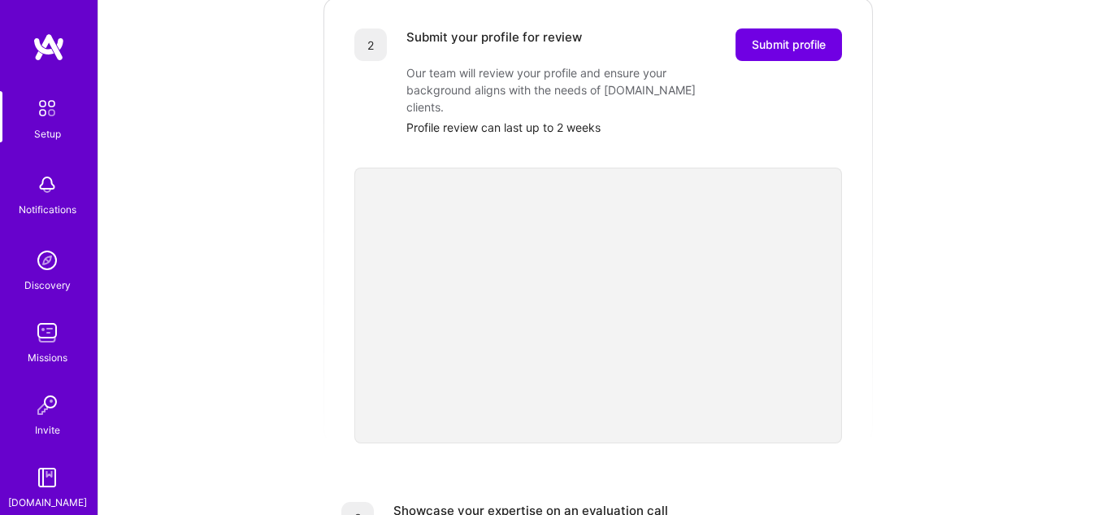
scroll to position [359, 0]
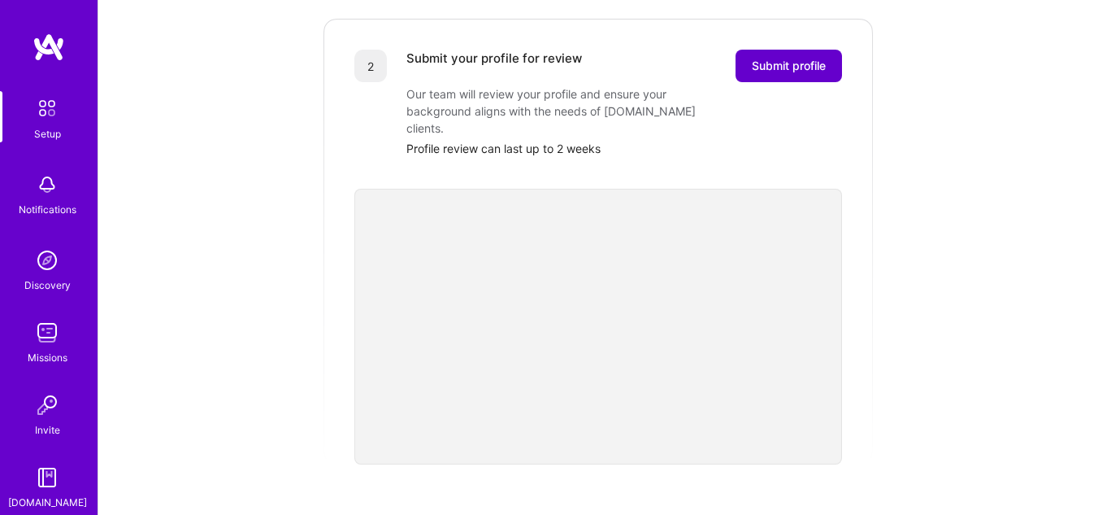
click at [786, 58] on span "Submit profile" at bounding box center [789, 66] width 74 height 16
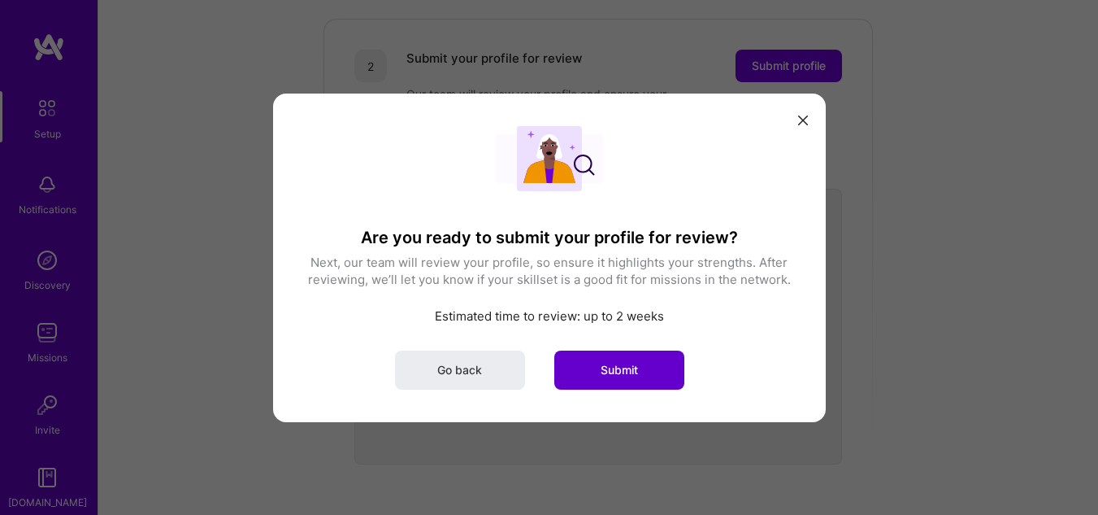
click at [655, 367] on button "Submit" at bounding box center [619, 369] width 130 height 39
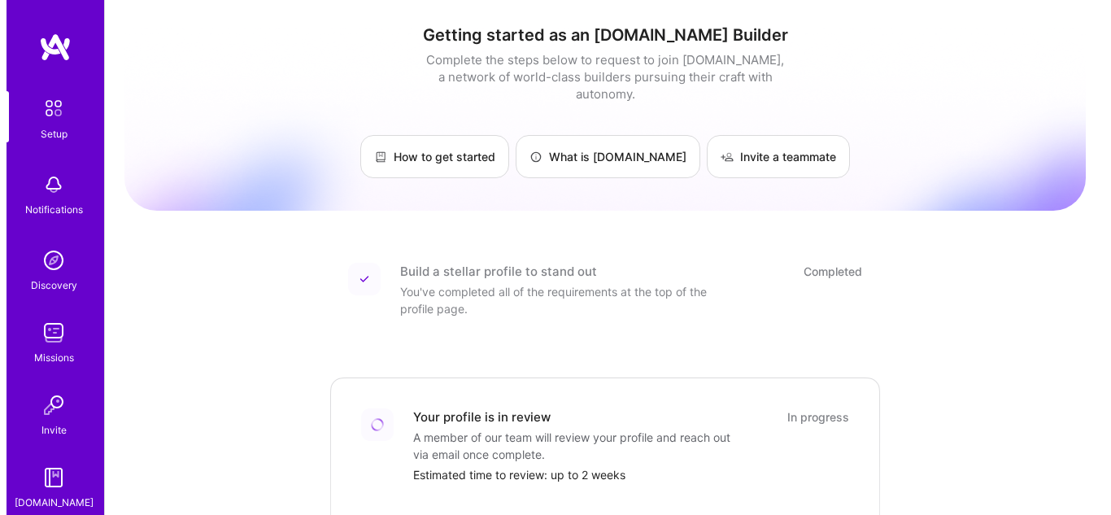
scroll to position [84, 0]
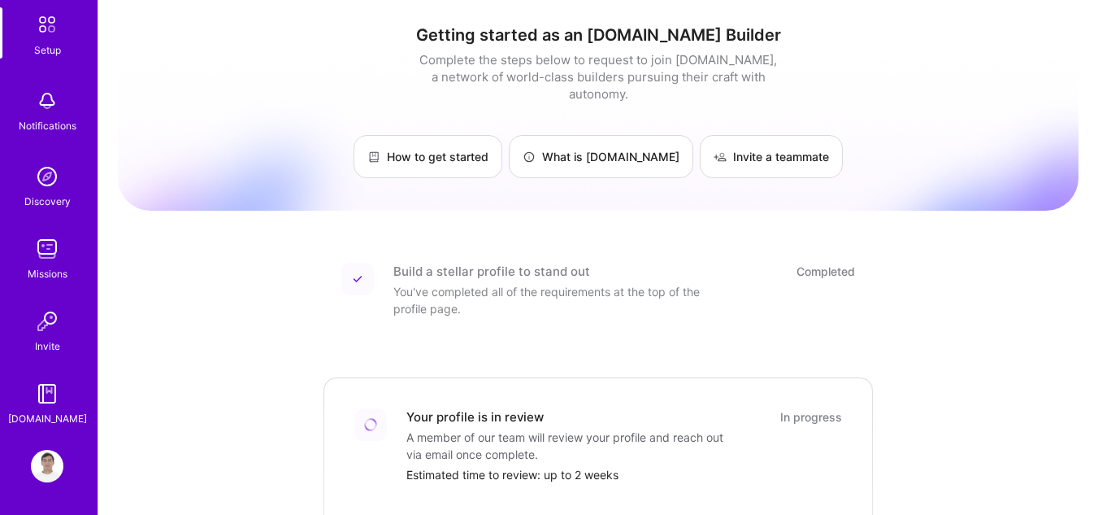
click at [43, 473] on img at bounding box center [47, 466] width 33 height 33
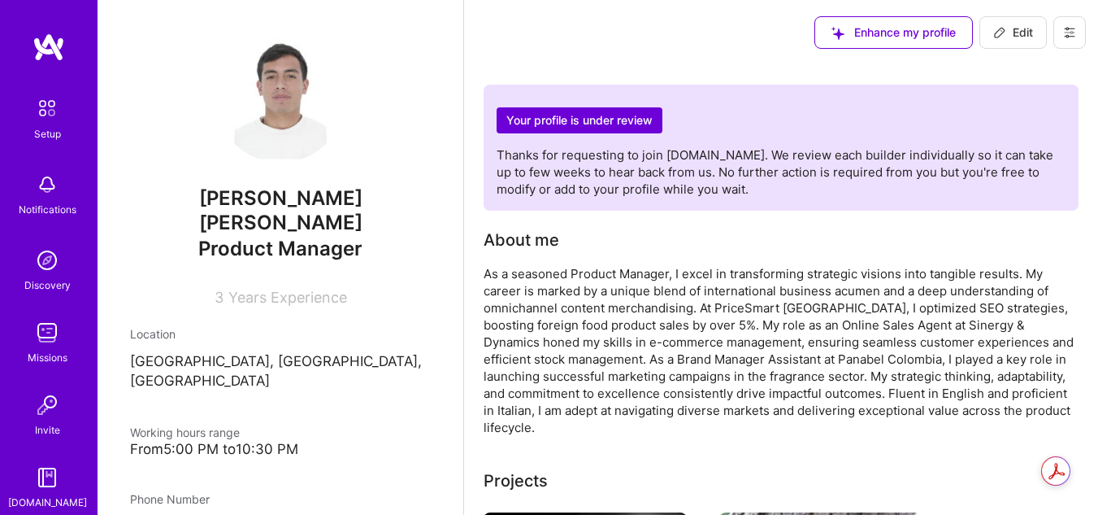
click at [1079, 40] on button at bounding box center [1070, 32] width 33 height 33
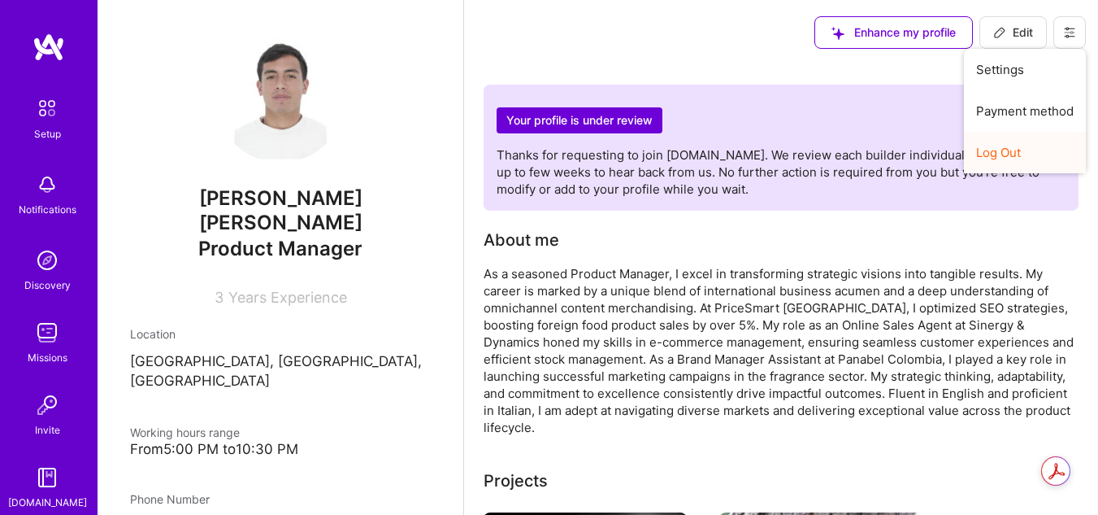
click at [990, 163] on button "Log Out" at bounding box center [1025, 152] width 122 height 41
